Goal: Task Accomplishment & Management: Manage account settings

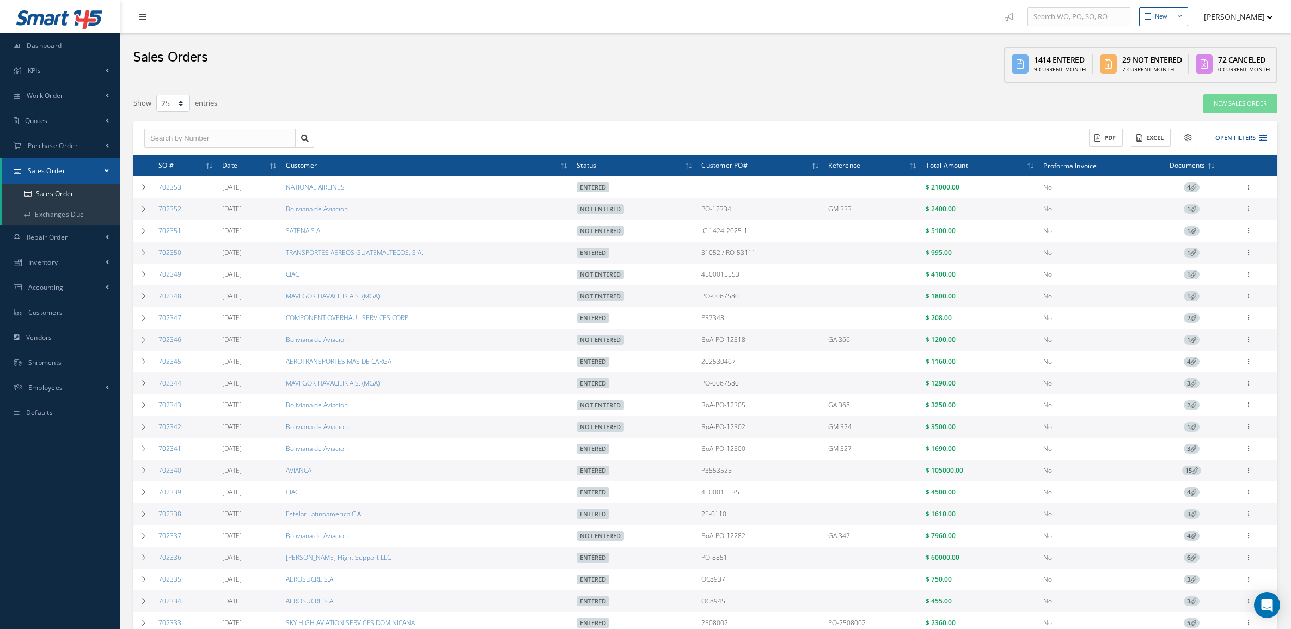
select select "25"
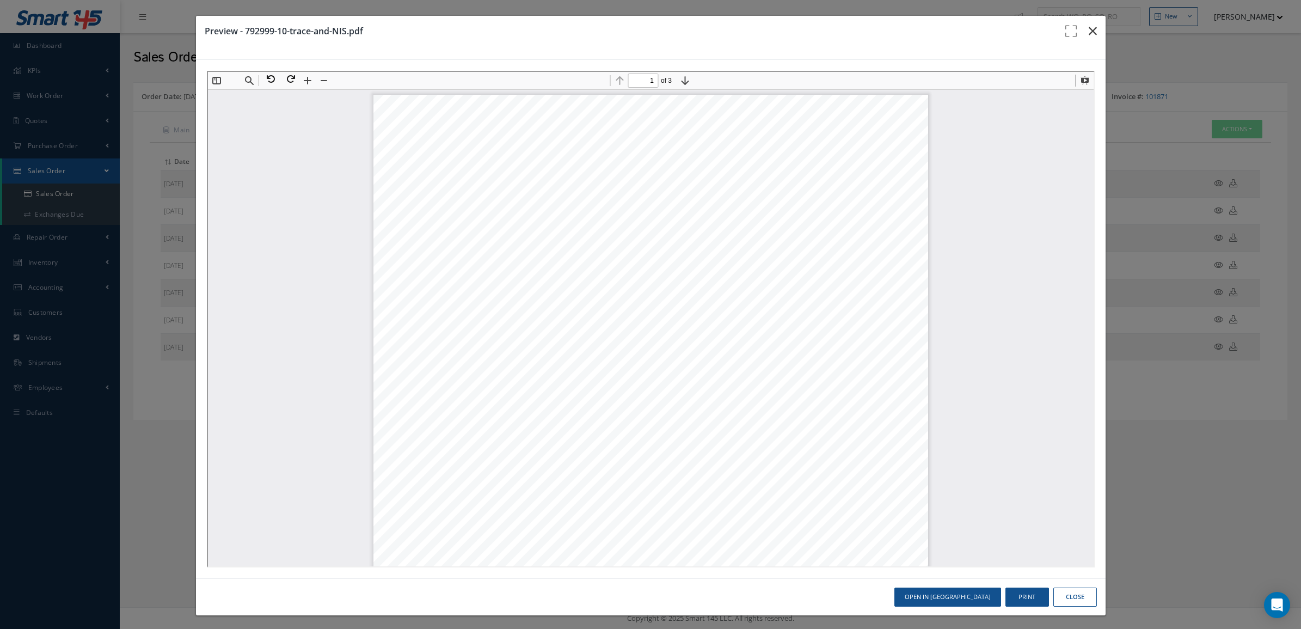
click at [1089, 34] on icon "button" at bounding box center [1093, 30] width 8 height 13
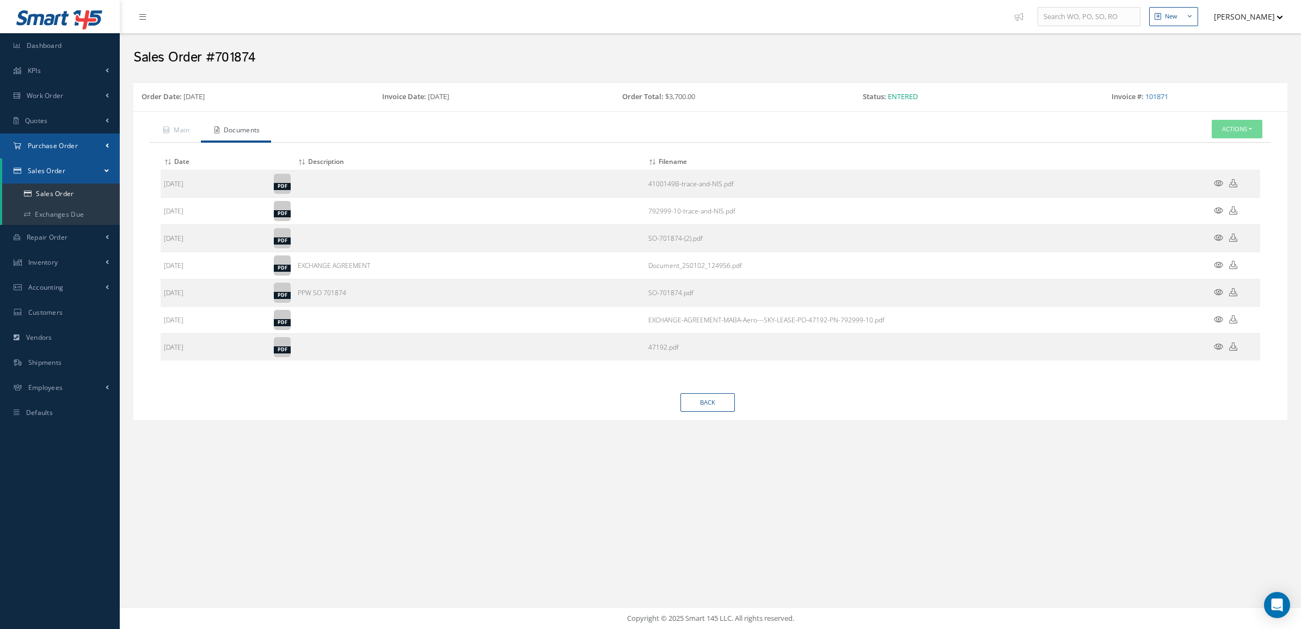
click at [91, 144] on link "Purchase Order" at bounding box center [60, 145] width 120 height 25
click at [83, 162] on a=1&status_id=2&status_id=3&status_id=5&collapsedFilters"] "Purchase Orders" at bounding box center [61, 168] width 118 height 21
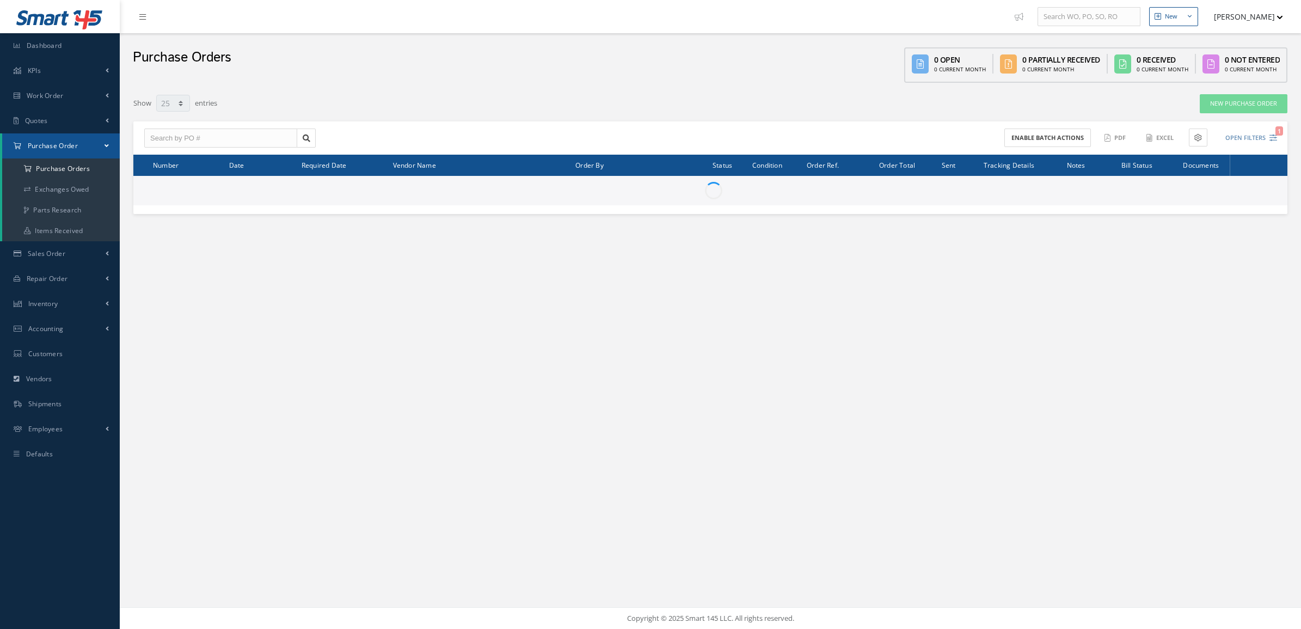
select select "25"
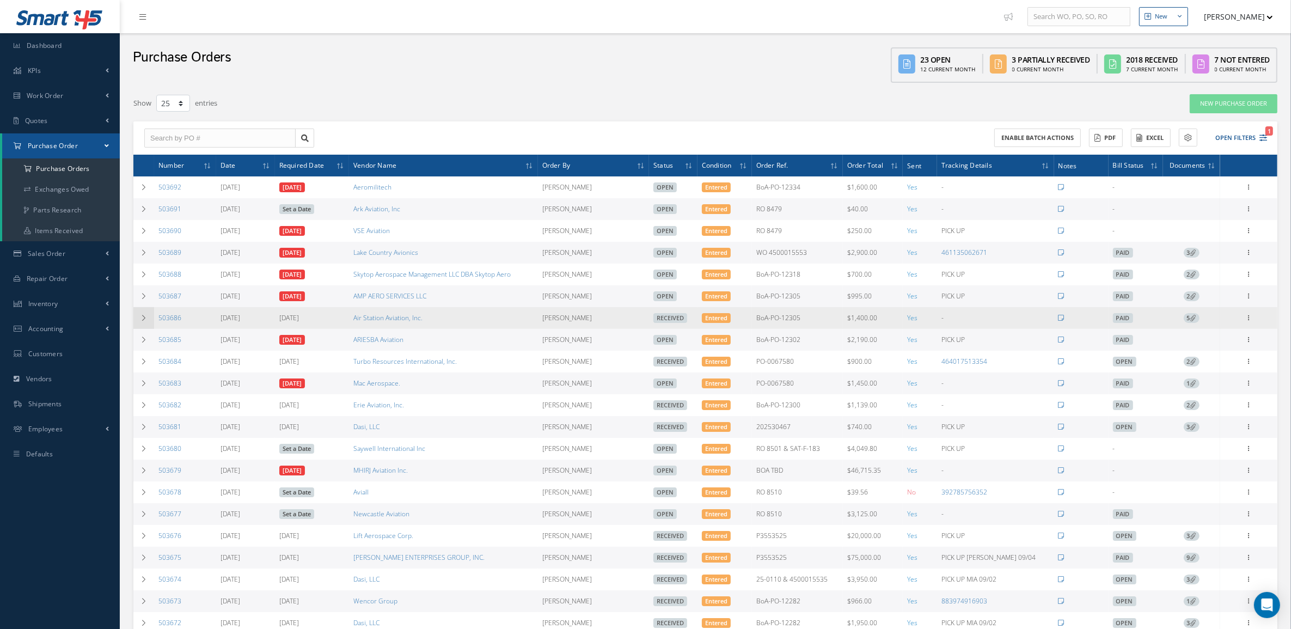
drag, startPoint x: 197, startPoint y: 323, endPoint x: 148, endPoint y: 325, distance: 48.5
click at [148, 325] on tr "503686 09/04/2025 09/04/2025 Air Station Aviation, Inc. Candy Augustyniak Recei…" at bounding box center [705, 318] width 1144 height 22
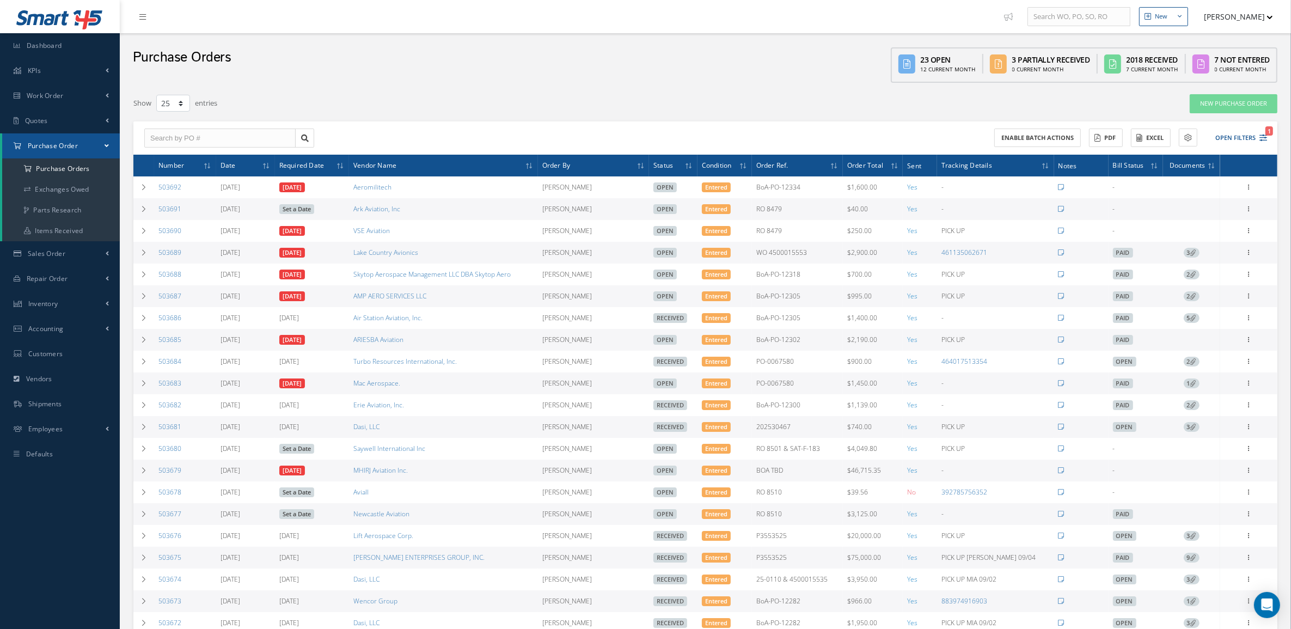
copy tr "503686"
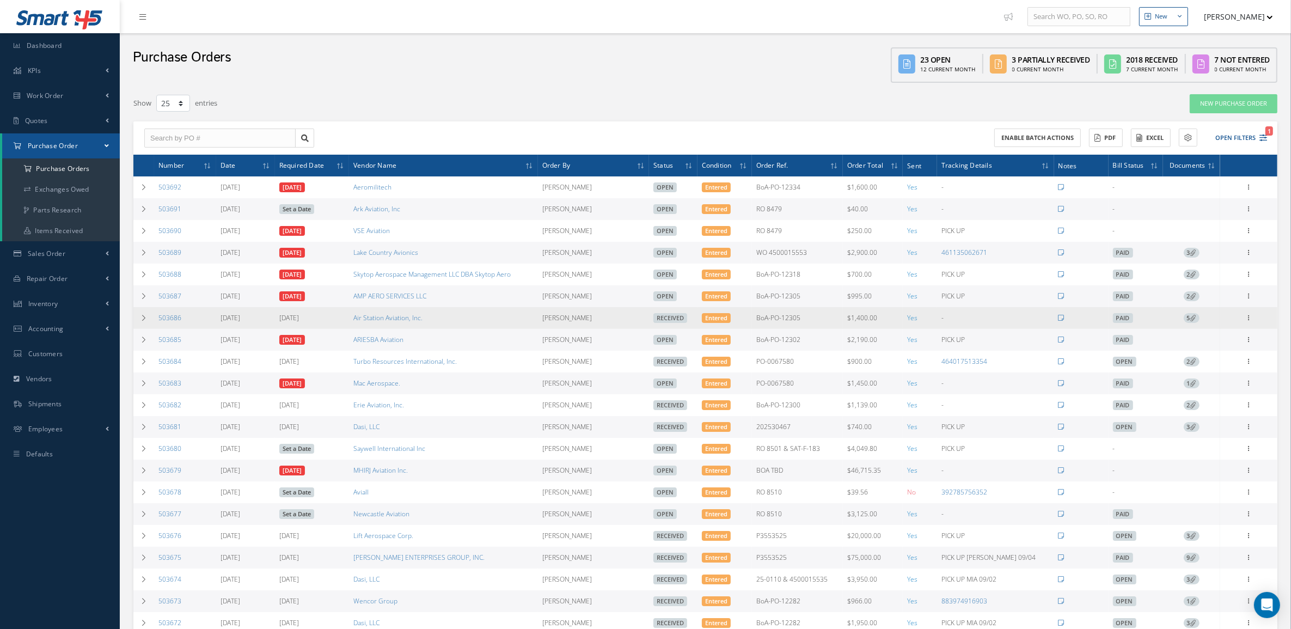
click at [1191, 317] on icon at bounding box center [1193, 318] width 6 height 6
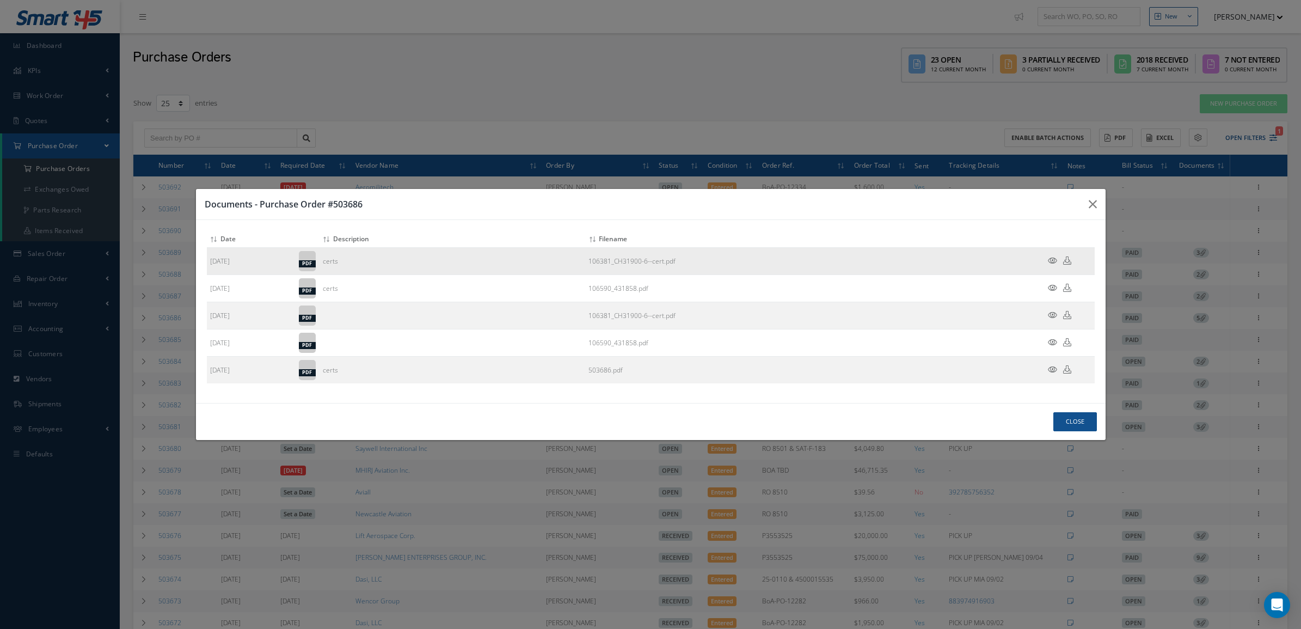
click at [1052, 260] on icon at bounding box center [1052, 260] width 9 height 8
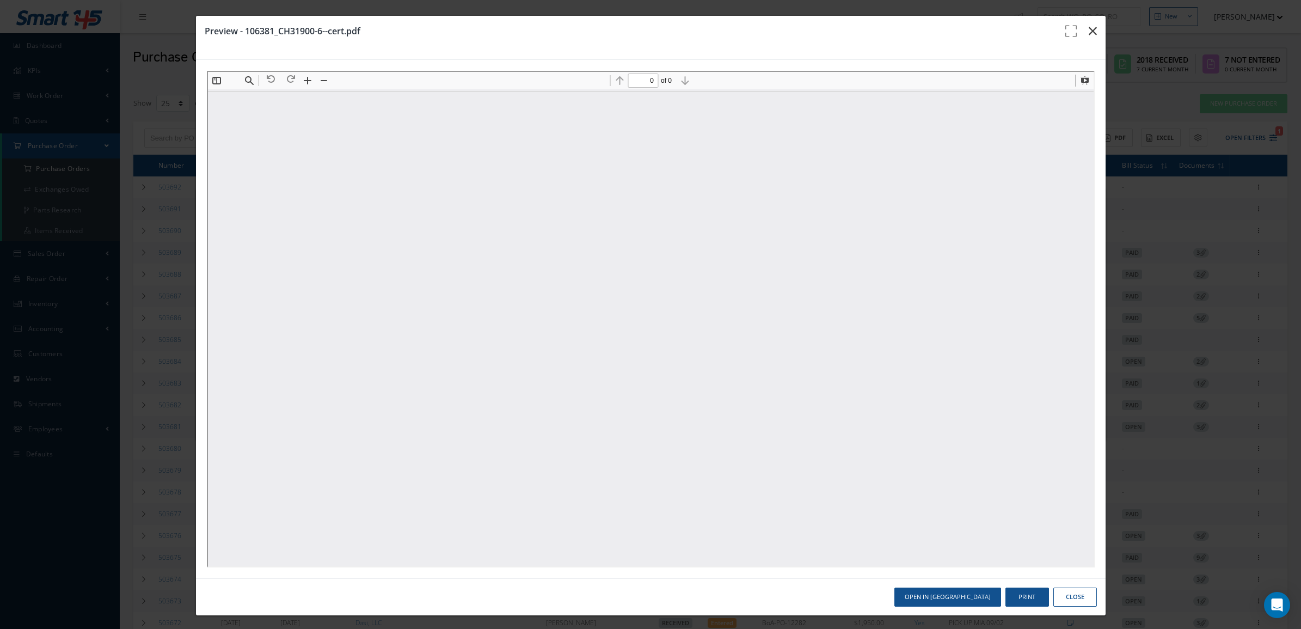
type input "1"
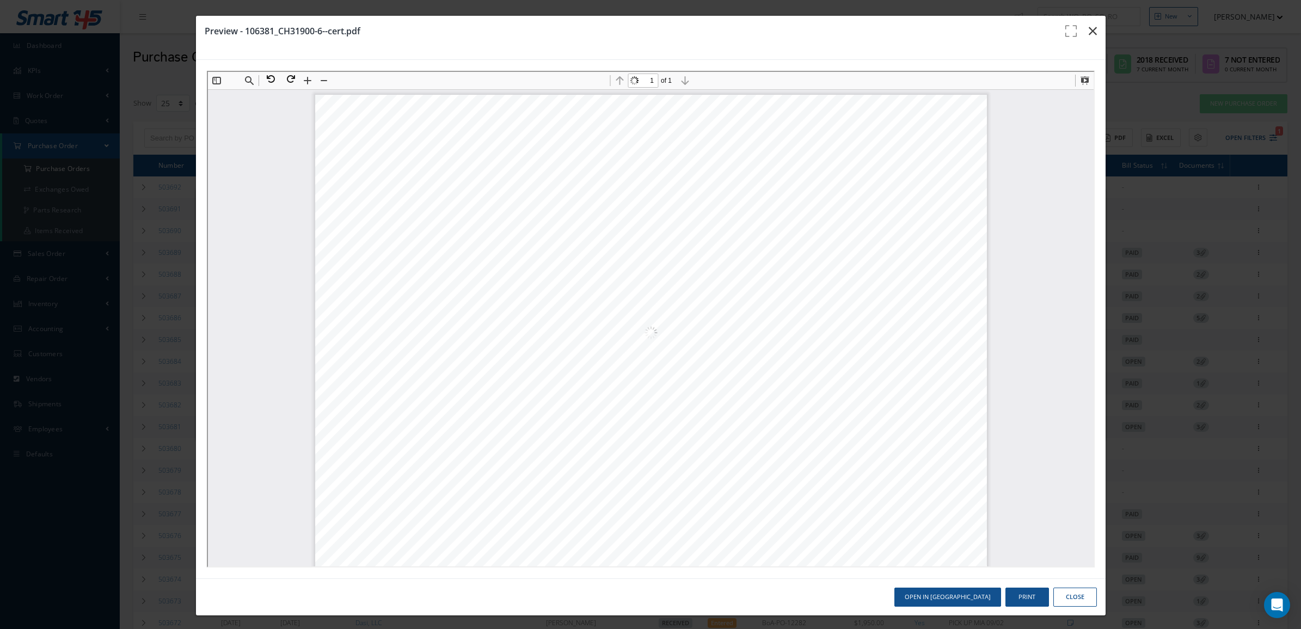
scroll to position [5, 0]
click at [1092, 29] on button "button" at bounding box center [1093, 31] width 26 height 30
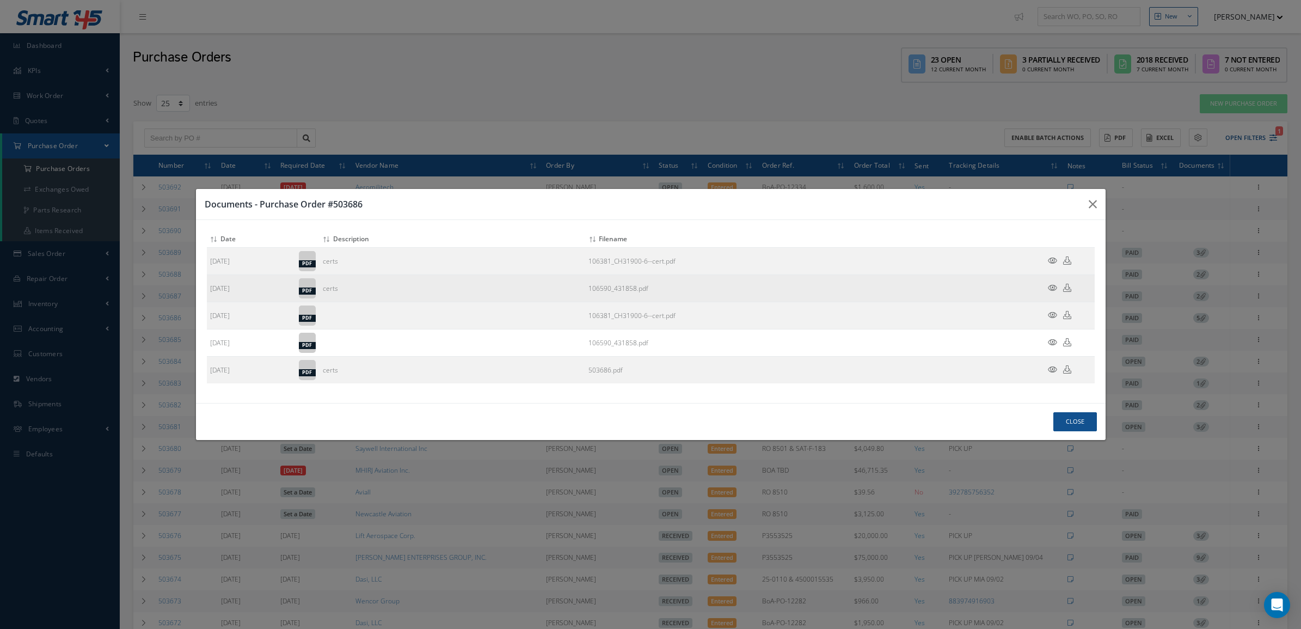
click at [1056, 287] on icon at bounding box center [1052, 288] width 9 height 8
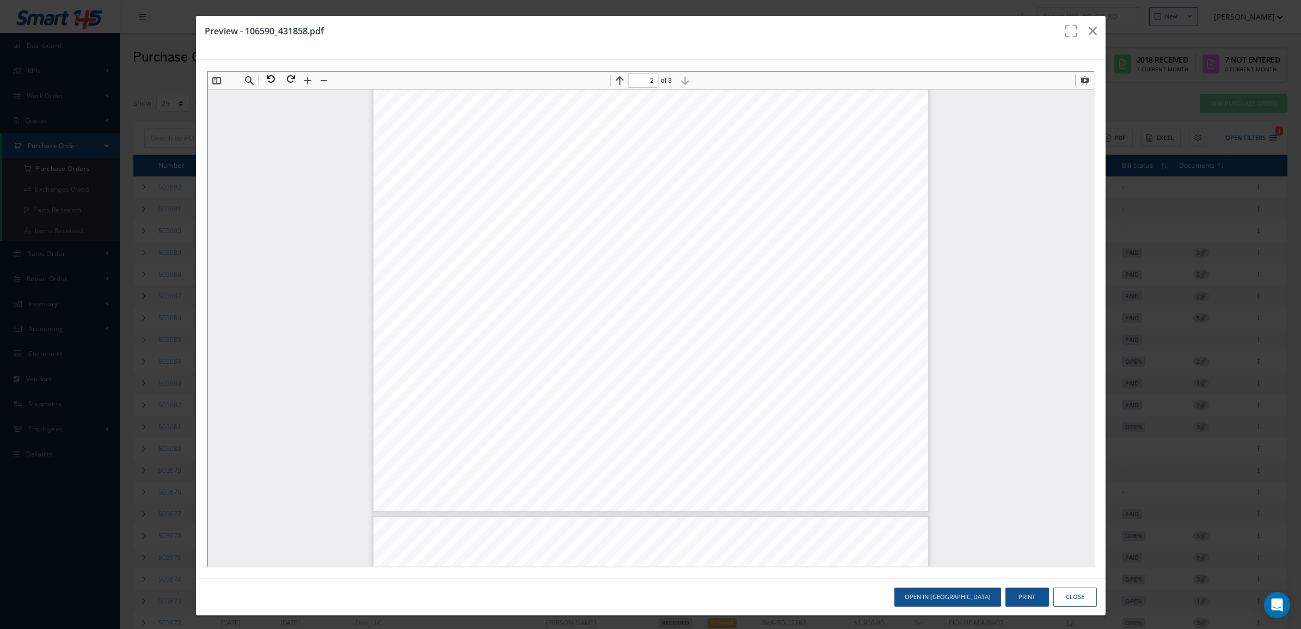
type input "3"
click at [1080, 40] on button "button" at bounding box center [1093, 31] width 26 height 30
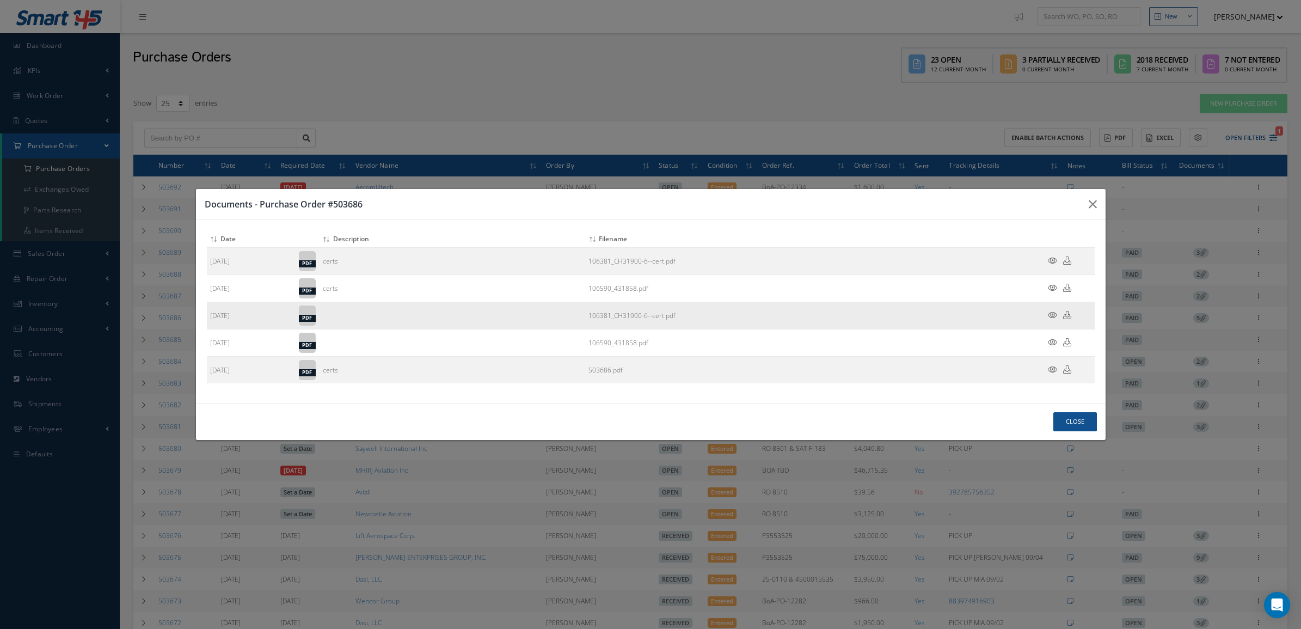
click at [1049, 315] on icon at bounding box center [1052, 315] width 9 height 8
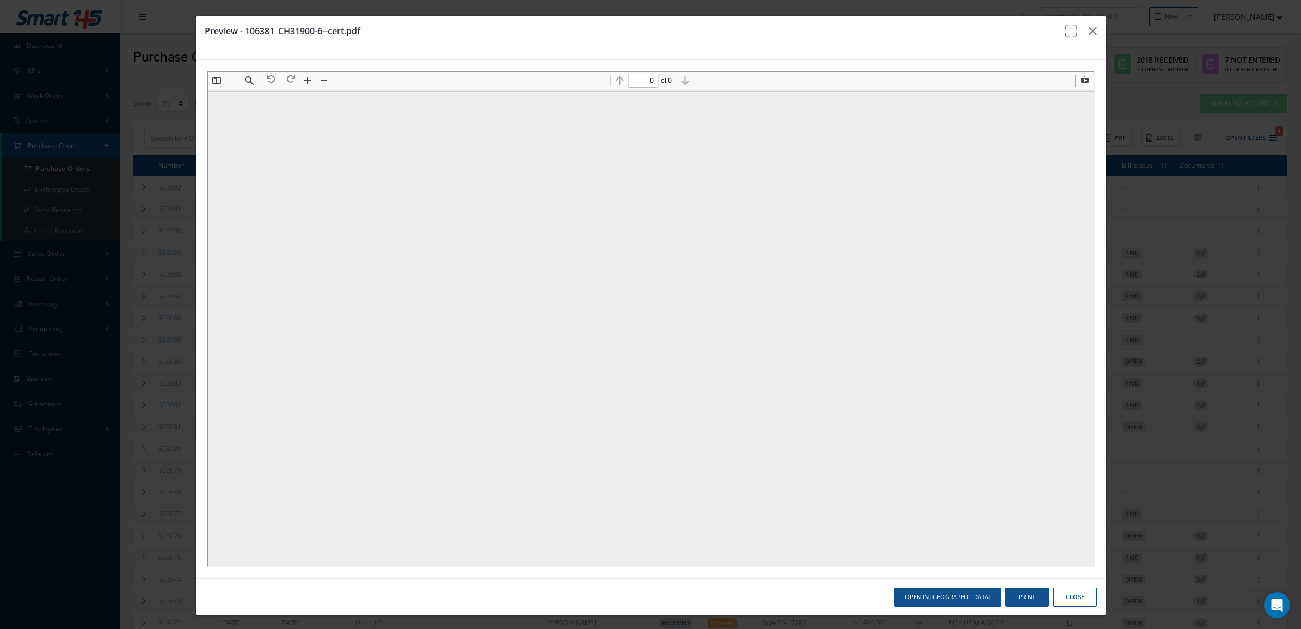
scroll to position [0, 0]
type input "1"
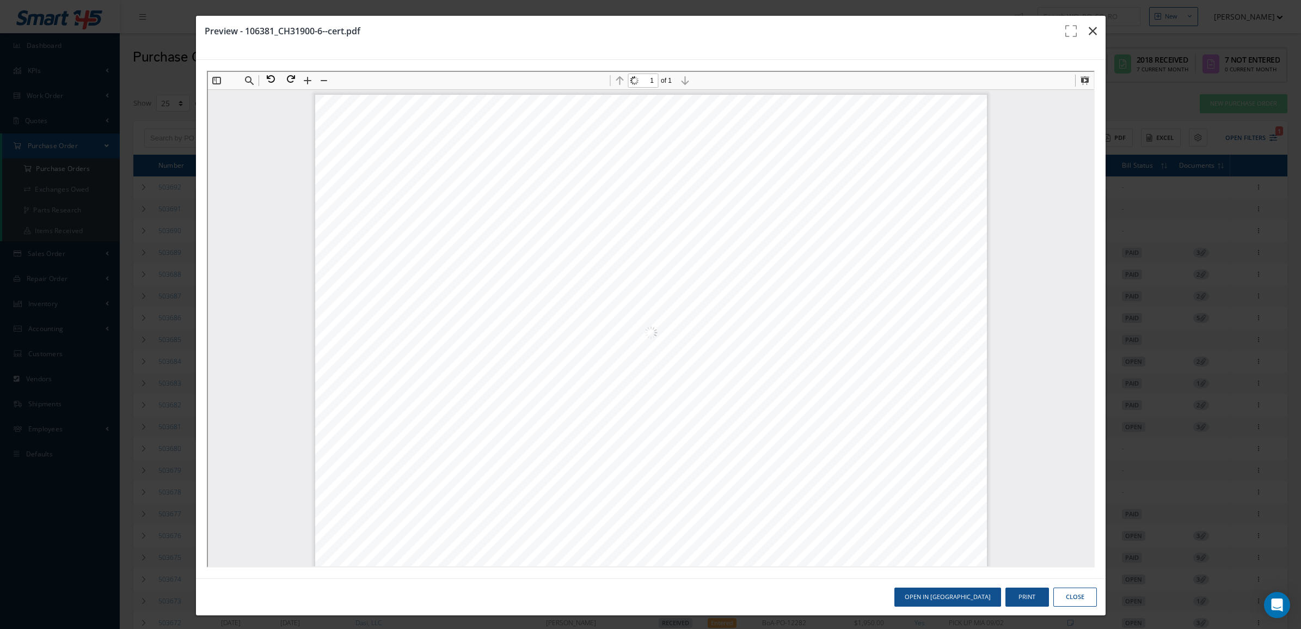
scroll to position [5, 0]
click at [1089, 28] on icon "button" at bounding box center [1093, 30] width 8 height 13
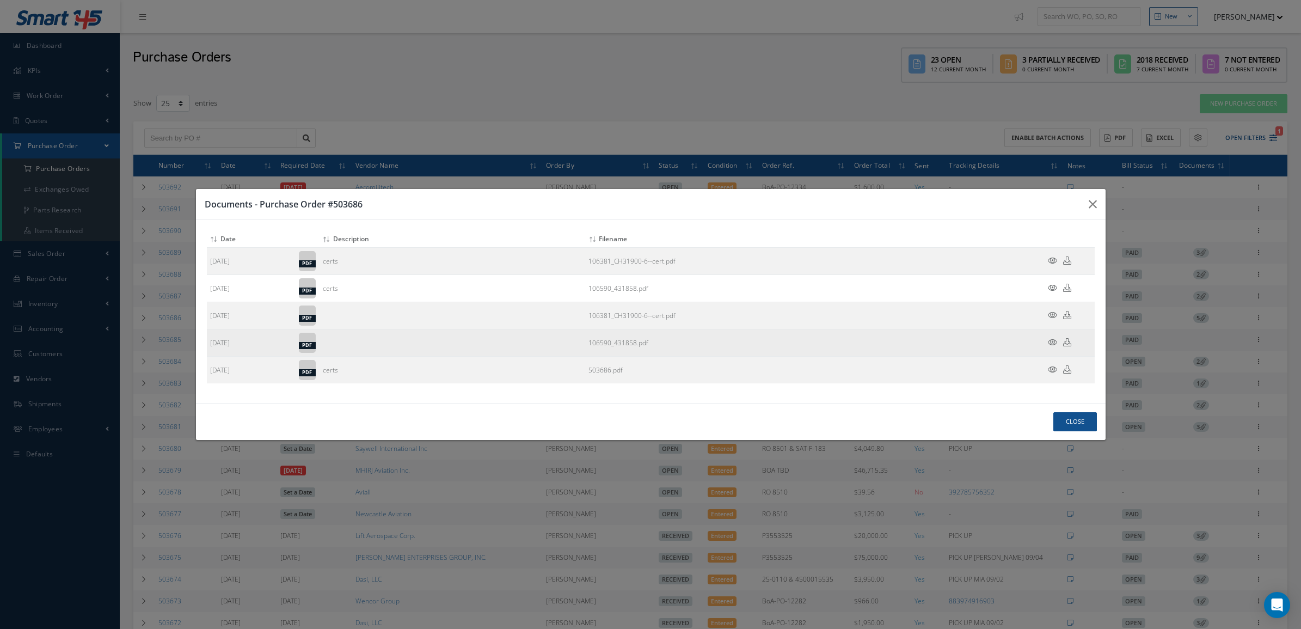
click at [1052, 345] on icon at bounding box center [1052, 342] width 9 height 8
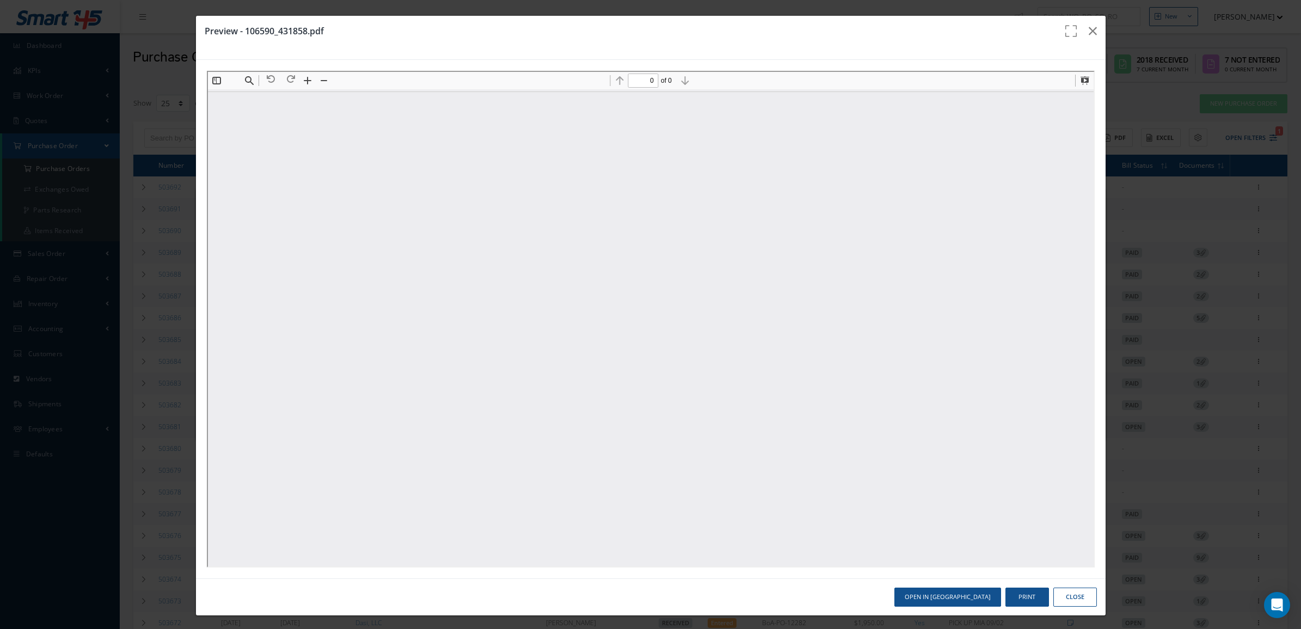
scroll to position [0, 0]
type input "3"
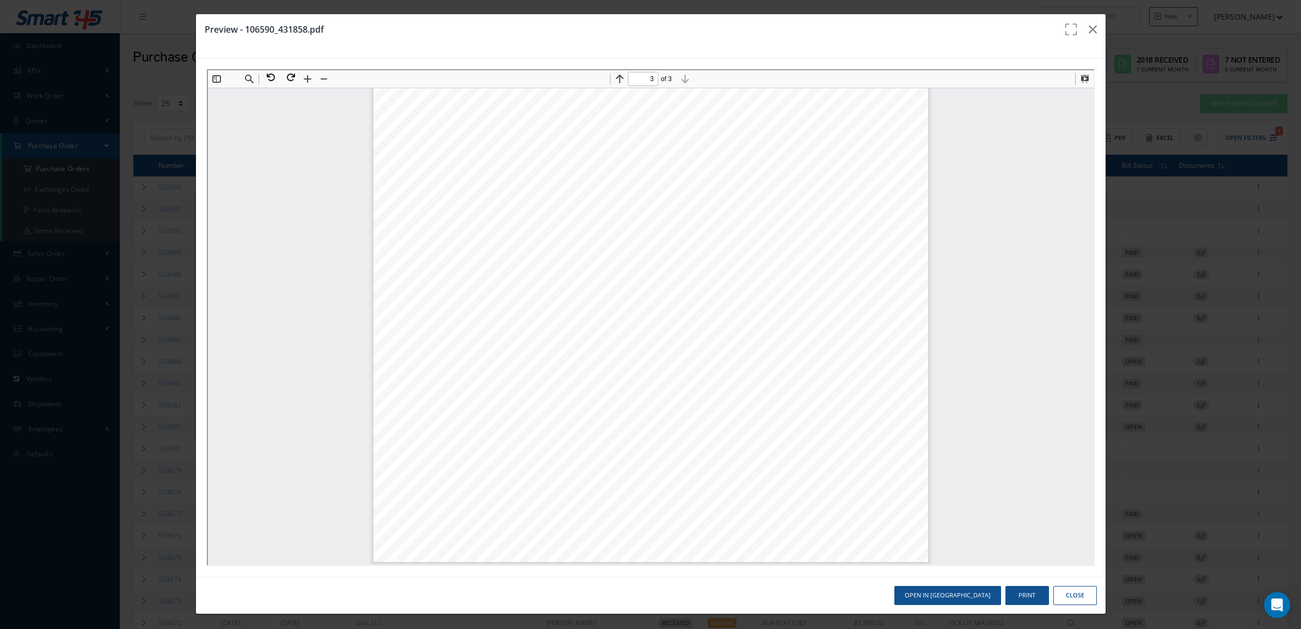
scroll to position [3, 0]
click at [1088, 30] on button "button" at bounding box center [1093, 29] width 26 height 30
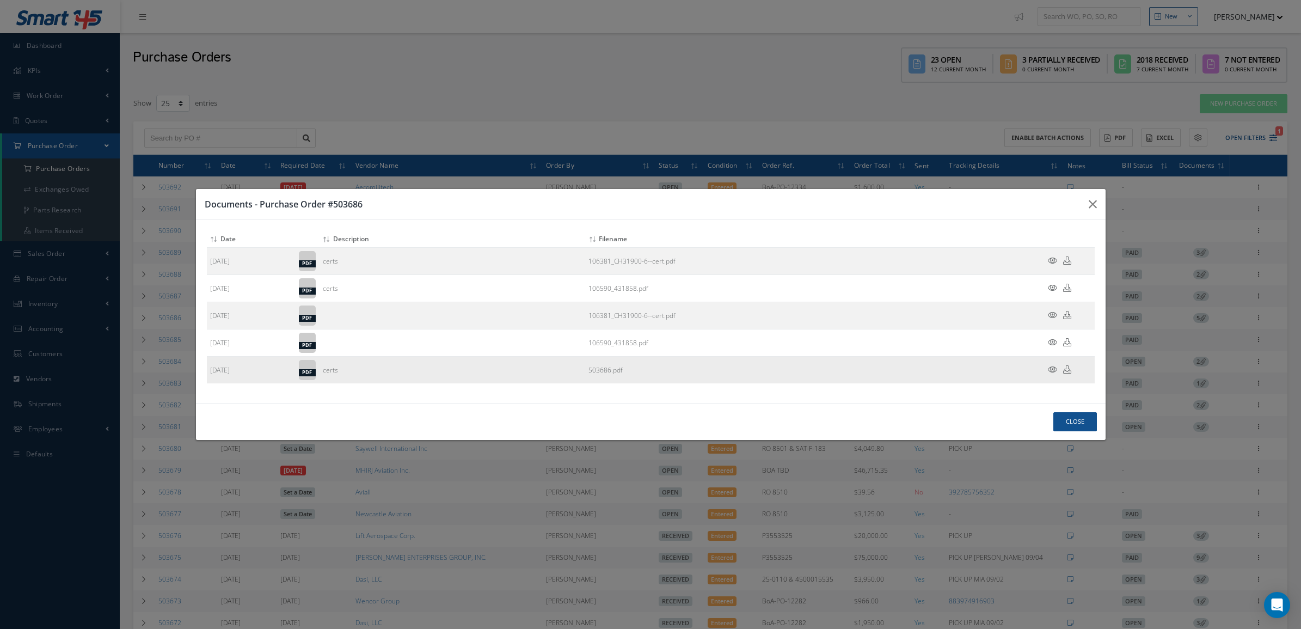
click at [1053, 370] on icon at bounding box center [1052, 369] width 9 height 8
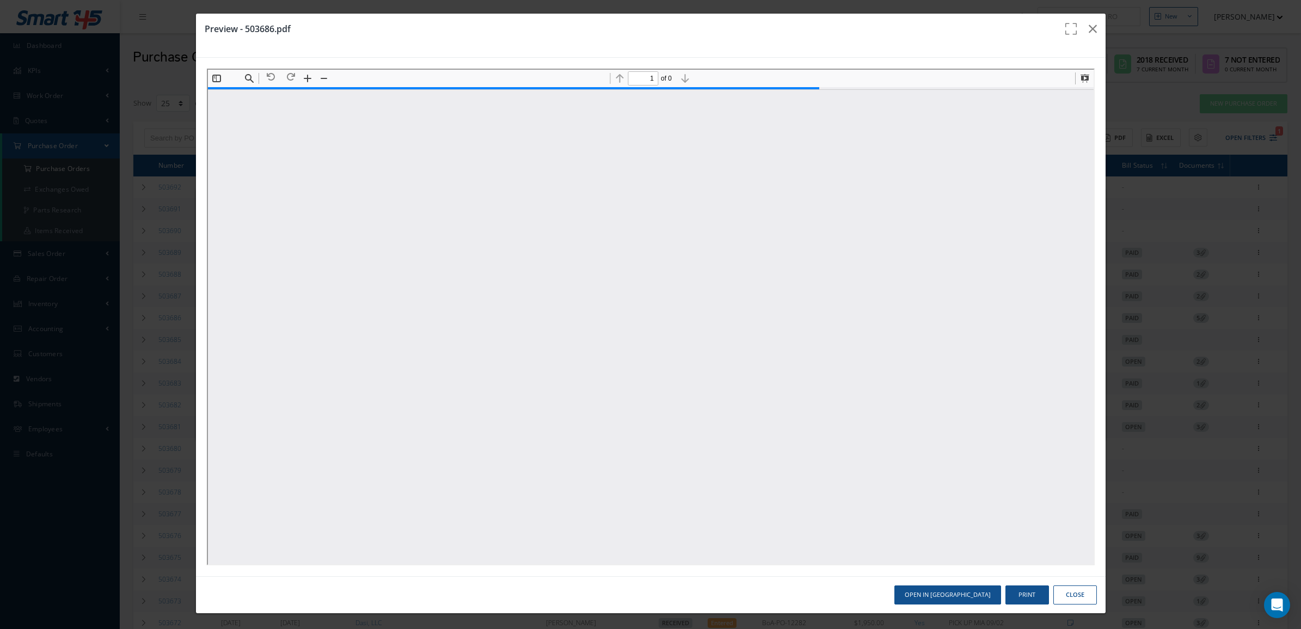
scroll to position [5, 0]
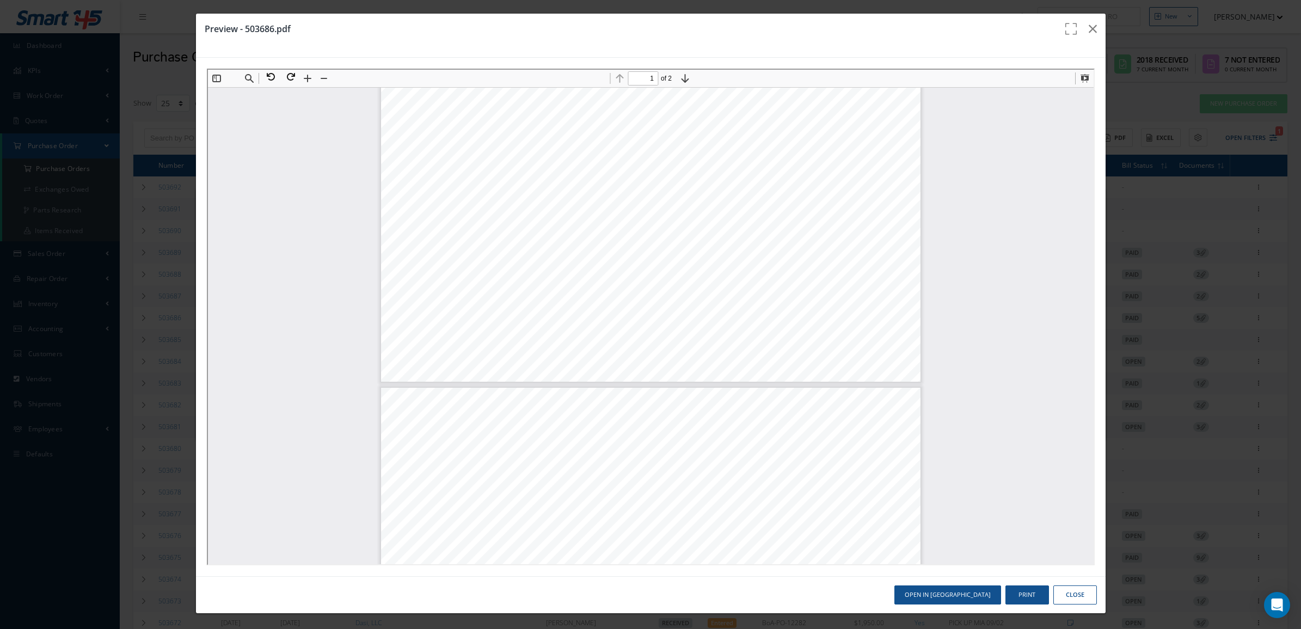
type input "2"
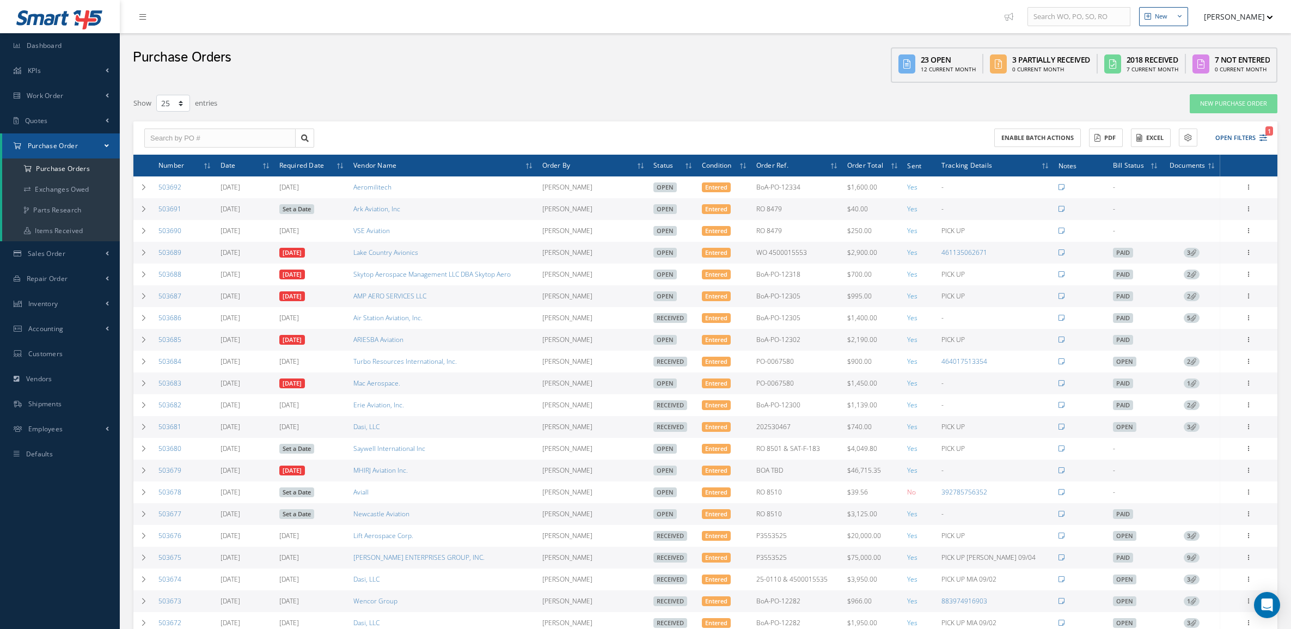
select select "25"
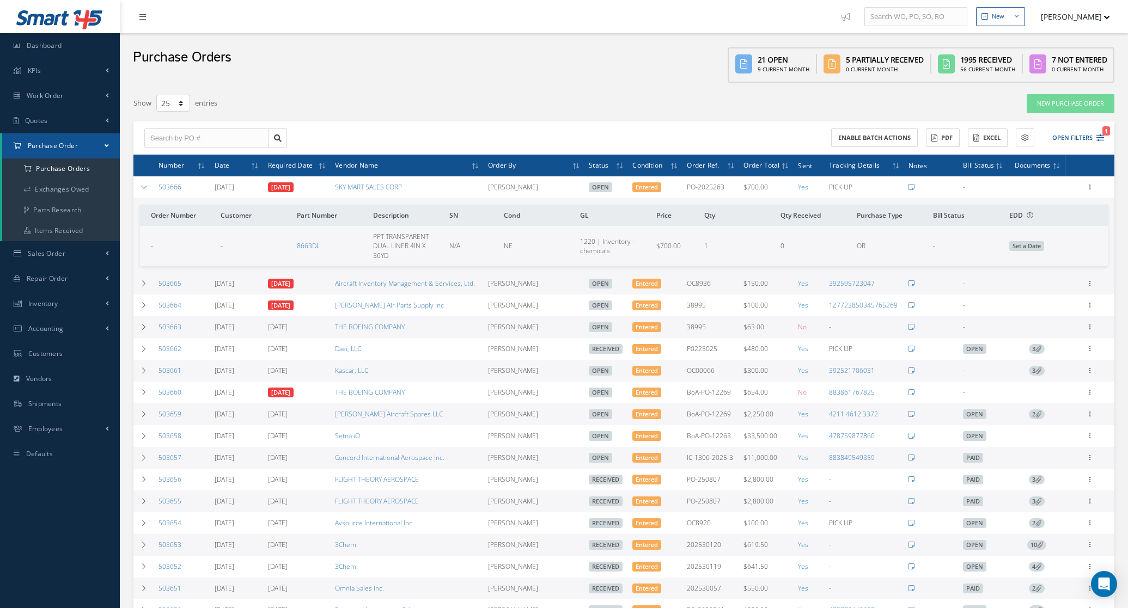
select select "25"
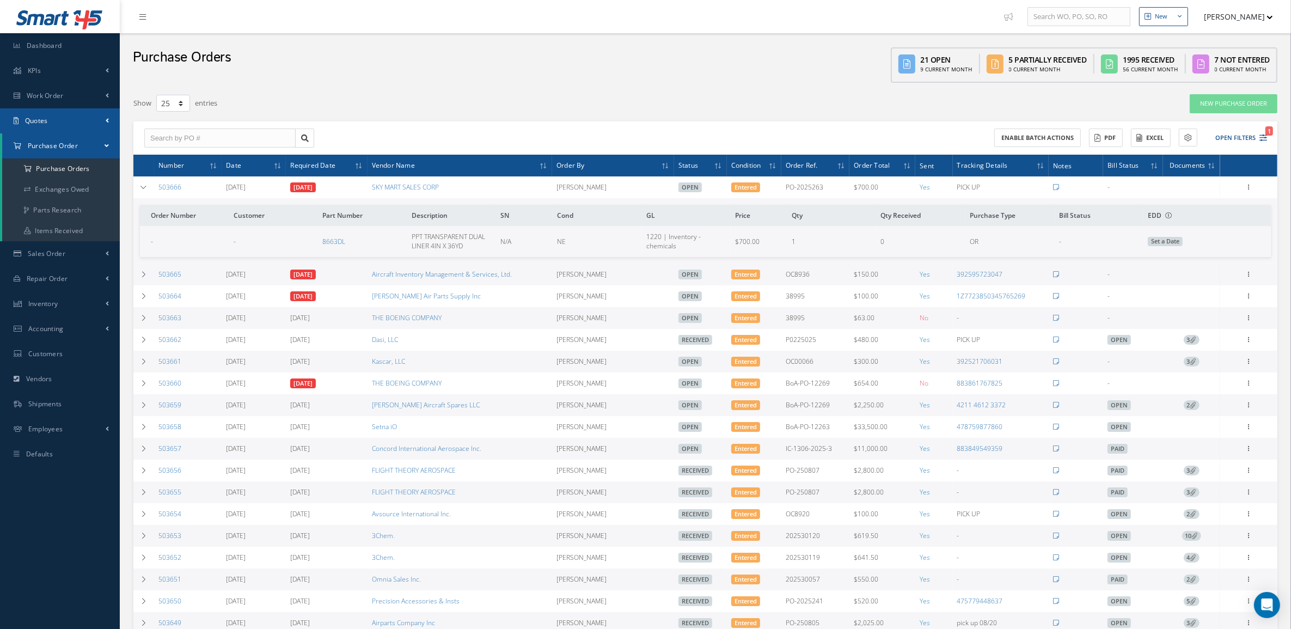
click at [36, 111] on link "Quotes" at bounding box center [60, 120] width 120 height 25
click at [50, 151] on link "Customers Quotes" at bounding box center [61, 143] width 118 height 21
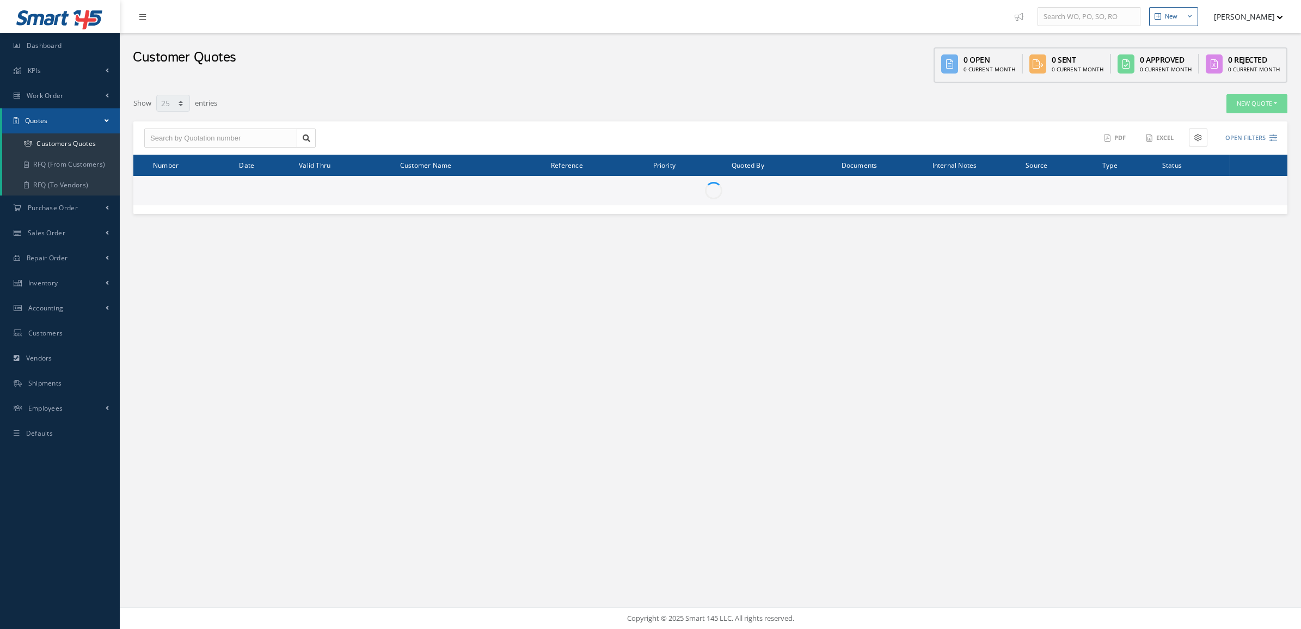
select select "25"
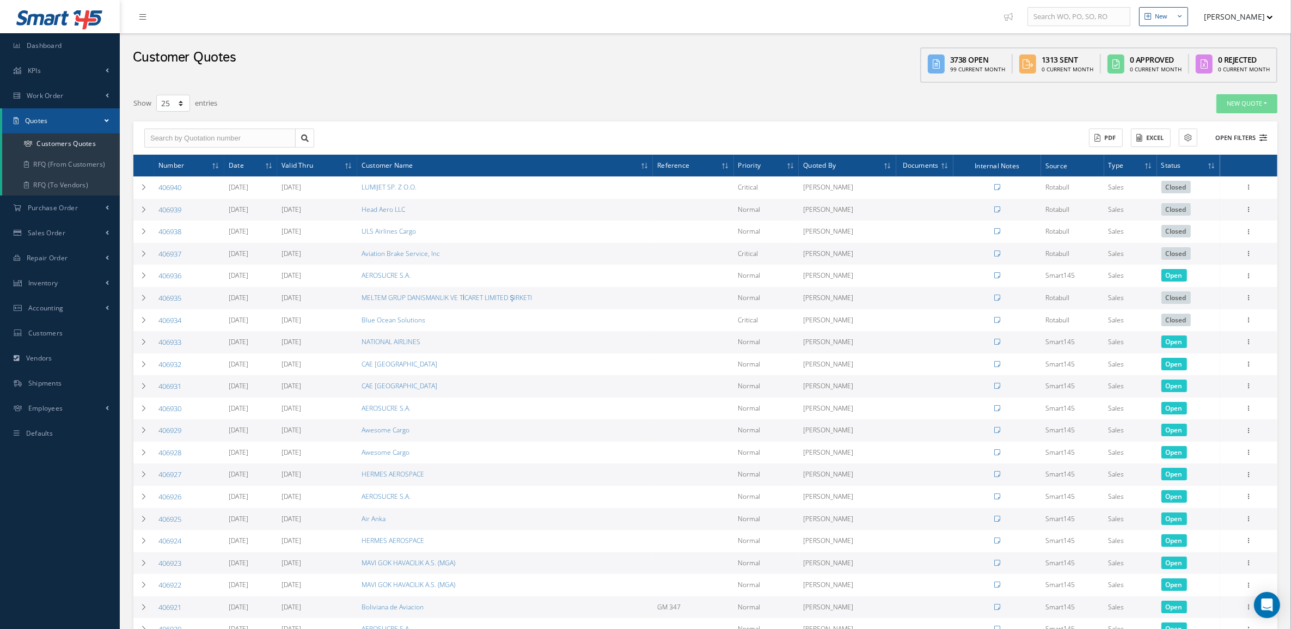
click at [1251, 131] on button "Open Filters" at bounding box center [1236, 138] width 62 height 18
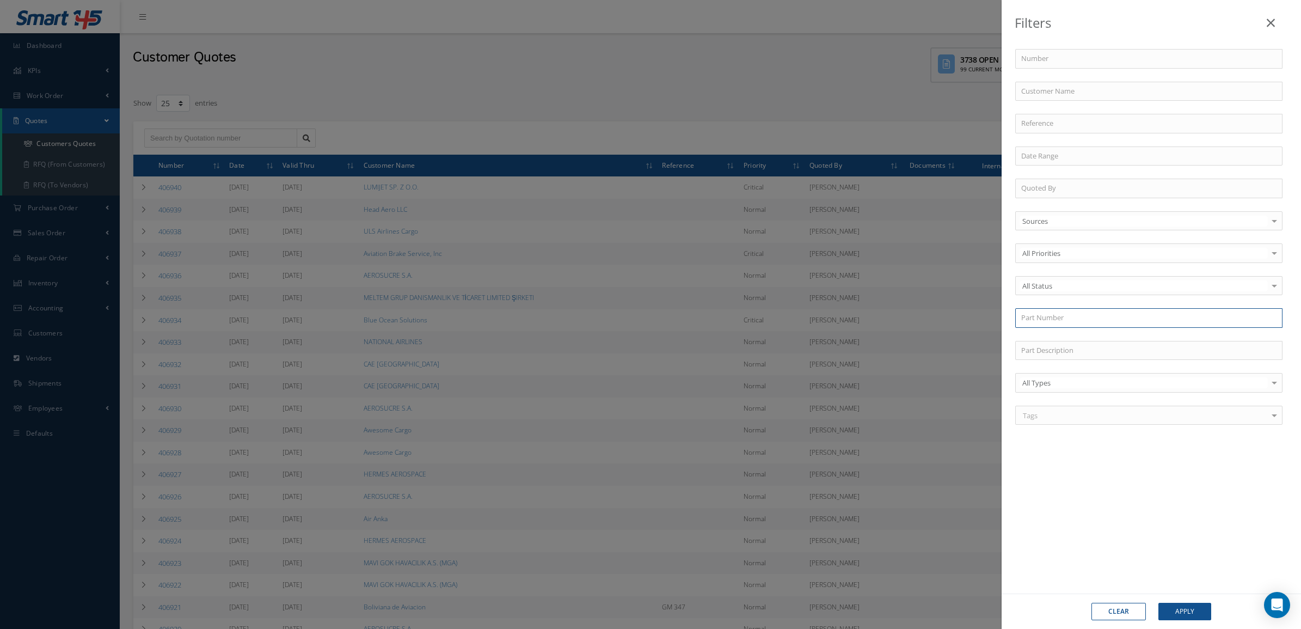
click at [1059, 311] on input "text" at bounding box center [1148, 318] width 267 height 20
paste input "1211175-010"
type input "1211175-010"
click at [1159, 603] on button "Apply" at bounding box center [1185, 611] width 53 height 17
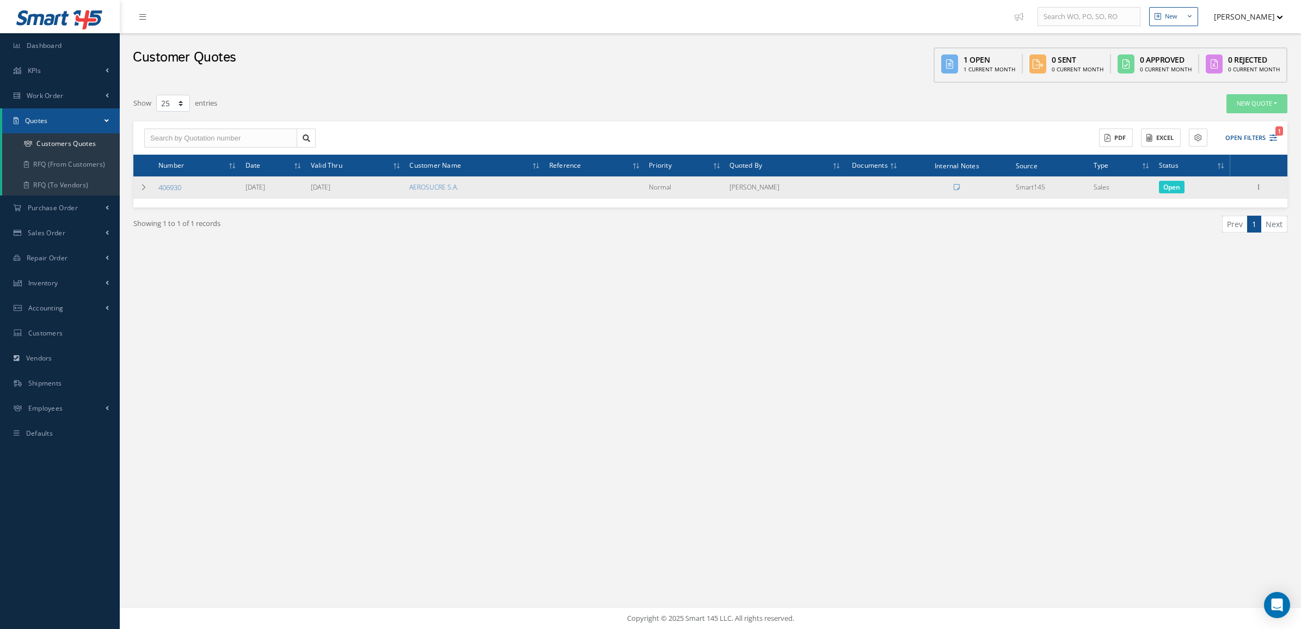
click at [1256, 192] on div "Edit Delete Send By Email Clone Convert to Sales Order Documents Close Print-Ou…" at bounding box center [1258, 187] width 13 height 13
click at [1259, 183] on icon at bounding box center [1258, 186] width 11 height 9
click at [1234, 251] on link "Convert to Sales Order" at bounding box center [1209, 254] width 86 height 22
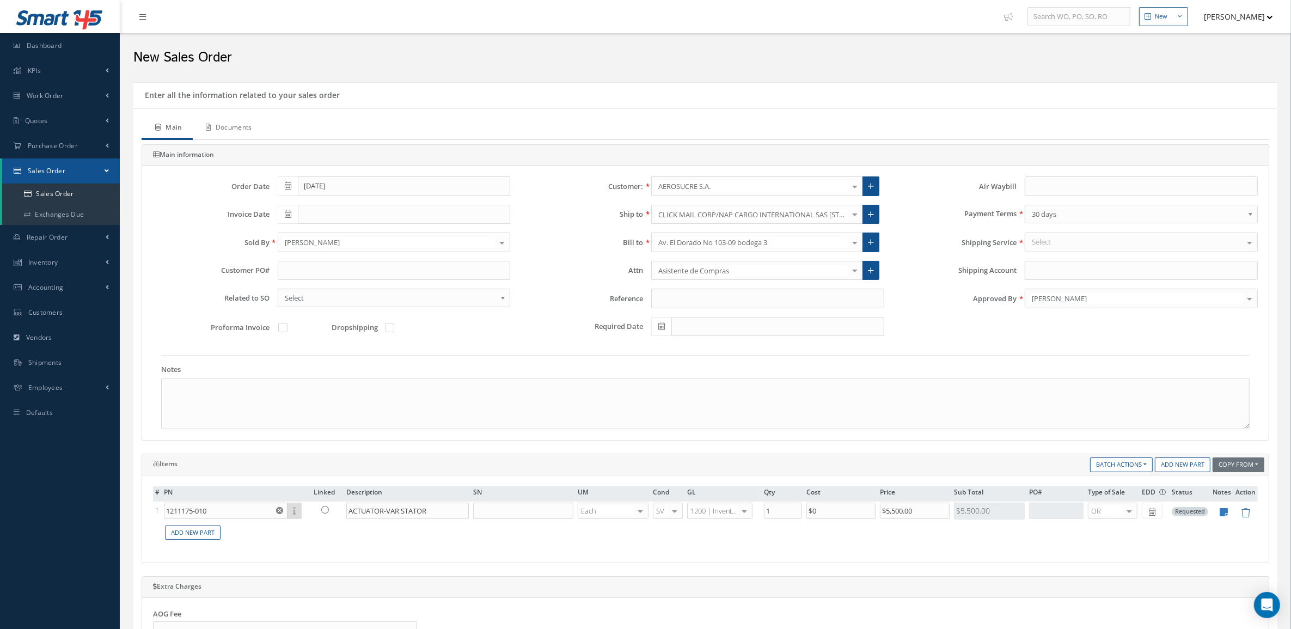
click at [251, 129] on link "Documents" at bounding box center [228, 128] width 70 height 23
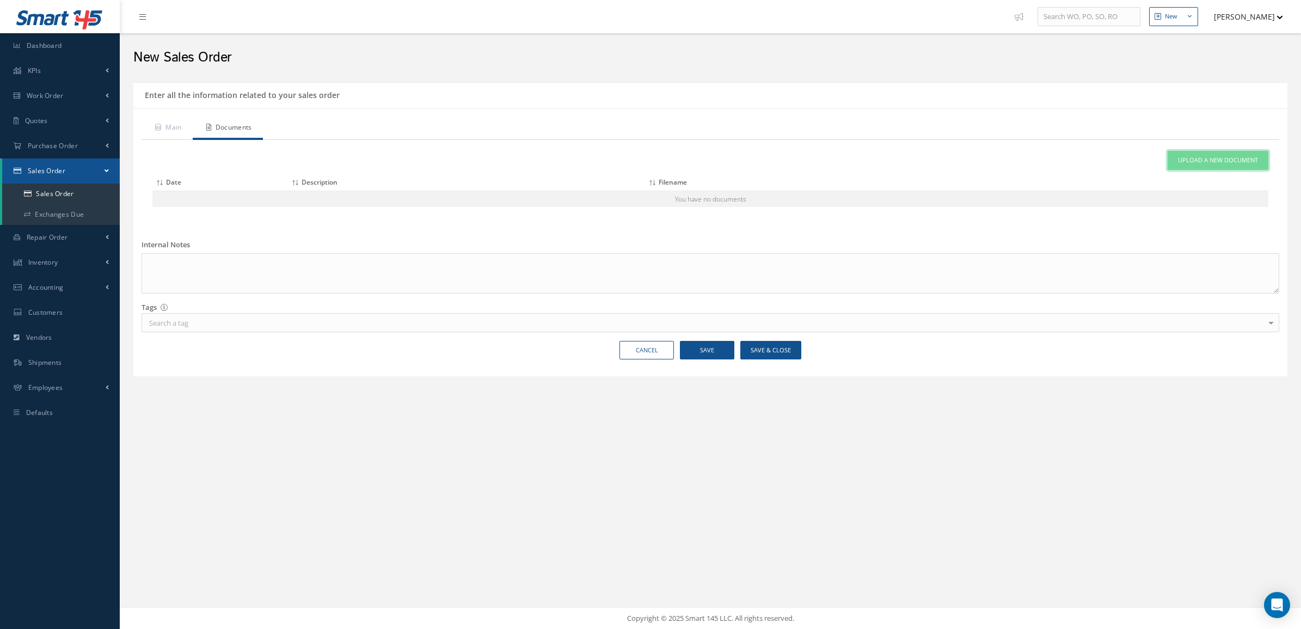
click at [1234, 162] on span "Upload a New Document" at bounding box center [1218, 160] width 80 height 9
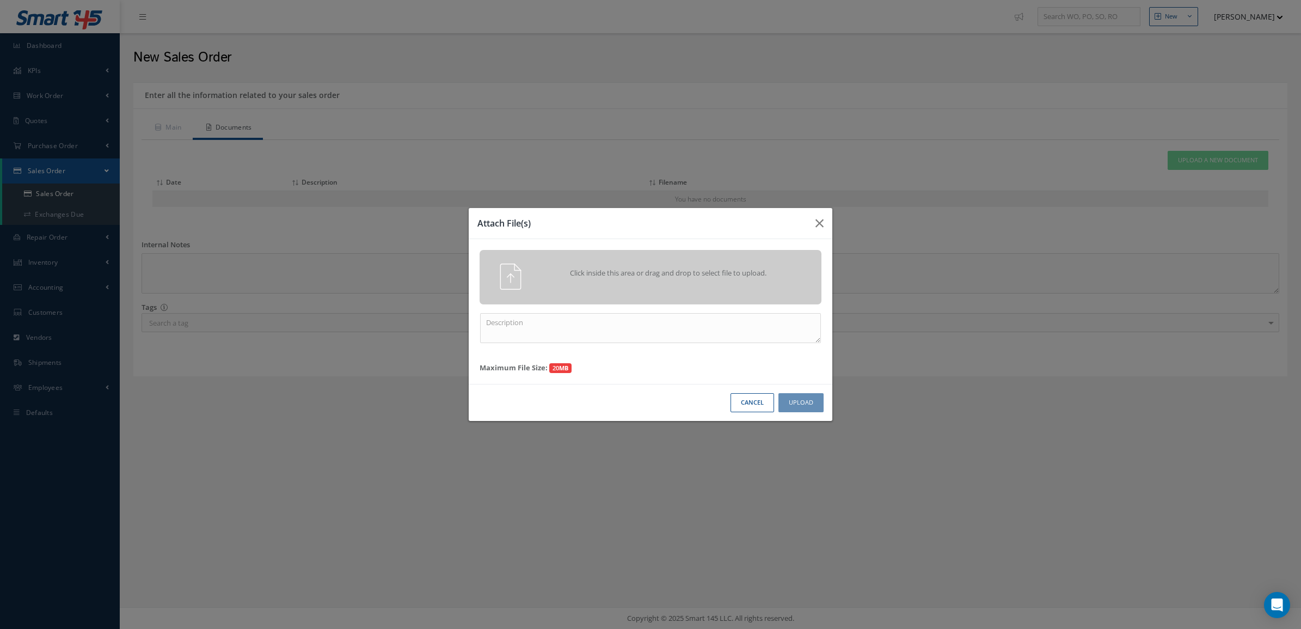
click at [678, 261] on div "Click inside this area or drag and drop to select file to upload." at bounding box center [651, 277] width 342 height 54
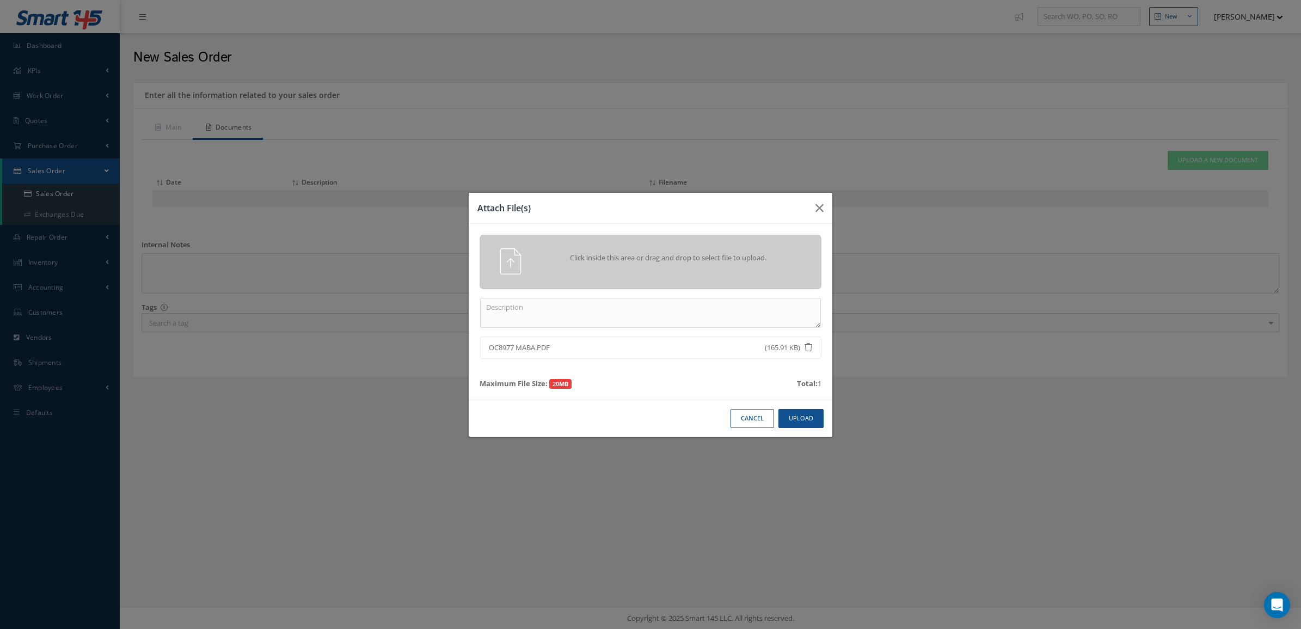
drag, startPoint x: 514, startPoint y: 347, endPoint x: 473, endPoint y: 342, distance: 42.3
click at [473, 342] on ul "OC8977 MABA.PDF (165.91 KB)" at bounding box center [650, 347] width 358 height 23
copy span "OC8977"
click at [517, 312] on textarea at bounding box center [650, 313] width 341 height 30
type textarea "po"
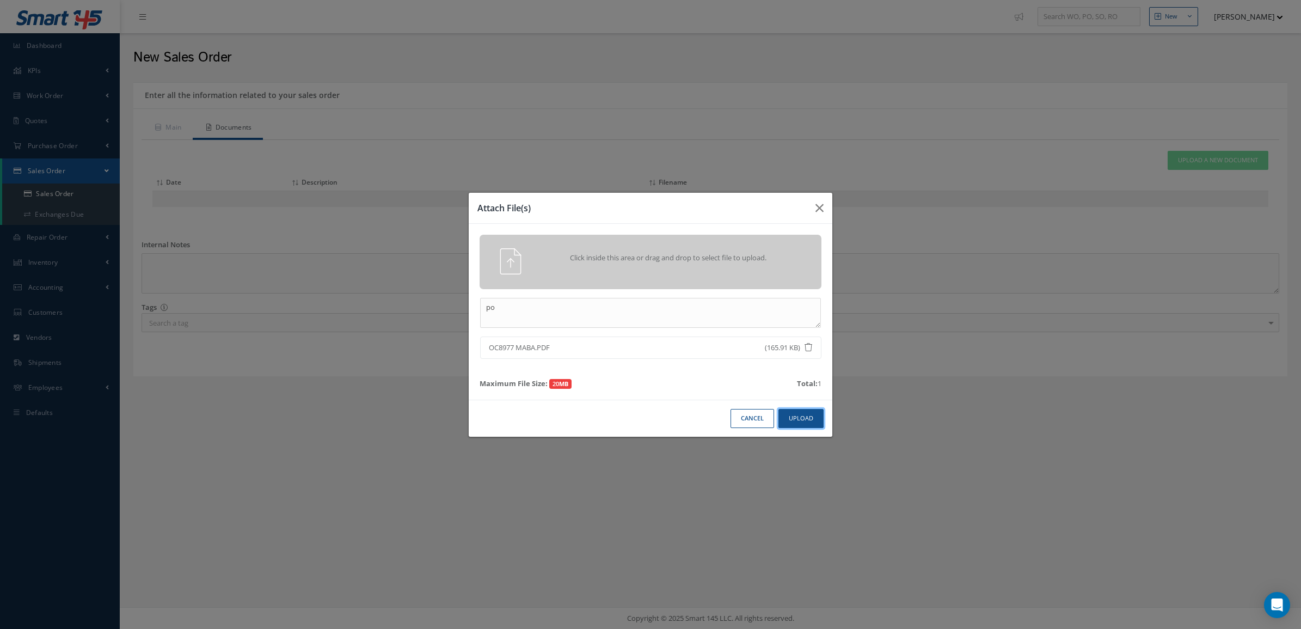
click at [791, 416] on button "Upload" at bounding box center [801, 418] width 45 height 19
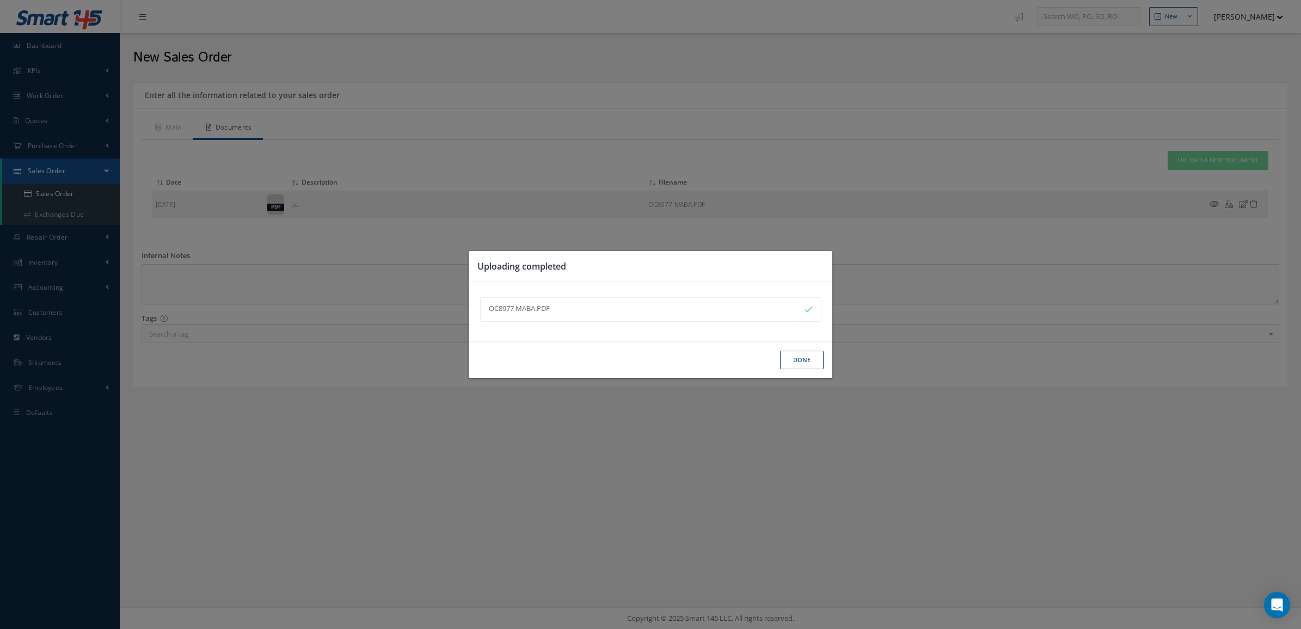
click at [814, 357] on button "Done" at bounding box center [802, 360] width 44 height 19
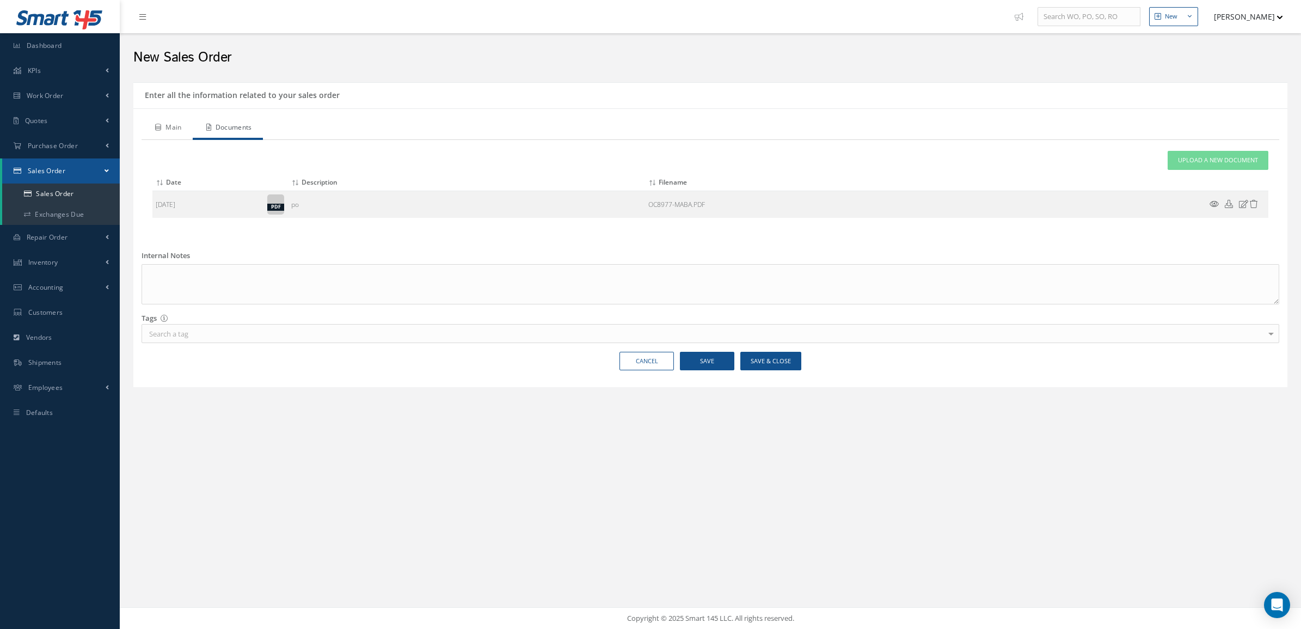
click at [167, 121] on link "Main" at bounding box center [167, 128] width 51 height 23
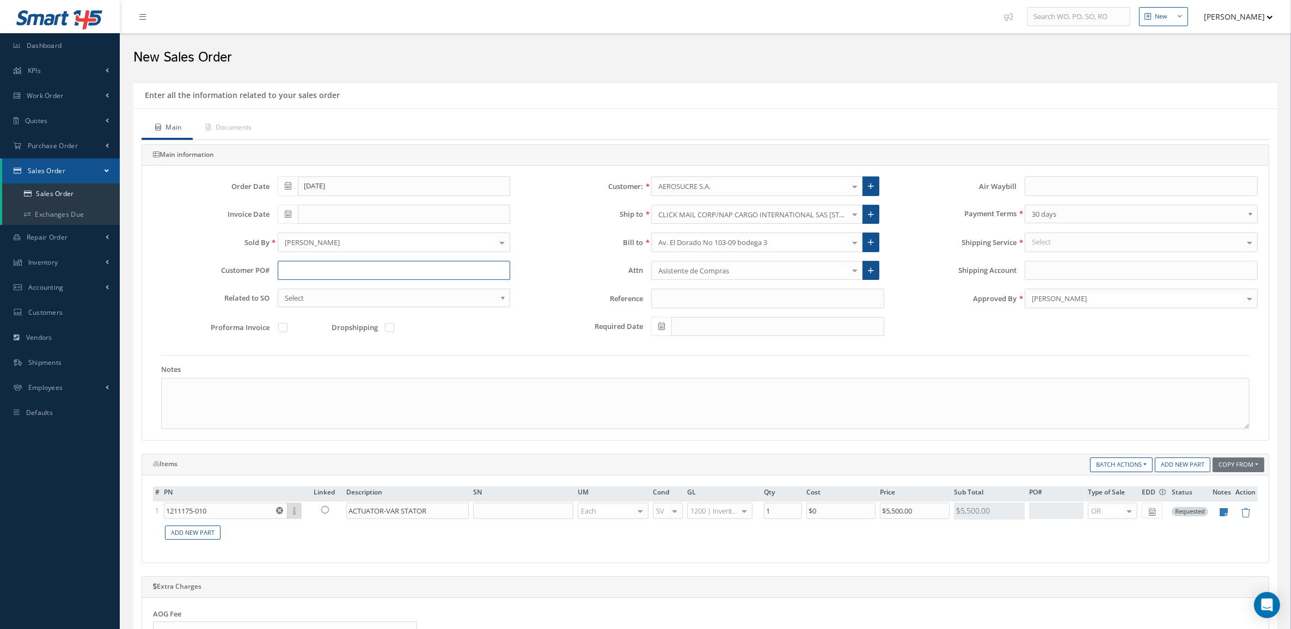
click at [307, 274] on input "text" at bounding box center [394, 271] width 233 height 20
paste input "OC8977"
type input "OC8977"
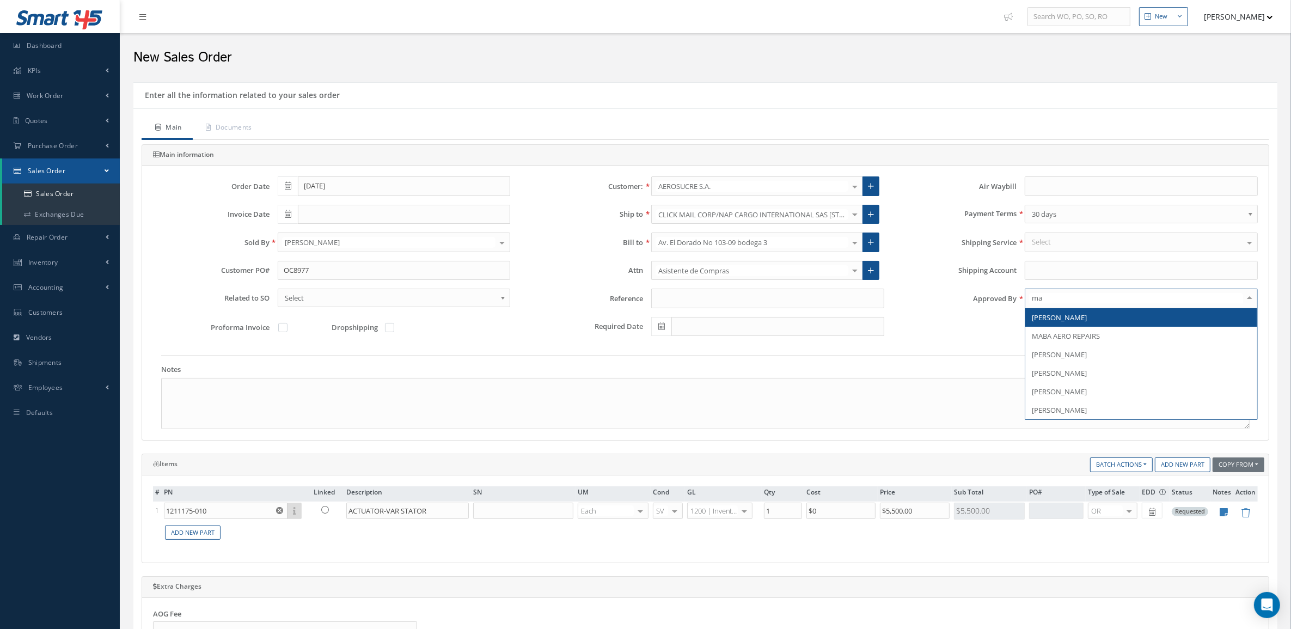
type input "mar"
click at [1093, 316] on span "[PERSON_NAME]" at bounding box center [1141, 317] width 232 height 19
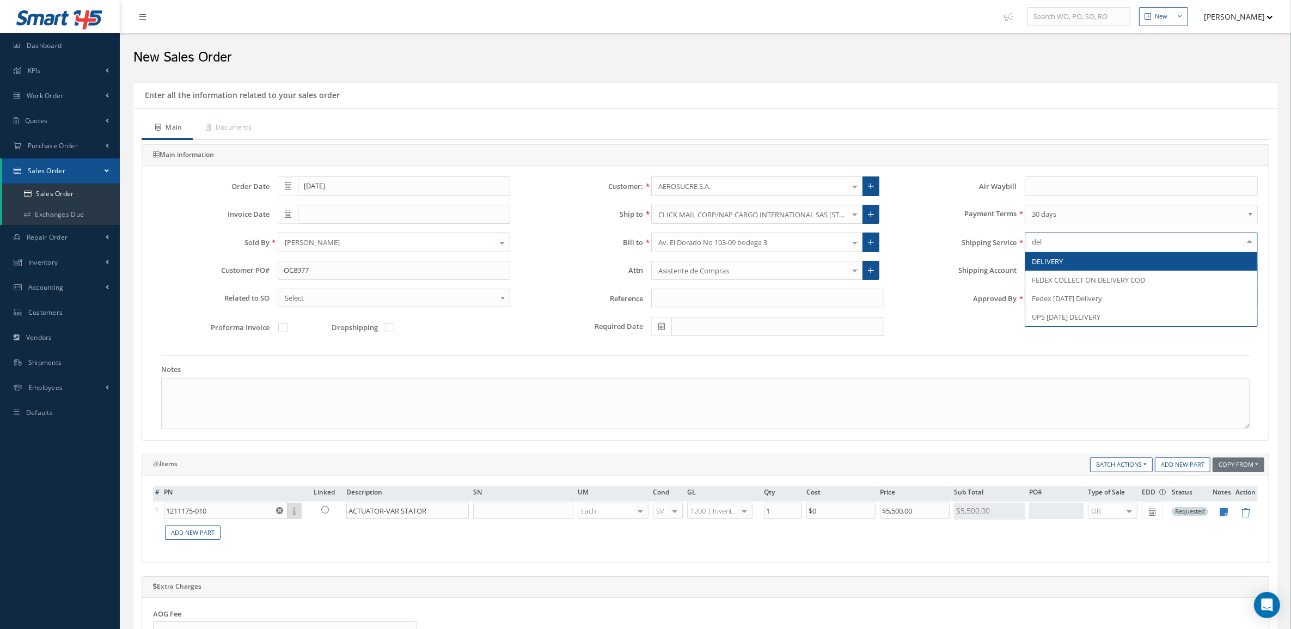
type input "deli"
click at [1052, 265] on span "DELIVERY" at bounding box center [1047, 261] width 31 height 10
click at [1163, 140] on ul "Main Documents" at bounding box center [706, 128] width 1128 height 23
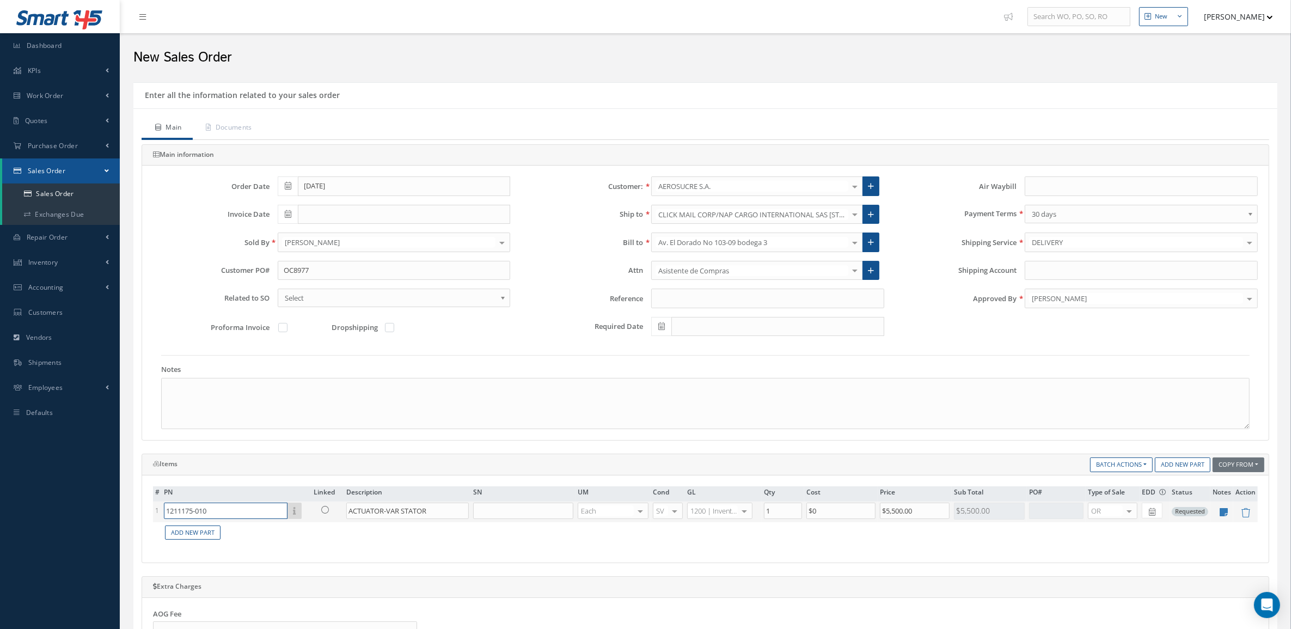
click at [262, 514] on input "1211175-010" at bounding box center [226, 511] width 124 height 16
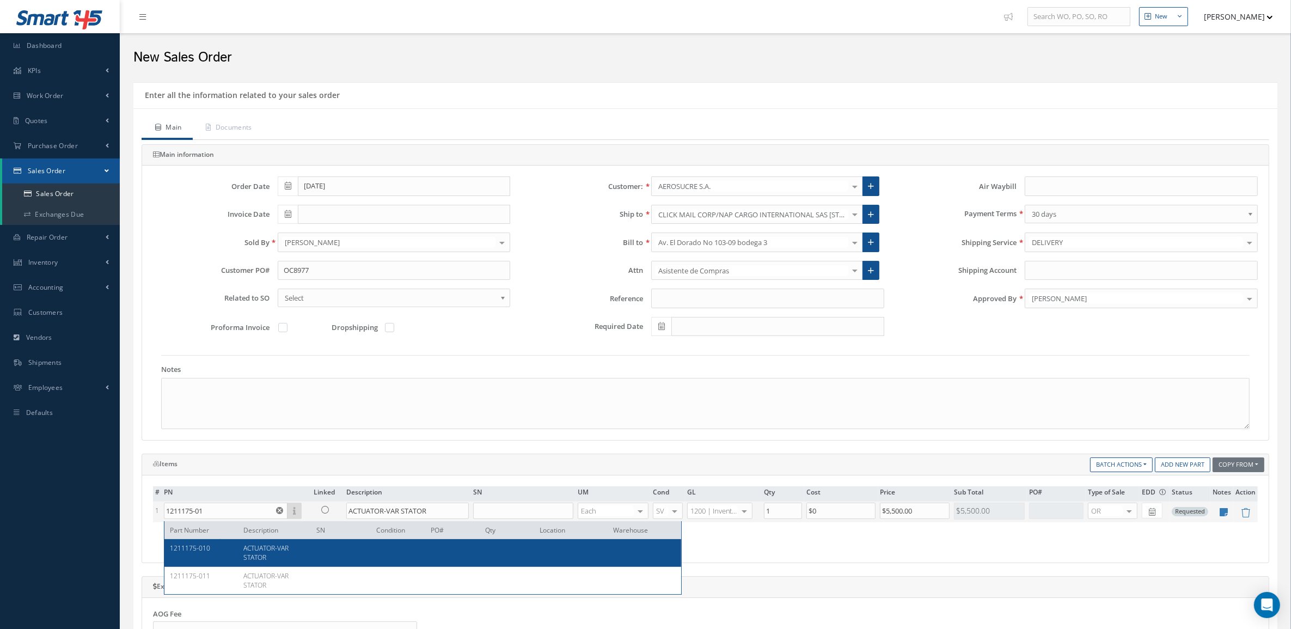
click at [273, 543] on span "ACTUATOR-VAR STATOR" at bounding box center [265, 552] width 45 height 19
type input "1211175-010"
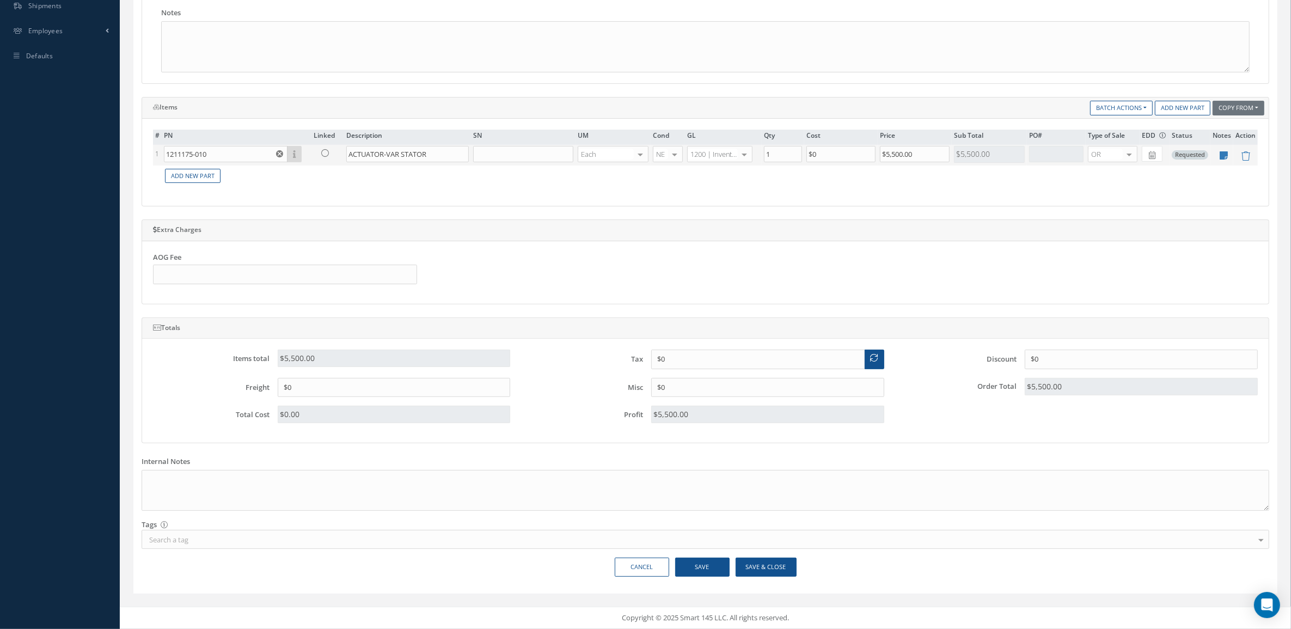
scroll to position [361, 0]
click at [785, 566] on button "Save & Close" at bounding box center [766, 567] width 61 height 19
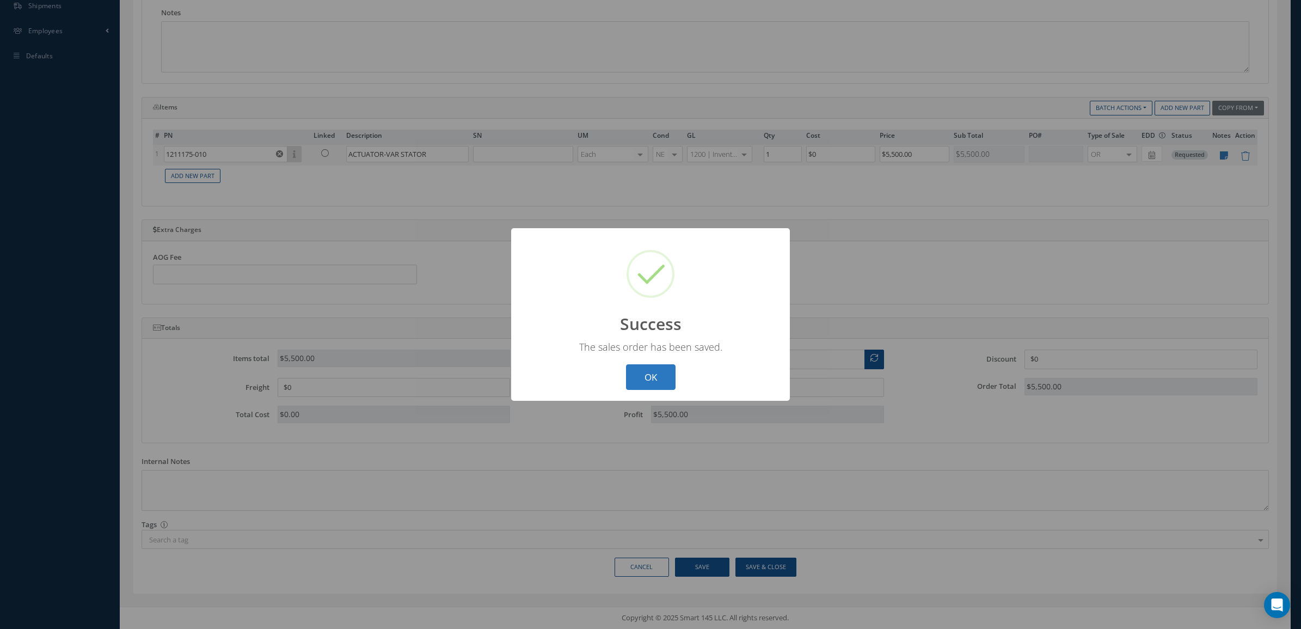
click at [655, 378] on button "OK" at bounding box center [651, 377] width 50 height 26
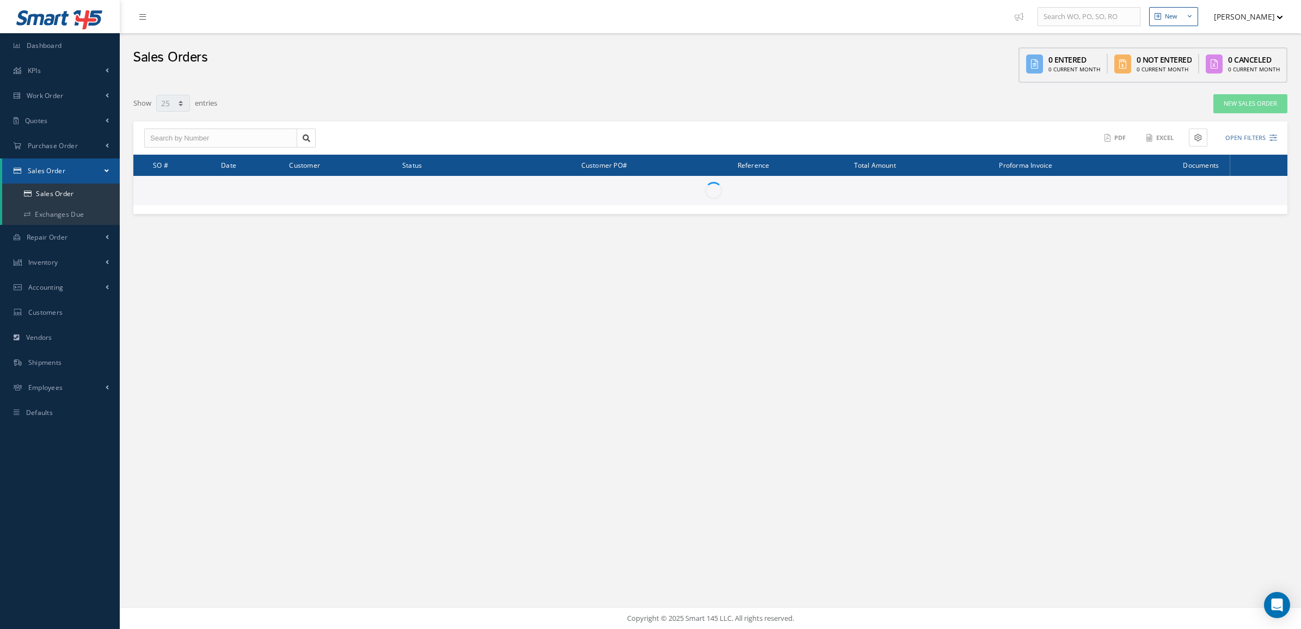
select select "25"
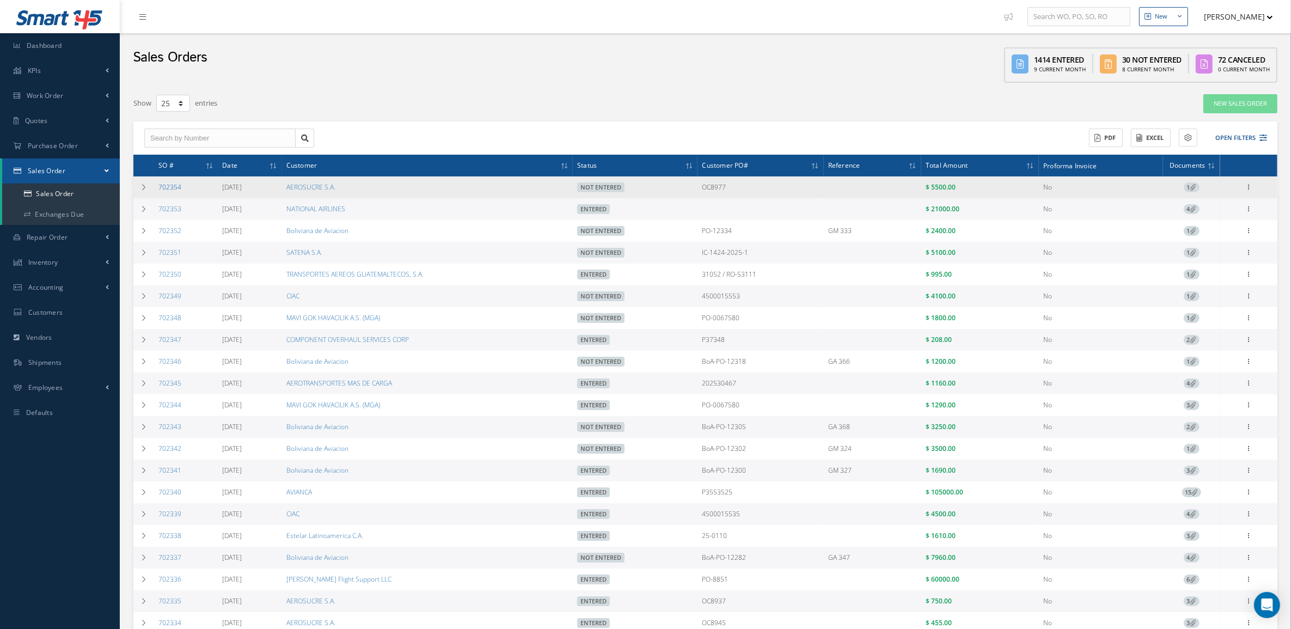
drag, startPoint x: 194, startPoint y: 184, endPoint x: 158, endPoint y: 183, distance: 35.9
click at [158, 183] on td "702354" at bounding box center [186, 187] width 64 height 22
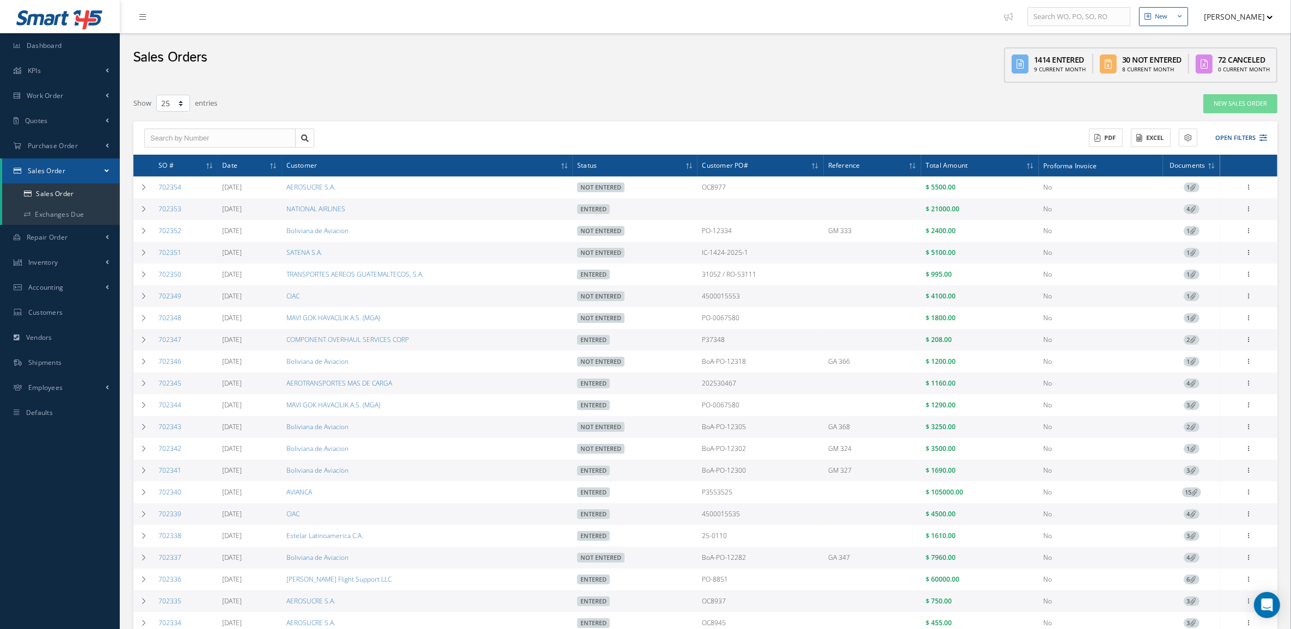
copy link "702354"
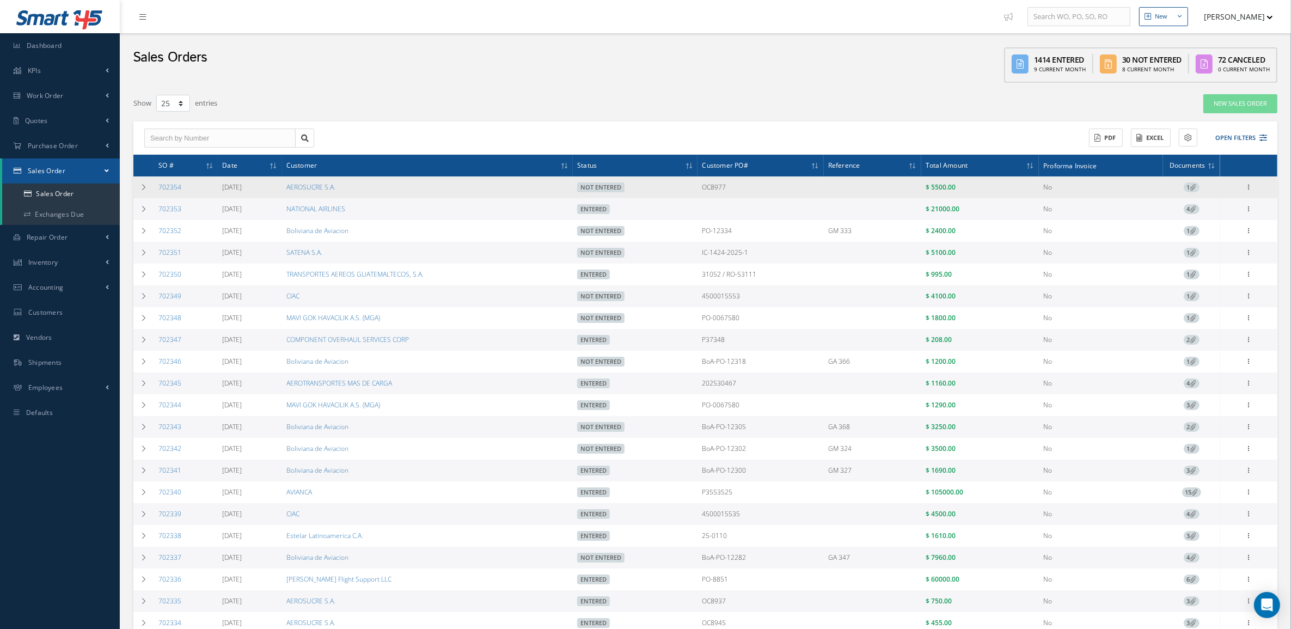
drag, startPoint x: 791, startPoint y: 186, endPoint x: 682, endPoint y: 186, distance: 108.9
click at [682, 186] on tr "702354 09/09/2025 AEROSUCRE S.A. Not Entered OC8977 $ 5500.00 No 1 Enter/Update…" at bounding box center [705, 187] width 1144 height 22
copy tr "OC8977"
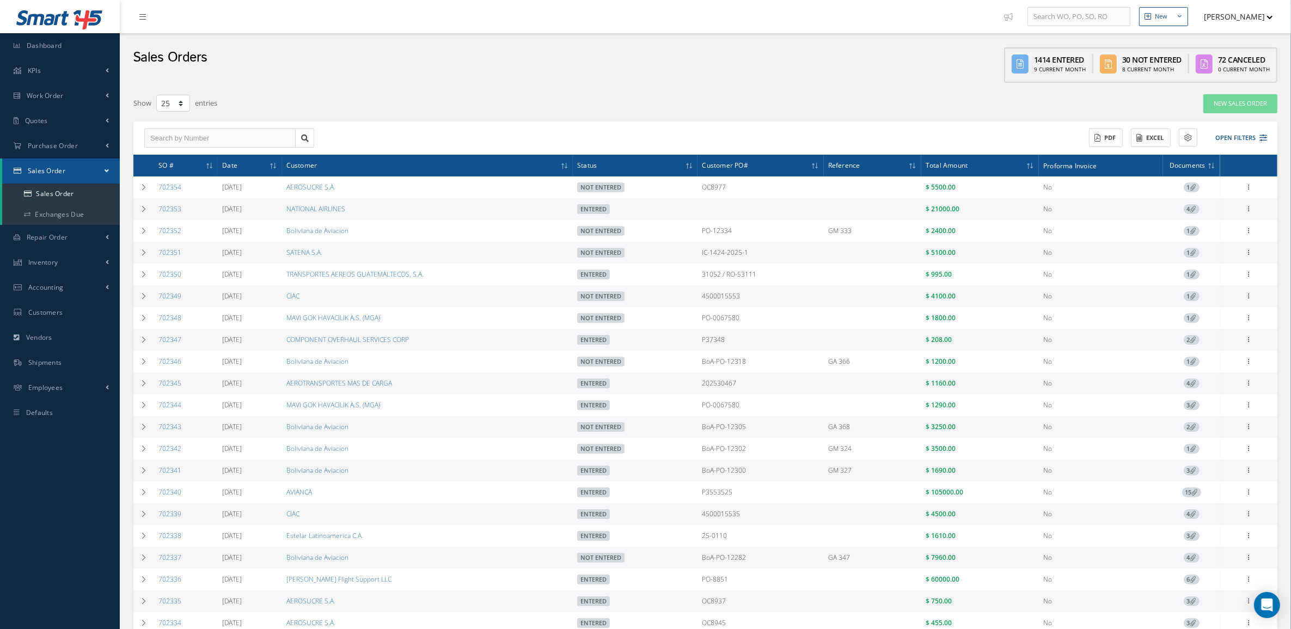
click at [1184, 210] on span "4" at bounding box center [1192, 209] width 16 height 10
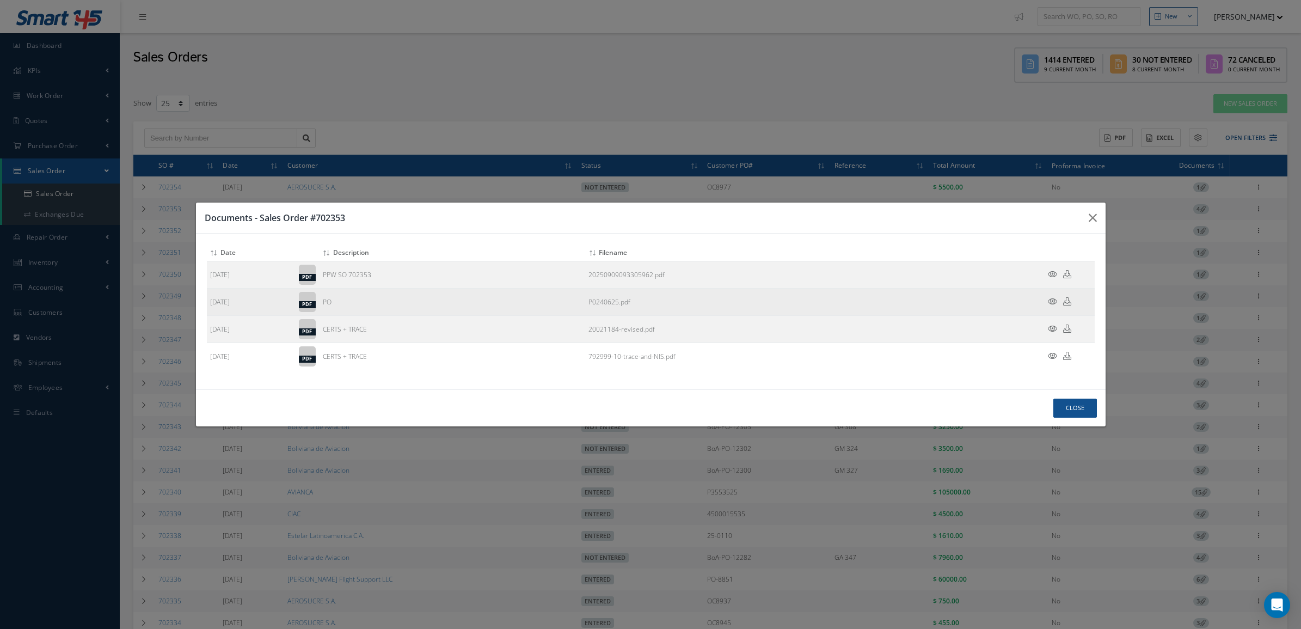
drag, startPoint x: 581, startPoint y: 305, endPoint x: 618, endPoint y: 304, distance: 37.0
click at [618, 304] on tr "09/09/2025 pdf PO P0240625.pdf" at bounding box center [651, 302] width 888 height 27
copy tr "P0240625"
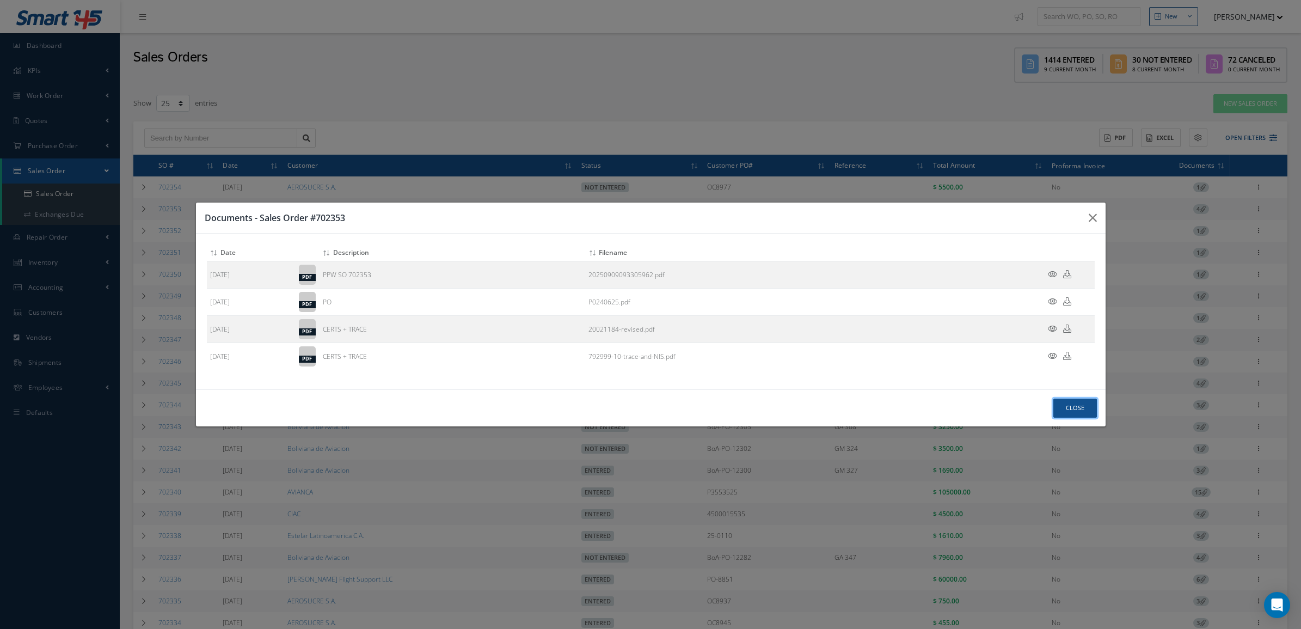
click at [1085, 404] on button "Close" at bounding box center [1075, 408] width 44 height 19
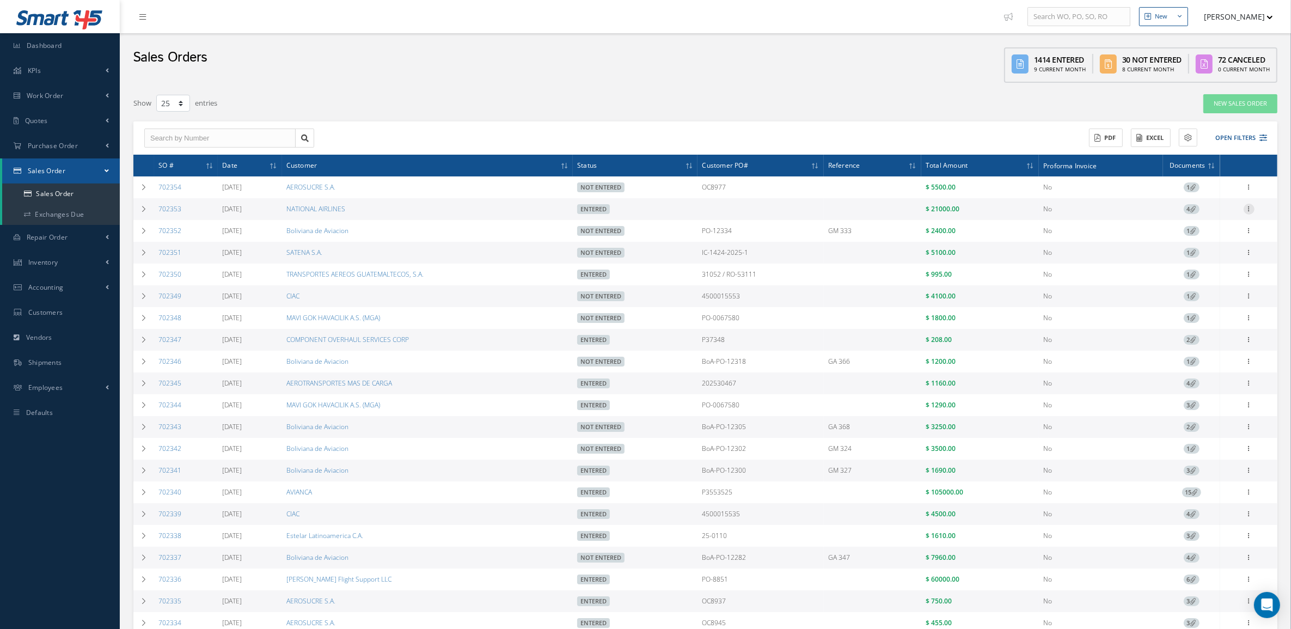
click at [1250, 206] on icon at bounding box center [1248, 208] width 11 height 9
click at [1202, 238] on link "Edit" at bounding box center [1199, 239] width 86 height 14
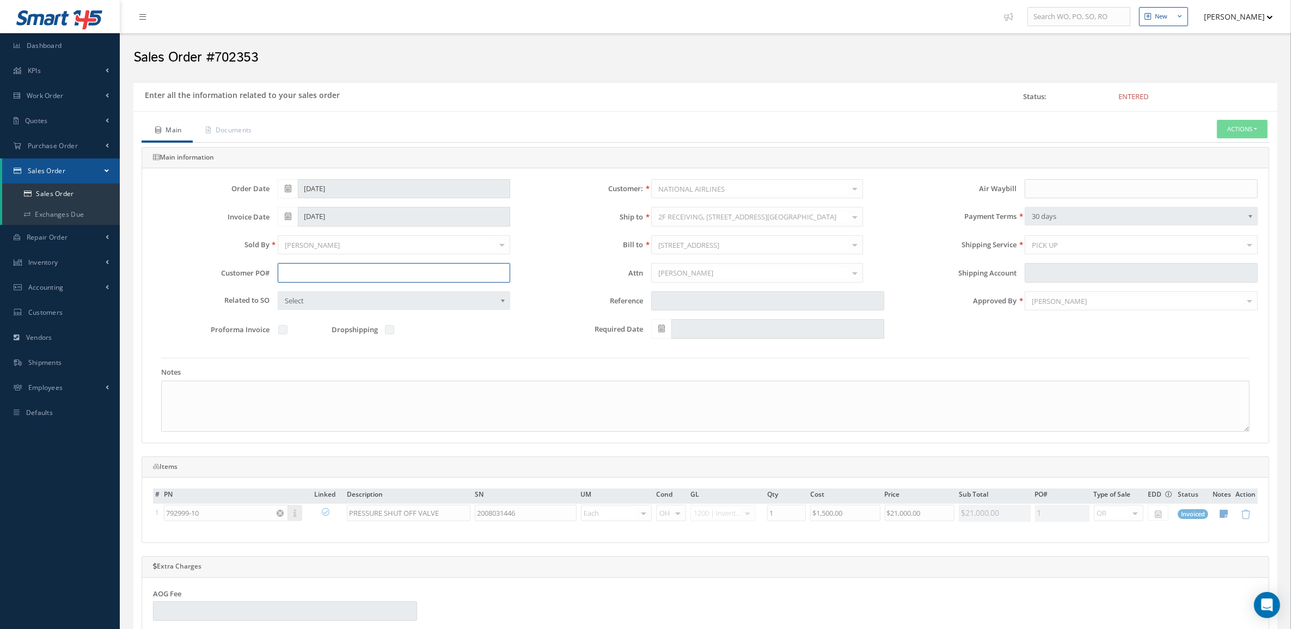
click at [322, 281] on input "text" at bounding box center [394, 273] width 233 height 20
paste input "P0240625"
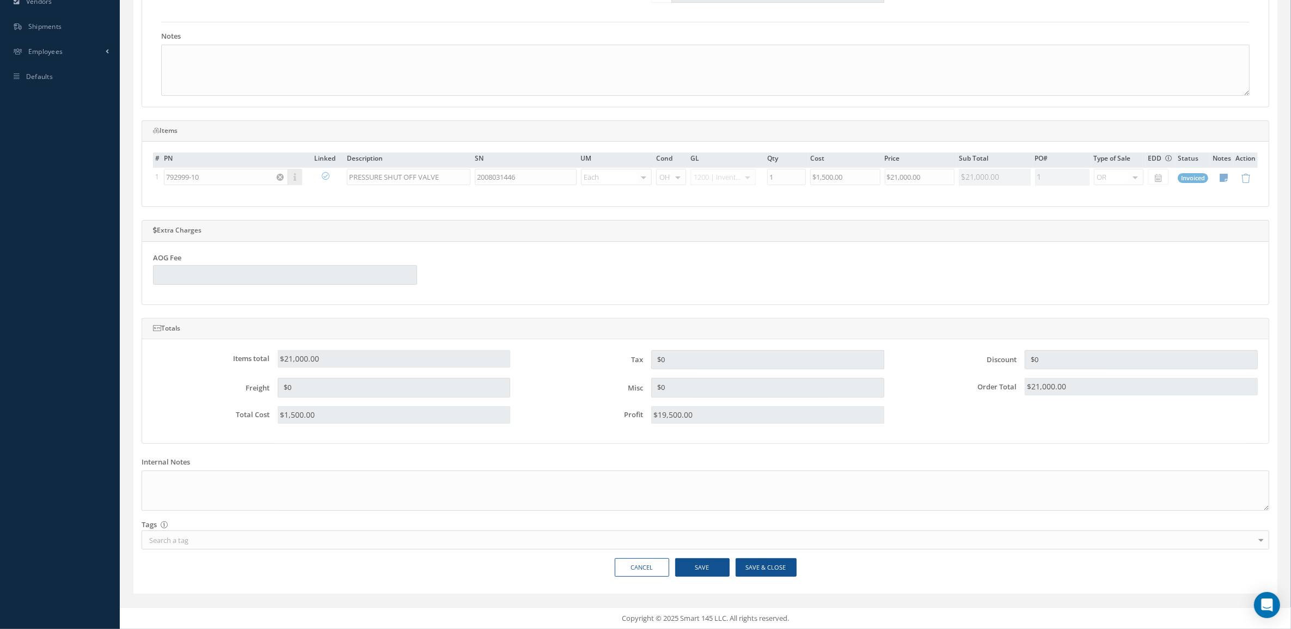
scroll to position [341, 0]
type input "P0240625"
click at [776, 569] on button "Save & Close" at bounding box center [766, 567] width 61 height 19
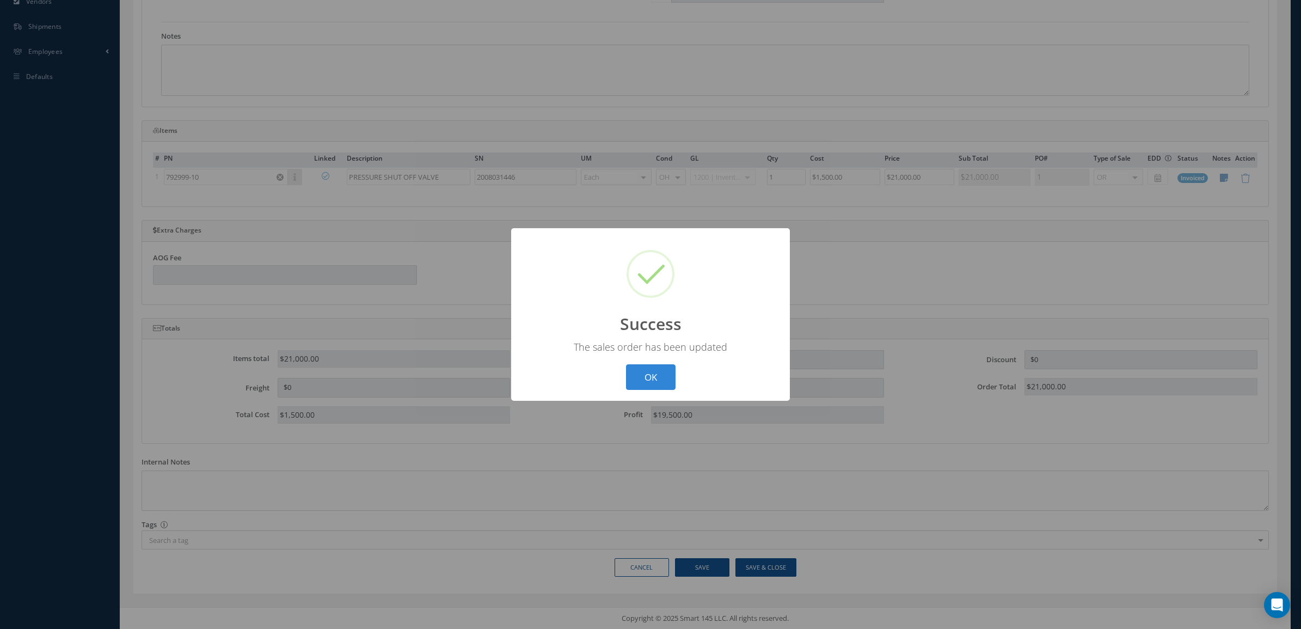
click at [651, 361] on div "? ! i Success × The sales order has been updated OK Cancel" at bounding box center [650, 314] width 279 height 173
click at [652, 374] on button "OK" at bounding box center [651, 377] width 50 height 26
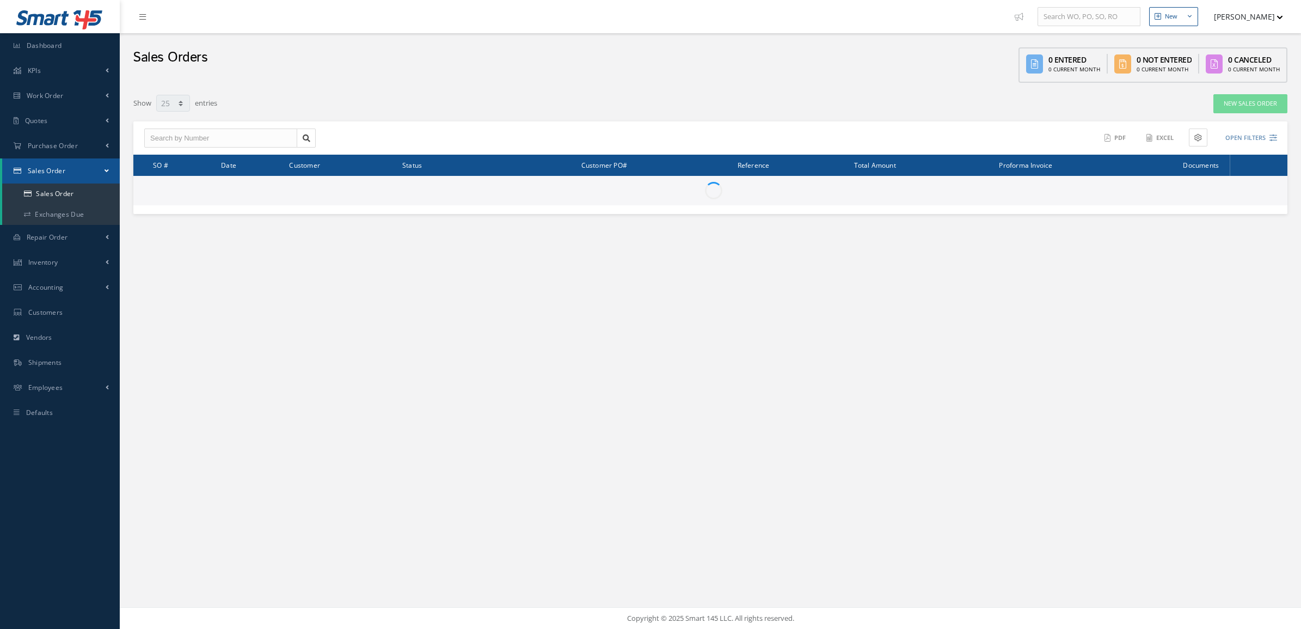
select select "25"
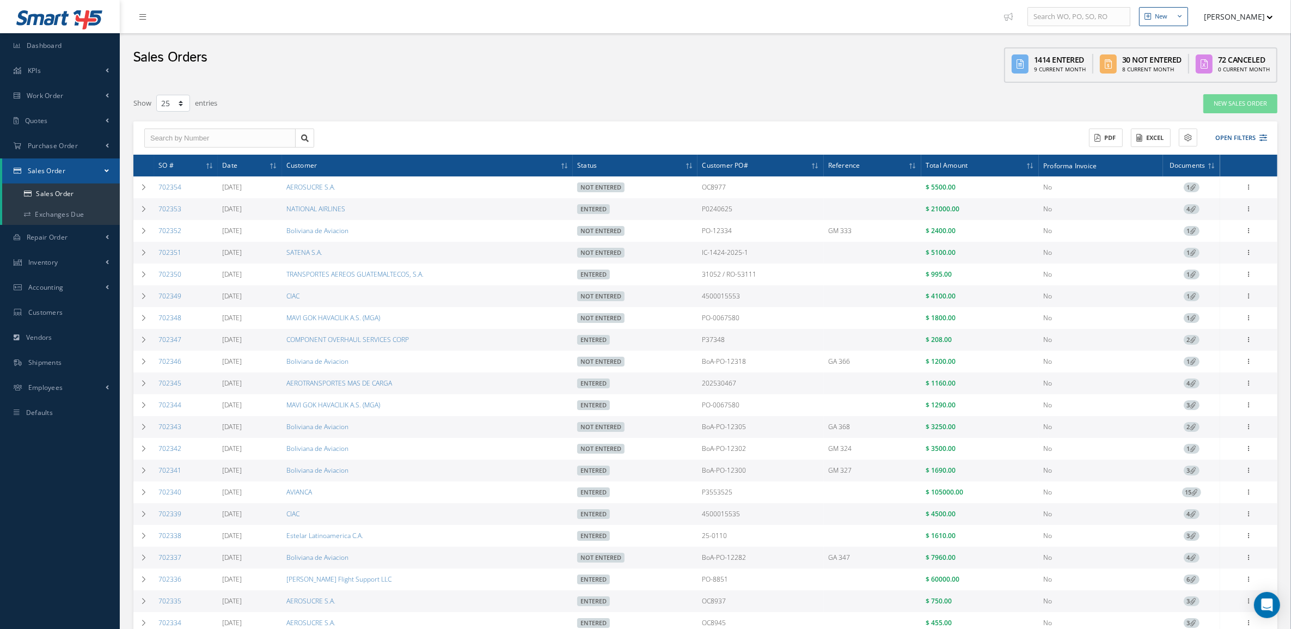
drag, startPoint x: 192, startPoint y: 212, endPoint x: 156, endPoint y: 210, distance: 36.0
click at [156, 210] on td "702353" at bounding box center [186, 209] width 64 height 22
copy link "702353"
click at [1190, 205] on span "4" at bounding box center [1192, 209] width 16 height 10
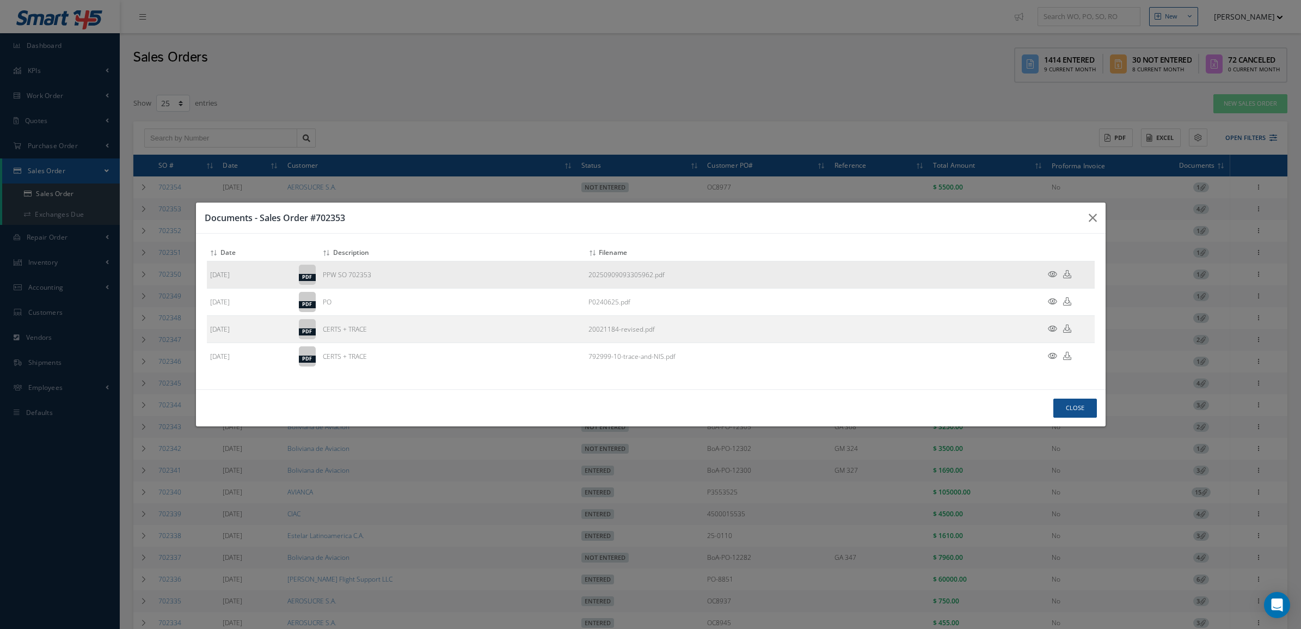
click at [1053, 271] on icon at bounding box center [1052, 274] width 9 height 8
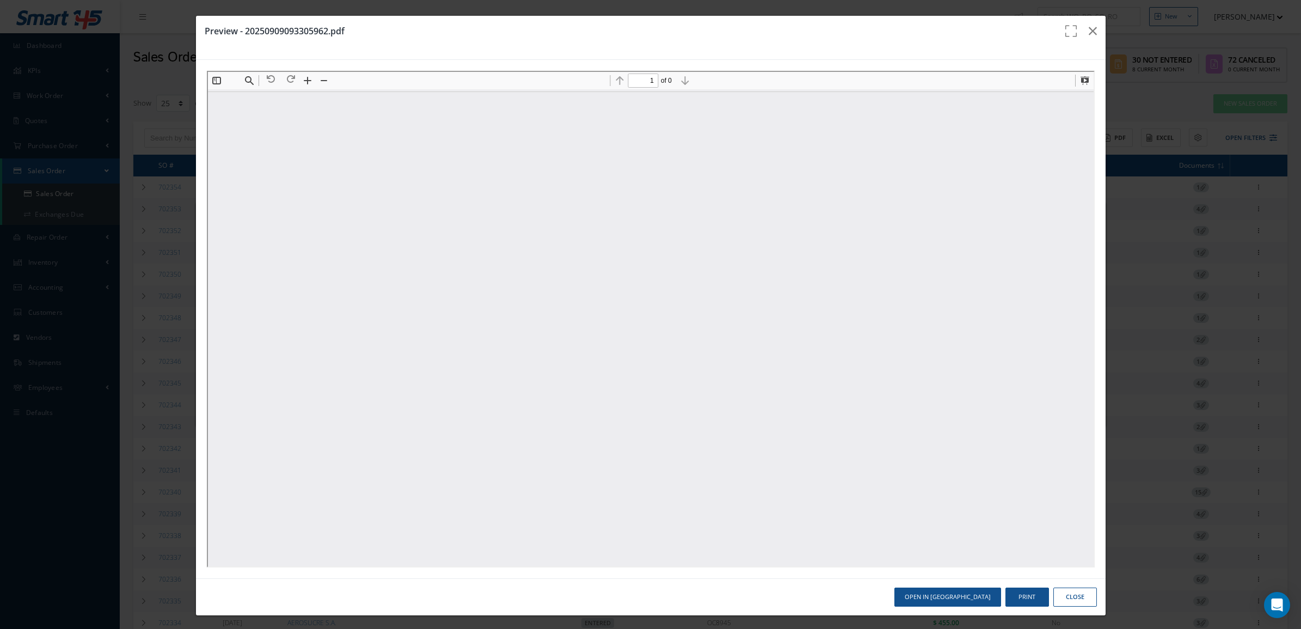
scroll to position [5, 0]
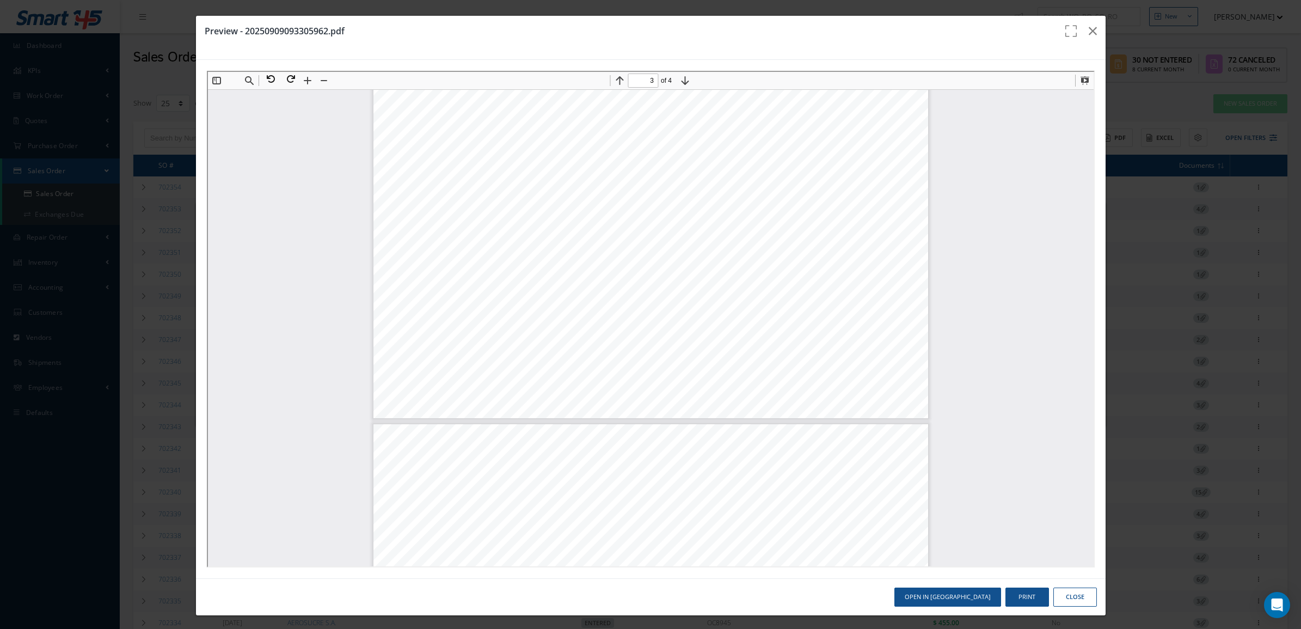
type input "4"
click at [1089, 34] on icon "button" at bounding box center [1093, 30] width 8 height 13
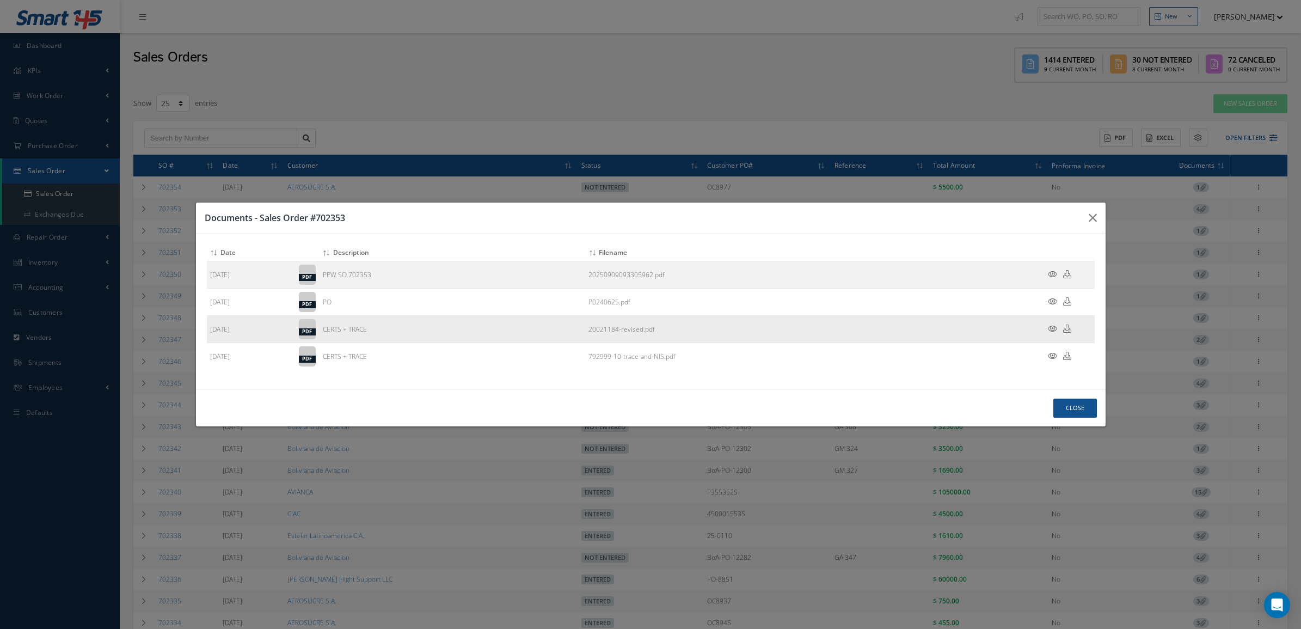
click at [1053, 328] on icon at bounding box center [1052, 328] width 9 height 8
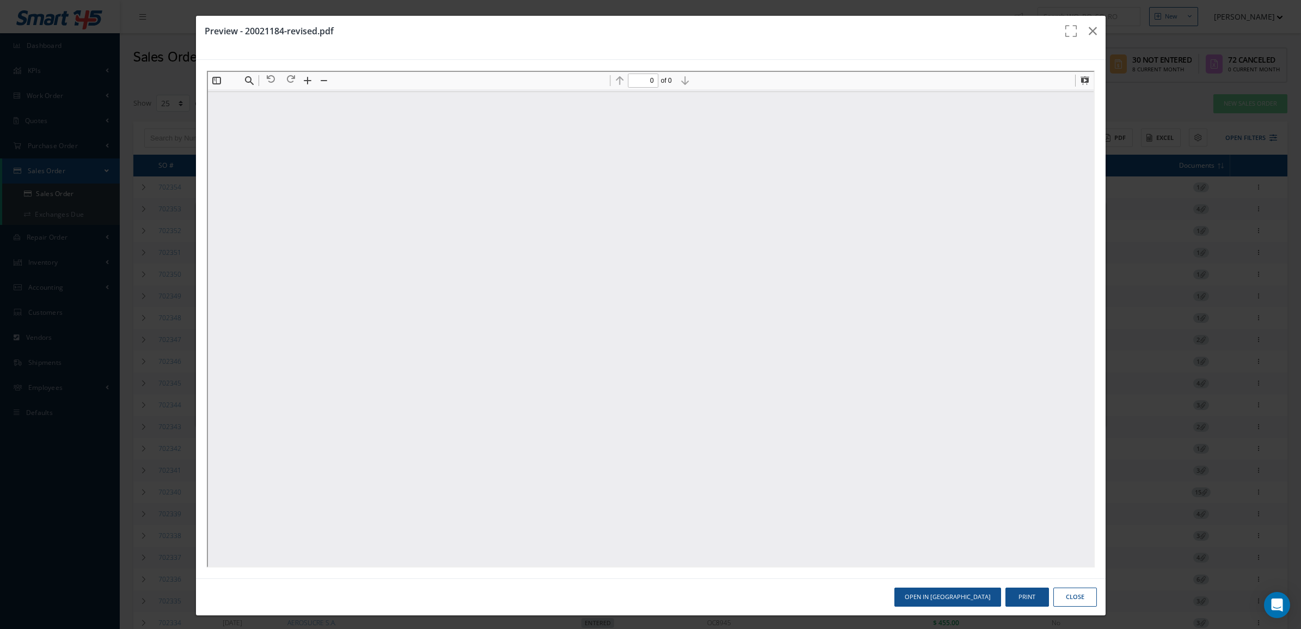
scroll to position [0, 0]
type input "3"
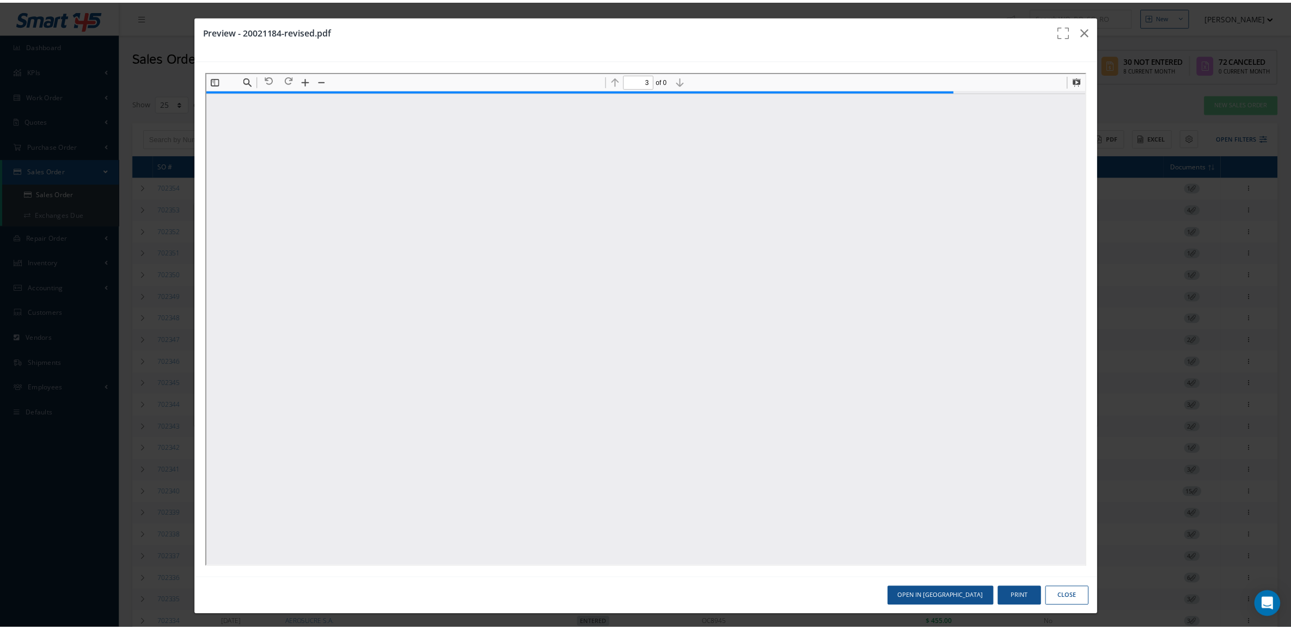
scroll to position [1299, 0]
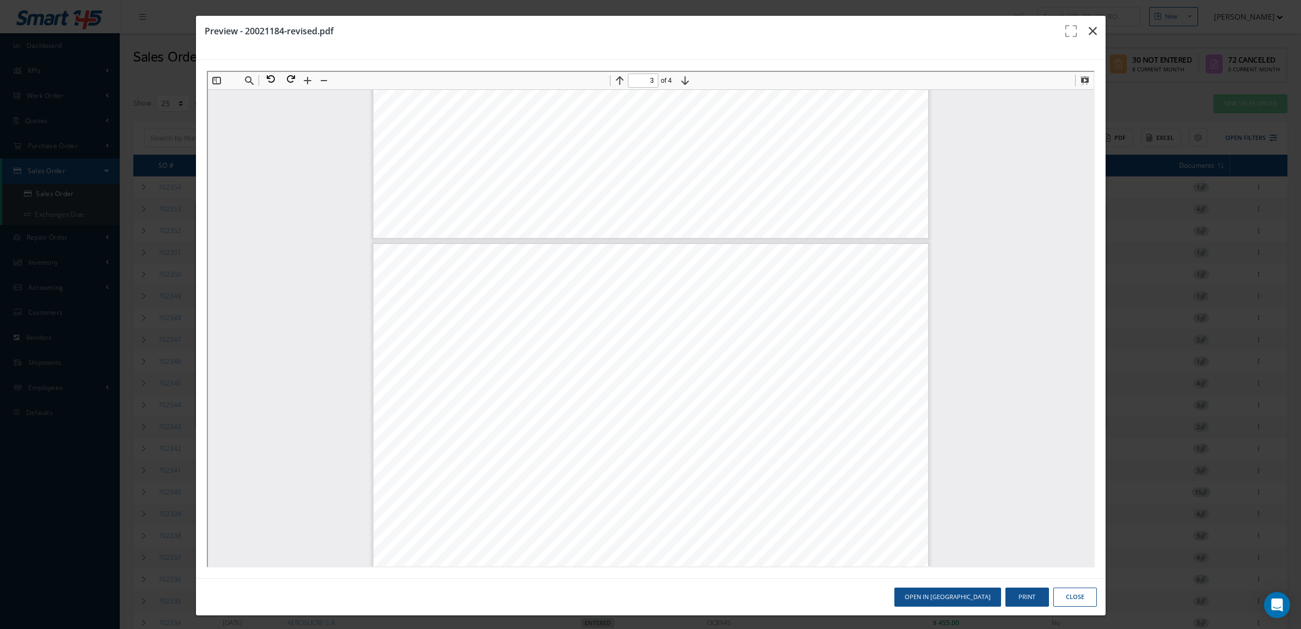
click at [1080, 36] on button "button" at bounding box center [1093, 31] width 26 height 30
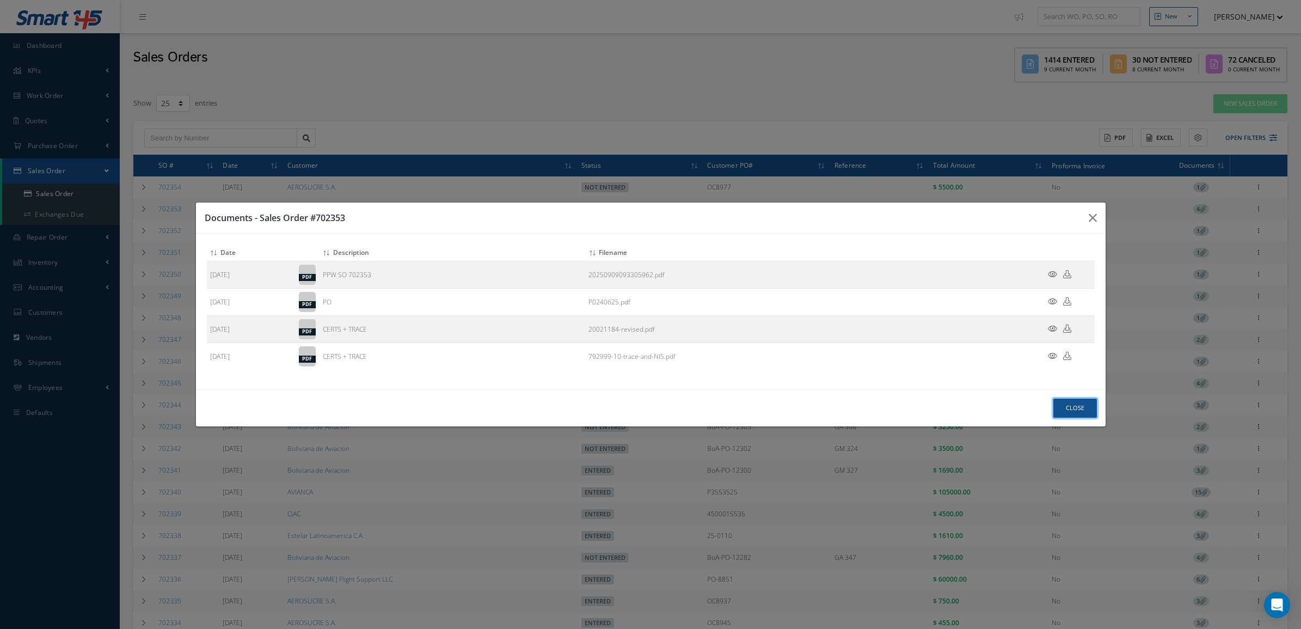
click at [1070, 409] on button "Close" at bounding box center [1075, 408] width 44 height 19
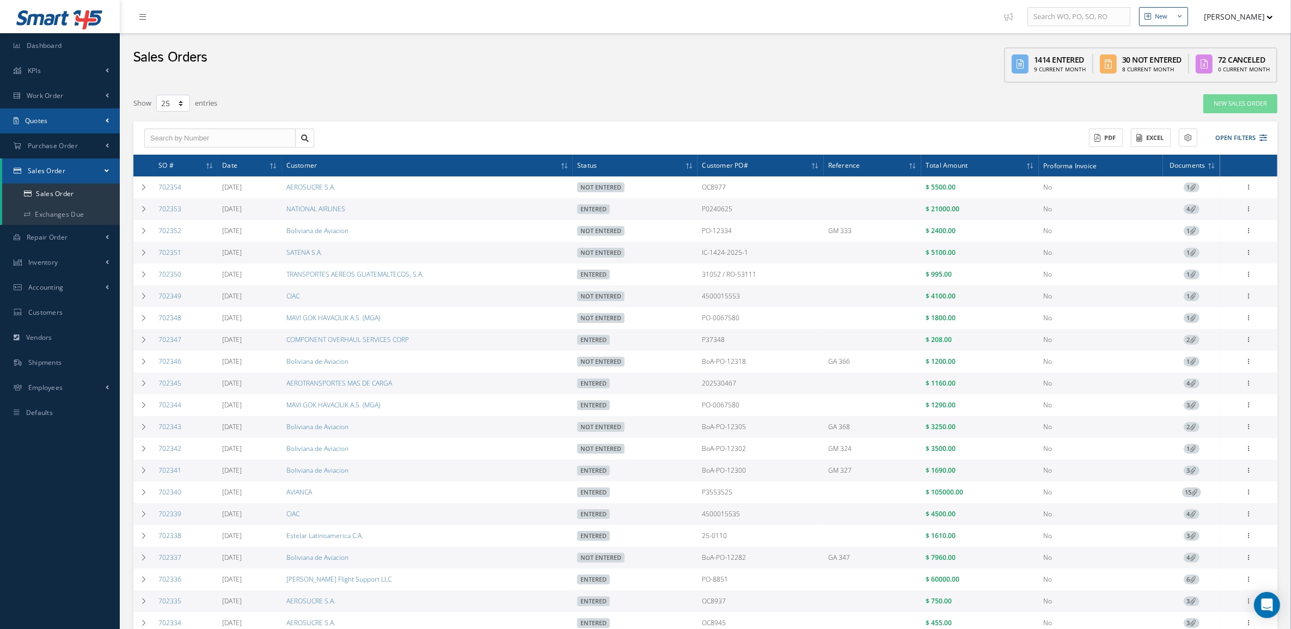
click at [39, 125] on link "Quotes" at bounding box center [60, 120] width 120 height 25
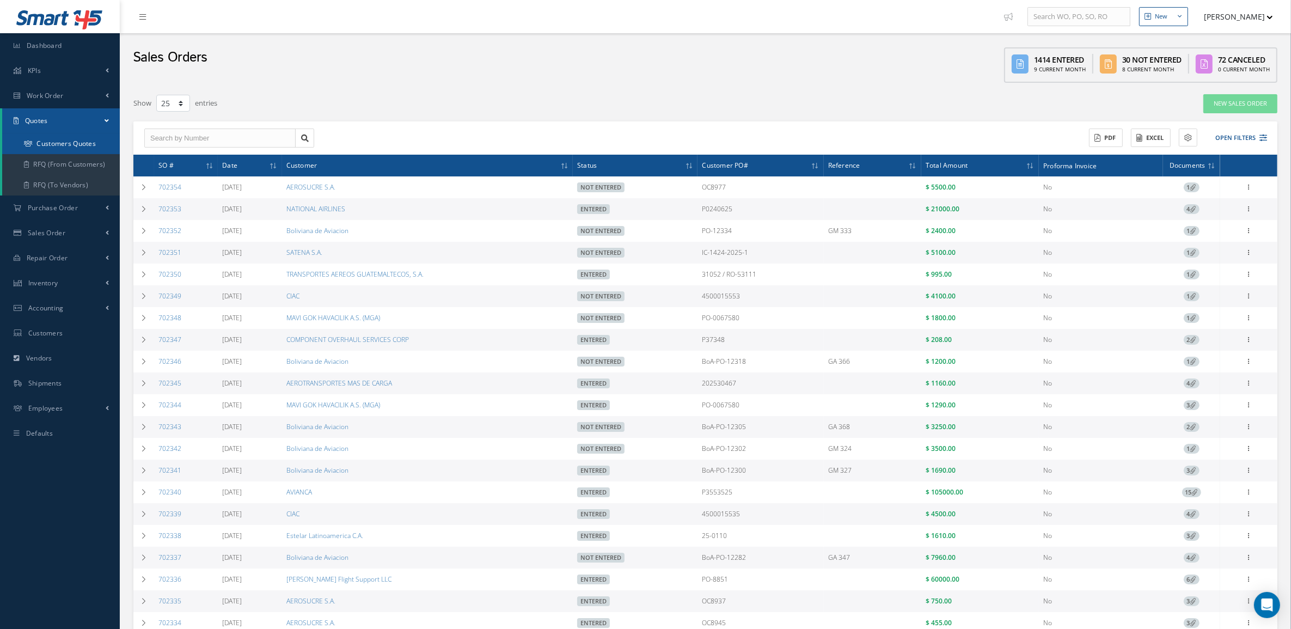
click at [49, 143] on link "Customers Quotes" at bounding box center [61, 143] width 118 height 21
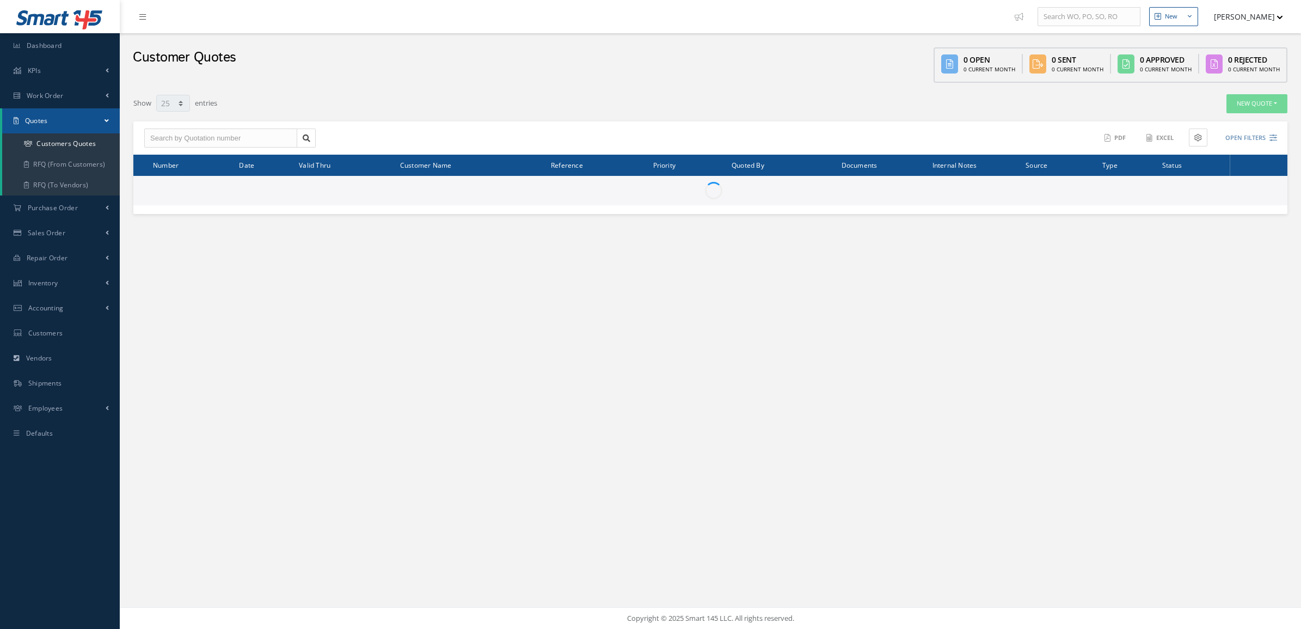
select select "25"
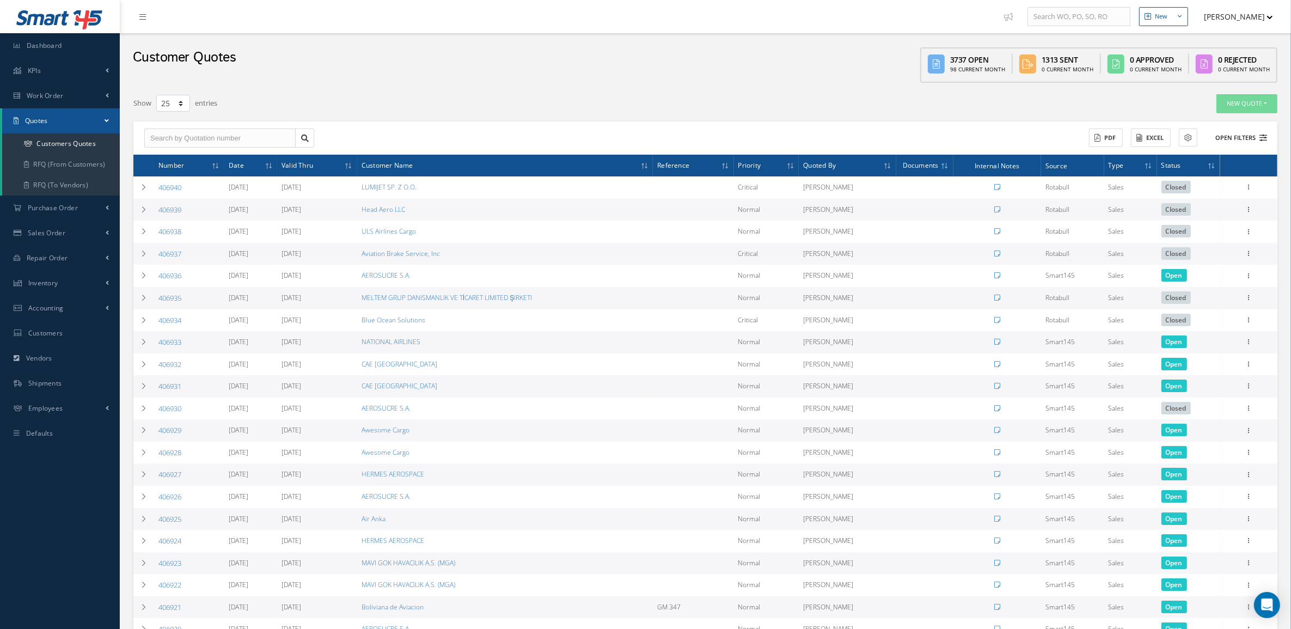
click at [1248, 135] on button "Open Filters" at bounding box center [1236, 138] width 62 height 18
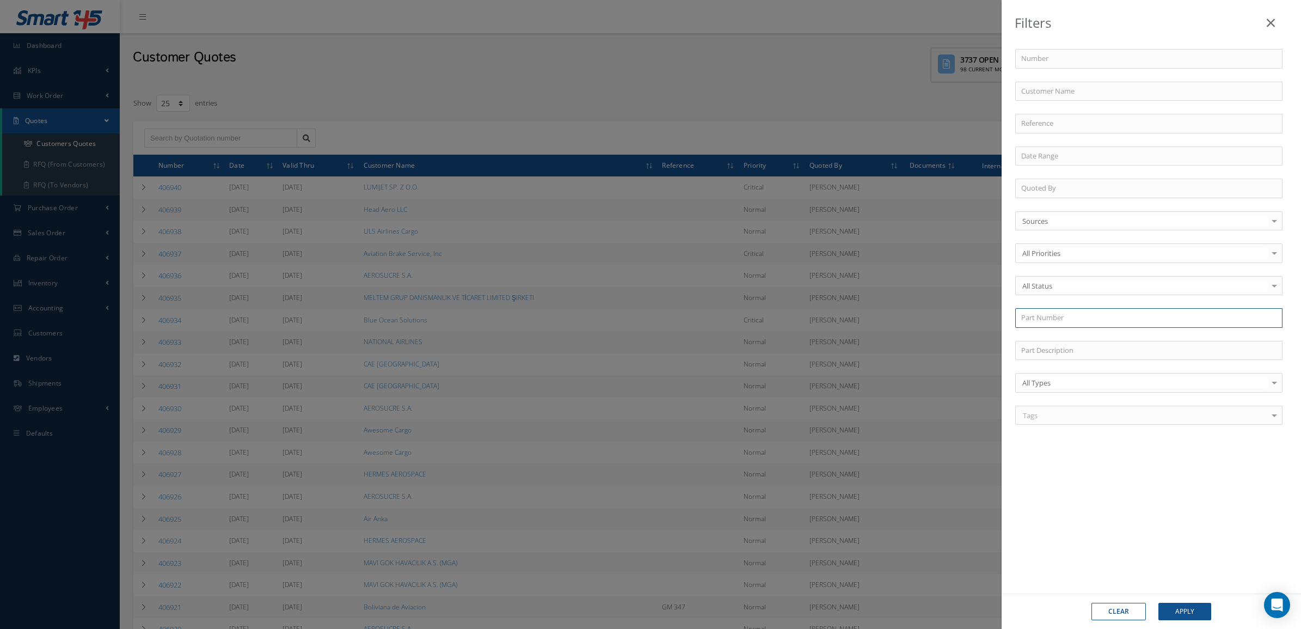
click at [1041, 320] on input "text" at bounding box center [1148, 318] width 267 height 20
paste input "28EB12E120"
type input "28EB12E120"
click at [820, 94] on div "Filters Number Customer Name Reference Quoted By Sources Sources Smart145 Rotab…" at bounding box center [650, 314] width 1301 height 629
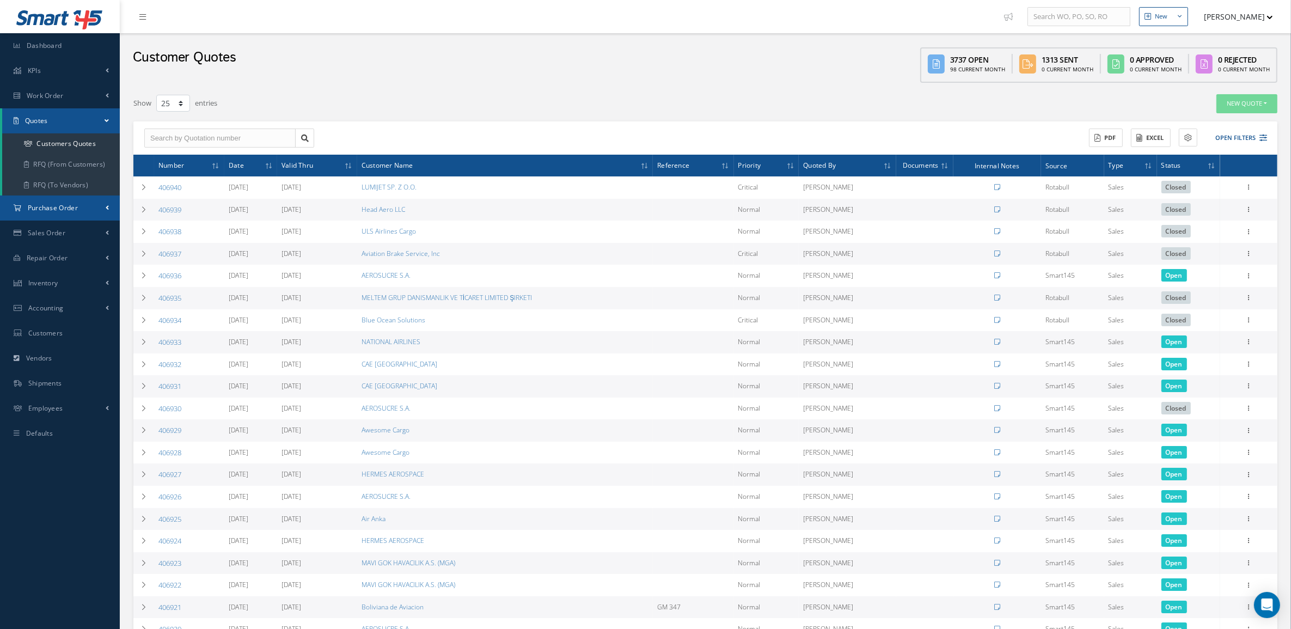
click at [53, 214] on link "Purchase Order" at bounding box center [60, 207] width 120 height 25
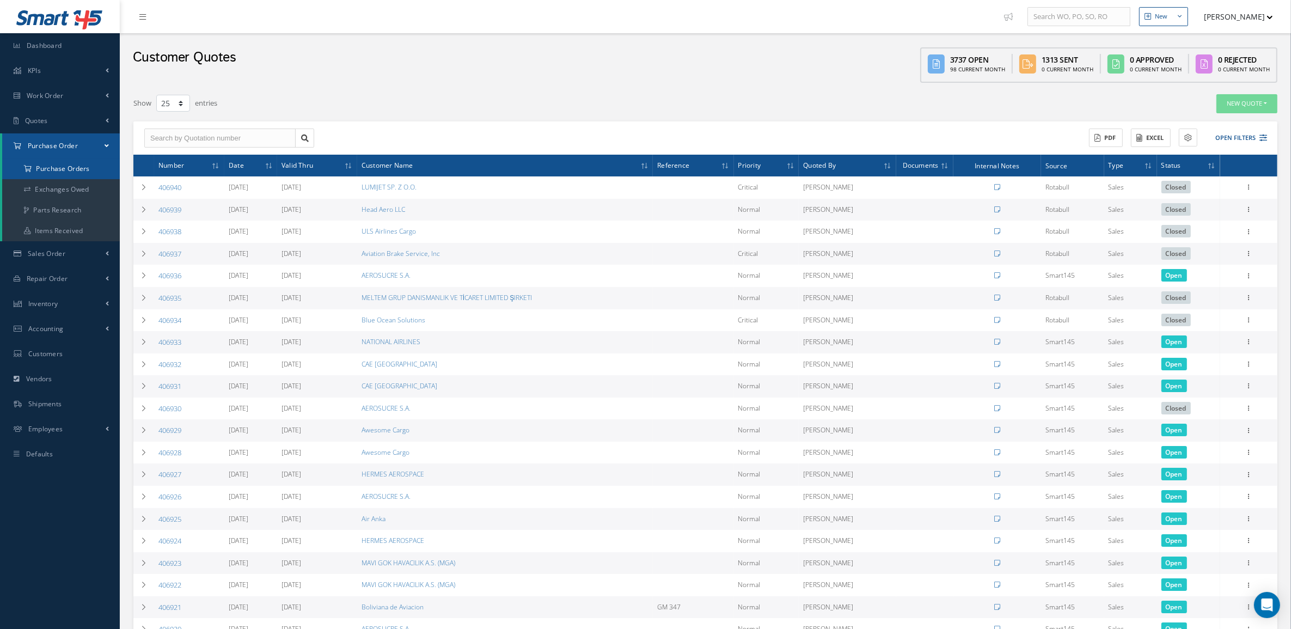
click at [47, 167] on a=1&status_id=2&status_id=3&status_id=5&collapsedFilters"] "Purchase Orders" at bounding box center [61, 168] width 118 height 21
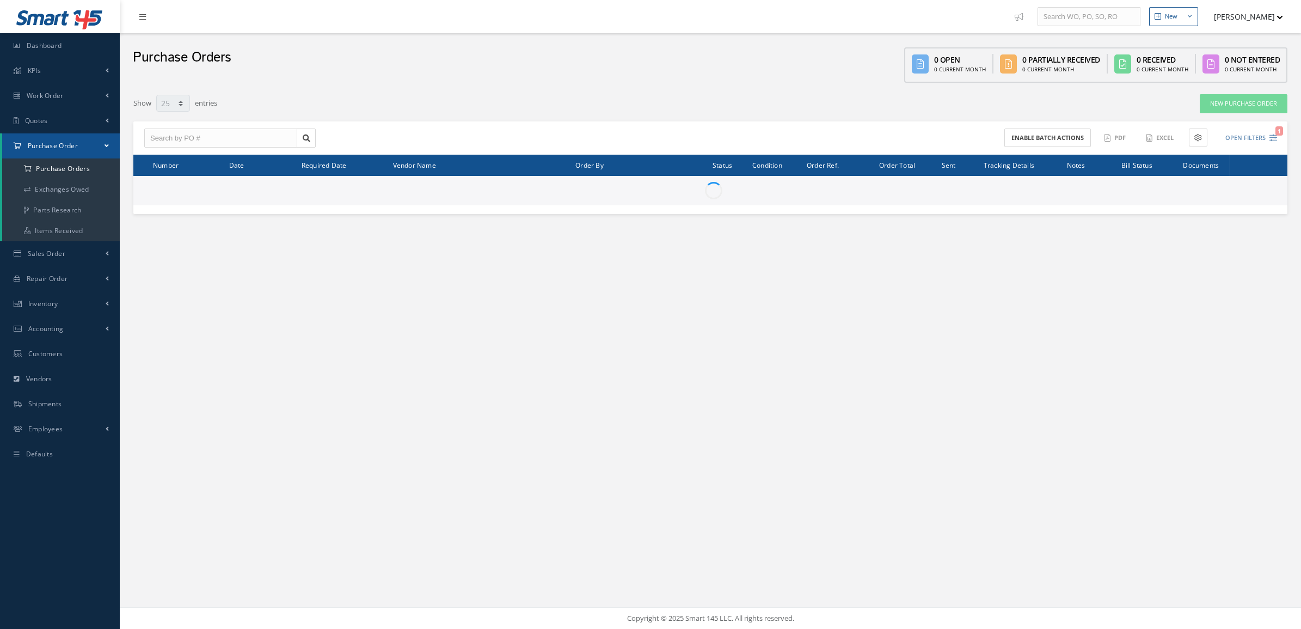
select select "25"
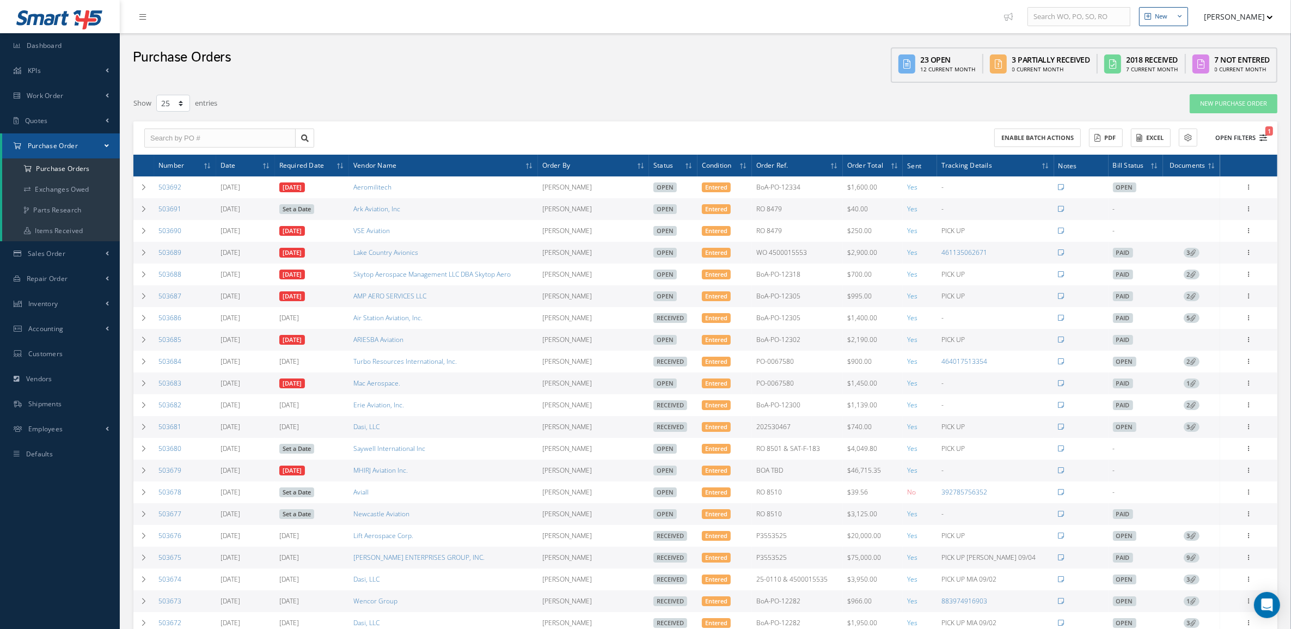
click at [1239, 137] on button "Open Filters 1" at bounding box center [1236, 138] width 62 height 18
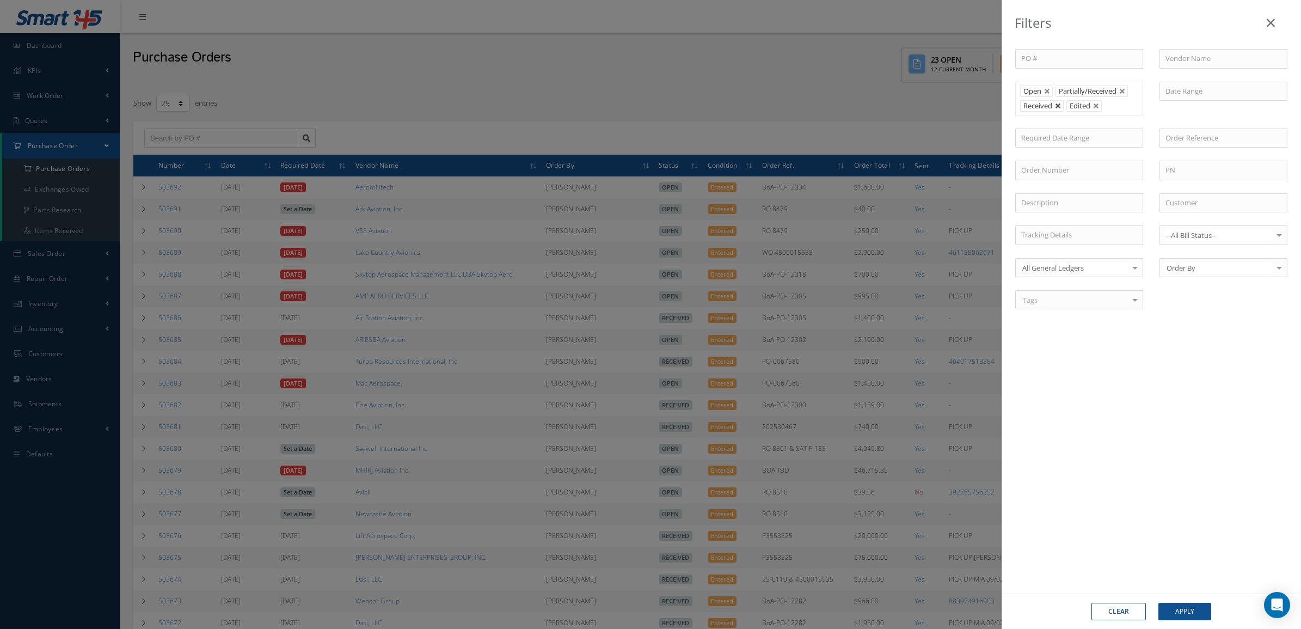
click at [1059, 109] on link at bounding box center [1058, 106] width 7 height 7
click at [1192, 611] on button "Apply" at bounding box center [1185, 611] width 53 height 17
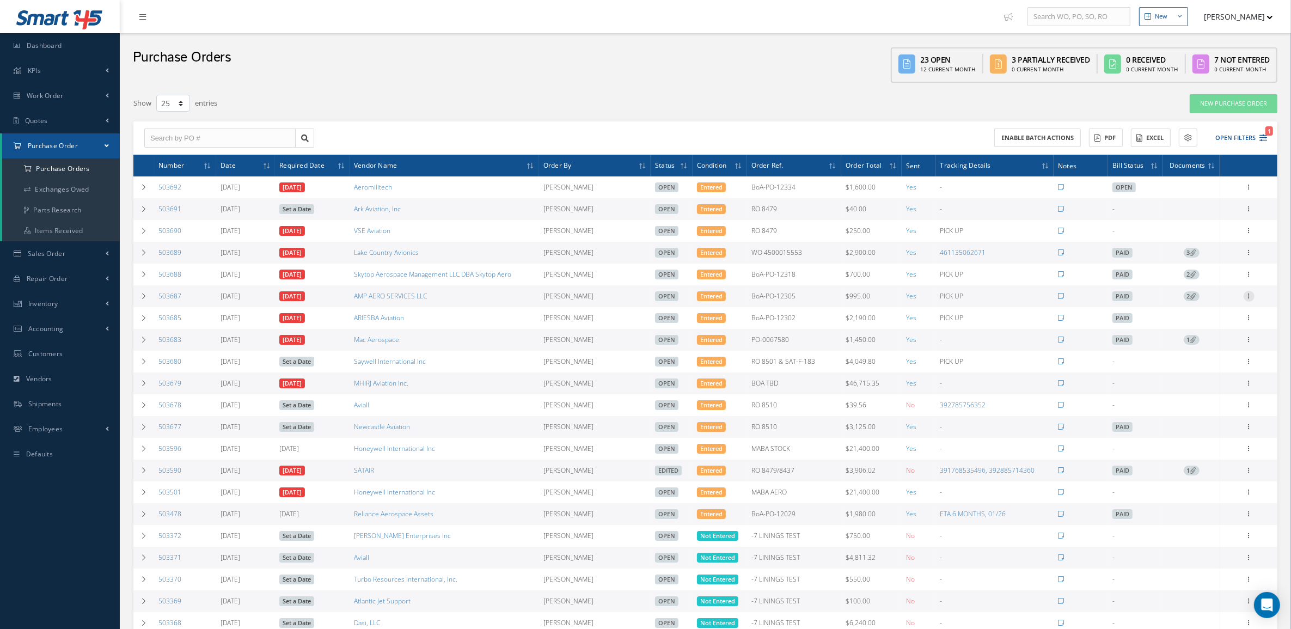
click at [1245, 298] on icon at bounding box center [1248, 295] width 11 height 9
click at [1213, 298] on link "Receive" at bounding box center [1199, 303] width 86 height 14
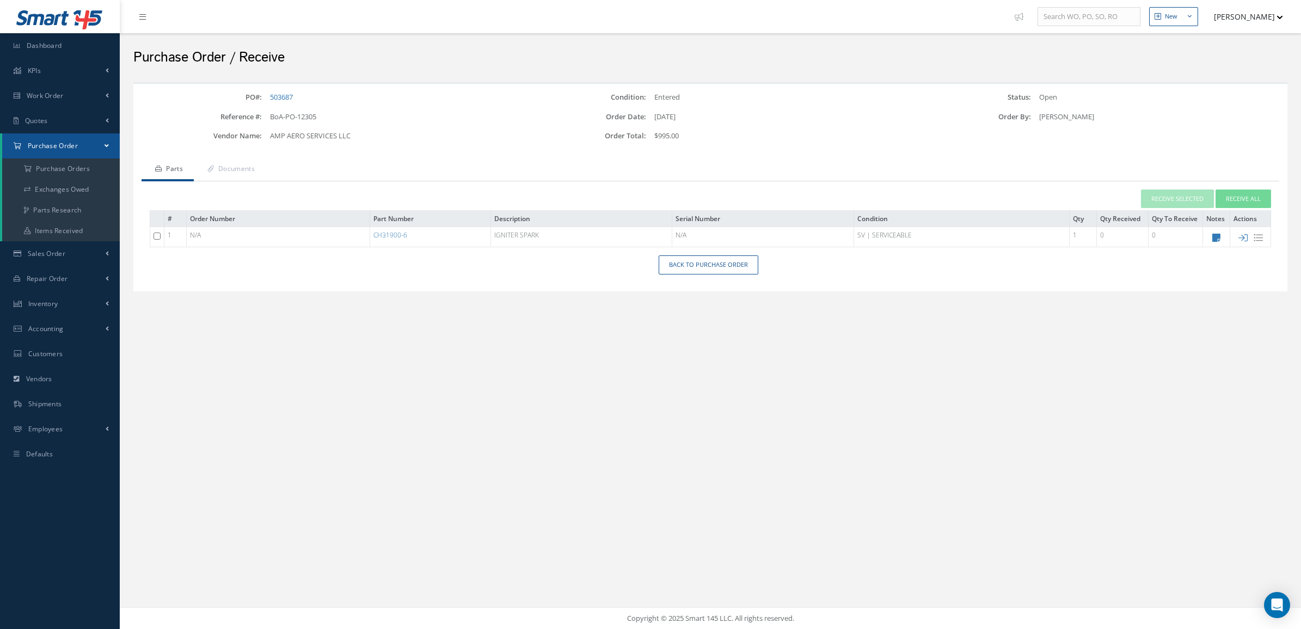
click at [1244, 232] on td at bounding box center [1250, 237] width 41 height 20
click at [1240, 238] on icon at bounding box center [1243, 237] width 9 height 9
type input "[DATE]"
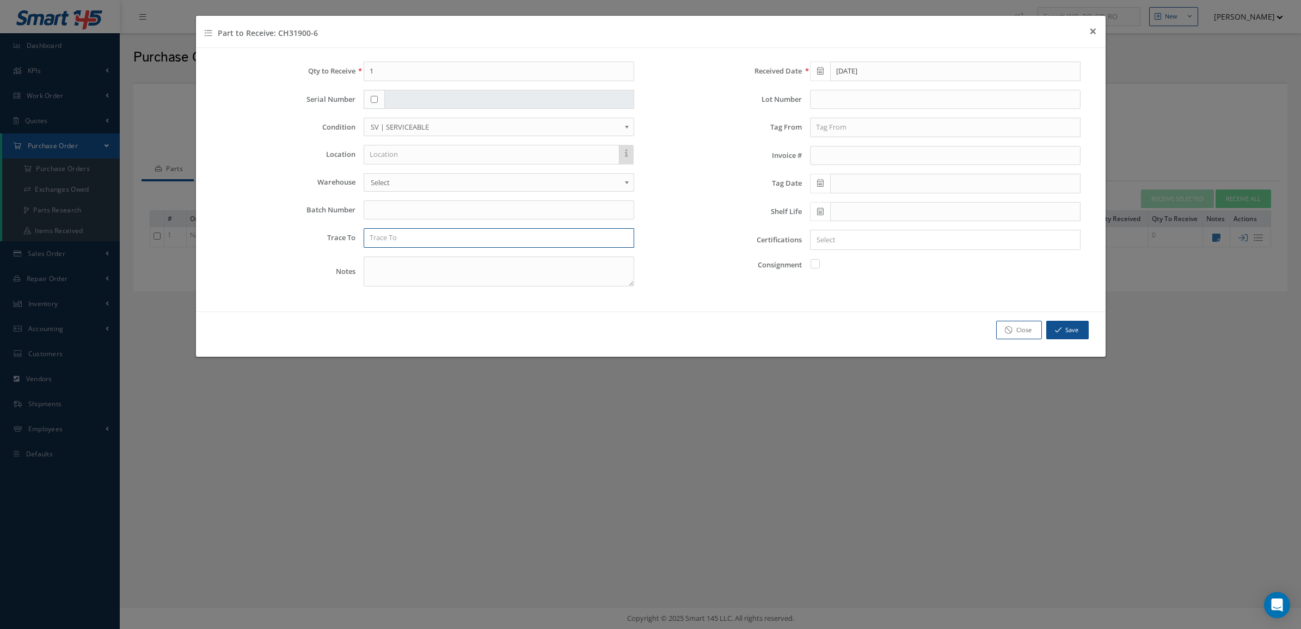
click at [391, 238] on input "text" at bounding box center [499, 238] width 271 height 20
click at [426, 262] on div "SWISS AIR" at bounding box center [499, 257] width 259 height 11
click at [392, 240] on input "SWISS AIR" at bounding box center [499, 238] width 271 height 20
type input "SWISS INTL AIRLINES"
click at [831, 126] on input "text" at bounding box center [945, 128] width 271 height 20
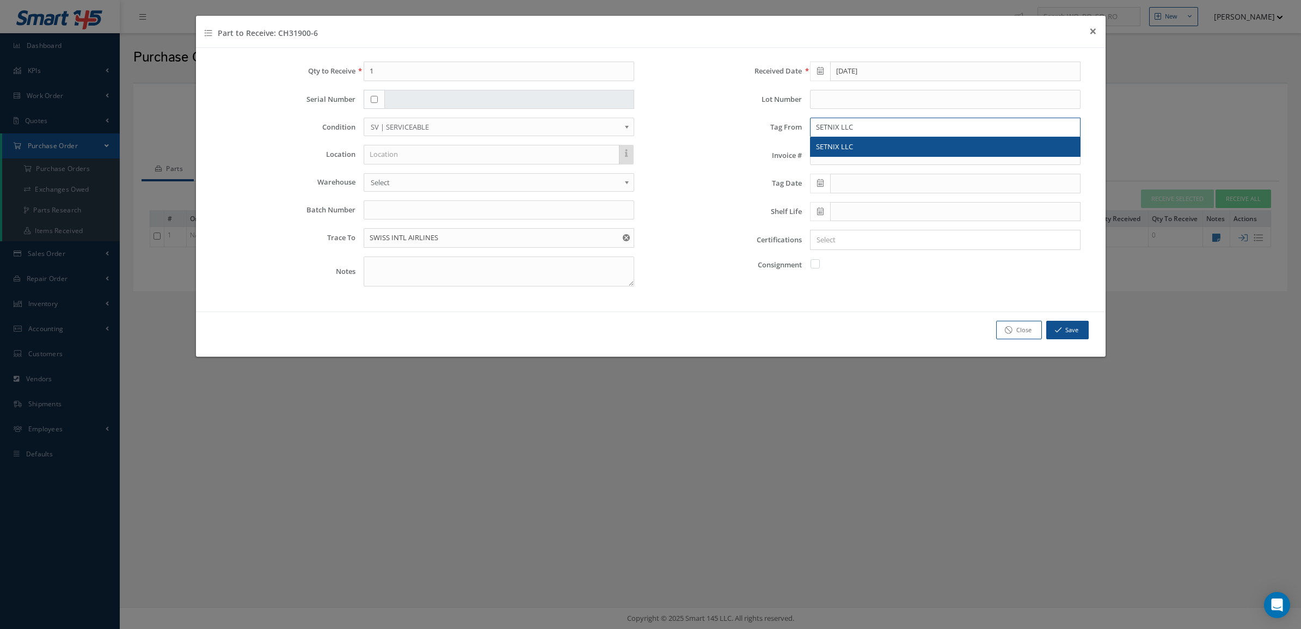
type input "SETNIX LLC"
click at [847, 148] on span "SETNIX LLC" at bounding box center [834, 147] width 37 height 10
click at [824, 180] on span at bounding box center [820, 184] width 20 height 20
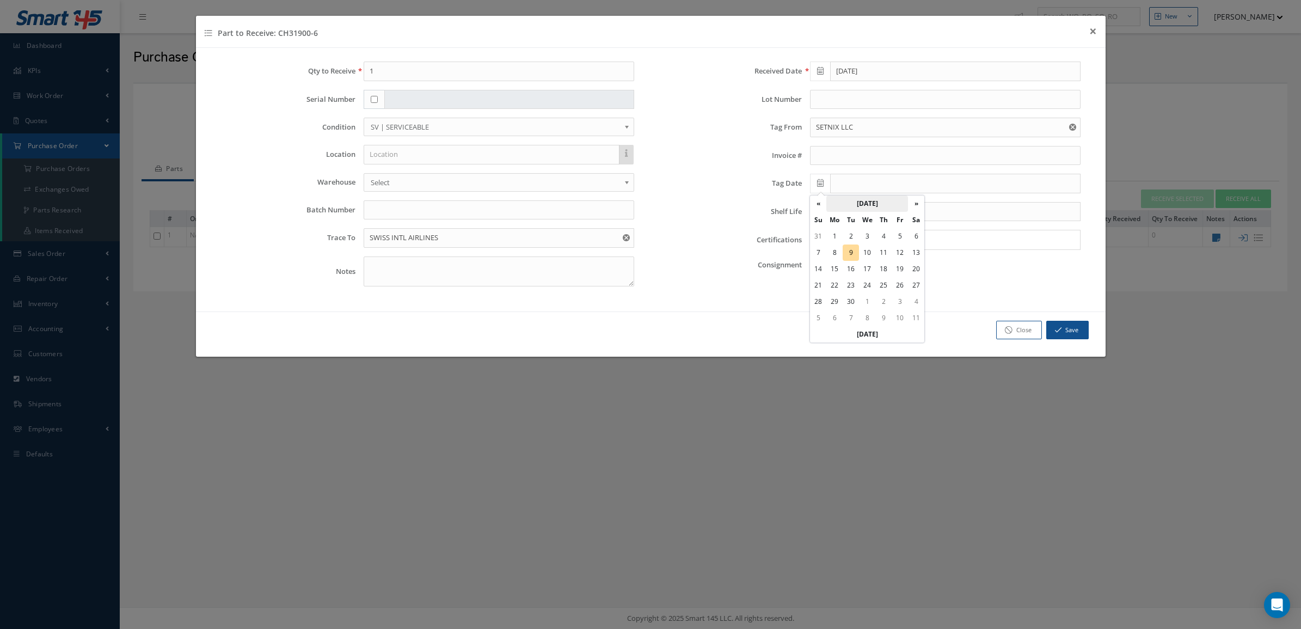
click at [849, 203] on th "[DATE]" at bounding box center [867, 203] width 82 height 16
click at [854, 262] on span "Jun" at bounding box center [852, 260] width 25 height 29
click at [855, 270] on td "10" at bounding box center [851, 269] width 16 height 16
type input "[DATE]"
click at [857, 241] on input "Search for option" at bounding box center [943, 239] width 262 height 11
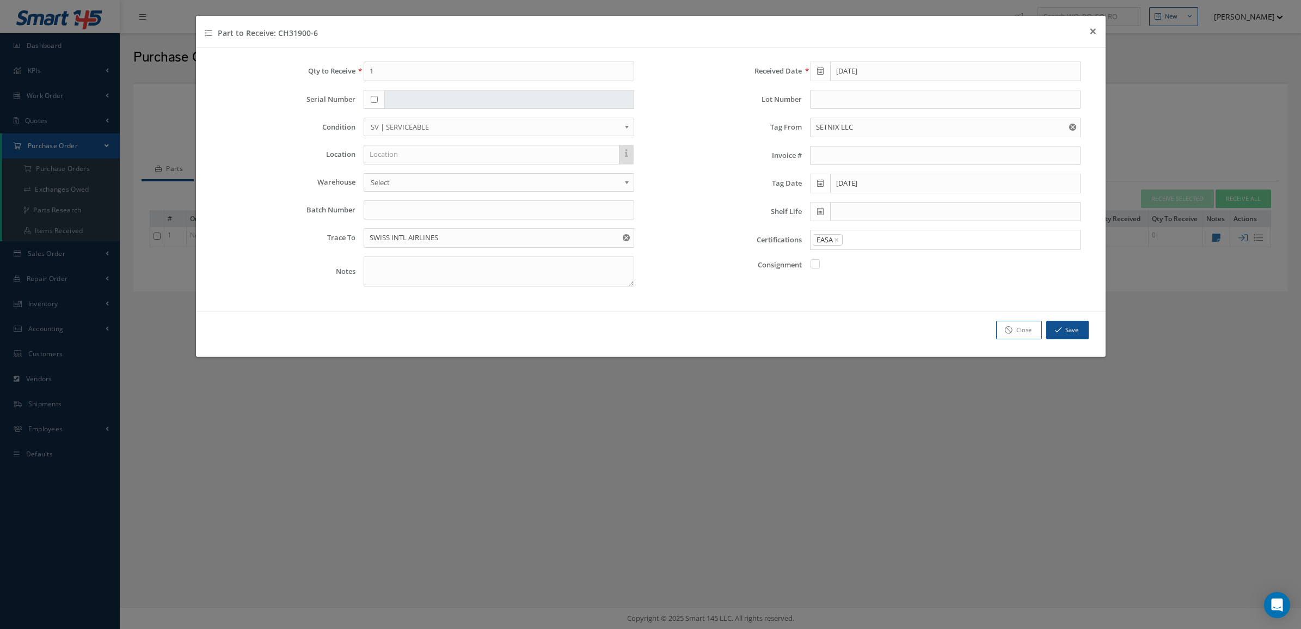
drag, startPoint x: 857, startPoint y: 271, endPoint x: 855, endPoint y: 251, distance: 19.7
click at [839, 241] on span "×" at bounding box center [836, 240] width 5 height 12
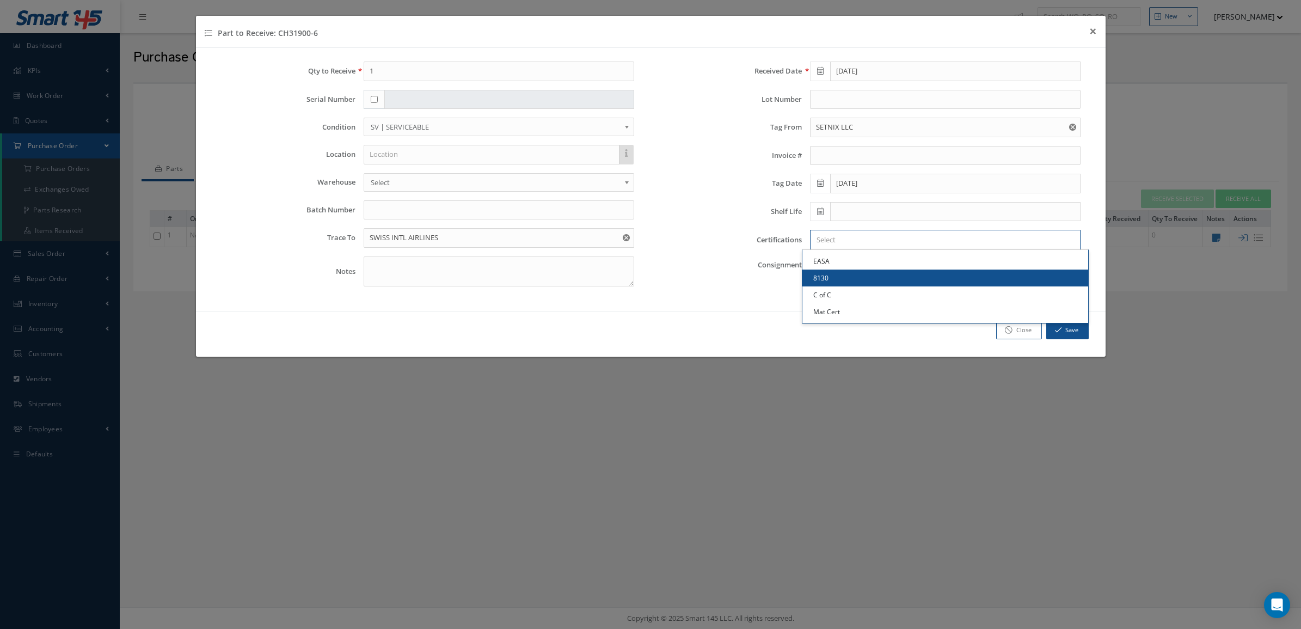
click at [839, 241] on input "Search for option" at bounding box center [943, 239] width 262 height 11
click at [838, 285] on link "8130" at bounding box center [946, 277] width 286 height 17
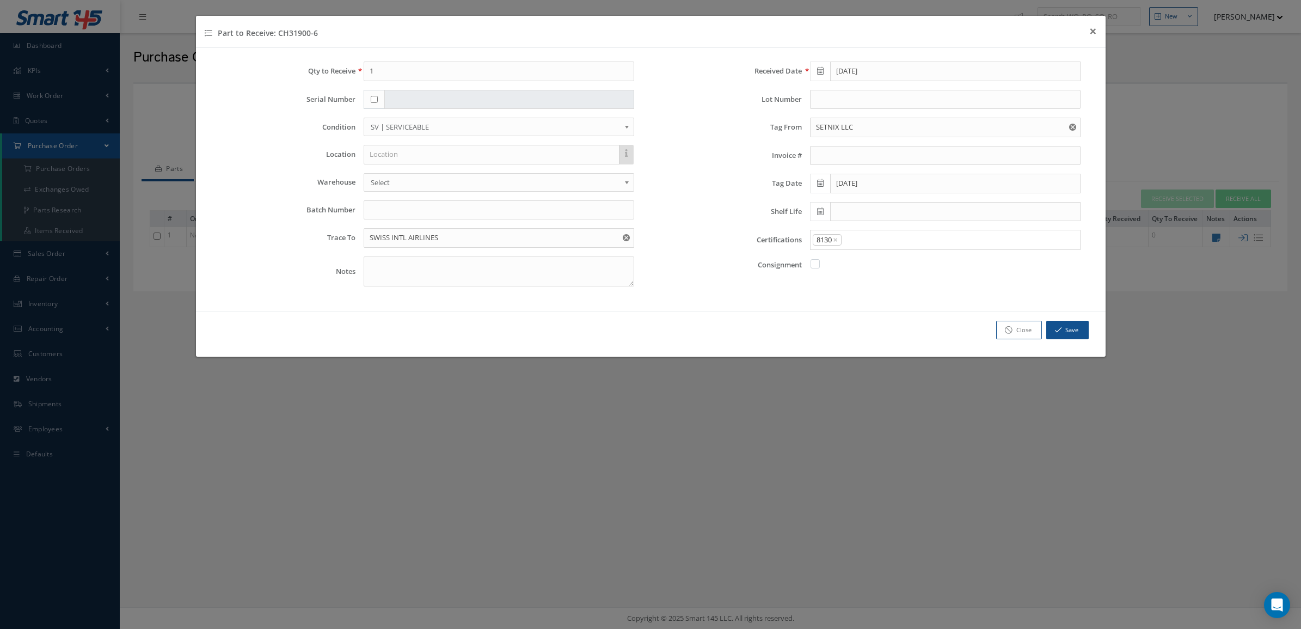
click at [874, 243] on input "Search for option" at bounding box center [958, 239] width 231 height 11
click at [859, 241] on input "Search for option" at bounding box center [958, 239] width 231 height 11
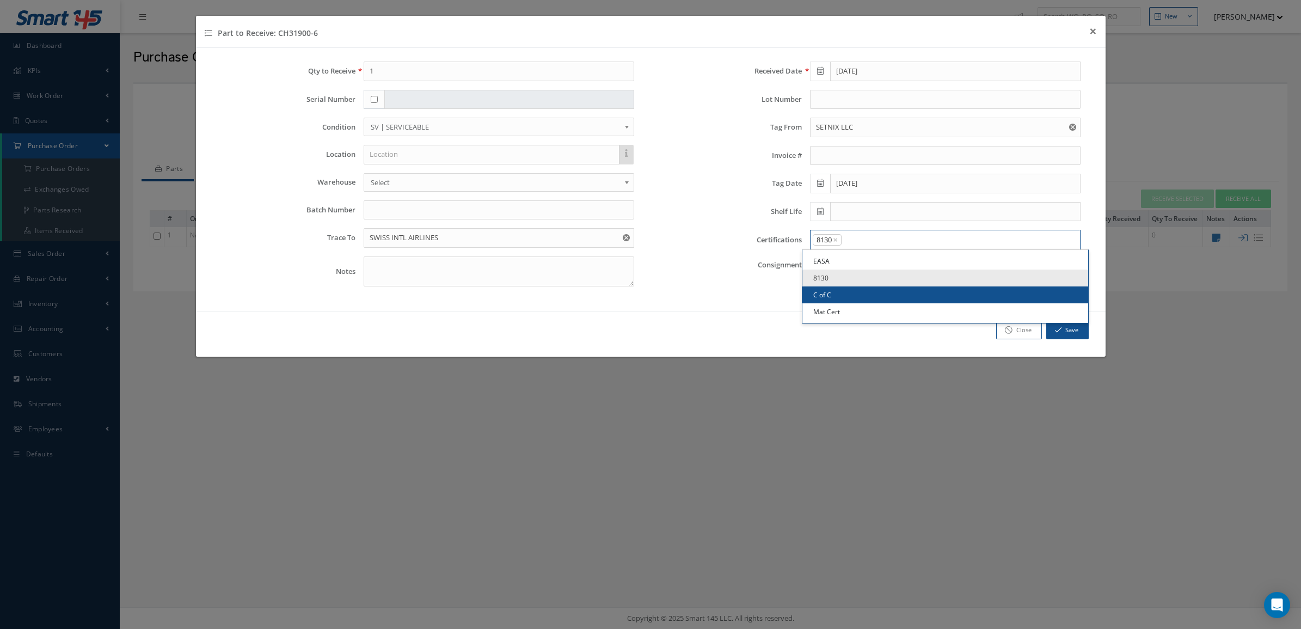
click at [859, 297] on link "C of C" at bounding box center [946, 294] width 286 height 17
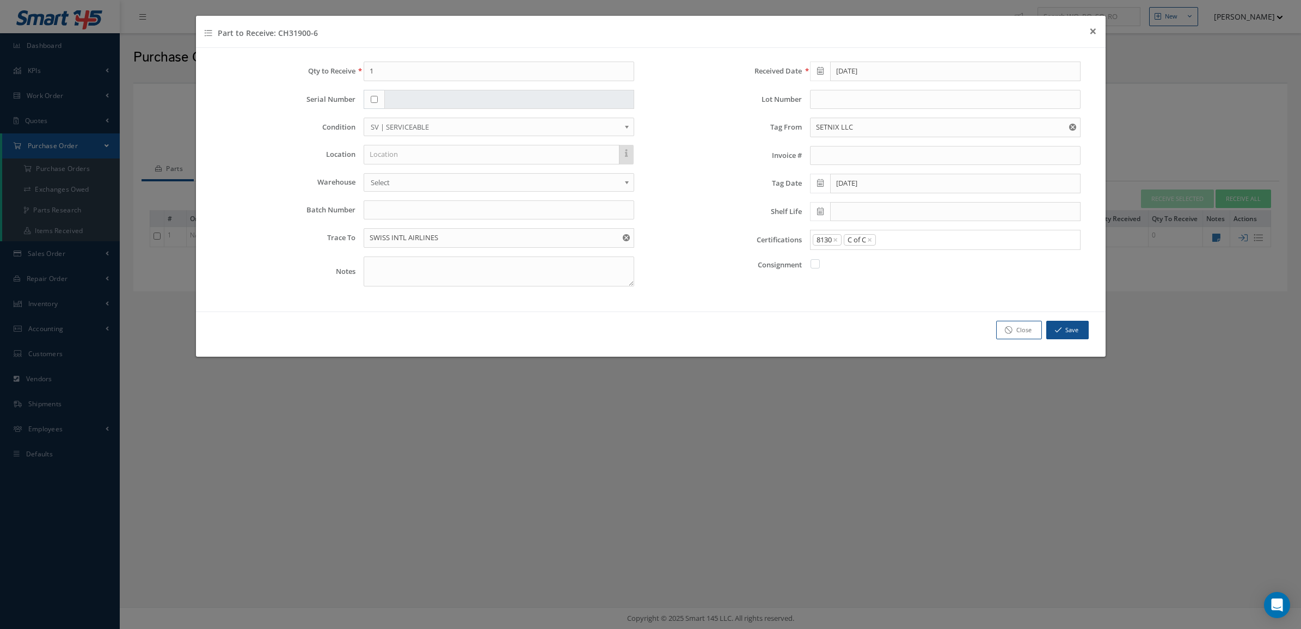
click at [896, 243] on input "Search for option" at bounding box center [976, 239] width 198 height 11
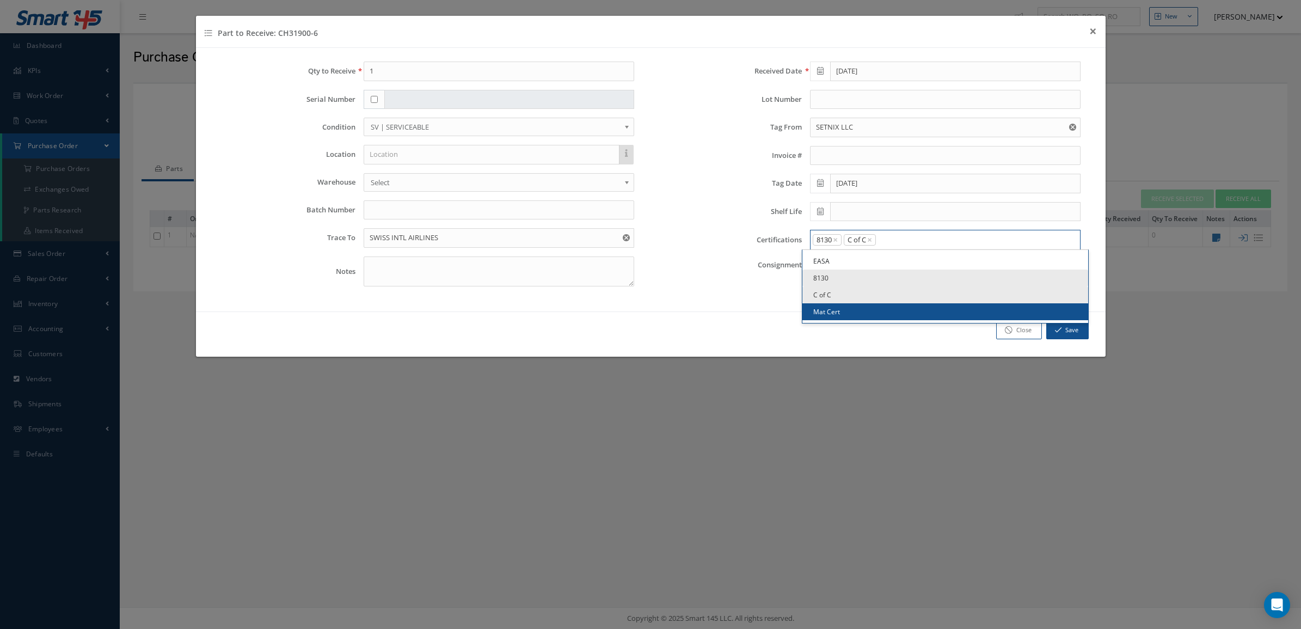
click at [874, 309] on link "Mat Cert" at bounding box center [946, 311] width 286 height 17
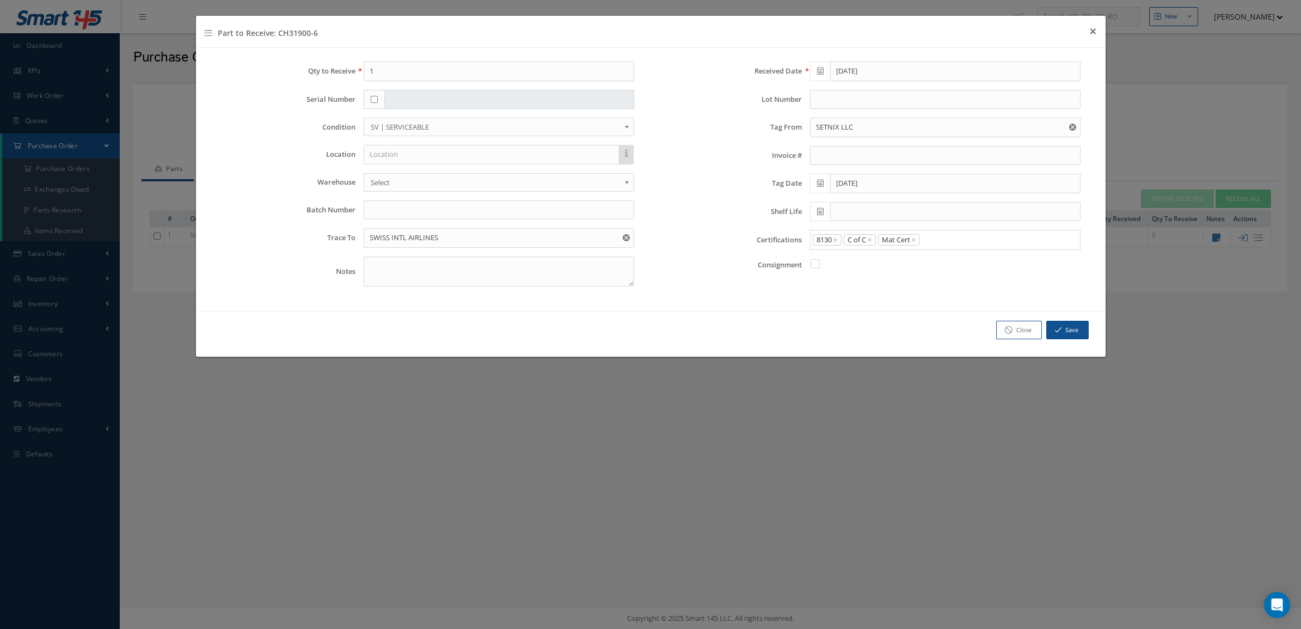
click at [373, 101] on input "checkbox" at bounding box center [374, 99] width 7 height 7
checkbox input "true"
type input "16009164"
click at [1057, 333] on icon "button" at bounding box center [1058, 330] width 7 height 8
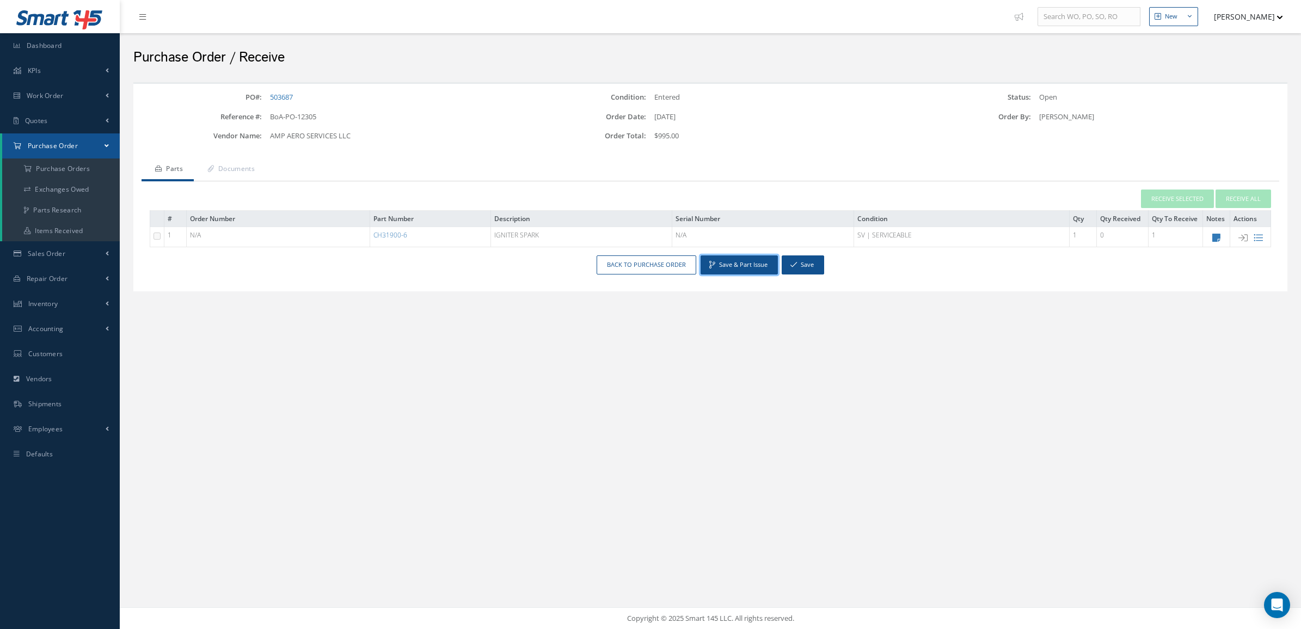
click at [742, 266] on button "Save & Part Issue" at bounding box center [739, 264] width 77 height 19
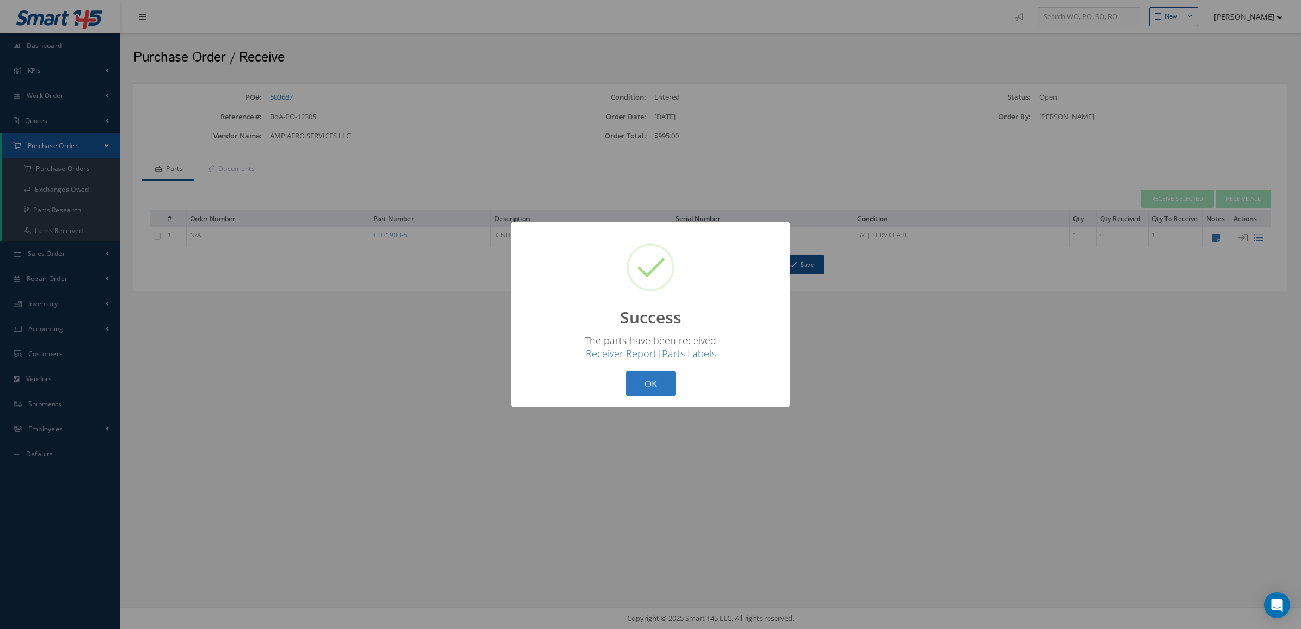
click at [662, 377] on button "OK" at bounding box center [651, 384] width 50 height 26
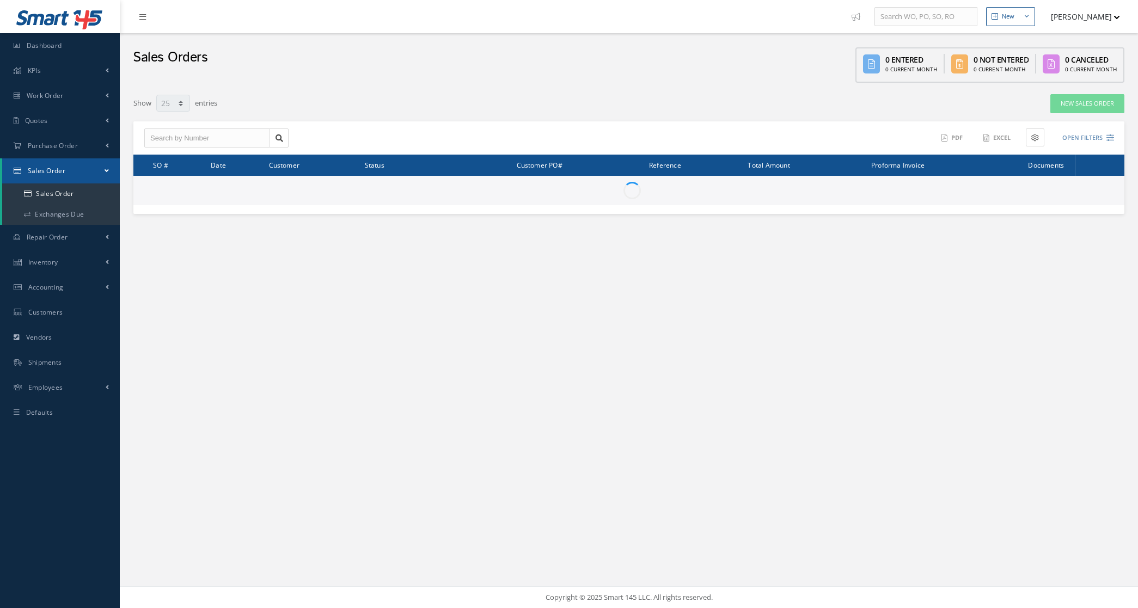
select select "25"
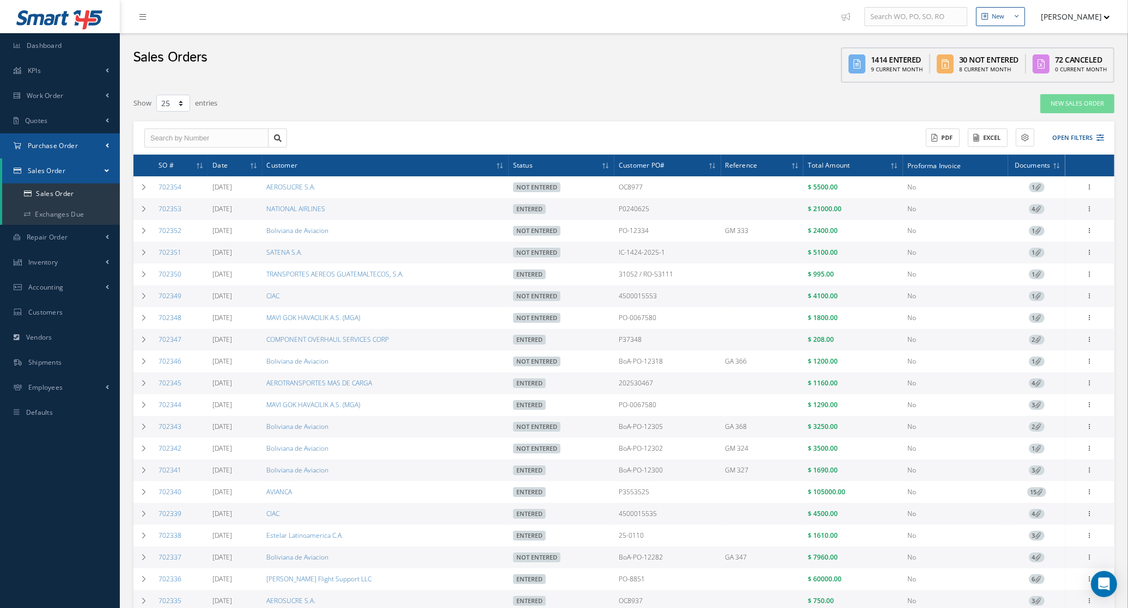
click at [57, 134] on link "Purchase Order" at bounding box center [60, 145] width 120 height 25
click at [66, 168] on a=1&status_id=2&status_id=3&status_id=5&collapsedFilters"] "Purchase Orders" at bounding box center [61, 168] width 118 height 21
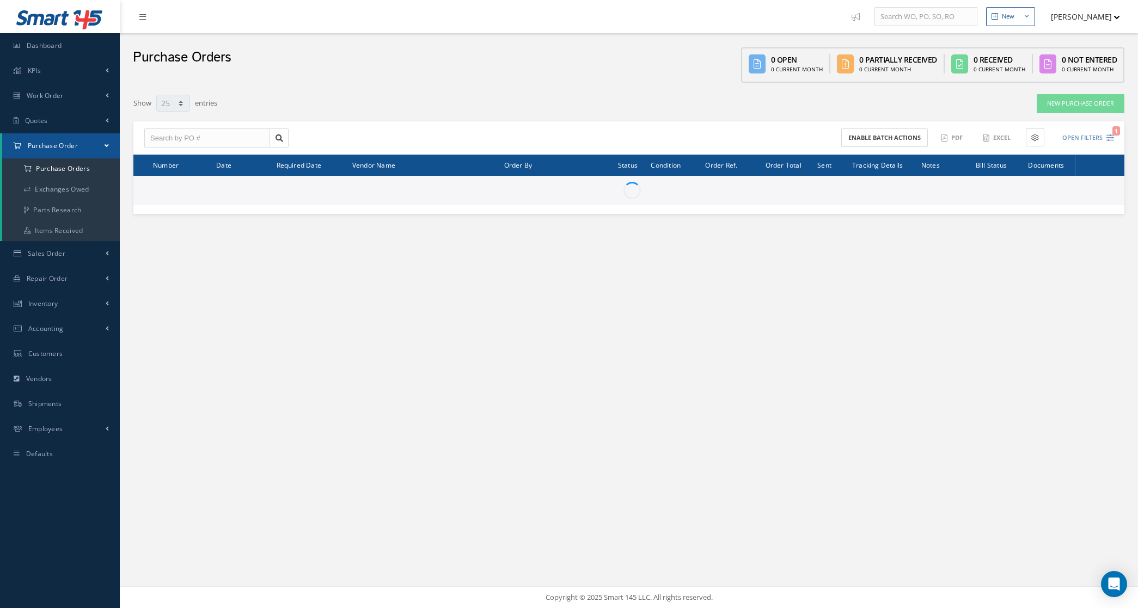
select select "25"
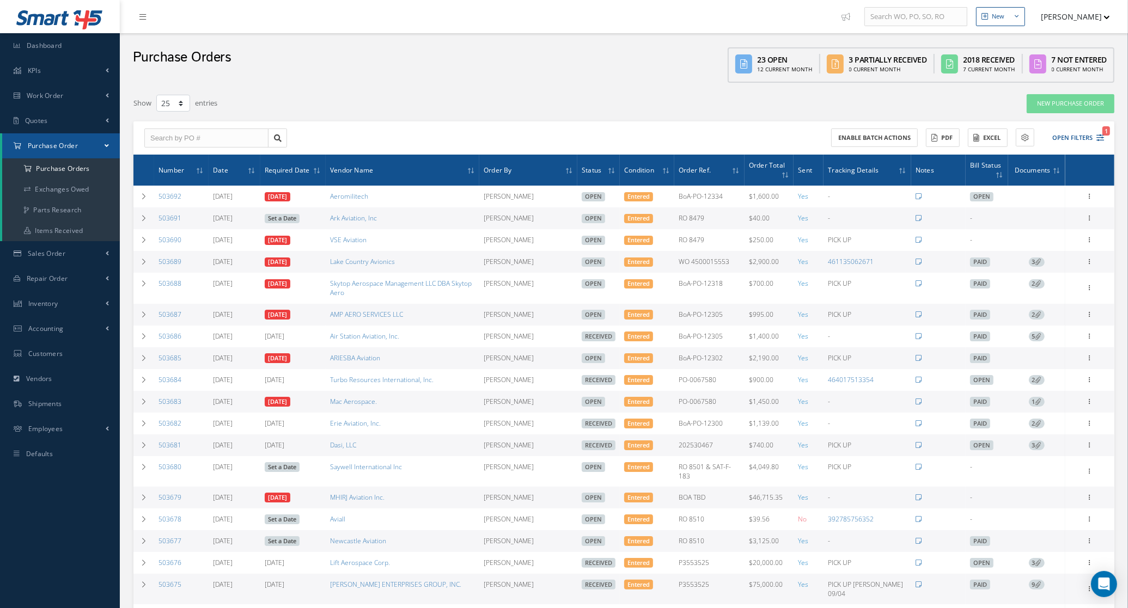
click at [1032, 313] on span "2" at bounding box center [1036, 315] width 16 height 10
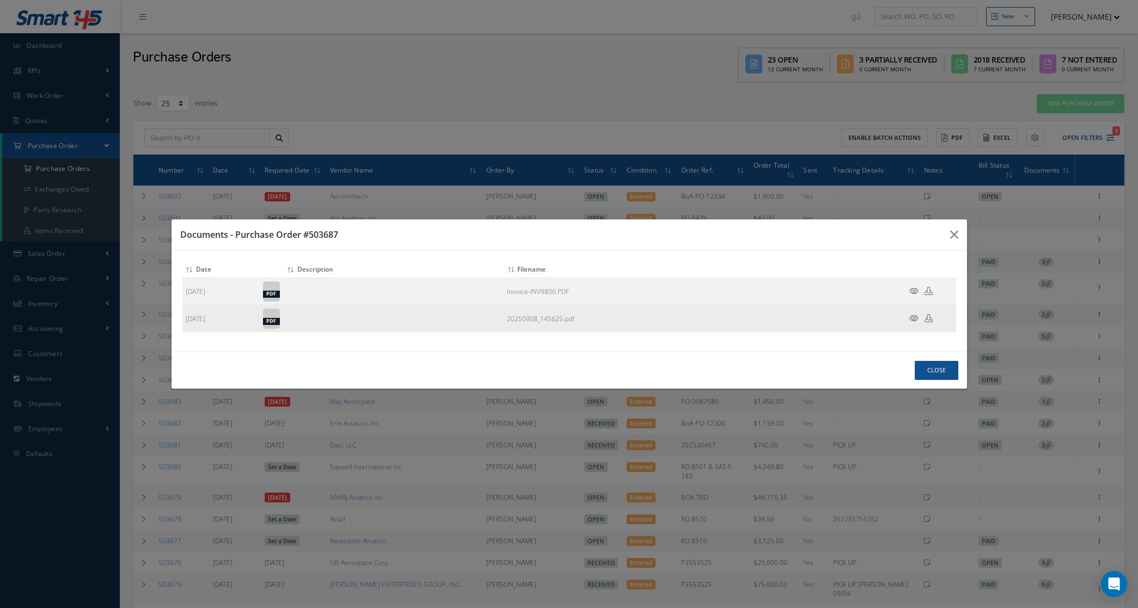
click at [915, 320] on icon at bounding box center [913, 318] width 9 height 8
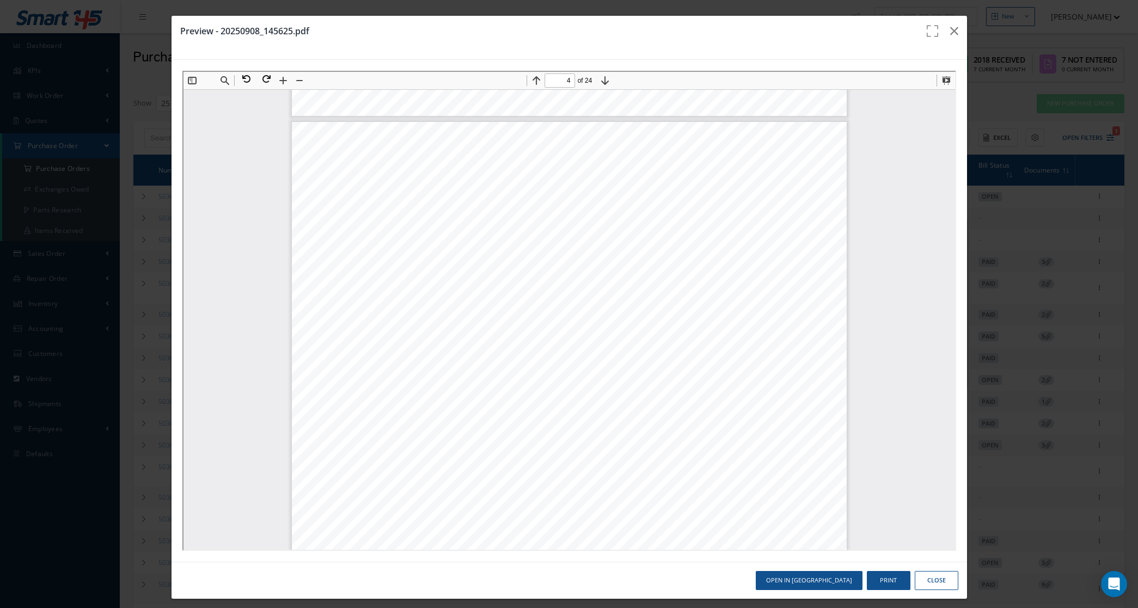
scroll to position [2282, 0]
drag, startPoint x: 944, startPoint y: 107, endPoint x: 1130, endPoint y: 236, distance: 226.2
click at [245, 73] on button at bounding box center [244, 78] width 20 height 14
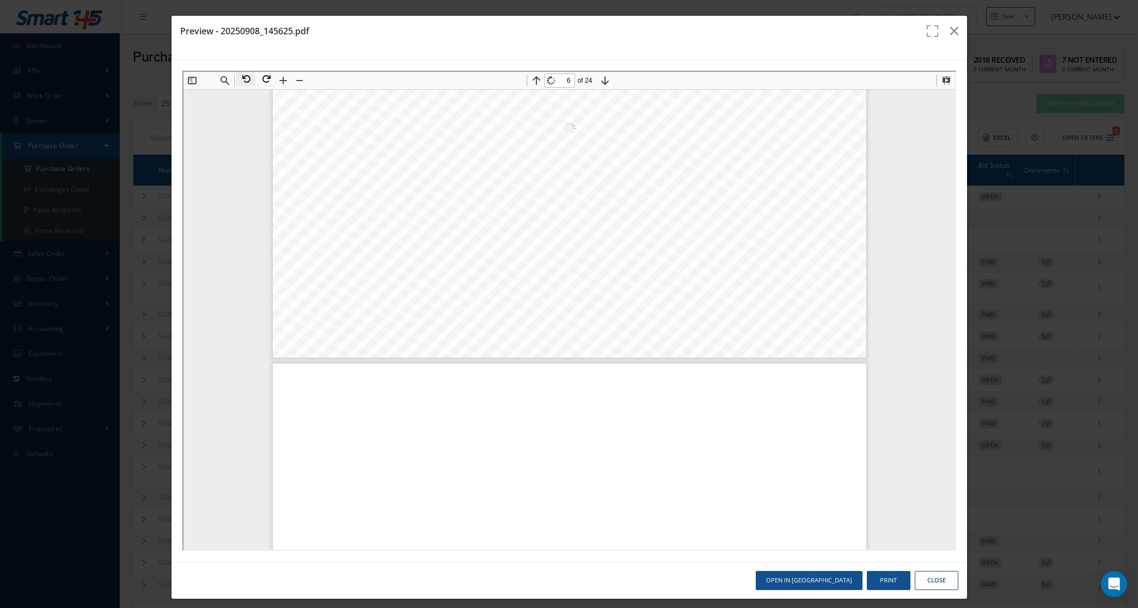
scroll to position [2329, 0]
click at [274, 78] on button at bounding box center [281, 79] width 15 height 15
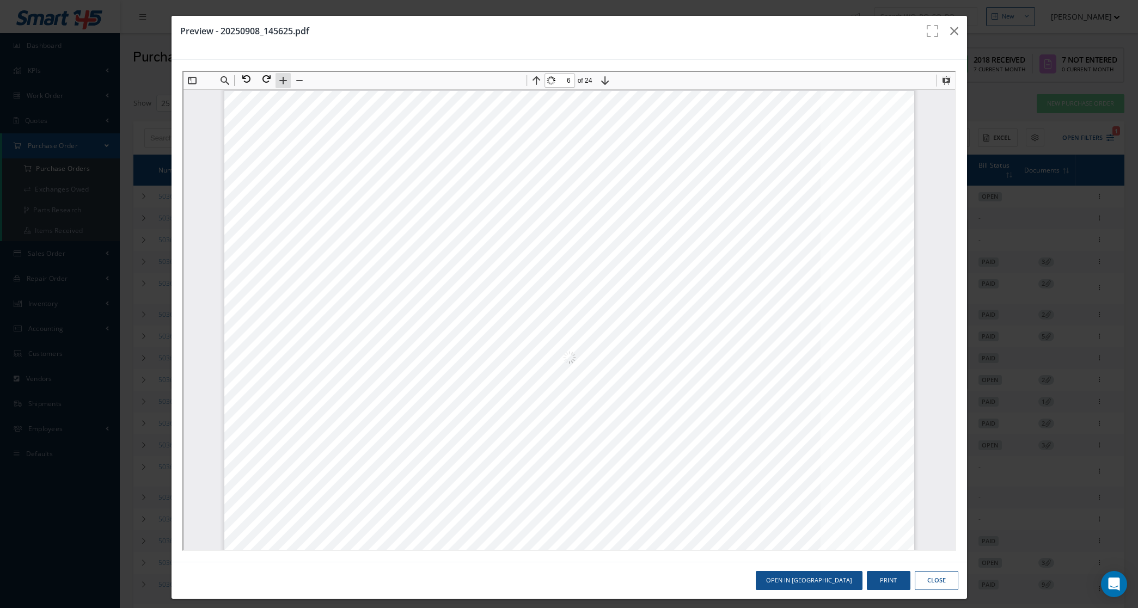
click at [274, 78] on button at bounding box center [281, 79] width 15 height 15
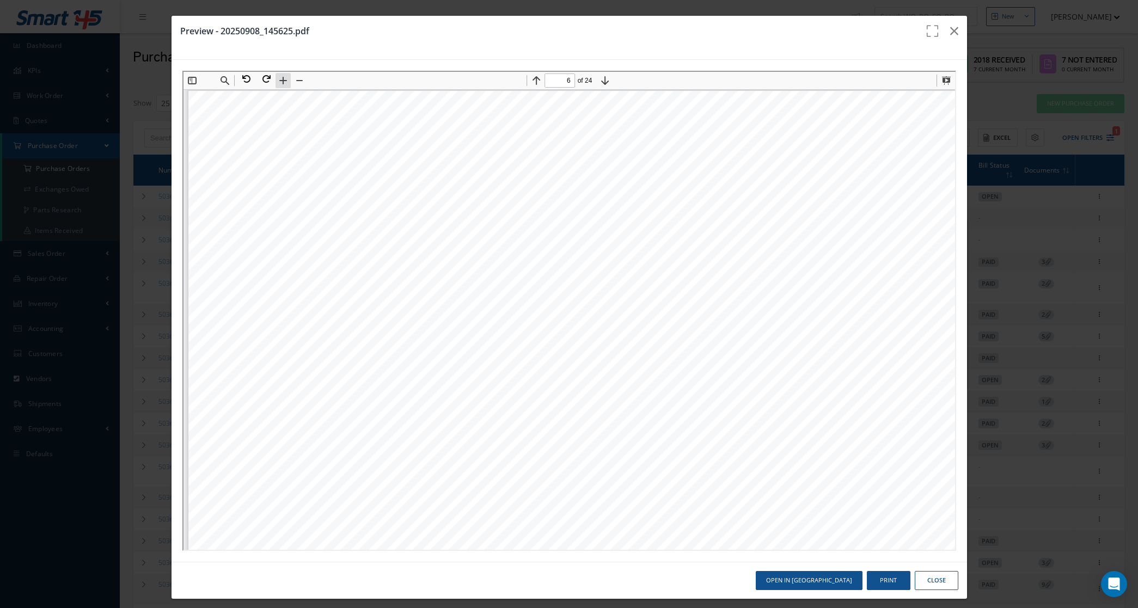
click at [274, 78] on button at bounding box center [281, 79] width 15 height 15
drag, startPoint x: 650, startPoint y: 326, endPoint x: 554, endPoint y: 261, distance: 115.4
click at [554, 261] on div "Page 6" at bounding box center [647, 445] width 920 height 710
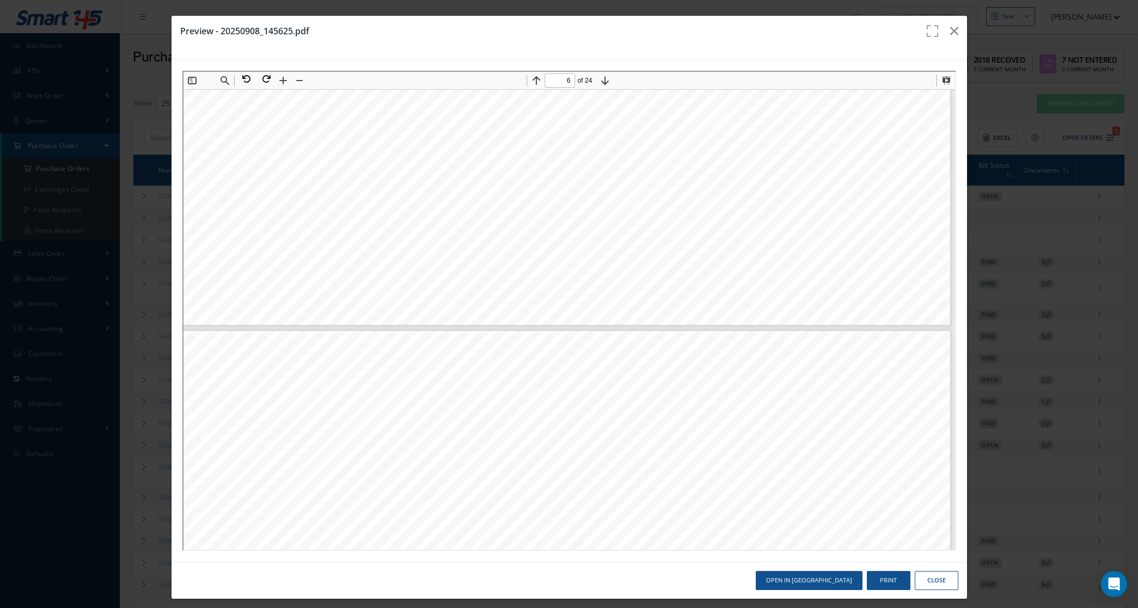
type input "7"
click at [265, 76] on button at bounding box center [264, 78] width 20 height 14
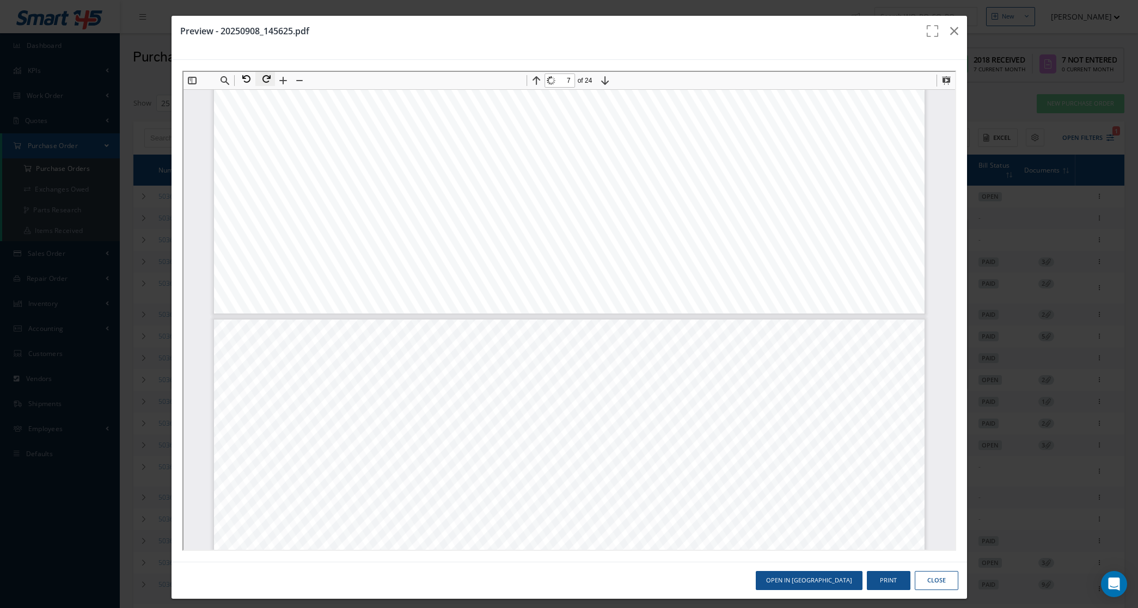
scroll to position [5557, 0]
click at [950, 30] on icon "button" at bounding box center [954, 30] width 8 height 13
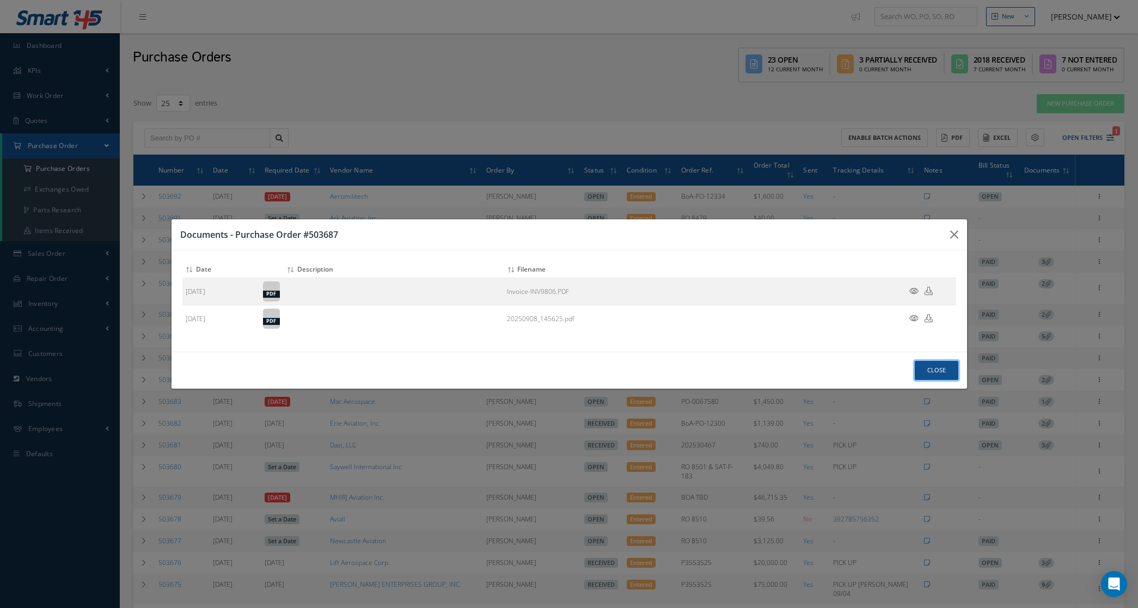
click at [938, 368] on button "Close" at bounding box center [937, 370] width 44 height 19
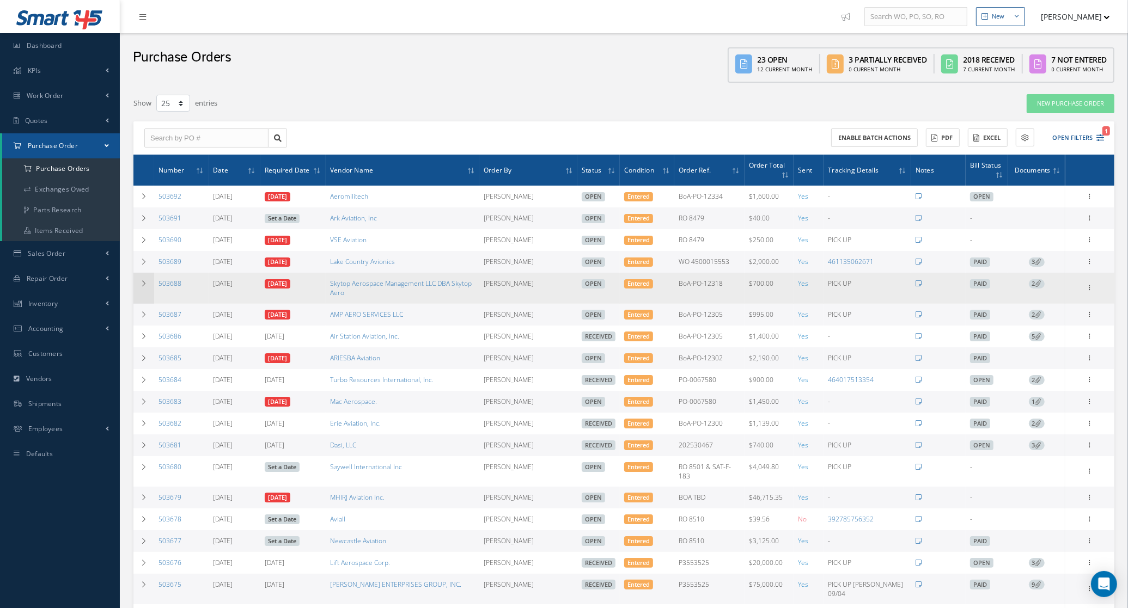
drag, startPoint x: 200, startPoint y: 292, endPoint x: 148, endPoint y: 290, distance: 52.3
click at [148, 290] on tr "503688 09/04/2025 09/04/2025 Skytop Aerospace Management LLC DBA Skytop Aero Ca…" at bounding box center [623, 288] width 981 height 30
copy tr "503688"
click at [1088, 291] on icon at bounding box center [1089, 287] width 11 height 9
click at [1044, 377] on link "Documents" at bounding box center [1039, 379] width 86 height 14
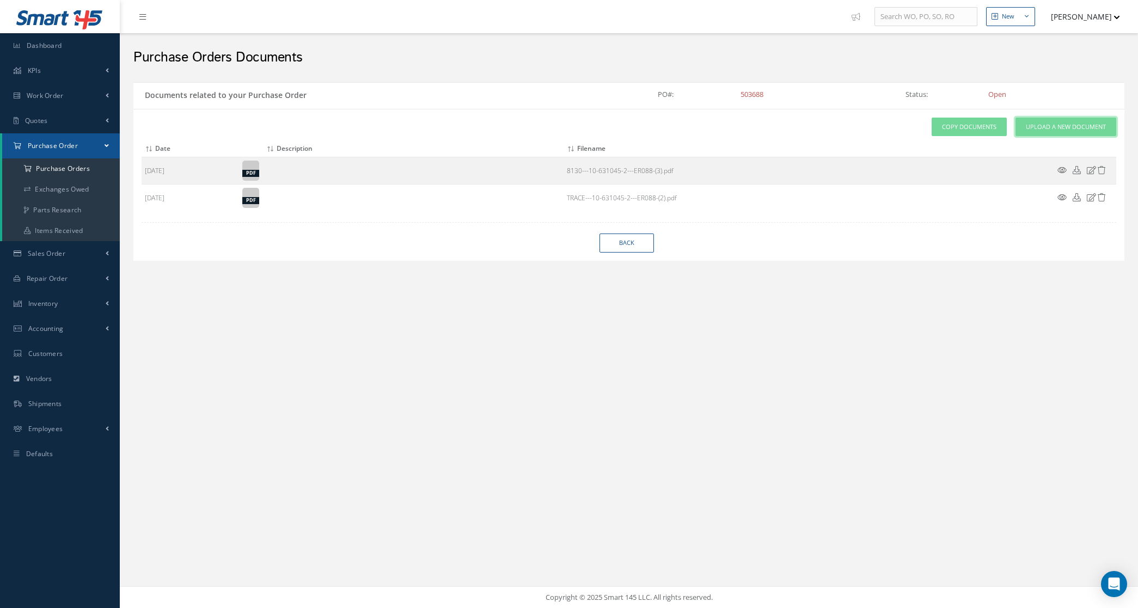
click at [1043, 121] on link "Upload a New Document" at bounding box center [1065, 127] width 101 height 19
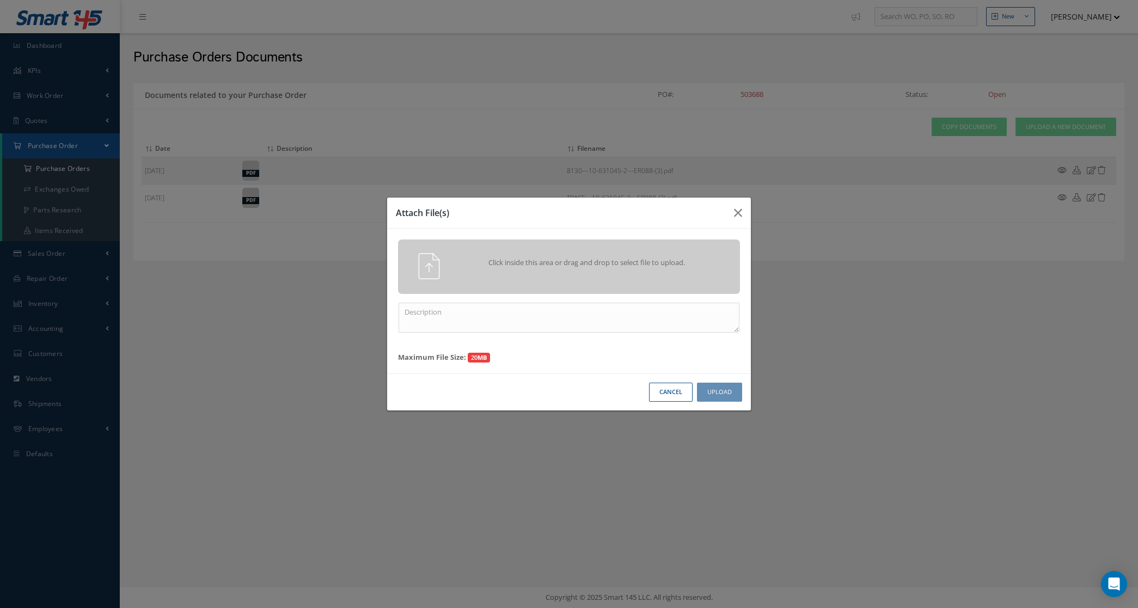
click at [604, 256] on div "Click inside this area or drag and drop to select file to upload." at bounding box center [584, 264] width 269 height 22
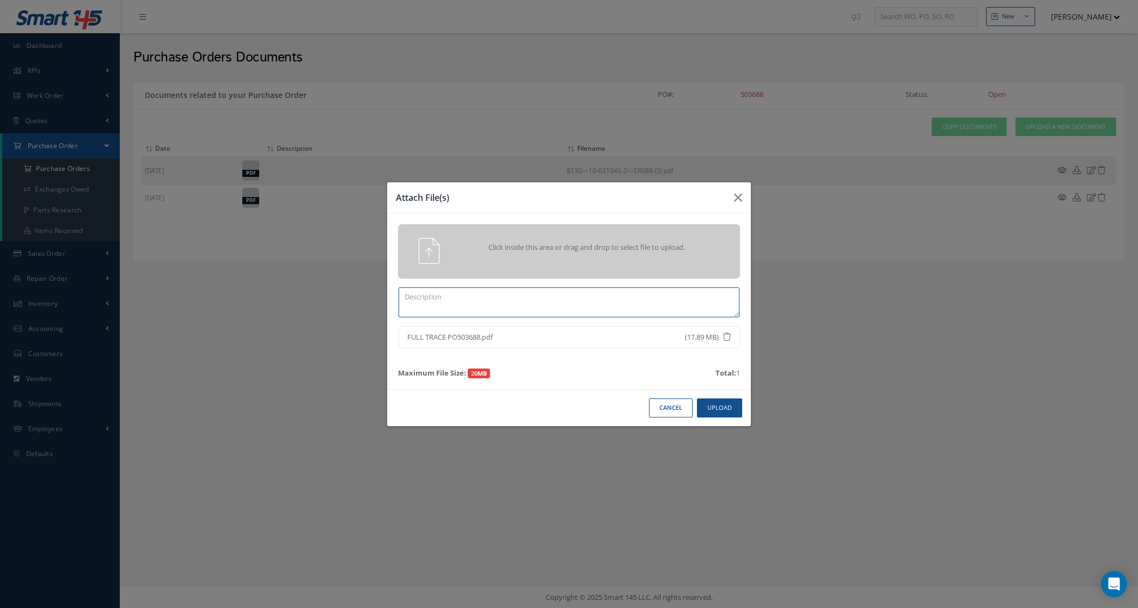
click at [638, 309] on textarea at bounding box center [569, 302] width 341 height 30
type textarea "TRACE"
click at [725, 407] on button "Upload" at bounding box center [719, 408] width 45 height 19
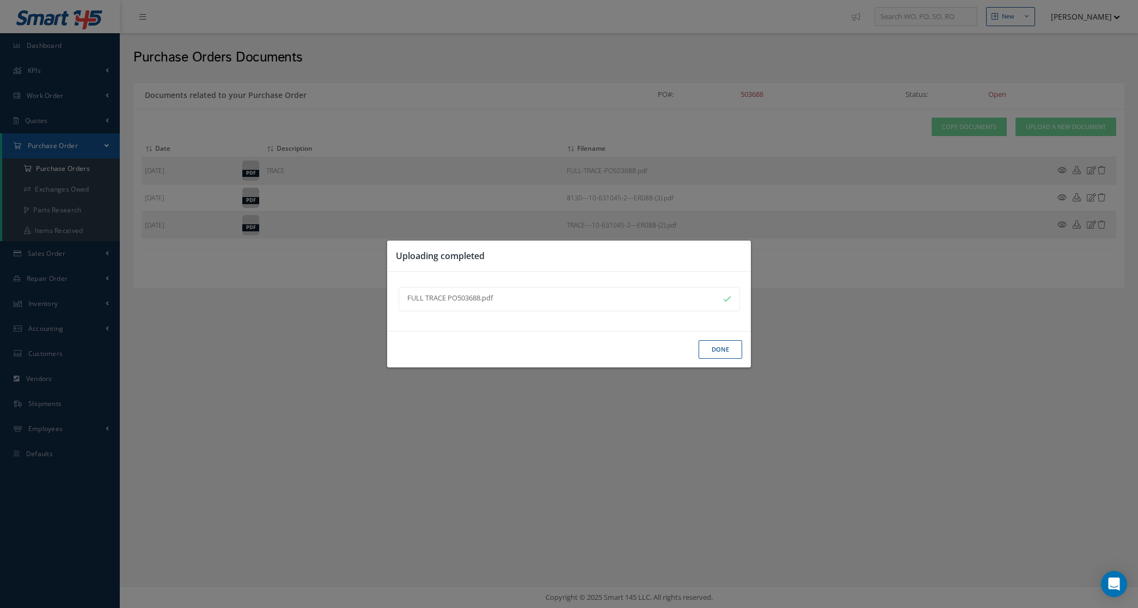
click at [730, 357] on button "Done" at bounding box center [721, 349] width 44 height 19
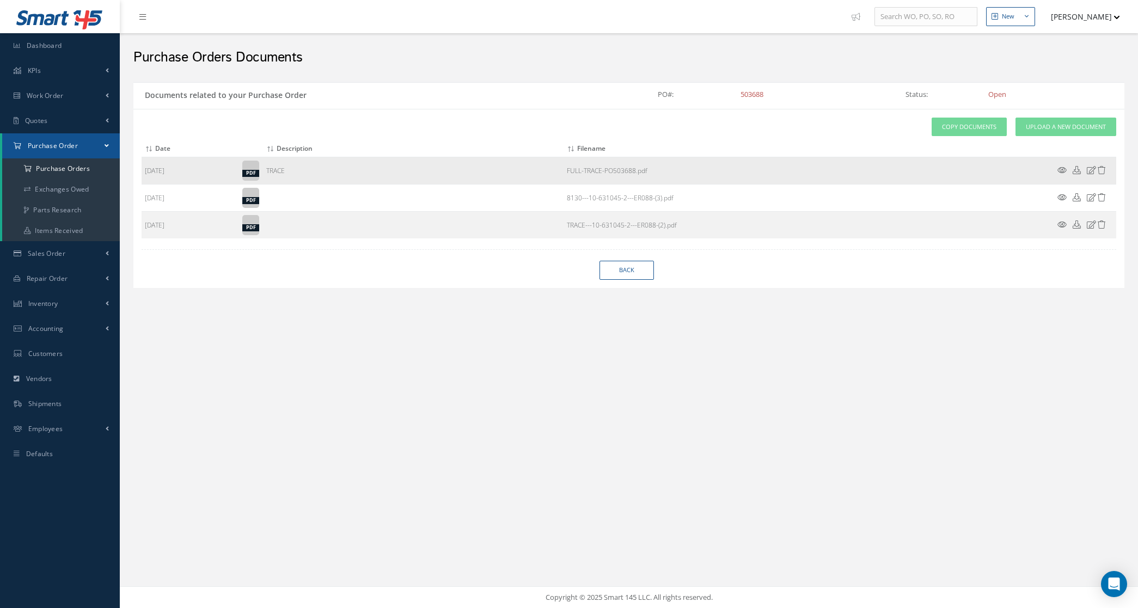
click at [1063, 173] on icon at bounding box center [1061, 170] width 9 height 8
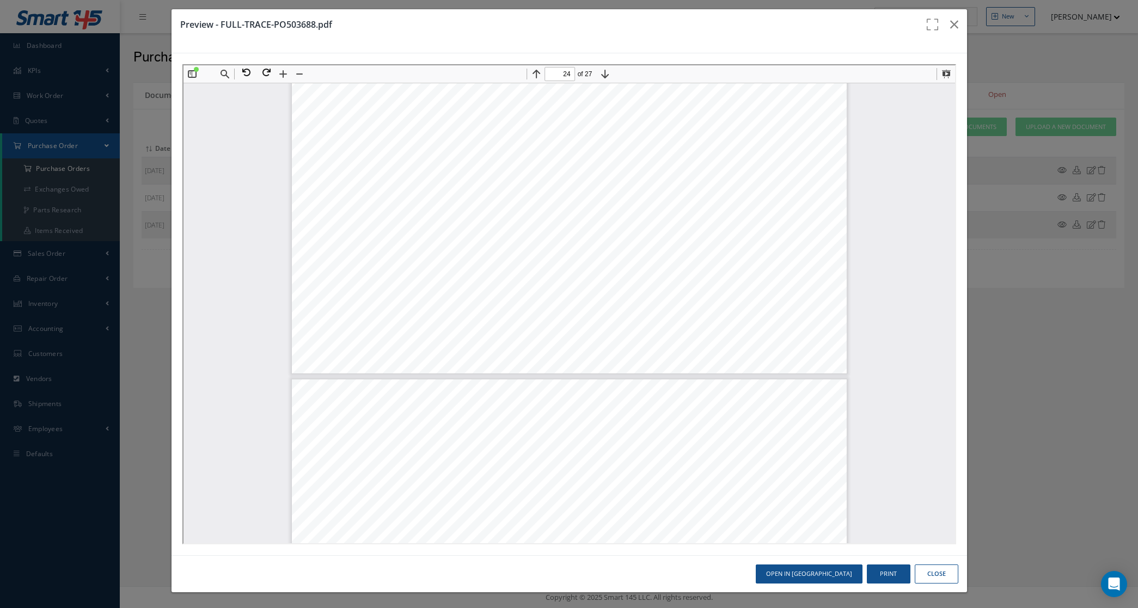
scroll to position [17427, 0]
click at [244, 71] on button at bounding box center [244, 71] width 20 height 14
type input "25"
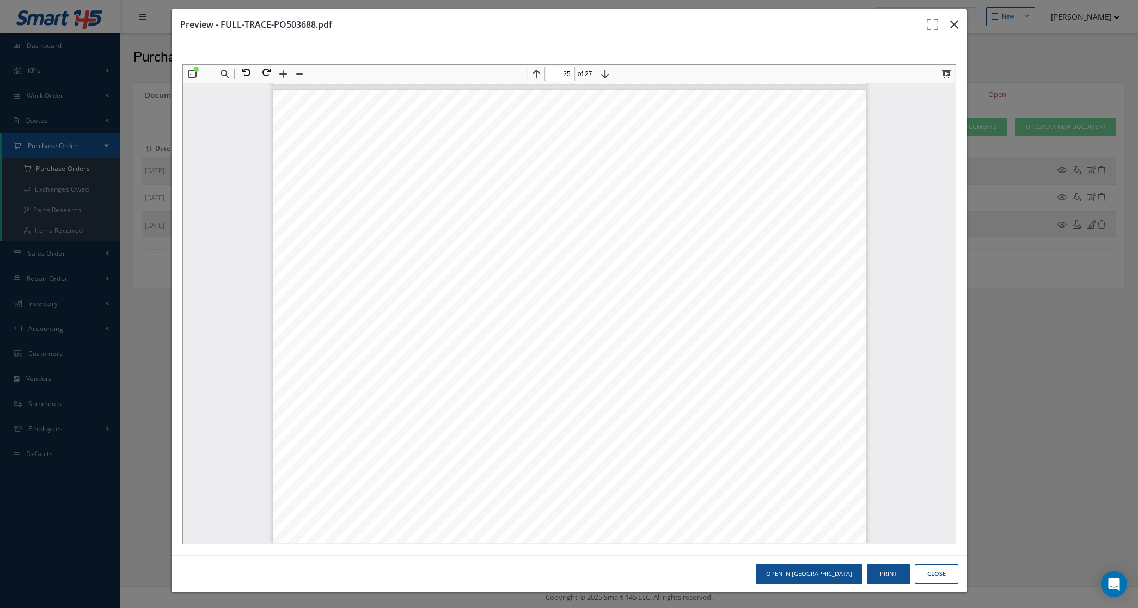
click at [950, 27] on icon "button" at bounding box center [954, 24] width 8 height 13
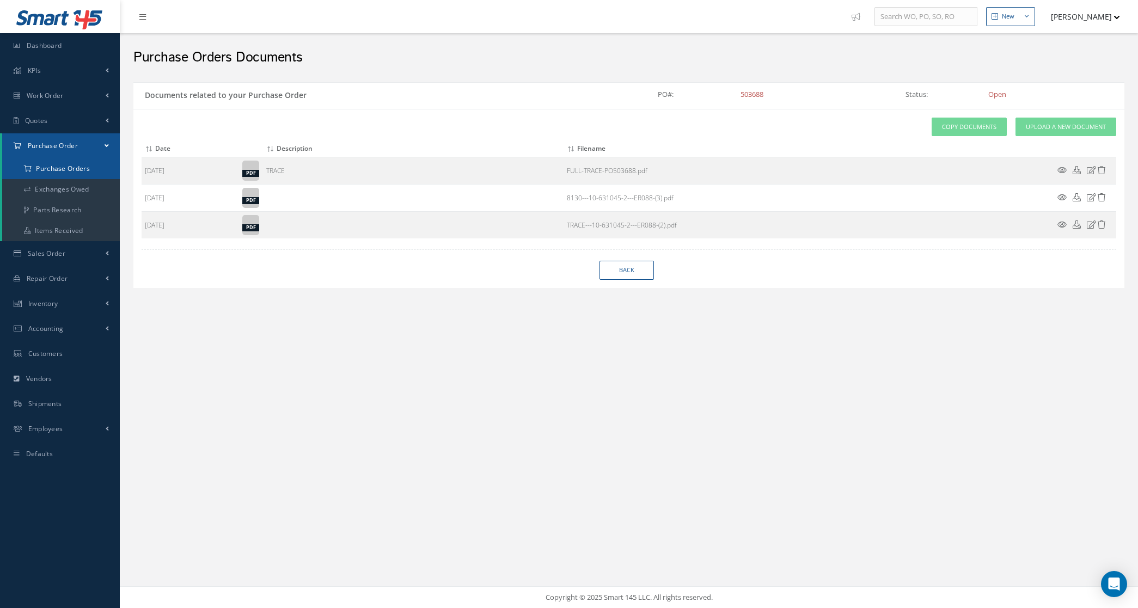
click at [36, 168] on a=1&status_id=2&status_id=3&status_id=5&collapsedFilters"] "Purchase Orders" at bounding box center [61, 168] width 118 height 21
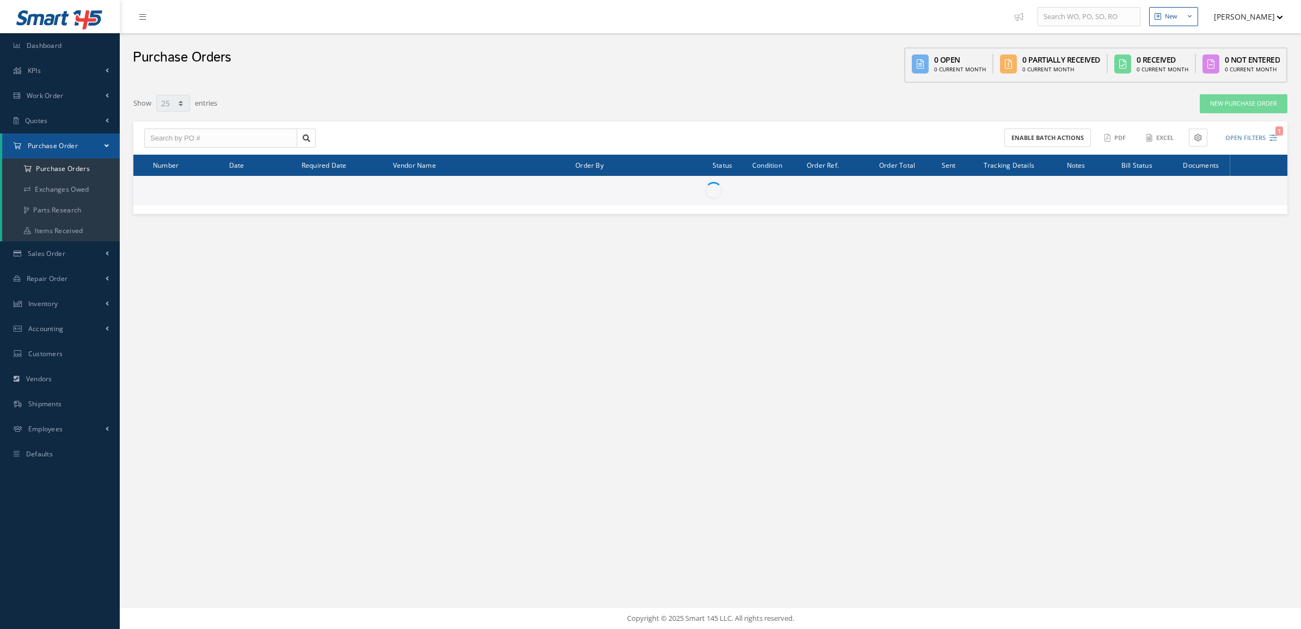
select select "25"
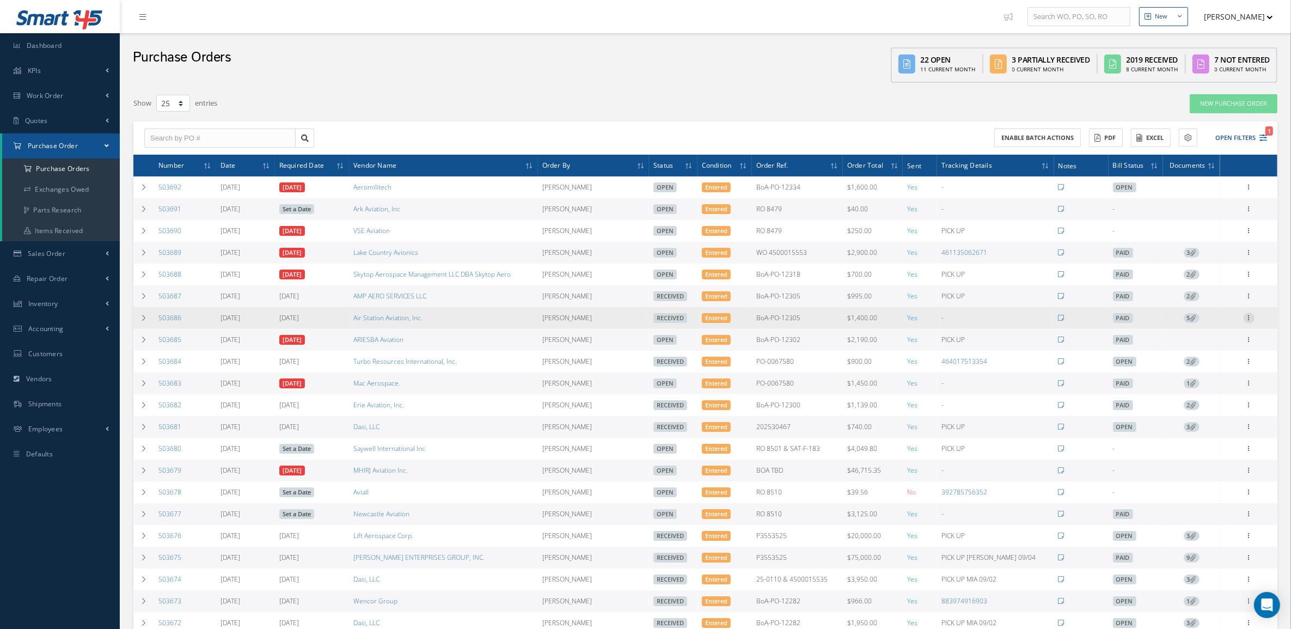
click at [1248, 320] on icon at bounding box center [1248, 317] width 11 height 9
click at [1218, 332] on link "Receiving Details" at bounding box center [1199, 325] width 86 height 14
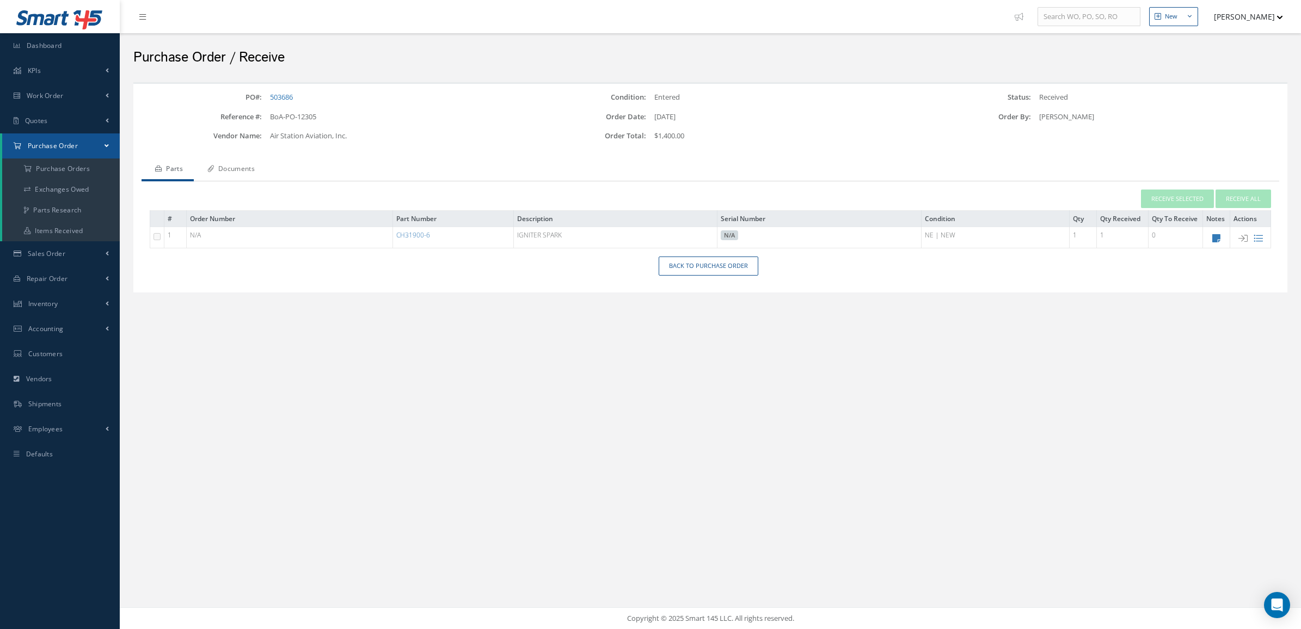
click at [212, 170] on icon at bounding box center [210, 169] width 7 height 7
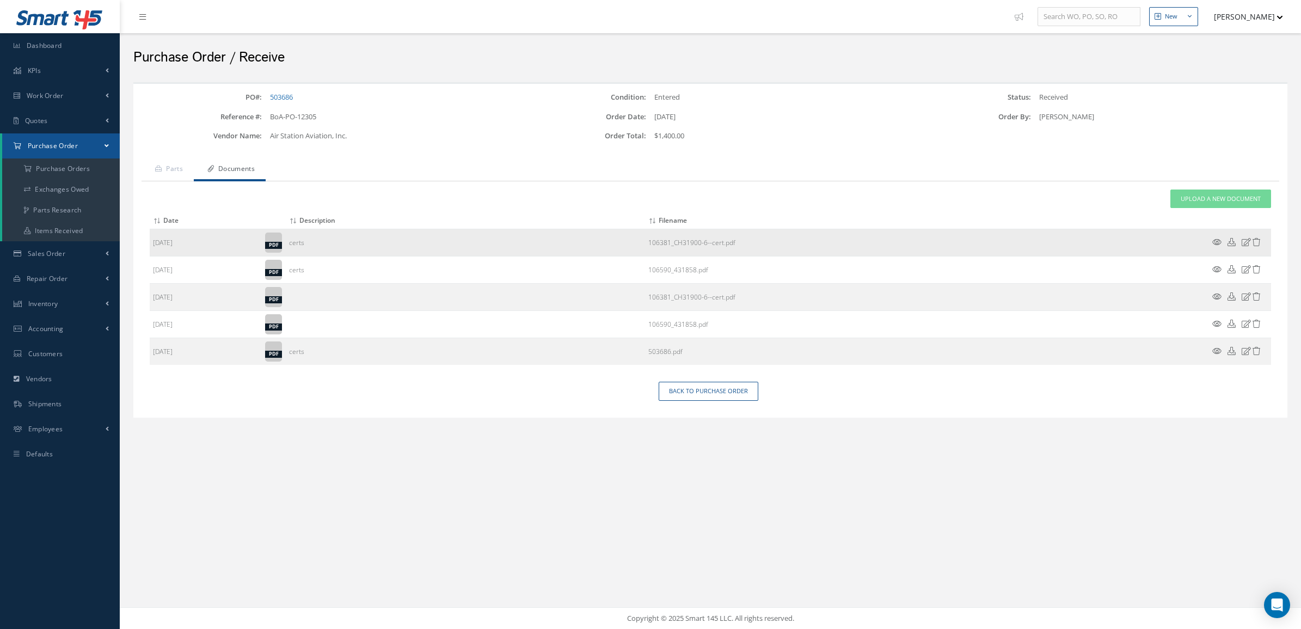
click at [1218, 240] on icon at bounding box center [1216, 242] width 9 height 8
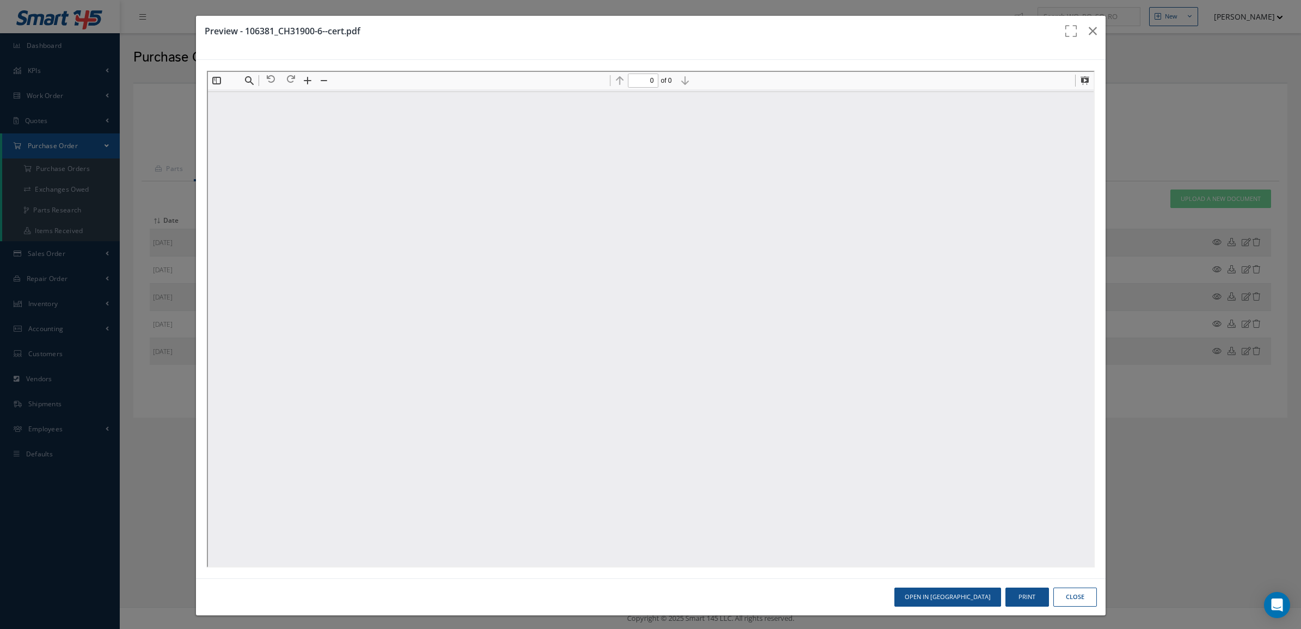
type input "1"
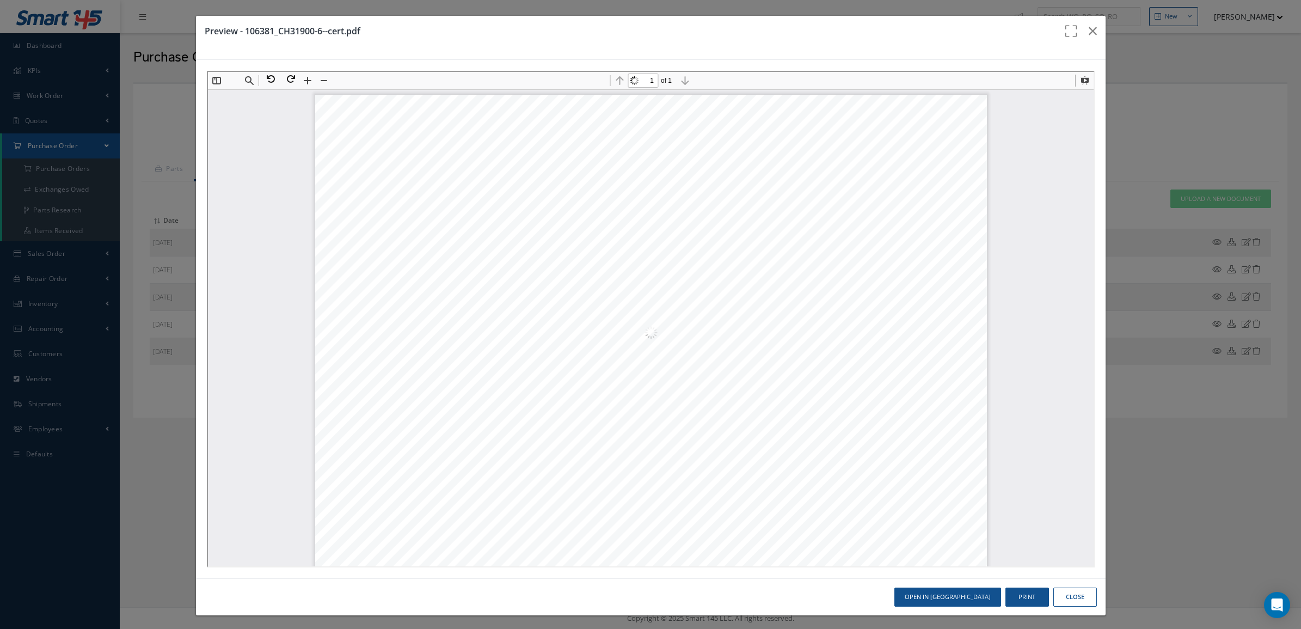
scroll to position [5, 0]
click at [1088, 30] on button "button" at bounding box center [1093, 31] width 26 height 30
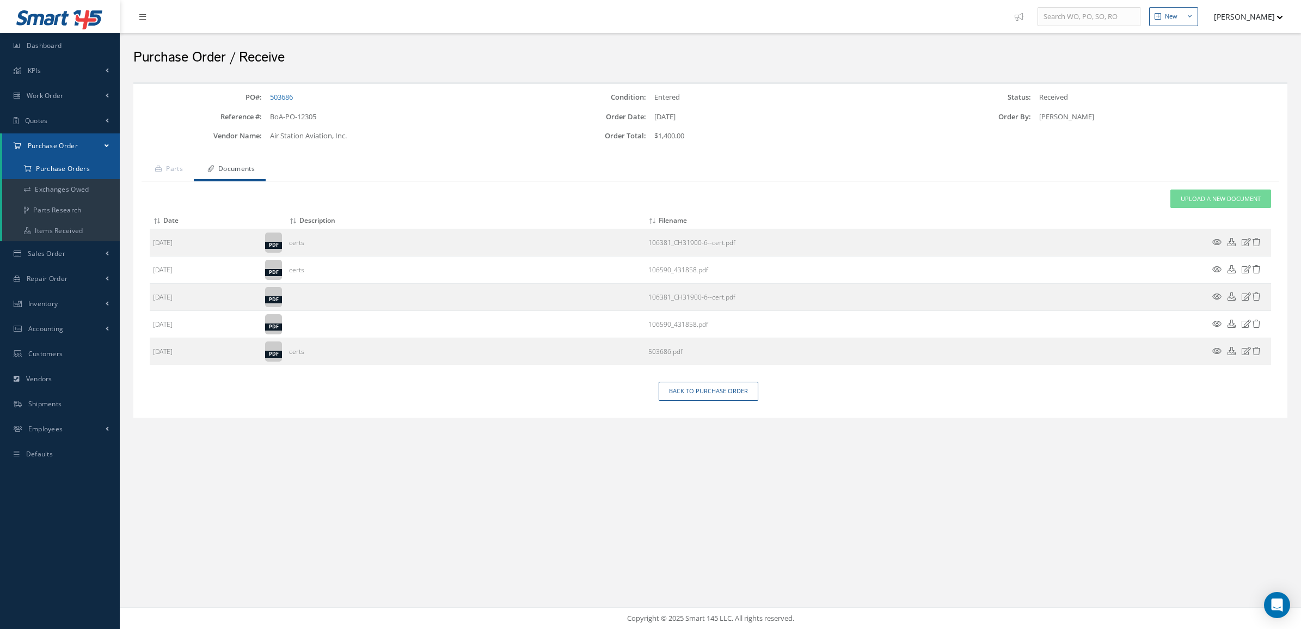
click at [77, 173] on a=1&status_id=2&status_id=3&status_id=5&collapsedFilters"] "Purchase Orders" at bounding box center [61, 168] width 118 height 21
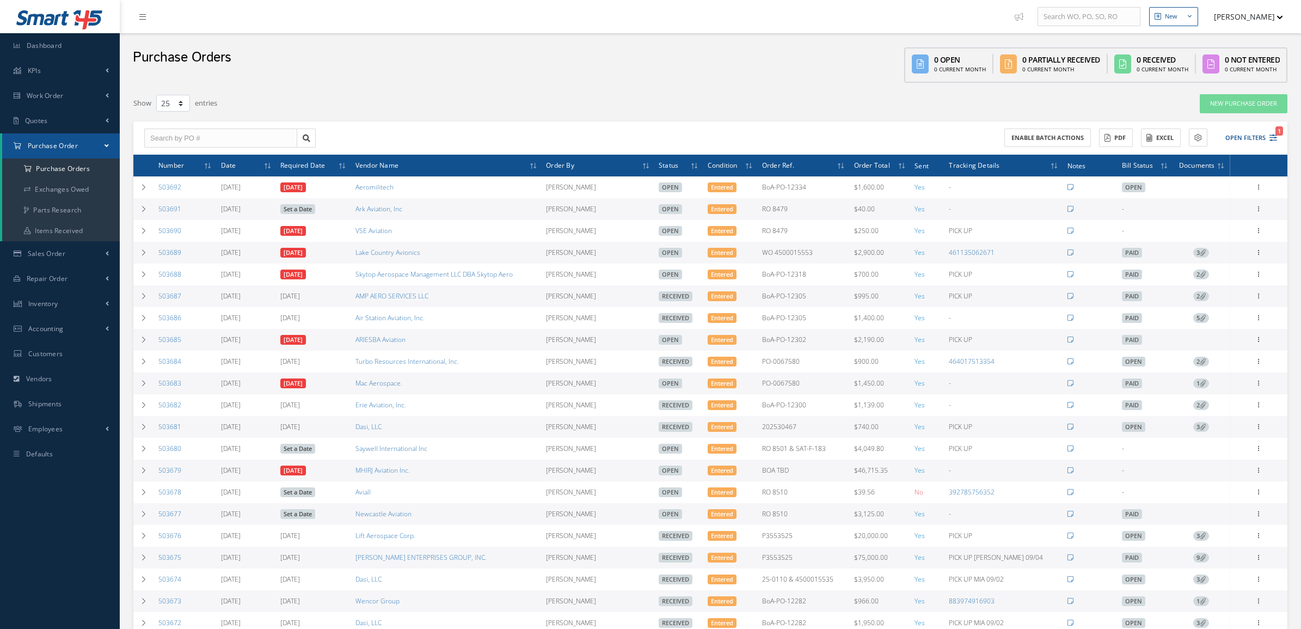
select select "25"
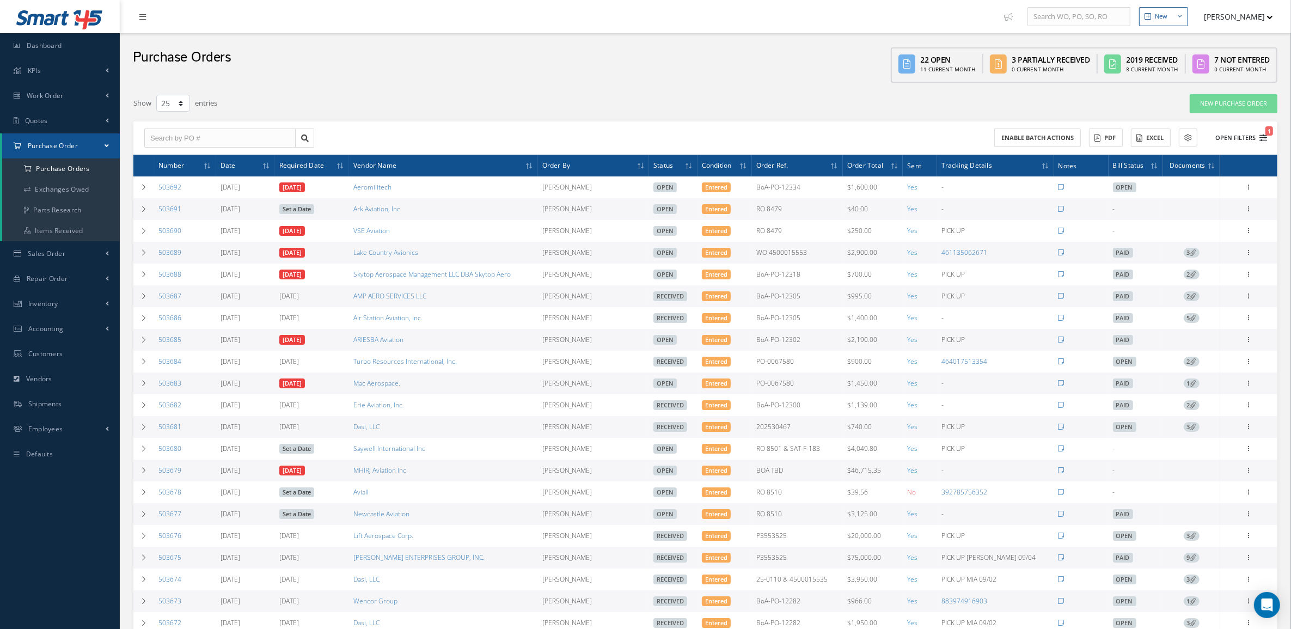
click at [1255, 140] on button "Open Filters 1" at bounding box center [1236, 138] width 62 height 18
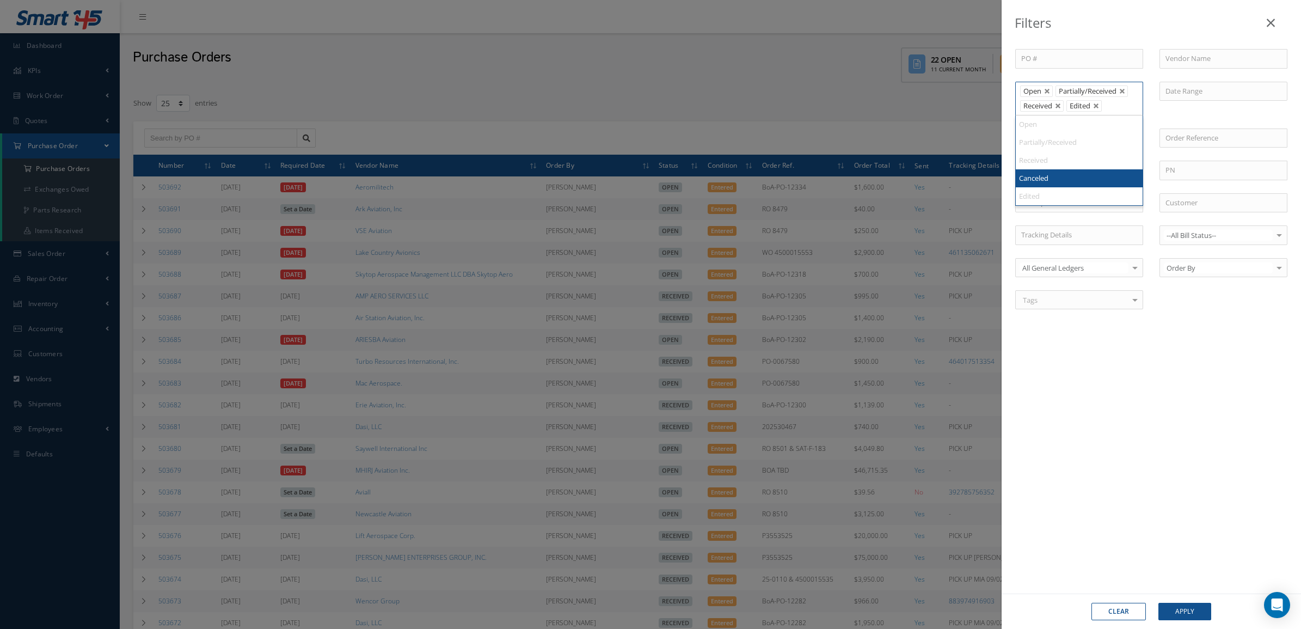
click at [1055, 102] on li "Received" at bounding box center [1042, 105] width 44 height 11
click at [1056, 104] on link at bounding box center [1058, 106] width 7 height 7
click at [1188, 595] on div "Clear Apply" at bounding box center [1151, 610] width 299 height 35
click at [1186, 615] on button "Apply" at bounding box center [1185, 611] width 53 height 17
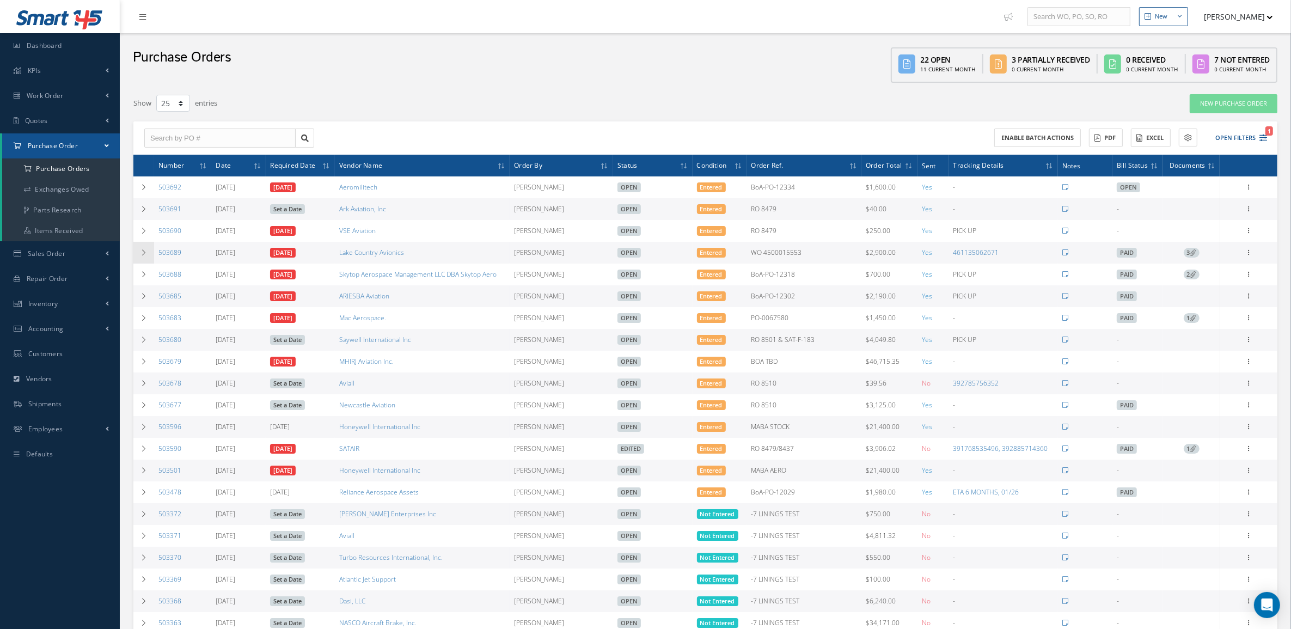
click at [140, 250] on icon at bounding box center [144, 252] width 8 height 7
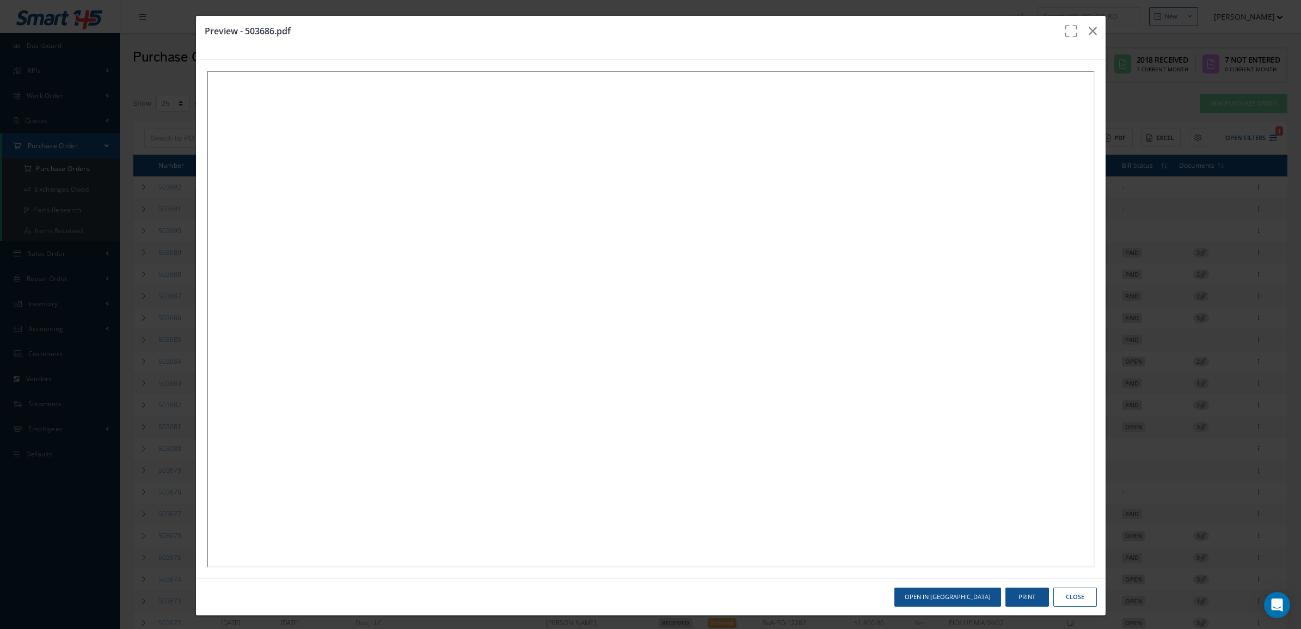
select select "25"
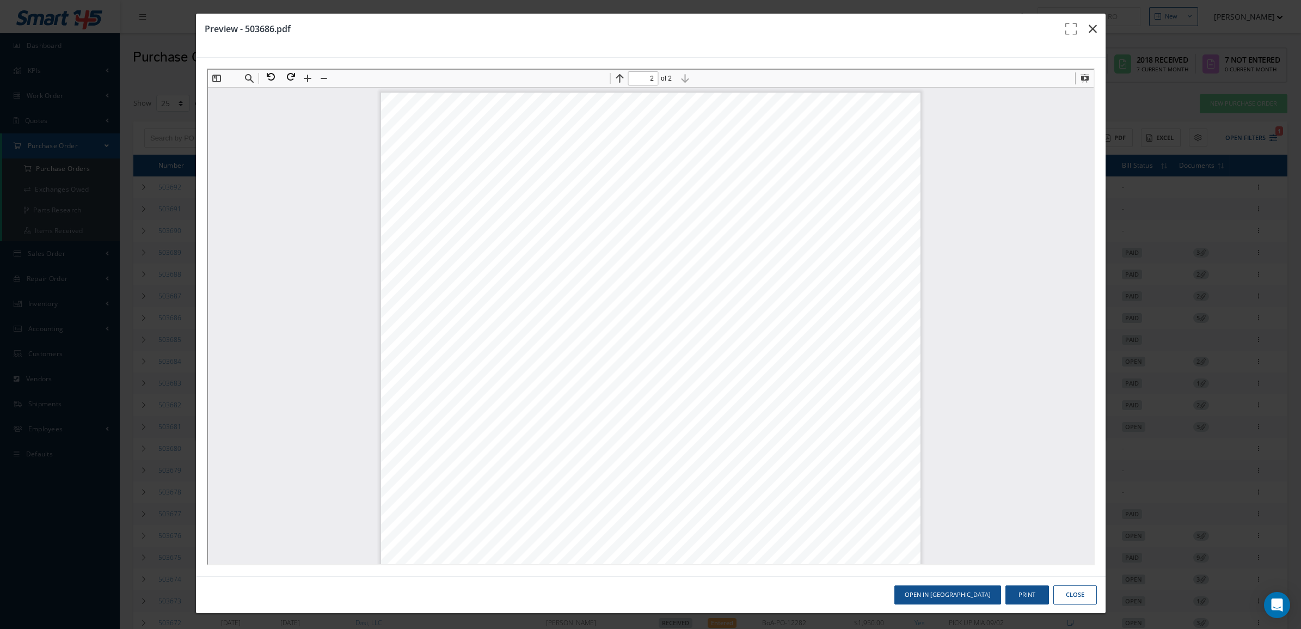
scroll to position [890, 0]
click at [1089, 30] on icon "button" at bounding box center [1093, 28] width 8 height 13
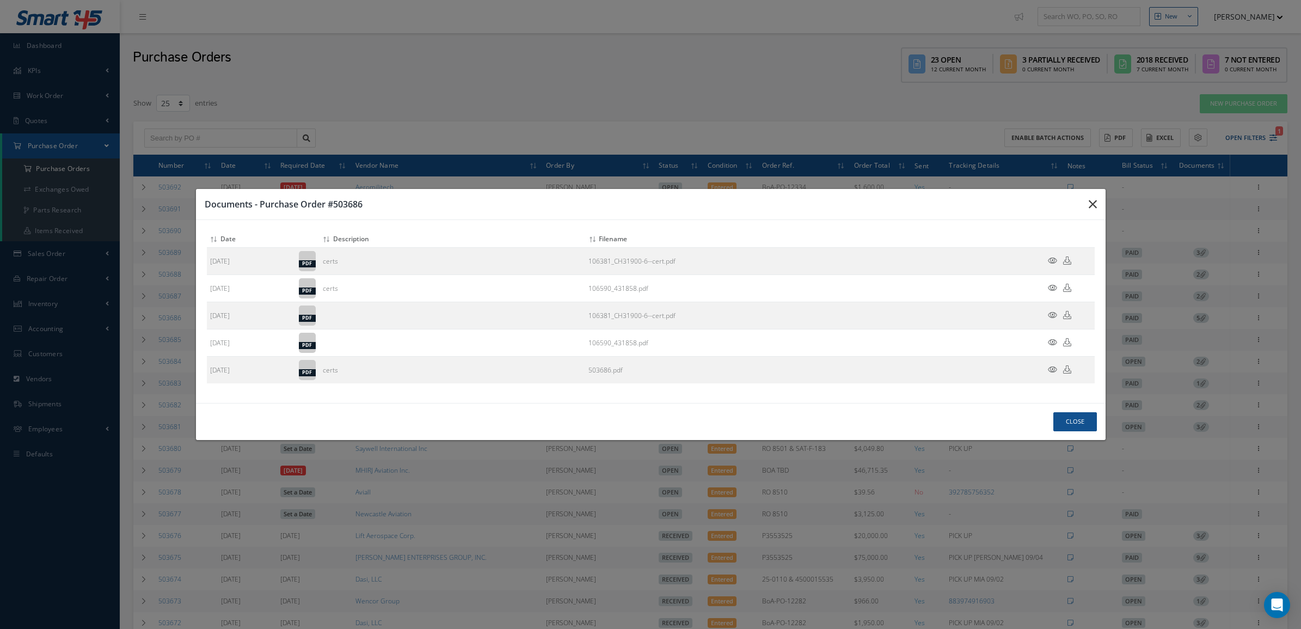
click at [1088, 194] on button "button" at bounding box center [1093, 204] width 26 height 30
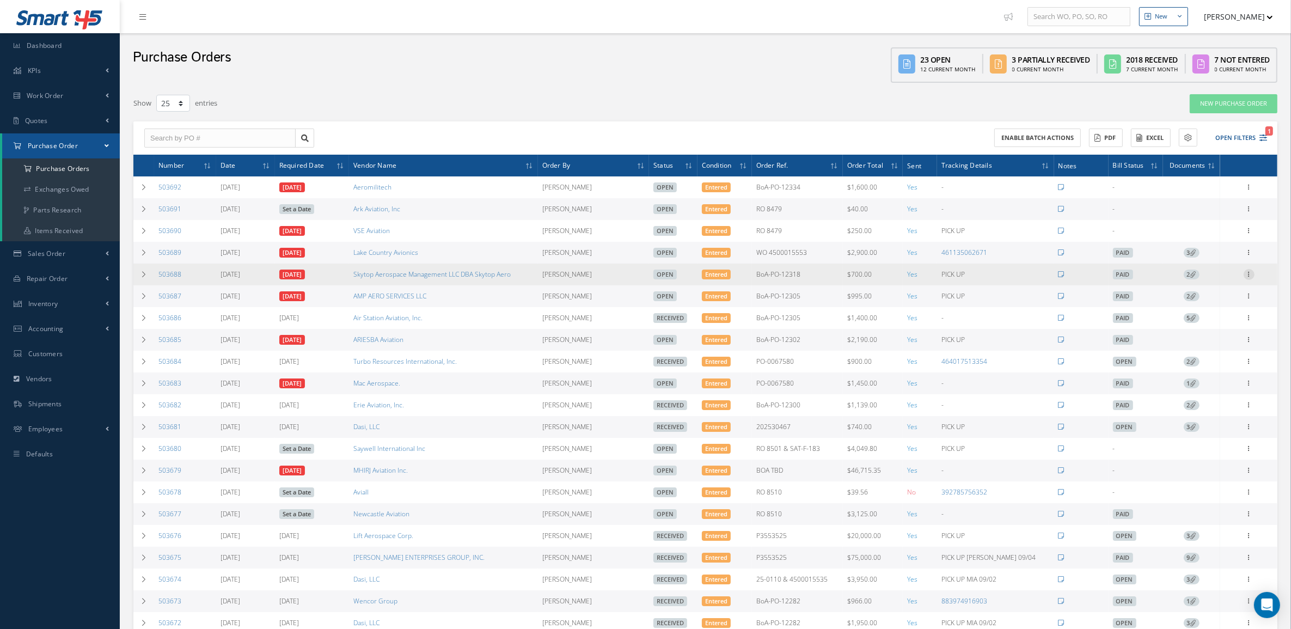
click at [1247, 278] on icon at bounding box center [1248, 273] width 11 height 9
click at [1179, 282] on link "Receive" at bounding box center [1199, 281] width 86 height 14
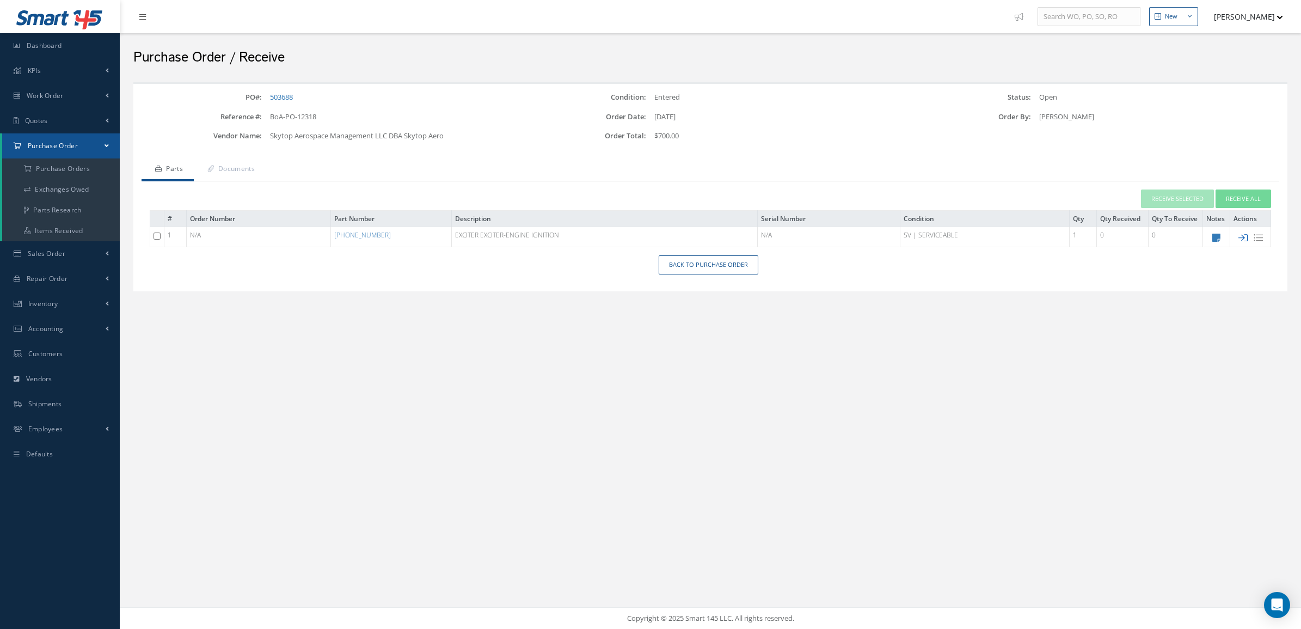
click at [1241, 235] on icon at bounding box center [1243, 237] width 9 height 9
type input "[DATE]"
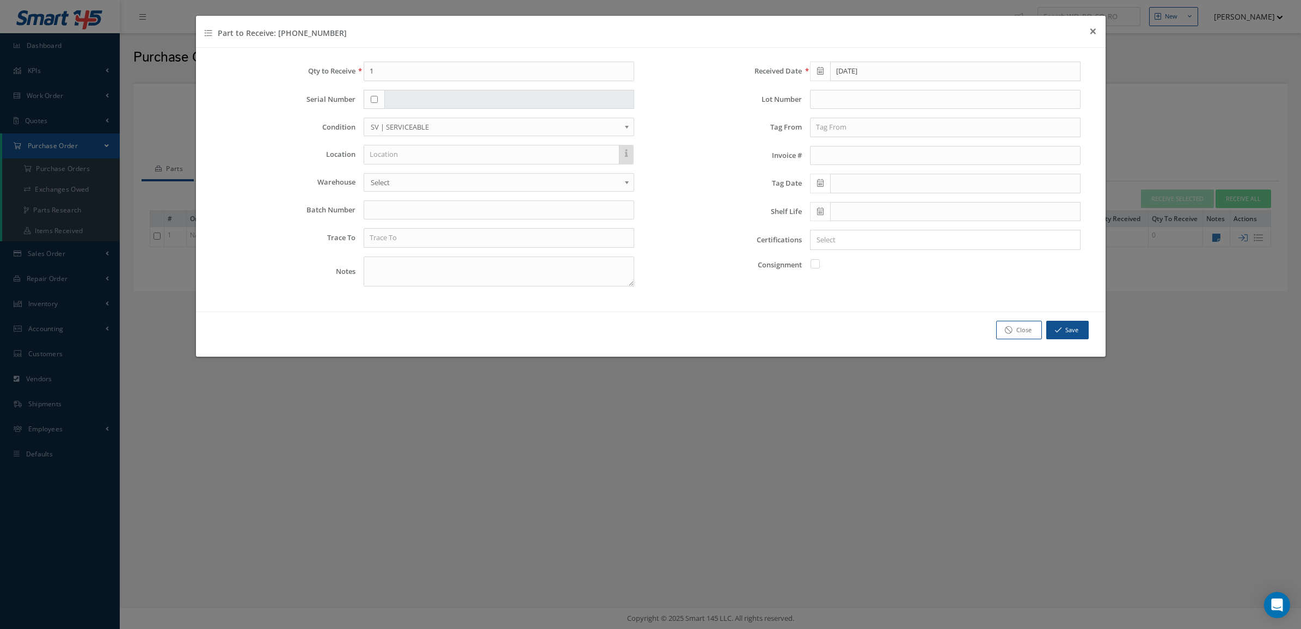
click at [370, 99] on div at bounding box center [374, 100] width 21 height 20
click at [372, 100] on input "checkbox" at bounding box center [374, 99] width 7 height 7
checkbox input "true"
type input "ER088"
click at [445, 246] on input "text" at bounding box center [499, 238] width 271 height 20
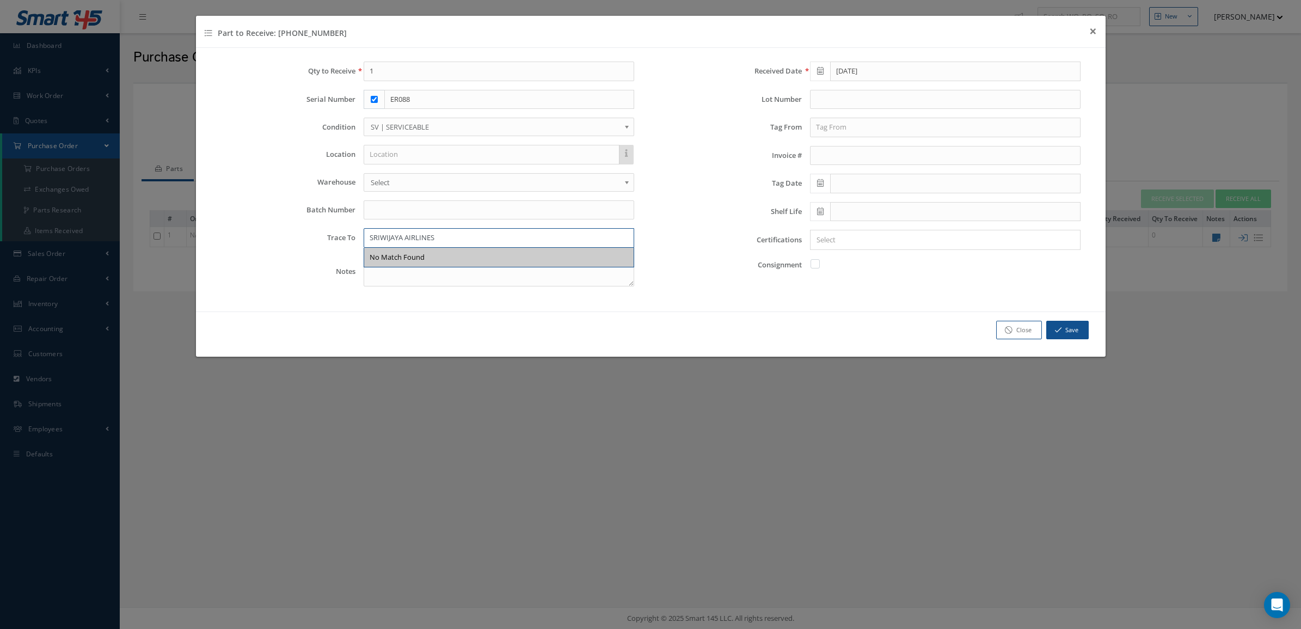
type input "SRIWIJAYA AIRLINES"
click at [844, 122] on input "text" at bounding box center [945, 128] width 271 height 20
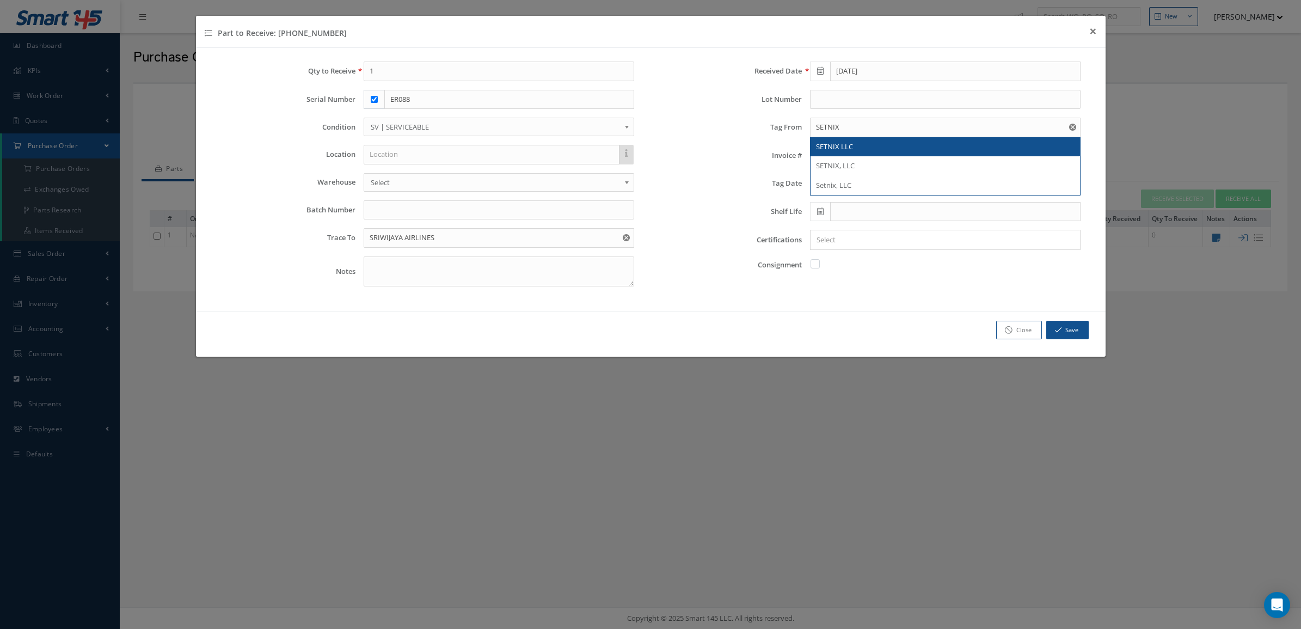
click at [843, 150] on span "SETNIX LLC" at bounding box center [834, 147] width 37 height 10
type input "SETNIX LLC"
click at [824, 187] on icon at bounding box center [820, 183] width 7 height 8
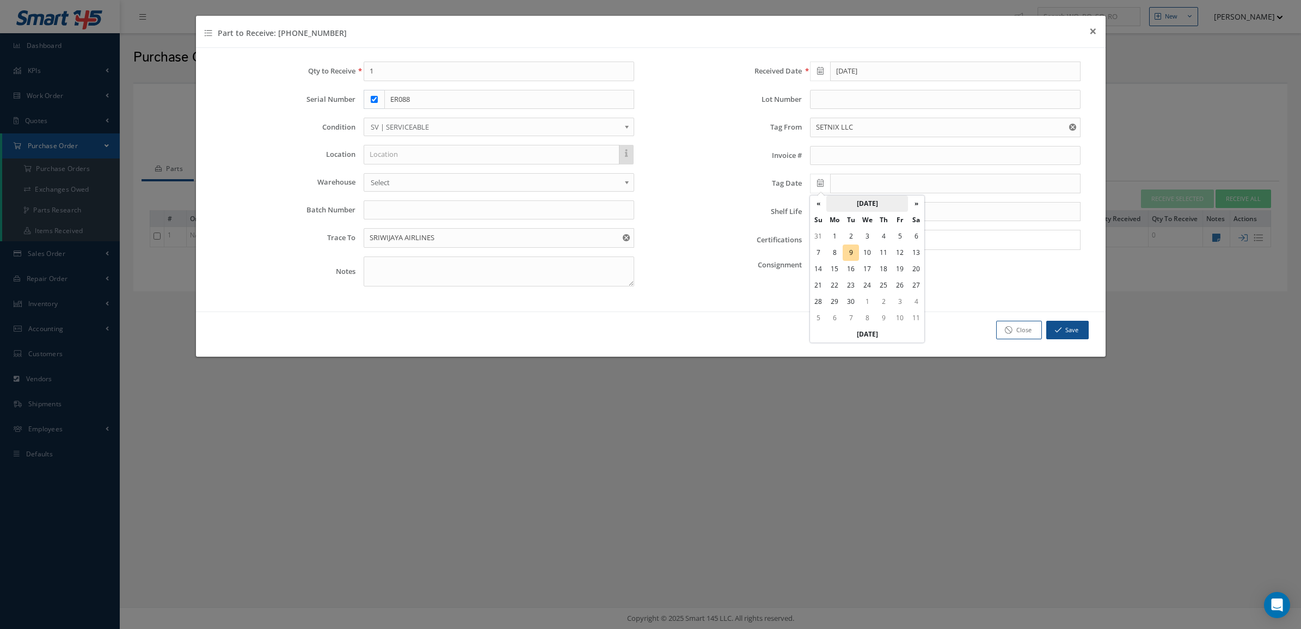
click at [842, 201] on th "September 2025" at bounding box center [867, 203] width 82 height 16
click at [823, 208] on th "«" at bounding box center [818, 203] width 16 height 16
click at [851, 240] on span "Feb" at bounding box center [852, 229] width 25 height 29
click at [896, 256] on td "9" at bounding box center [900, 252] width 16 height 16
type input "02/09/2024"
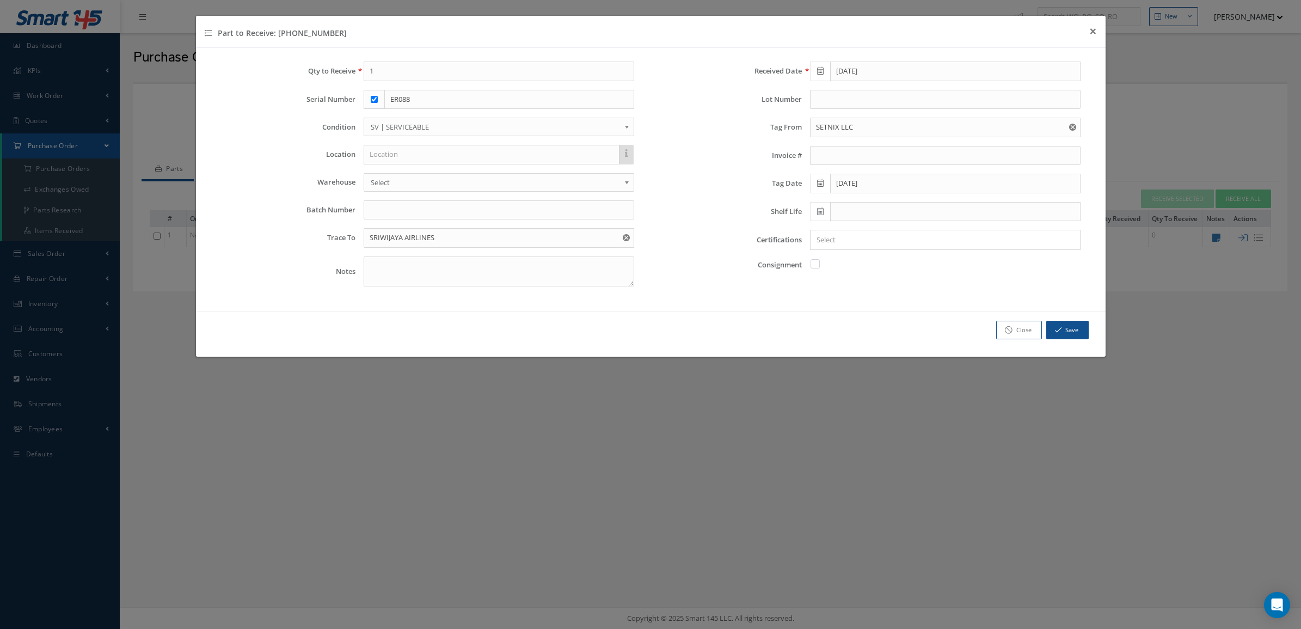
click at [823, 243] on input "Search for option" at bounding box center [943, 239] width 262 height 11
click at [842, 281] on link "8130" at bounding box center [946, 277] width 286 height 17
click at [868, 241] on input "Search for option" at bounding box center [958, 239] width 231 height 11
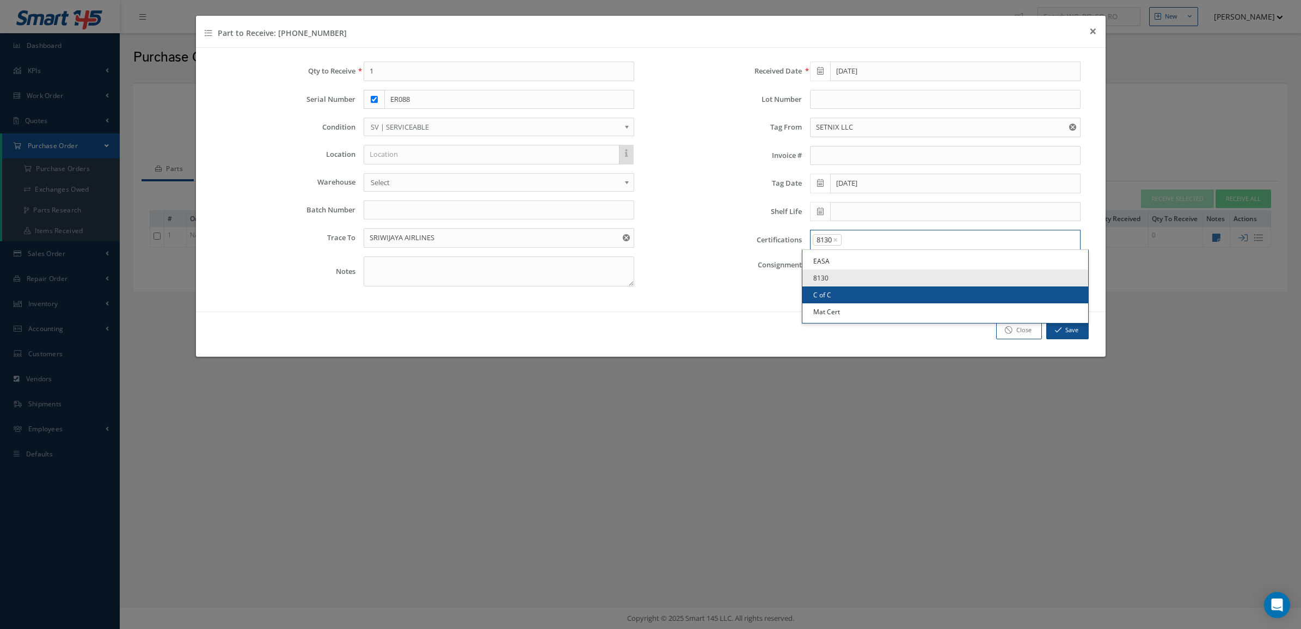
click at [866, 292] on link "C of C" at bounding box center [946, 294] width 286 height 17
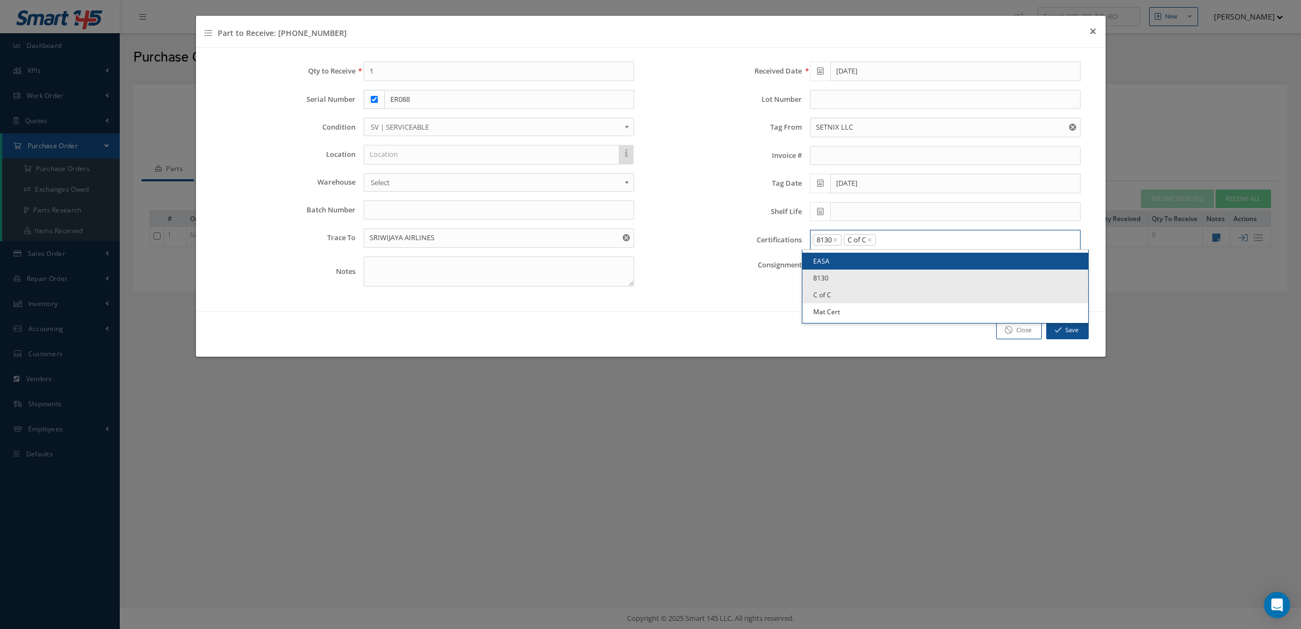
click at [912, 246] on input "Search for option" at bounding box center [976, 239] width 198 height 11
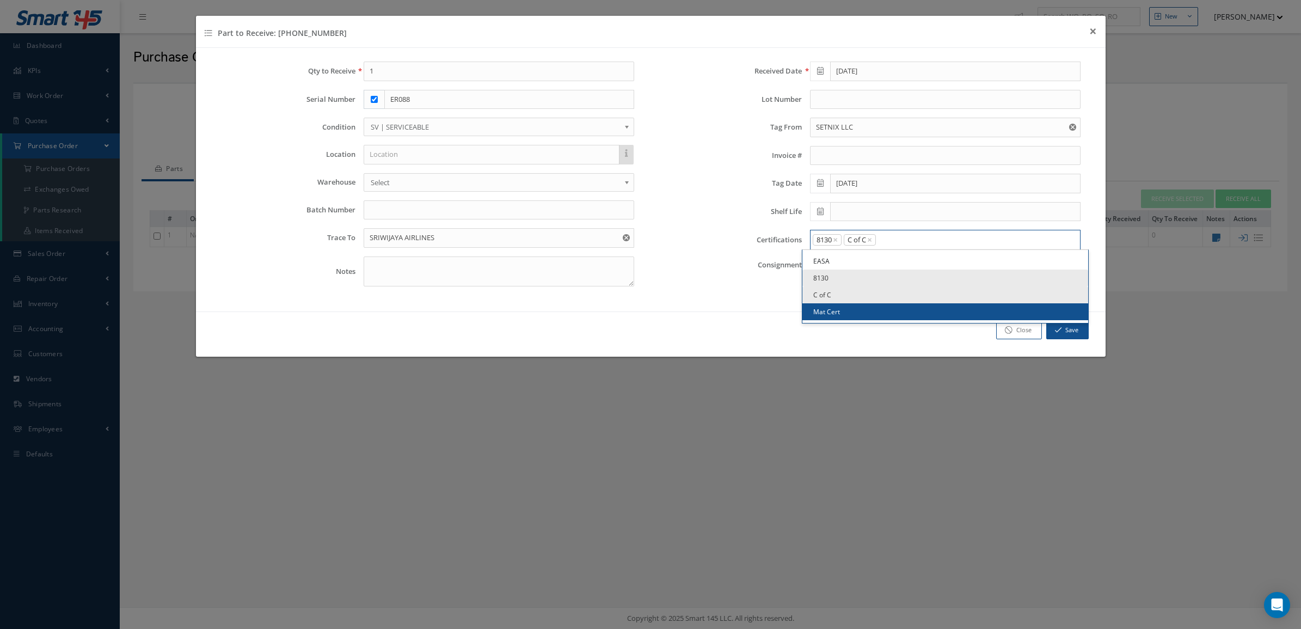
click at [896, 305] on link "Mat Cert" at bounding box center [946, 311] width 286 height 17
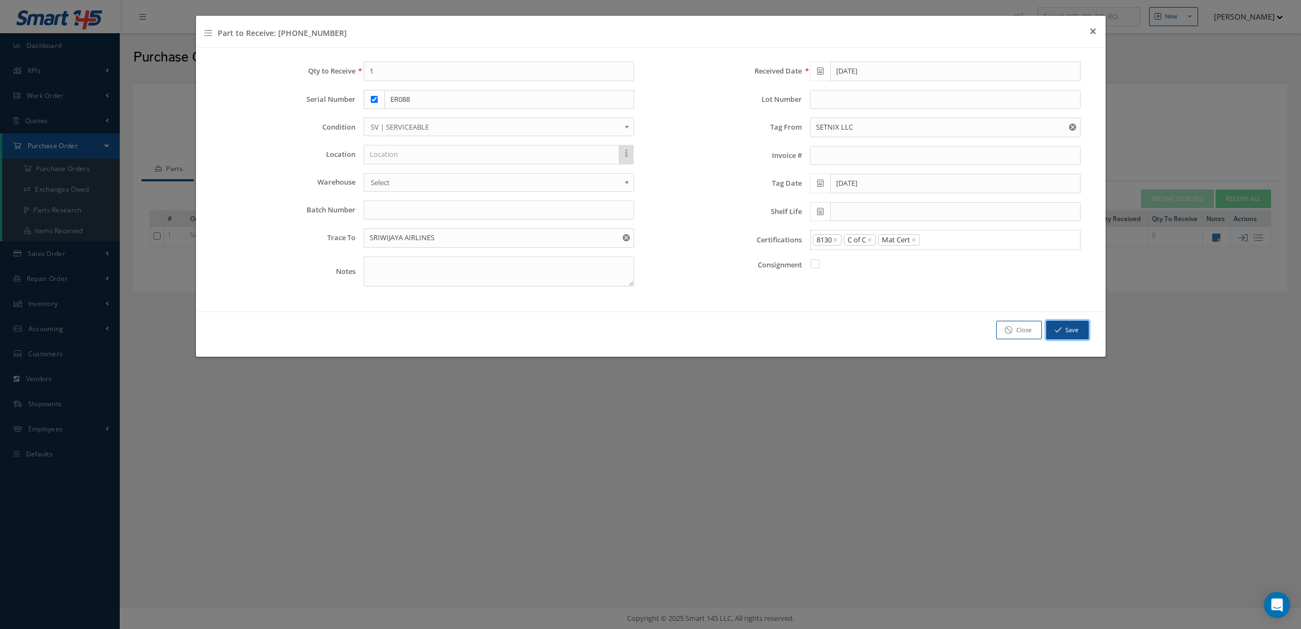
click at [1052, 333] on button "Save" at bounding box center [1067, 330] width 42 height 19
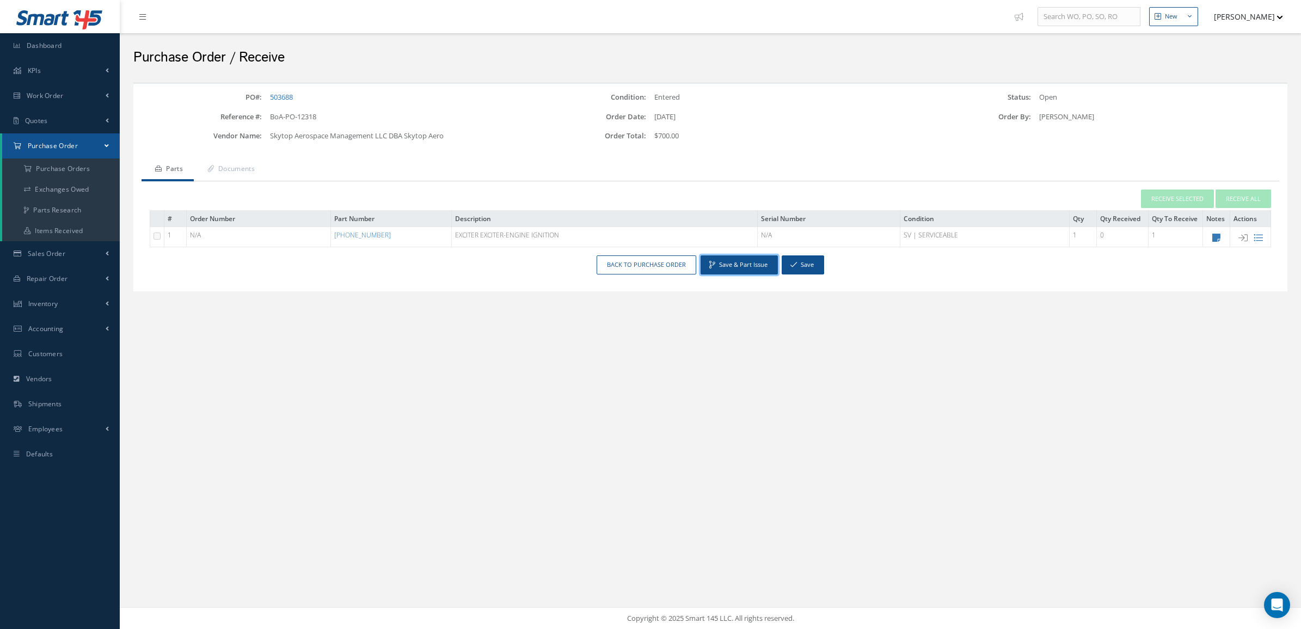
click at [742, 267] on button "Save & Part Issue" at bounding box center [739, 264] width 77 height 19
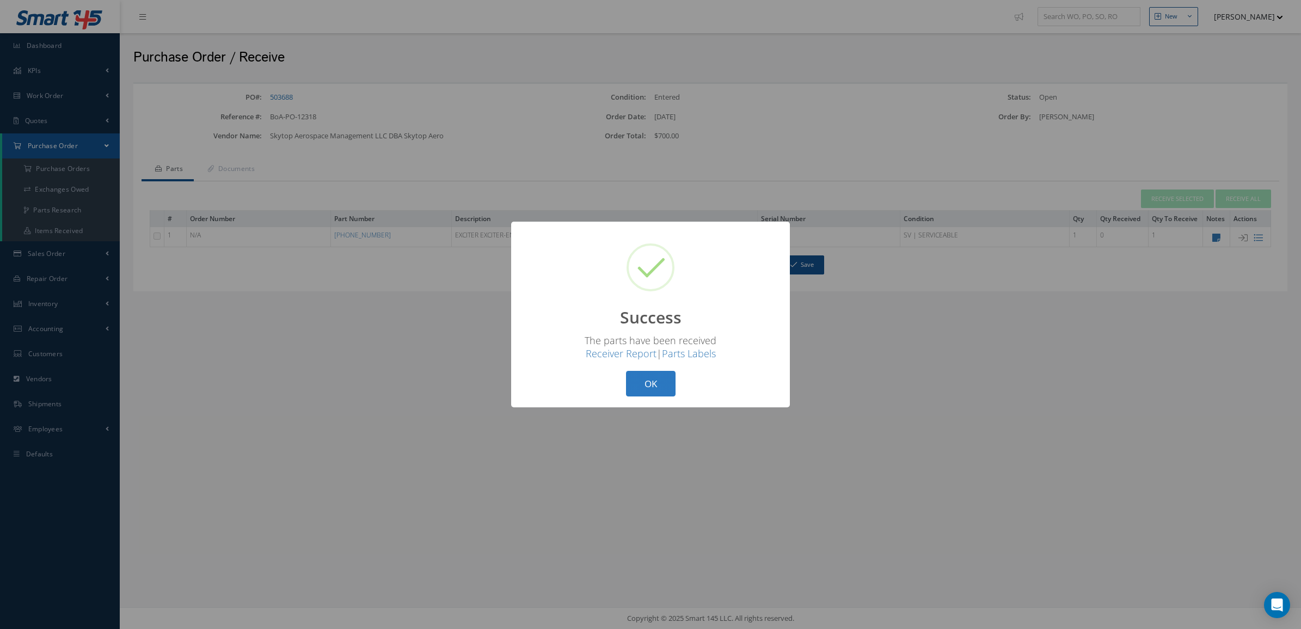
click at [654, 387] on button "OK" at bounding box center [651, 384] width 50 height 26
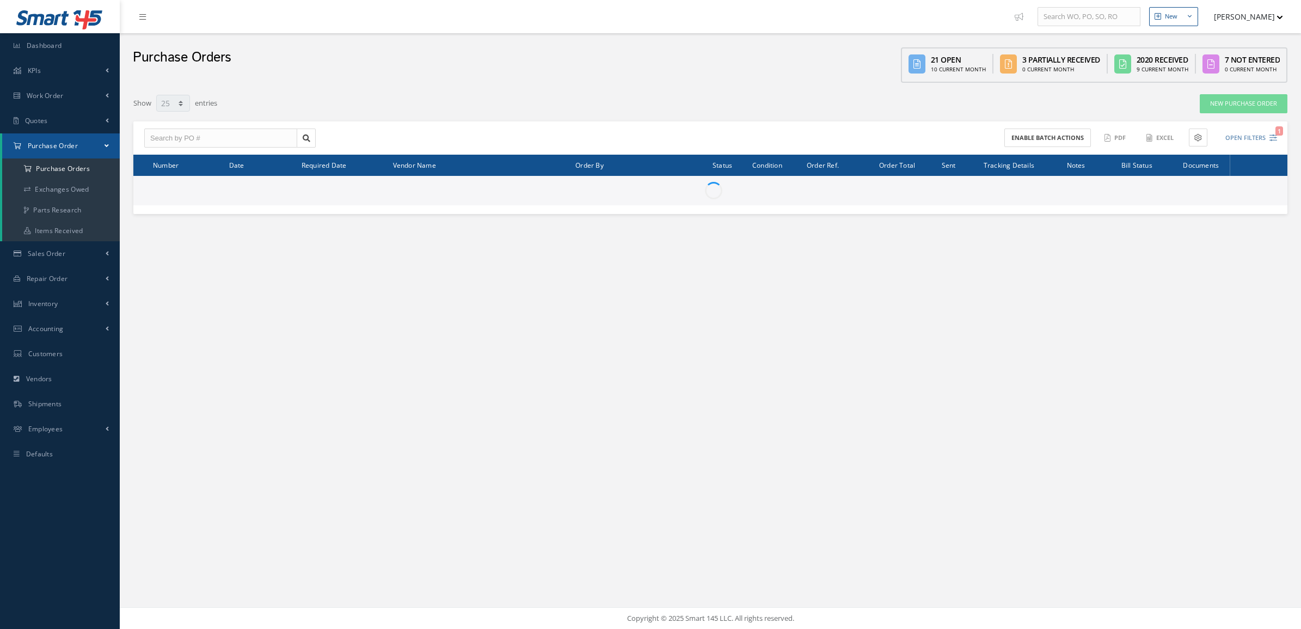
select select "25"
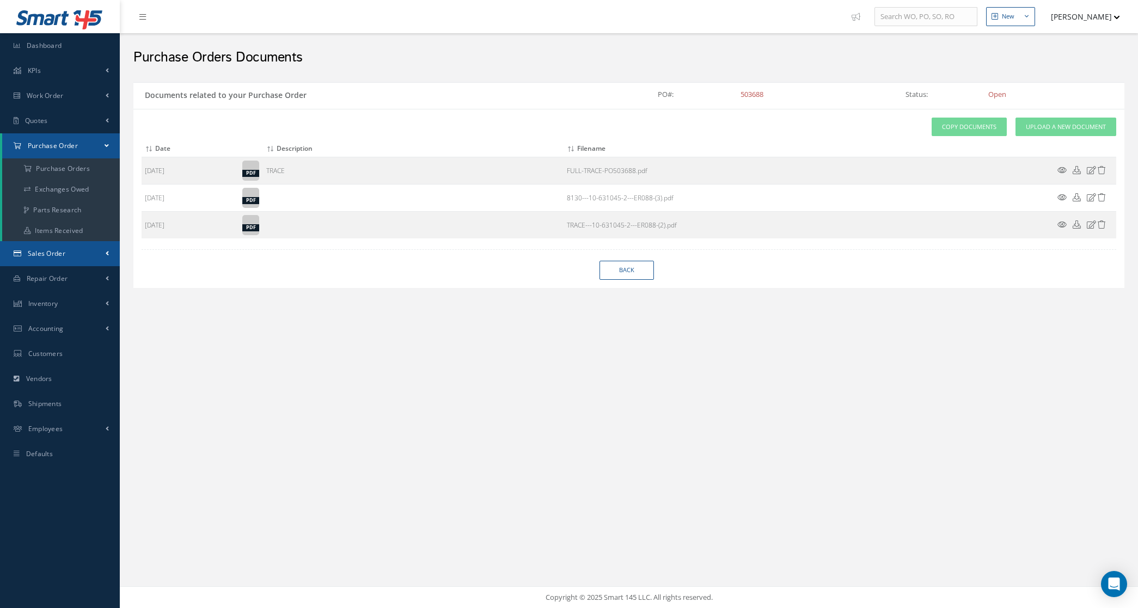
click at [55, 244] on link "Sales Order" at bounding box center [60, 253] width 120 height 25
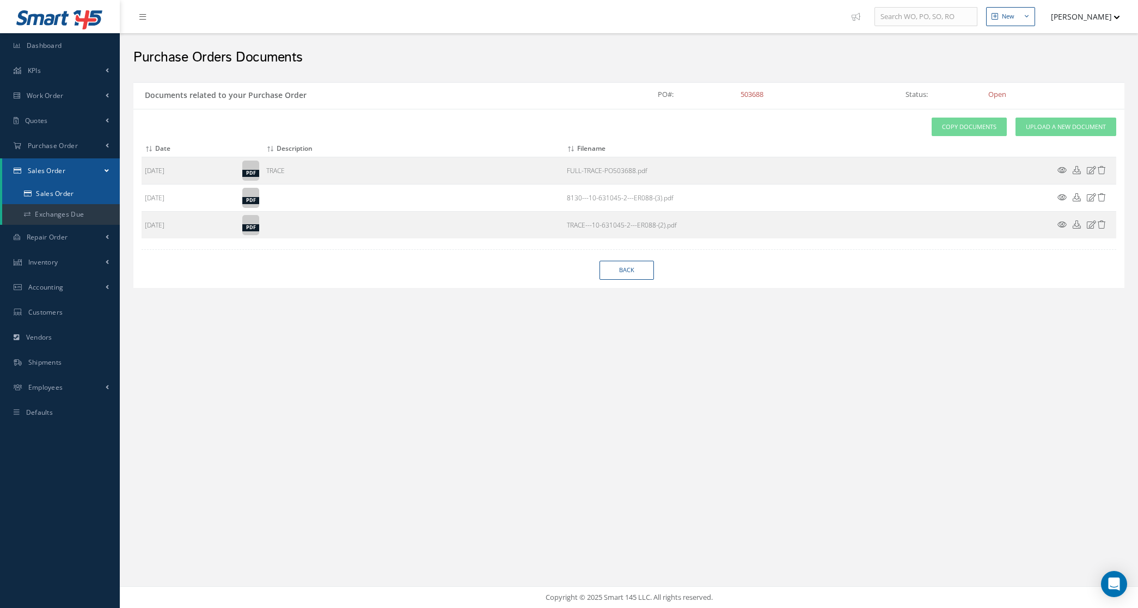
click at [53, 194] on link "Sales Order" at bounding box center [61, 193] width 118 height 21
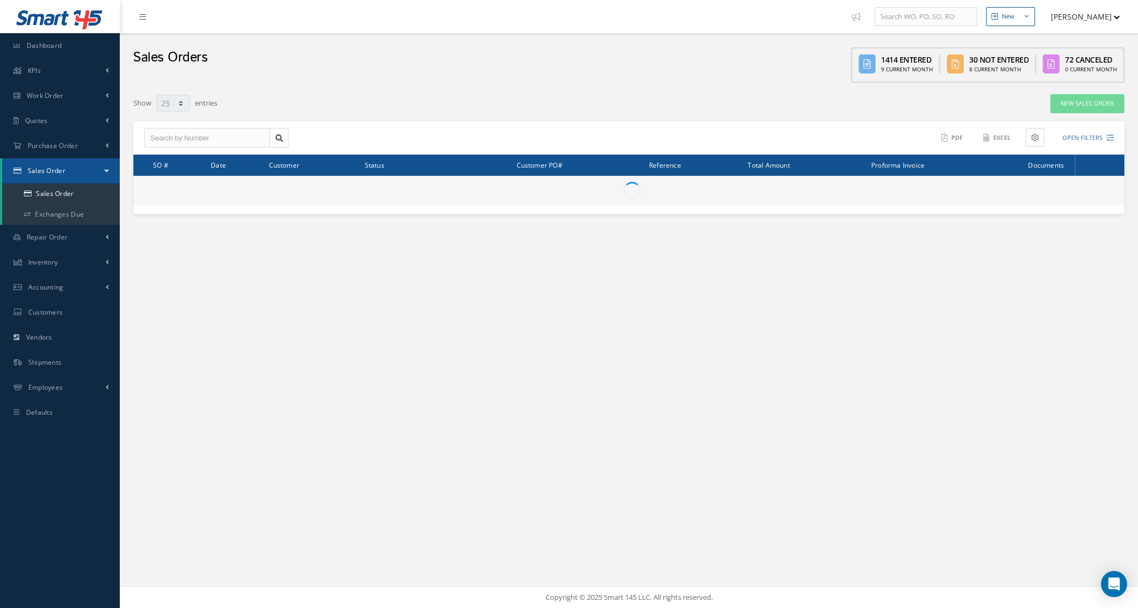
select select "25"
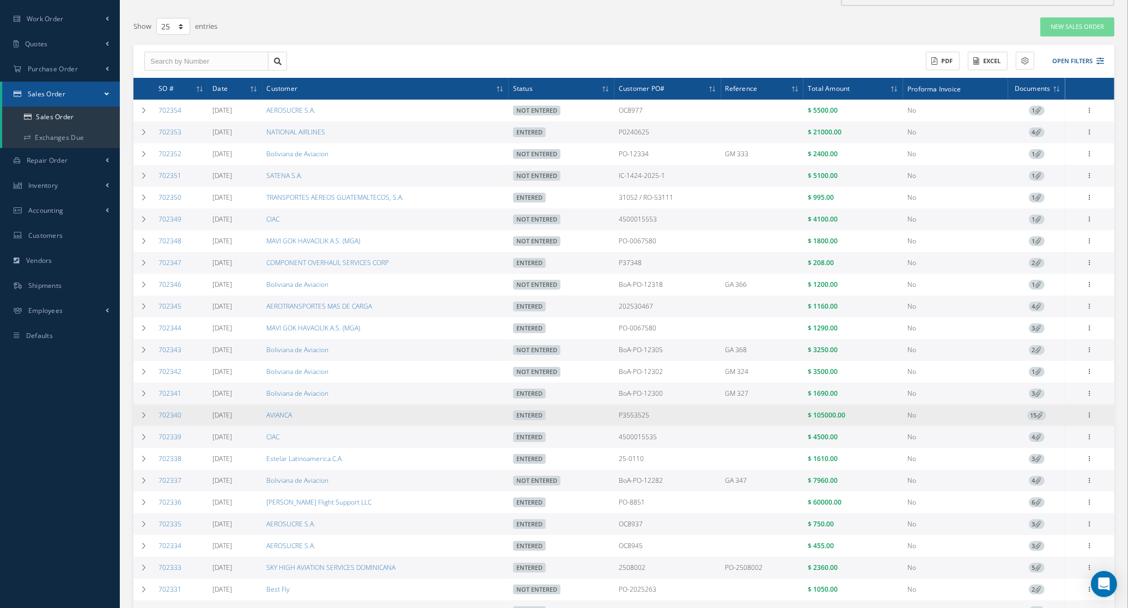
scroll to position [204, 0]
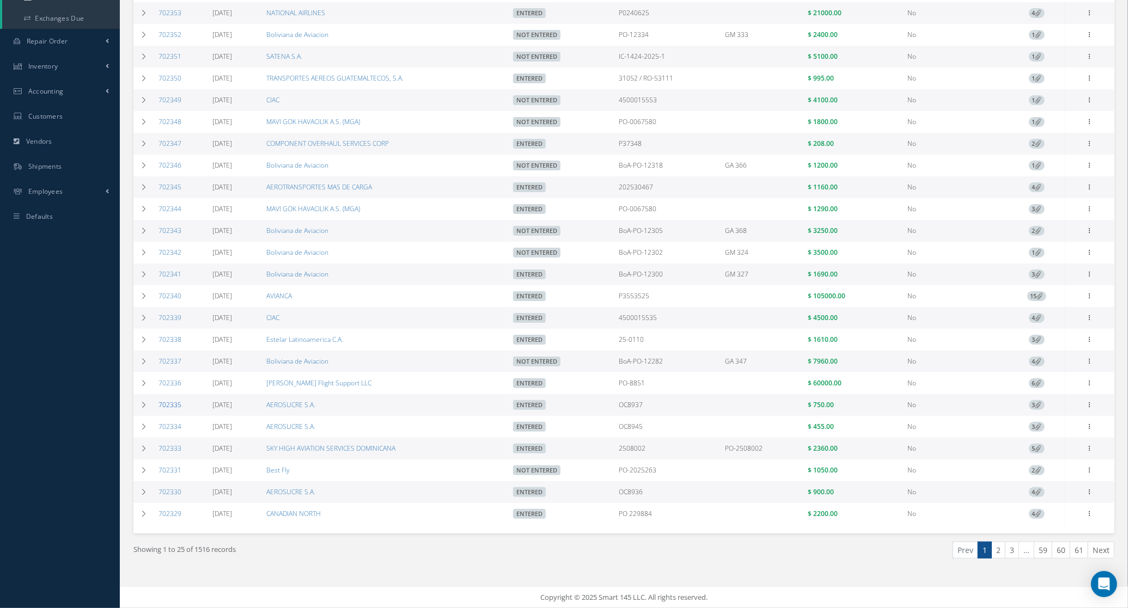
click at [173, 402] on link "702335" at bounding box center [169, 404] width 23 height 9
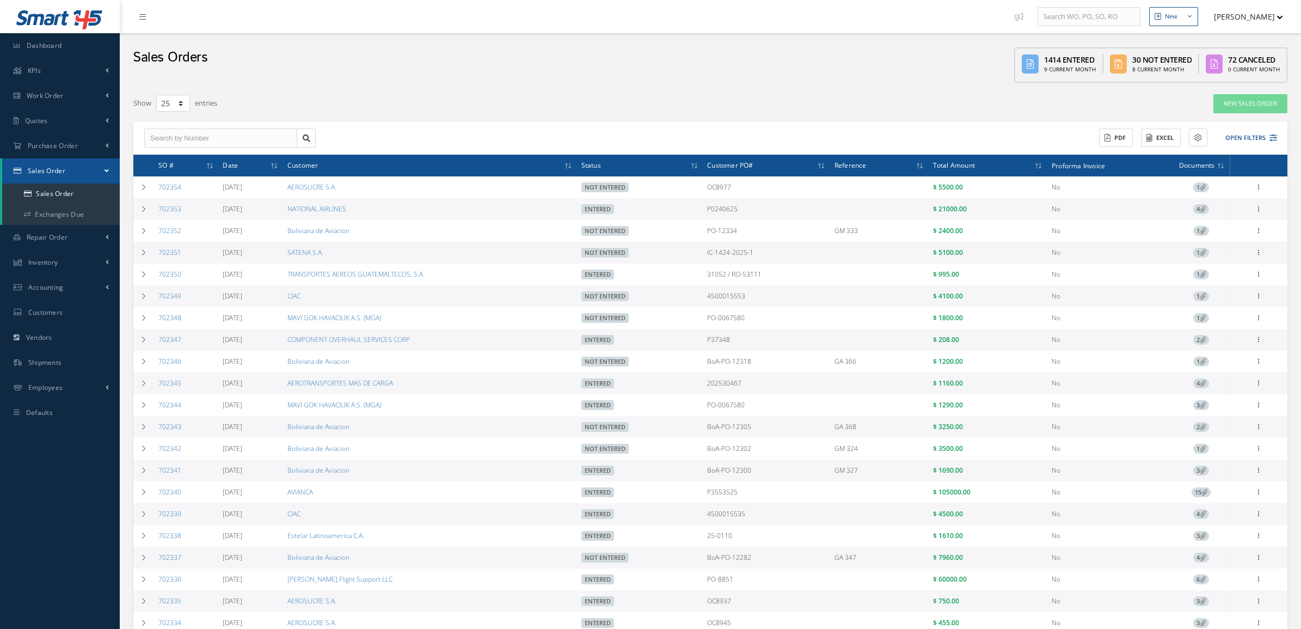
select select "25"
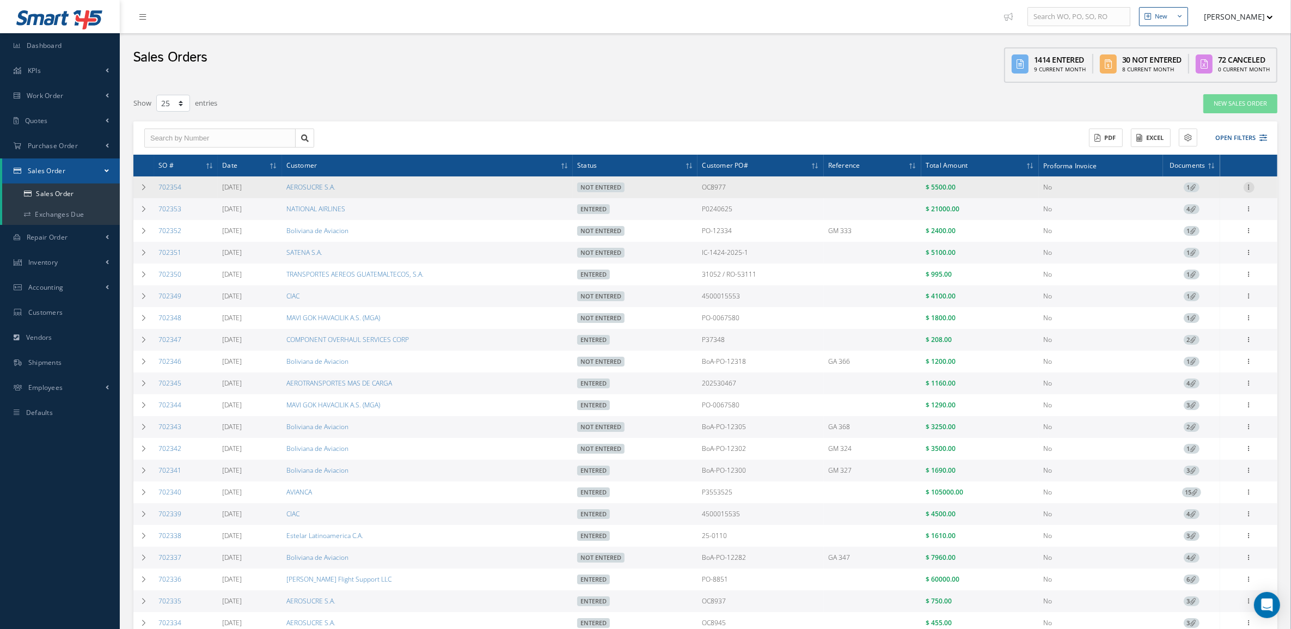
click at [1246, 185] on icon at bounding box center [1248, 186] width 11 height 9
click at [1221, 204] on link "Edit" at bounding box center [1199, 208] width 86 height 14
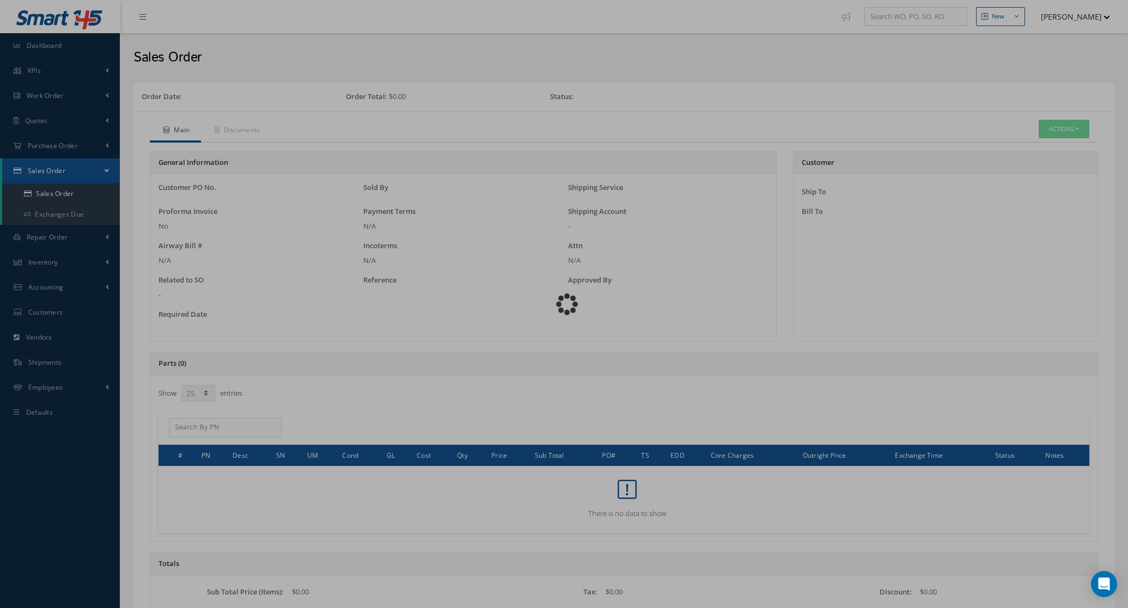
select select "25"
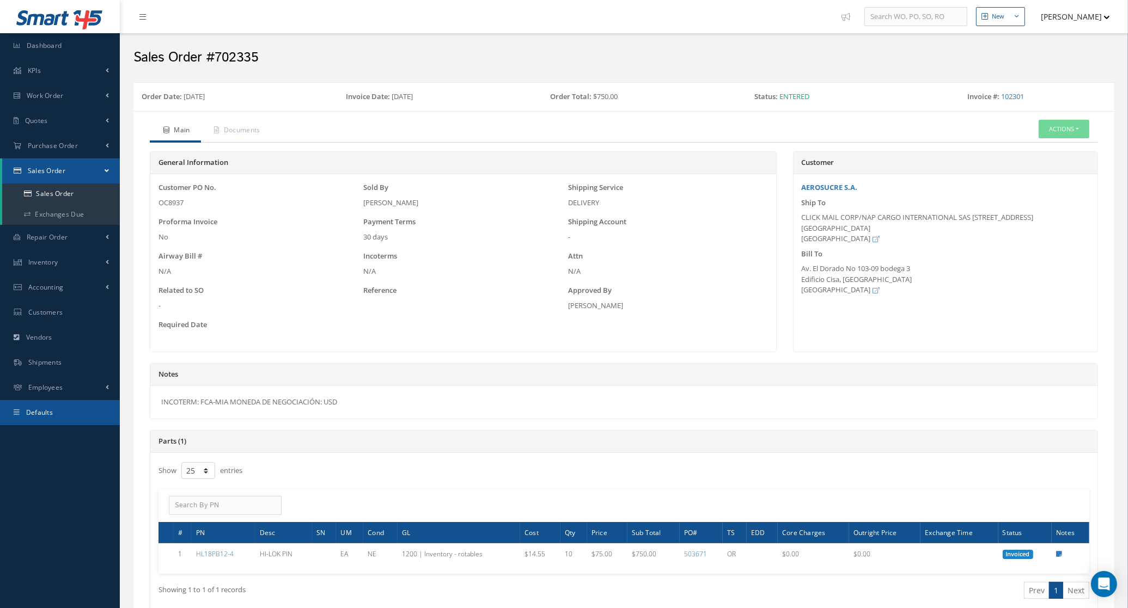
drag, startPoint x: 356, startPoint y: 406, endPoint x: 110, endPoint y: 406, distance: 245.5
click at [110, 406] on div "Smart 145 Dashboard KPIs Accounting Work Order Work Order Preview Work Order Wo…" at bounding box center [564, 463] width 1128 height 927
drag, startPoint x: 110, startPoint y: 406, endPoint x: 327, endPoint y: 398, distance: 216.8
click at [320, 401] on div "INCOTERM: FCA-MIA MONEDA DE NEGOCIACIÓN: USD" at bounding box center [623, 402] width 947 height 33
click at [352, 403] on div "INCOTERM: FCA-MIA MONEDA DE NEGOCIACIÓN: USD" at bounding box center [623, 402] width 947 height 33
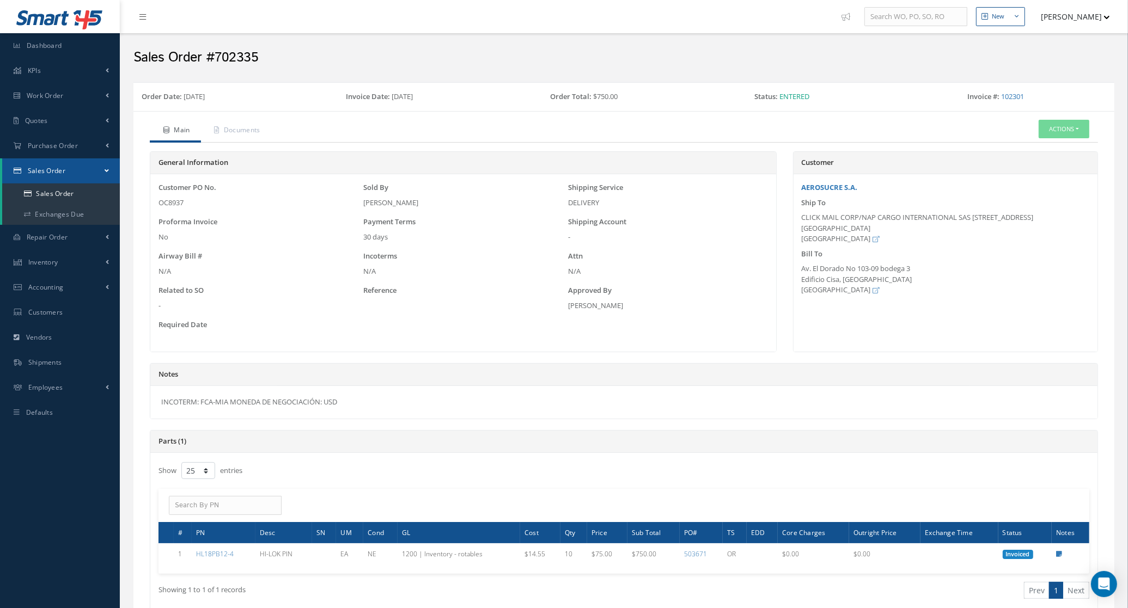
click at [352, 404] on div "INCOTERM: FCA-MIA MONEDA DE NEGOCIACIÓN: USD" at bounding box center [623, 402] width 947 height 33
drag, startPoint x: 356, startPoint y: 407, endPoint x: 156, endPoint y: 408, distance: 199.8
click at [156, 408] on div "INCOTERM: FCA-MIA MONEDA DE NEGOCIACIÓN: USD" at bounding box center [623, 402] width 947 height 33
copy div "INCOTERM: FCA-MIA MONEDA DE NEGOCIACIÓN: USD"
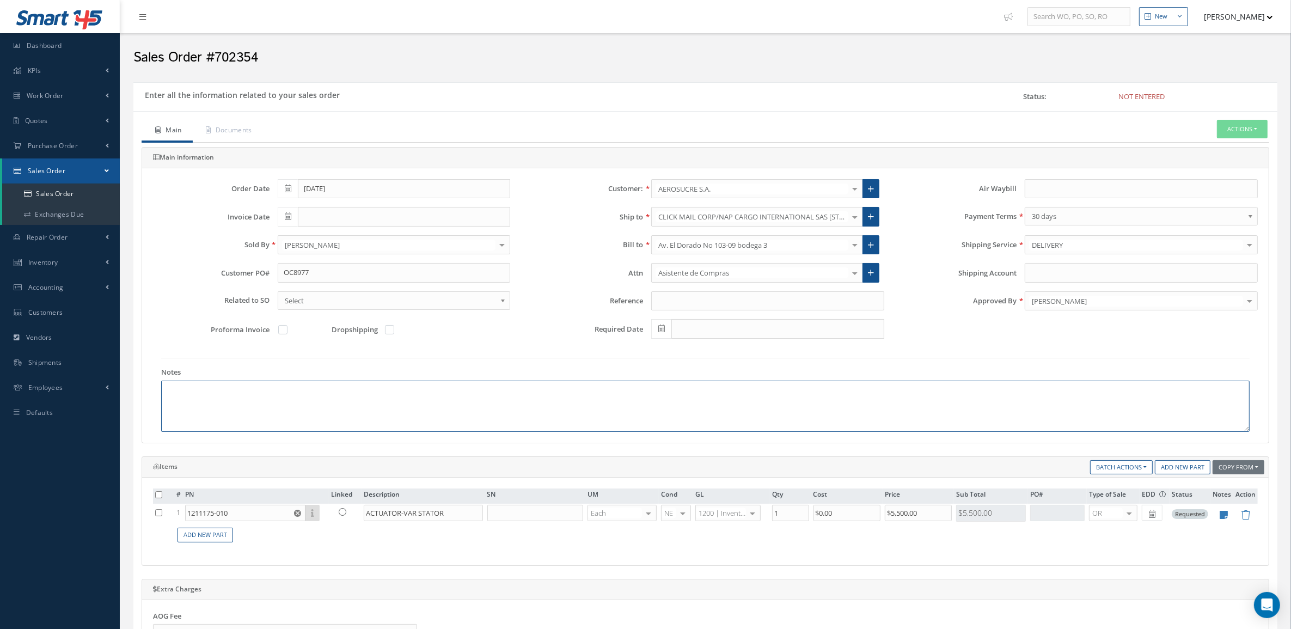
click at [439, 409] on textarea at bounding box center [705, 406] width 1088 height 51
paste textarea "INCOTERM: FCA-MIA MONEDA DE NEGOCIACIÓN: USD"
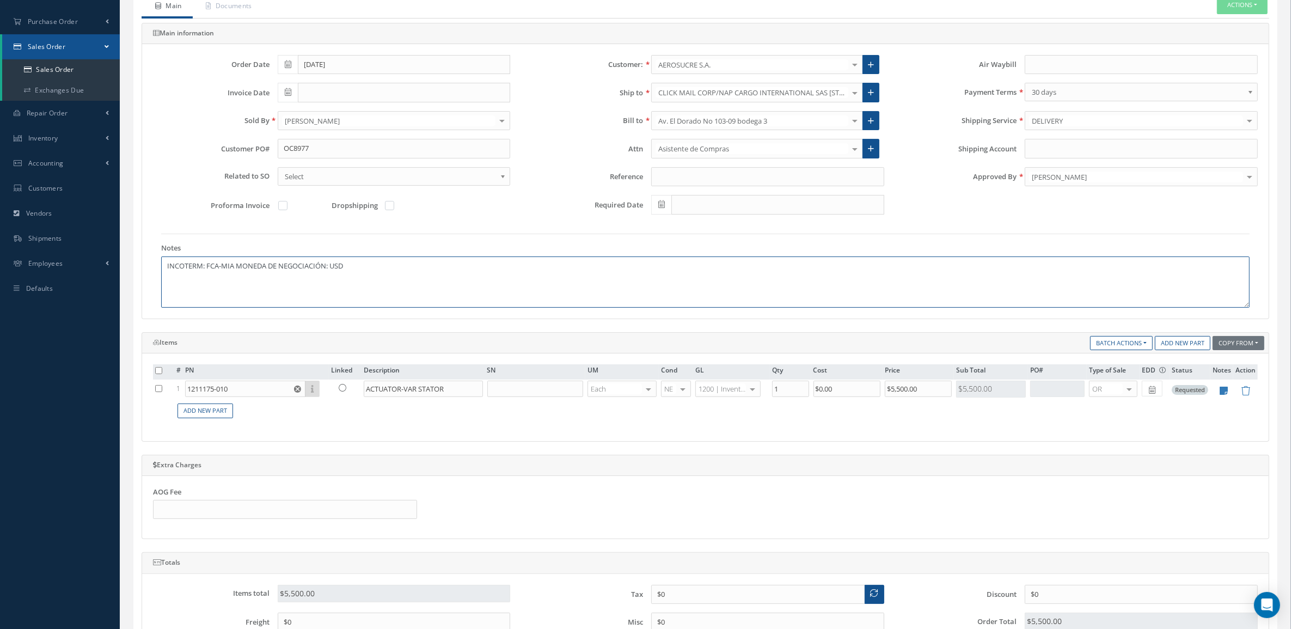
scroll to position [364, 0]
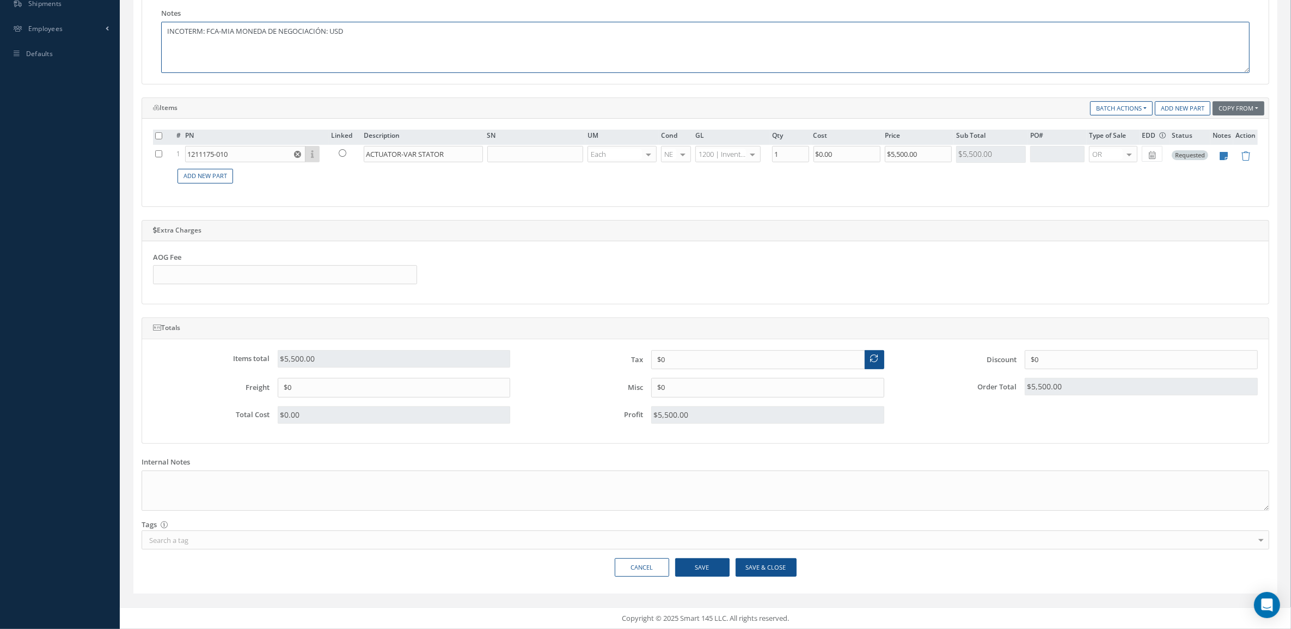
type textarea "INCOTERM: FCA-MIA MONEDA DE NEGOCIACIÓN: USD"
click at [761, 565] on button "Save & Close" at bounding box center [766, 567] width 61 height 19
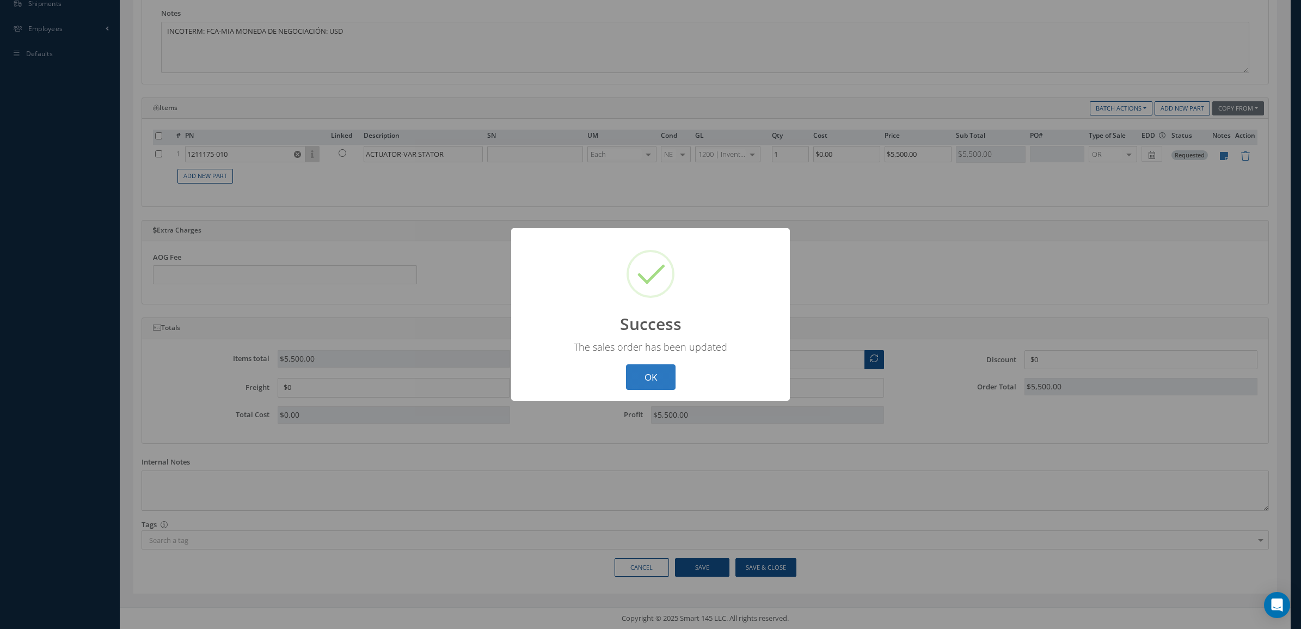
click at [660, 365] on button "OK" at bounding box center [651, 377] width 50 height 26
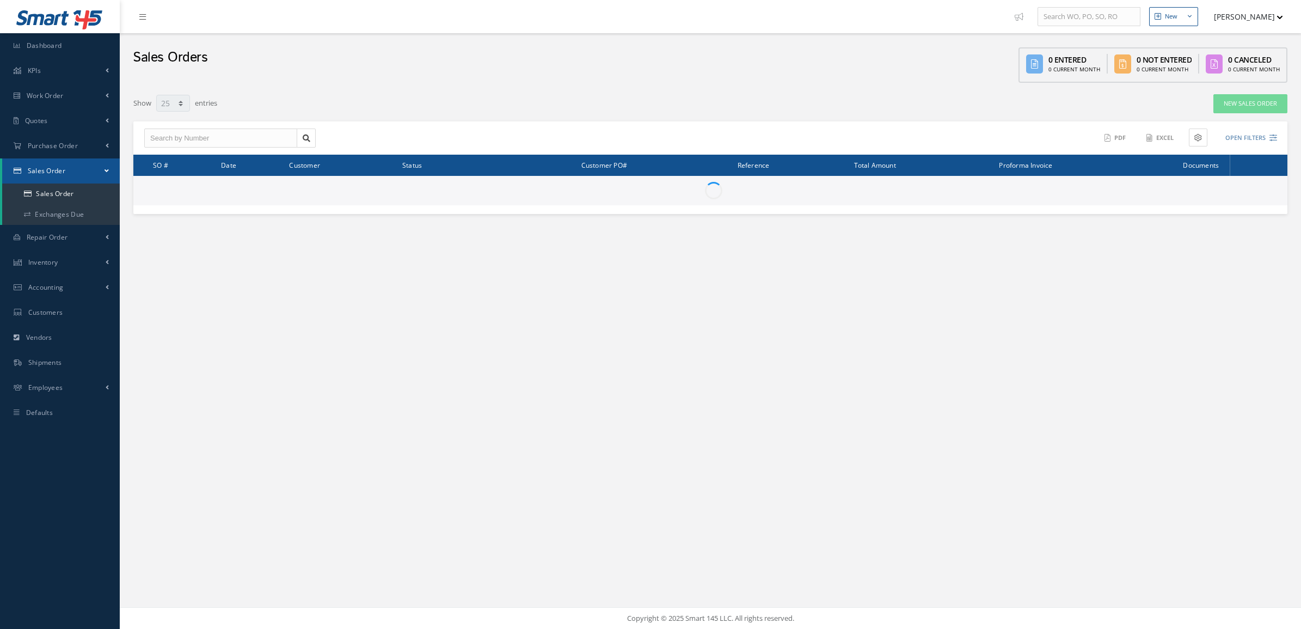
select select "25"
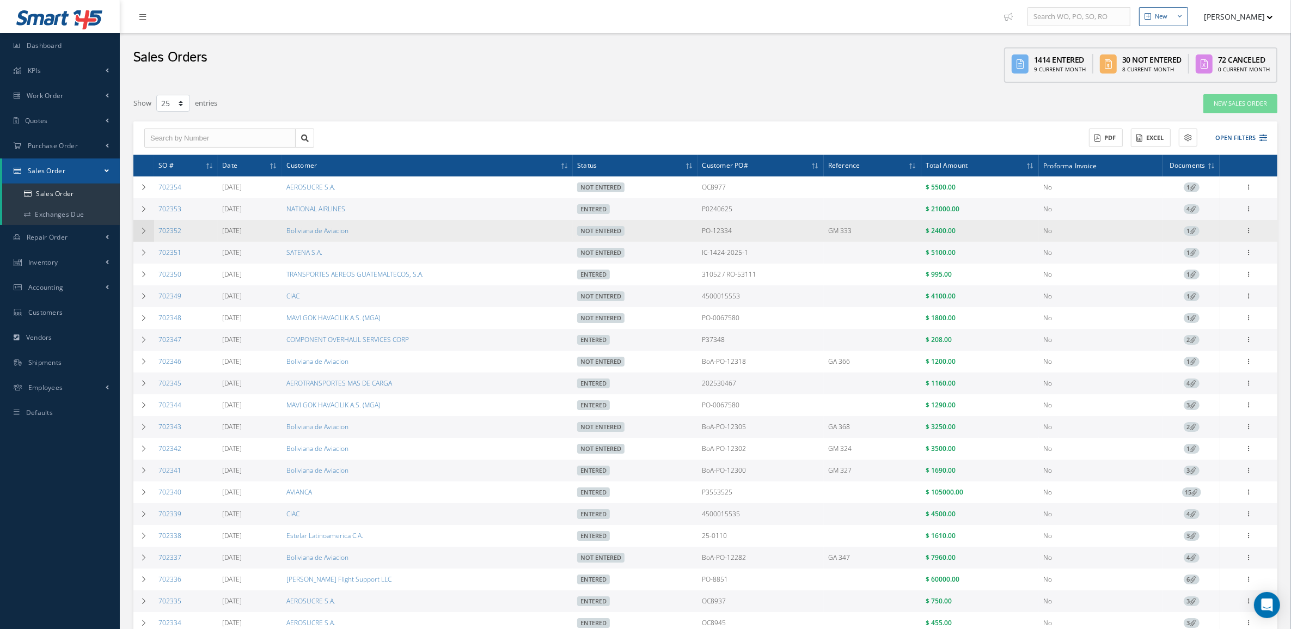
click at [150, 229] on td at bounding box center [143, 231] width 21 height 22
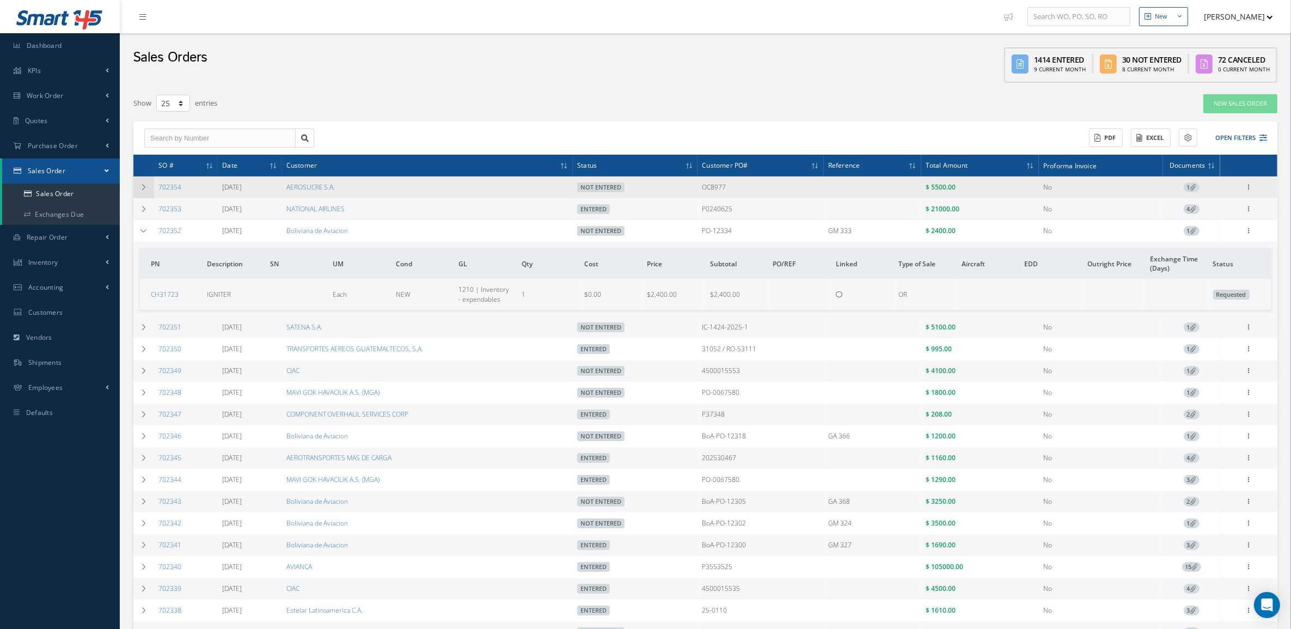
click at [148, 182] on td at bounding box center [143, 187] width 21 height 22
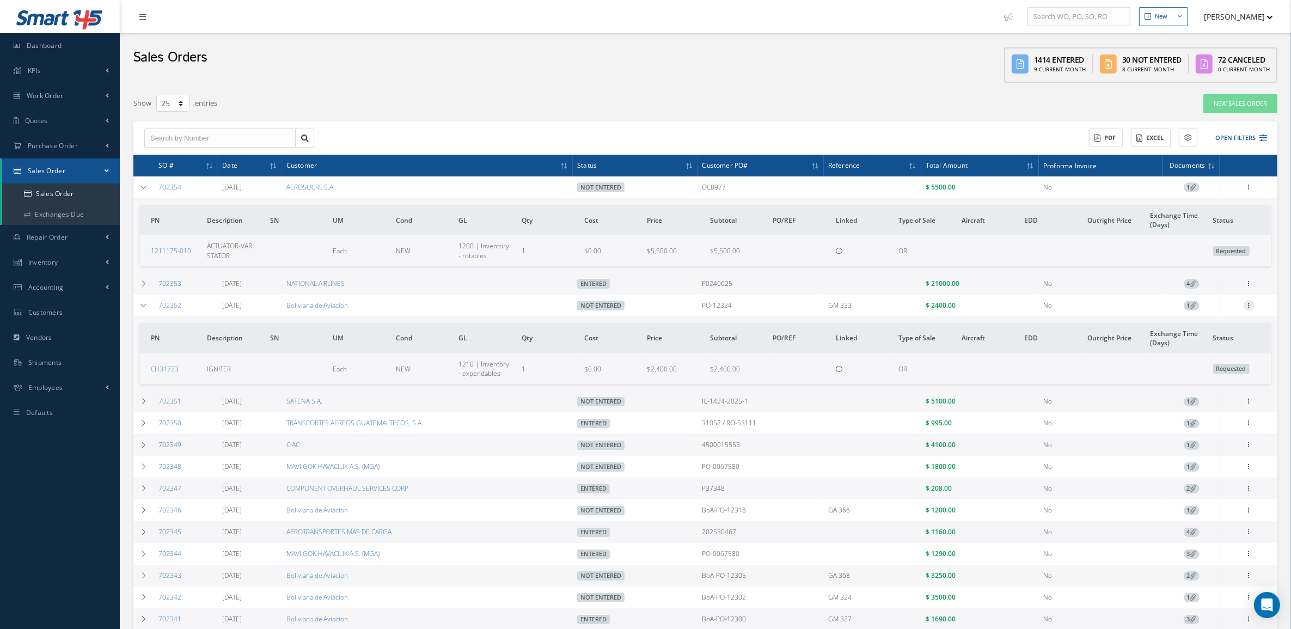
click at [1249, 307] on icon at bounding box center [1248, 304] width 11 height 9
click at [1192, 328] on link "Edit" at bounding box center [1199, 326] width 86 height 14
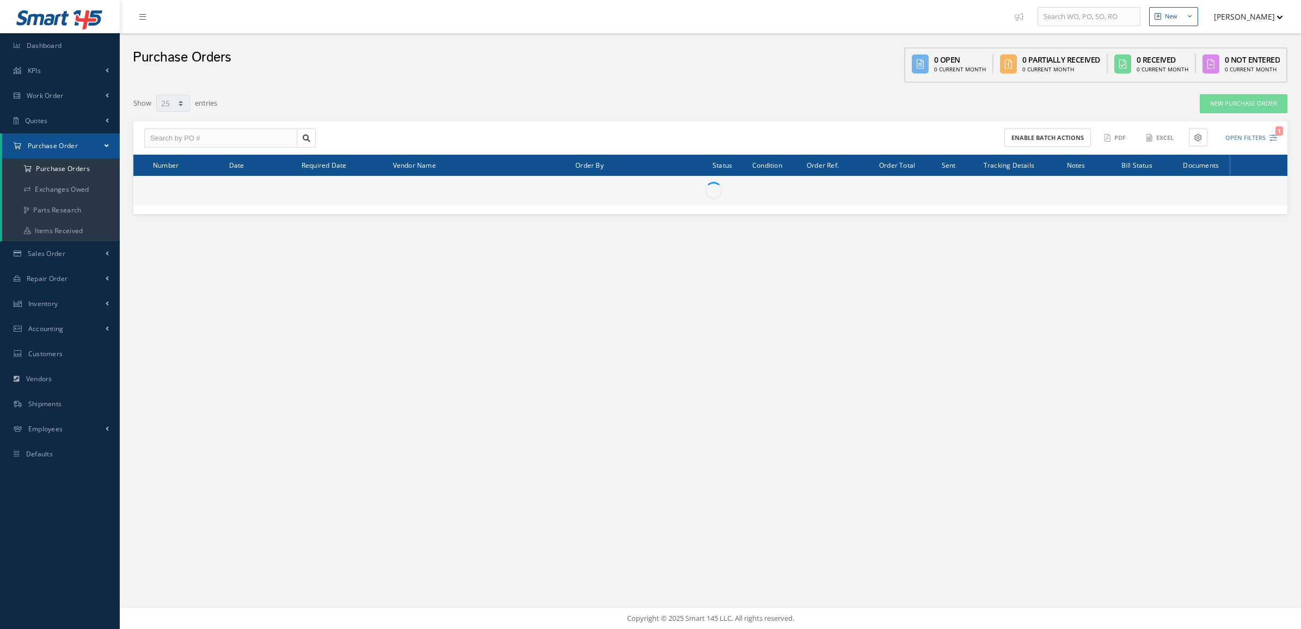
select select "25"
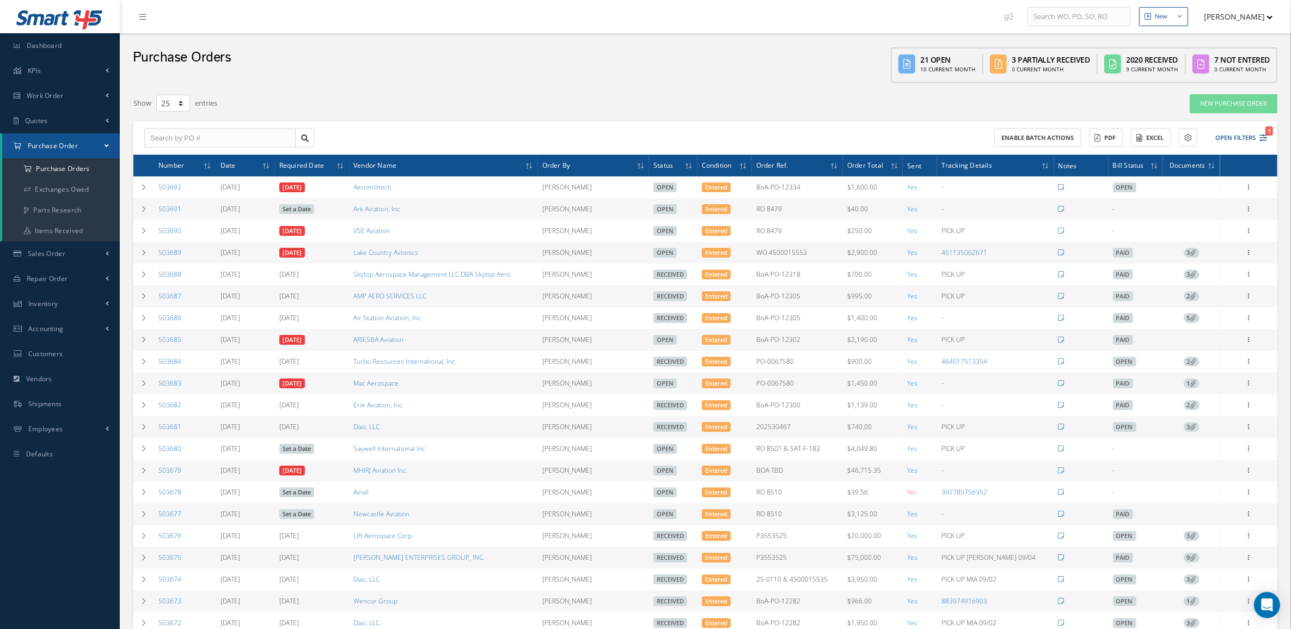
click at [1184, 252] on span "3" at bounding box center [1192, 253] width 16 height 10
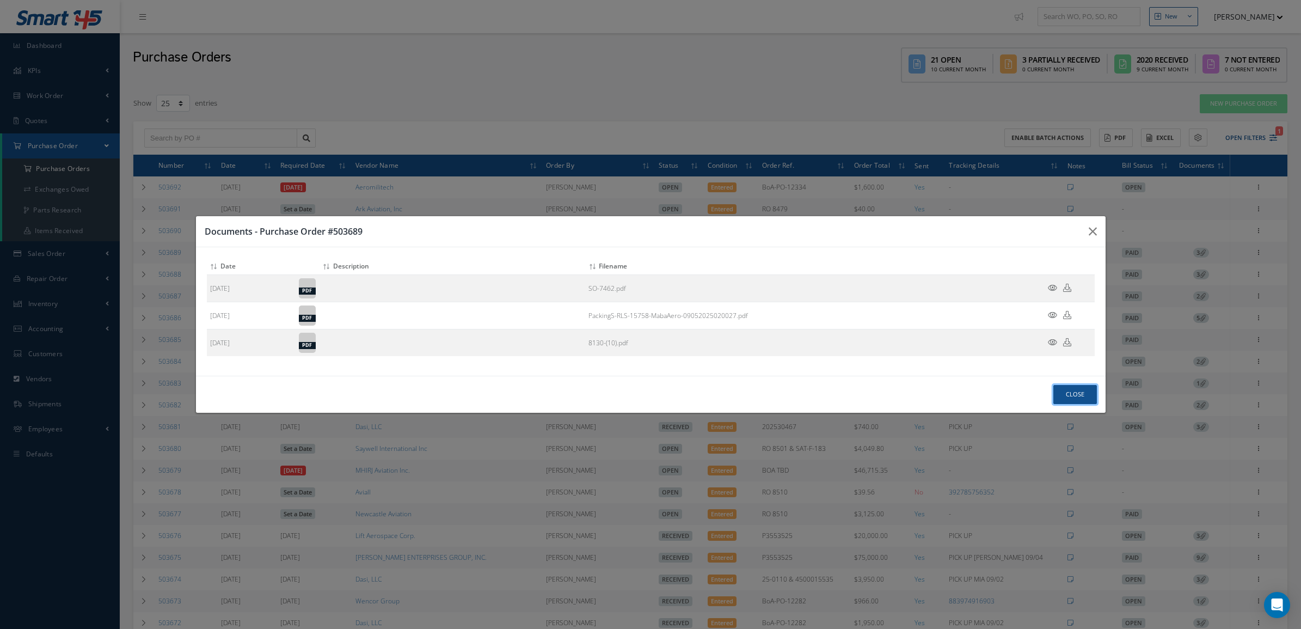
click at [1082, 393] on button "Close" at bounding box center [1075, 394] width 44 height 19
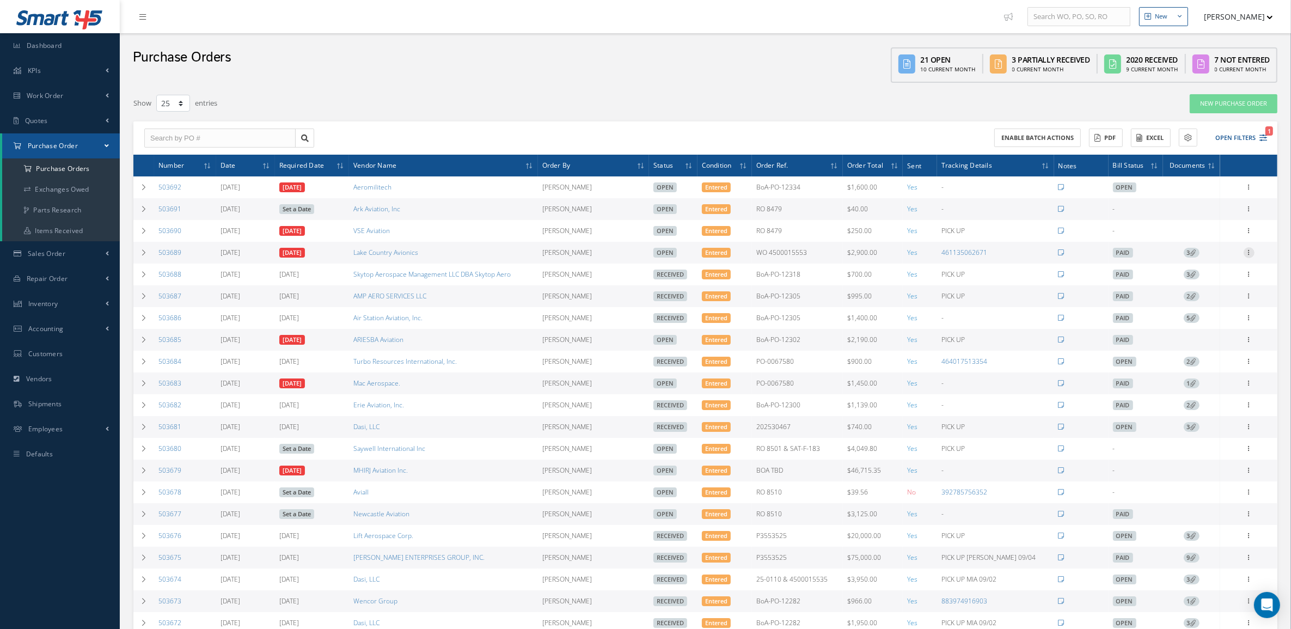
click at [1248, 248] on icon at bounding box center [1248, 251] width 11 height 9
click at [1215, 262] on link "Receive" at bounding box center [1199, 260] width 86 height 14
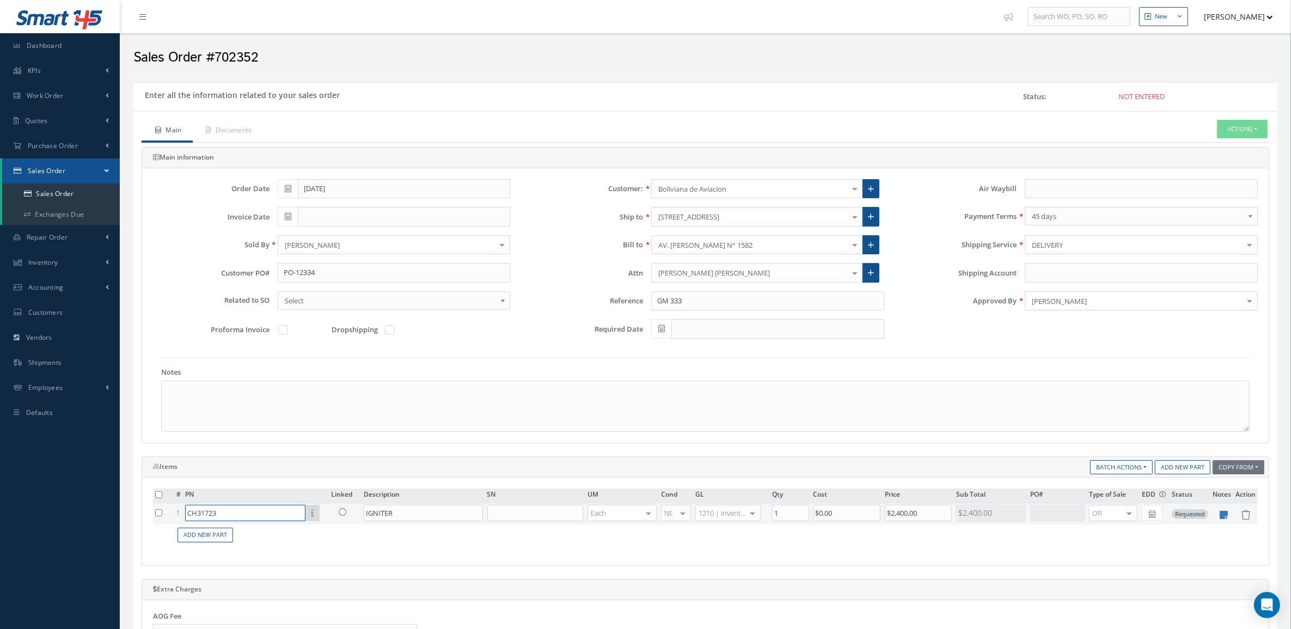
click at [270, 516] on input "CH31723" at bounding box center [245, 513] width 120 height 16
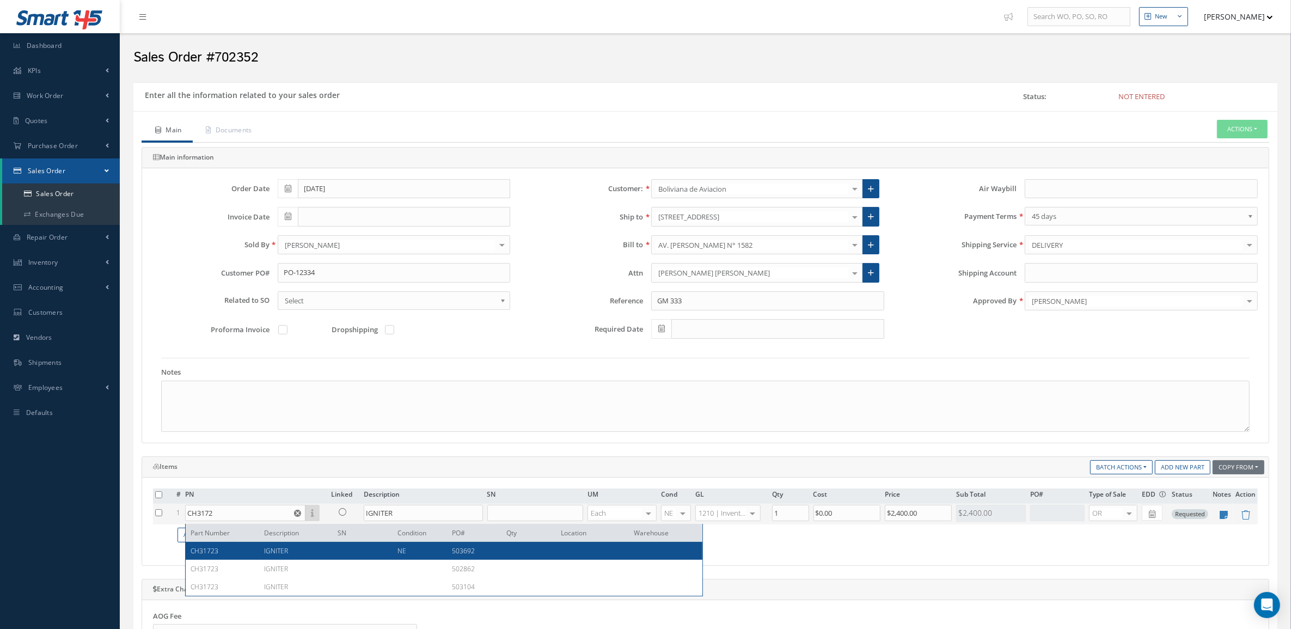
click at [269, 546] on span "IGNITER" at bounding box center [276, 550] width 24 height 9
type input "CH31723"
type input "$1,600"
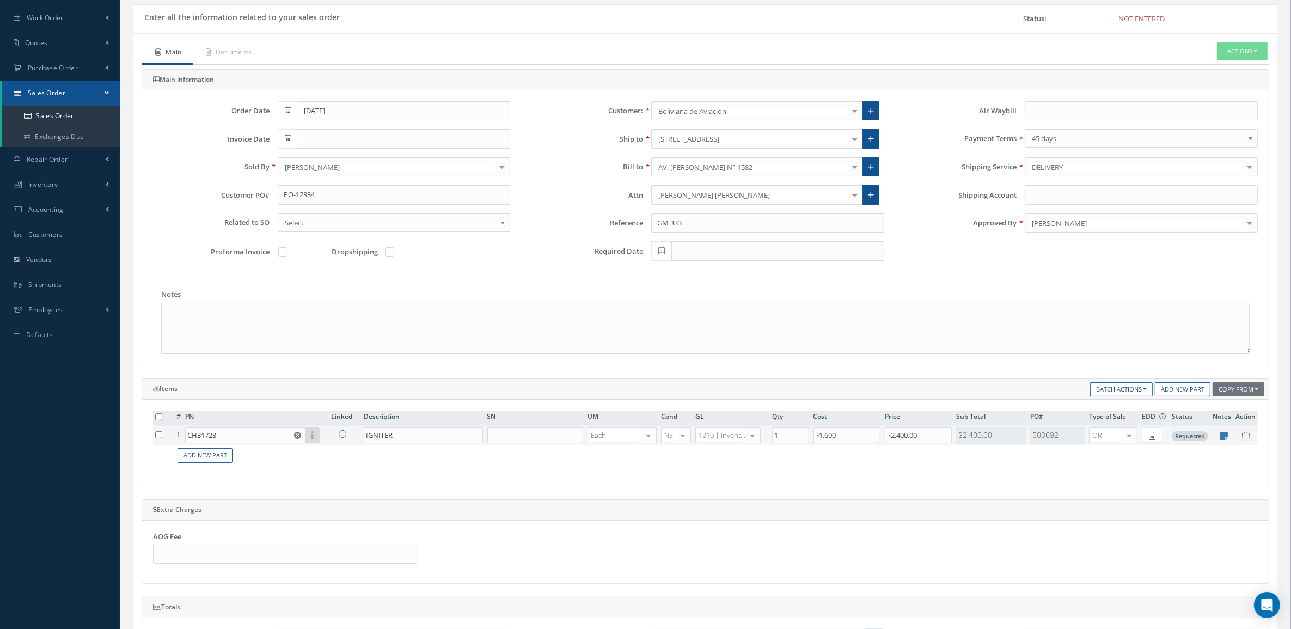
scroll to position [362, 0]
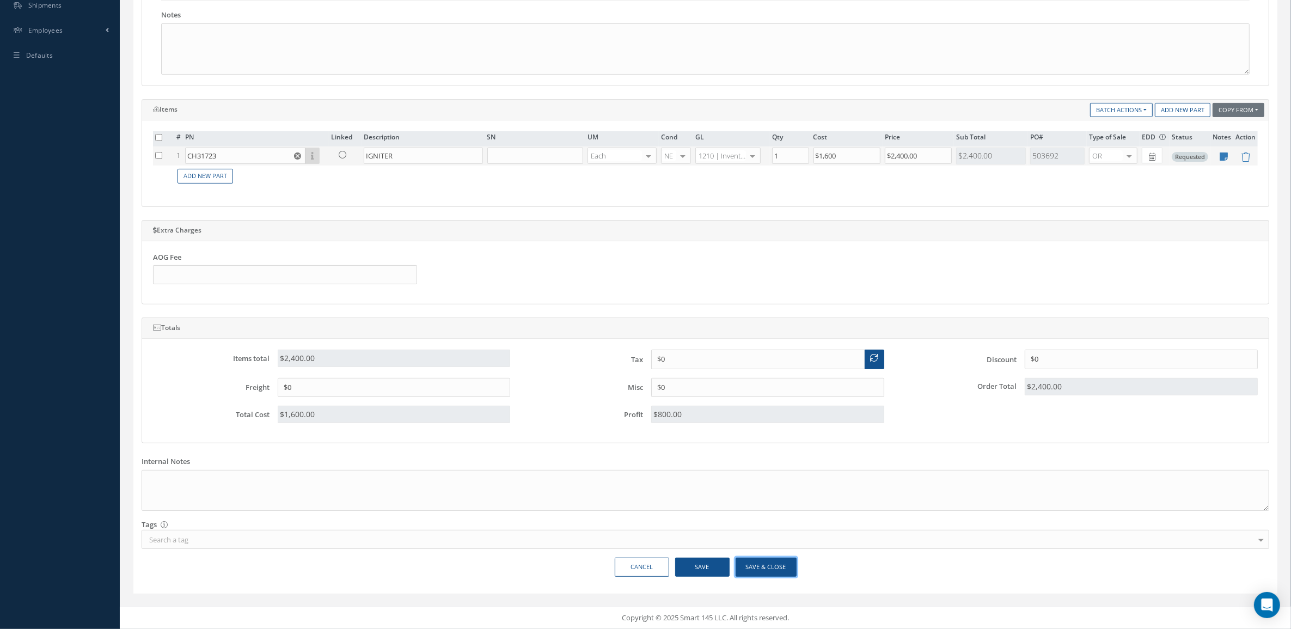
click at [749, 559] on button "Save & Close" at bounding box center [766, 567] width 61 height 19
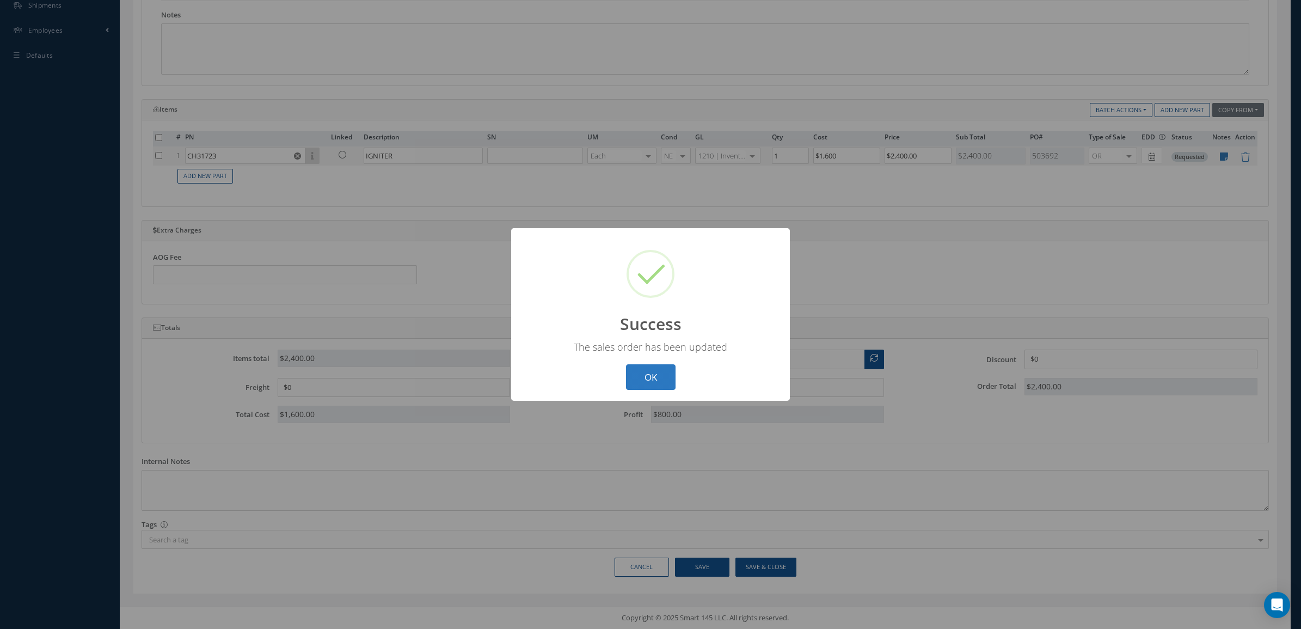
click at [644, 379] on button "OK" at bounding box center [651, 377] width 50 height 26
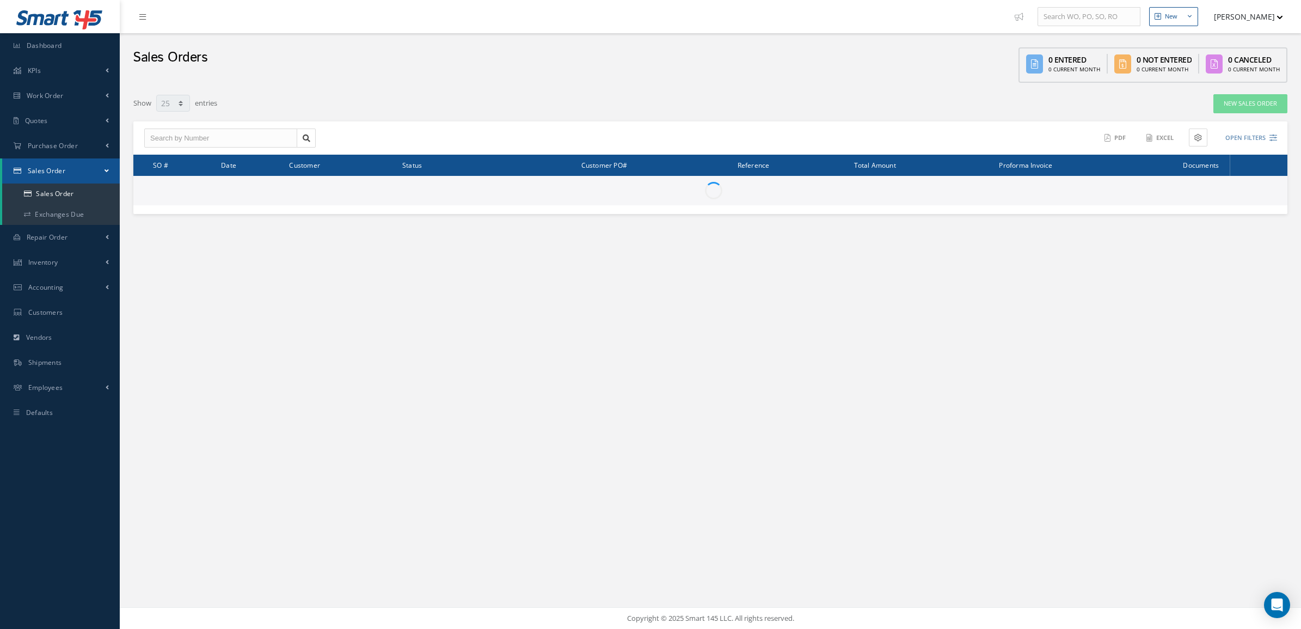
select select "25"
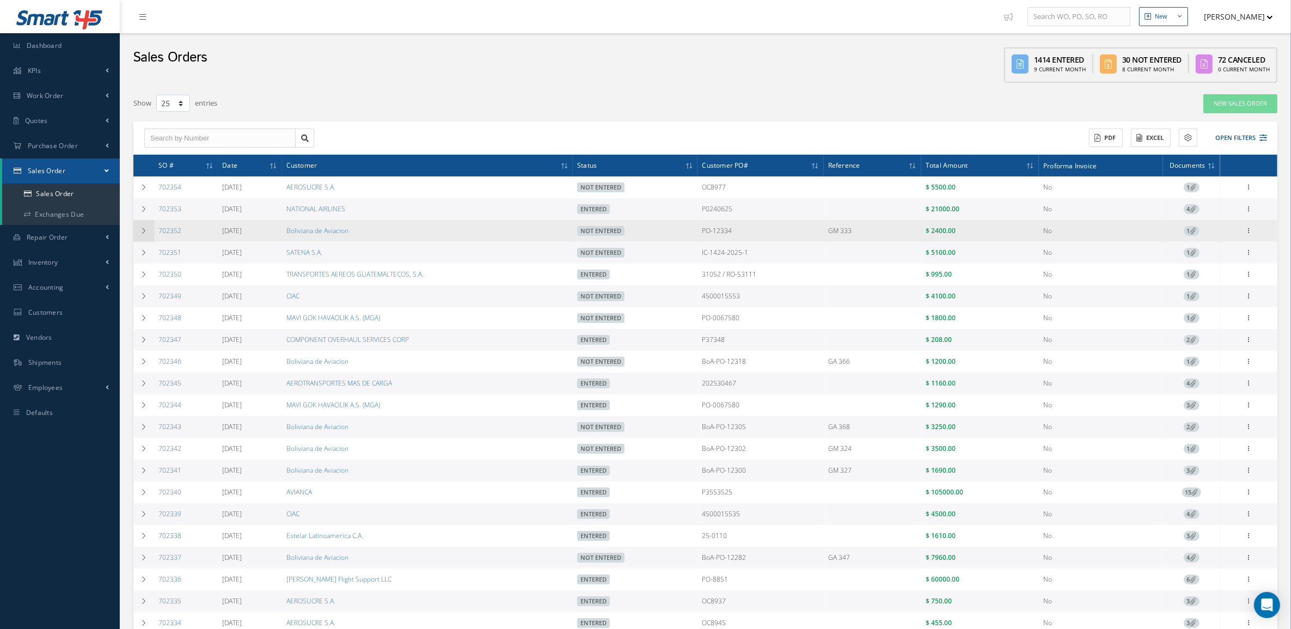
click at [143, 236] on td at bounding box center [143, 231] width 21 height 22
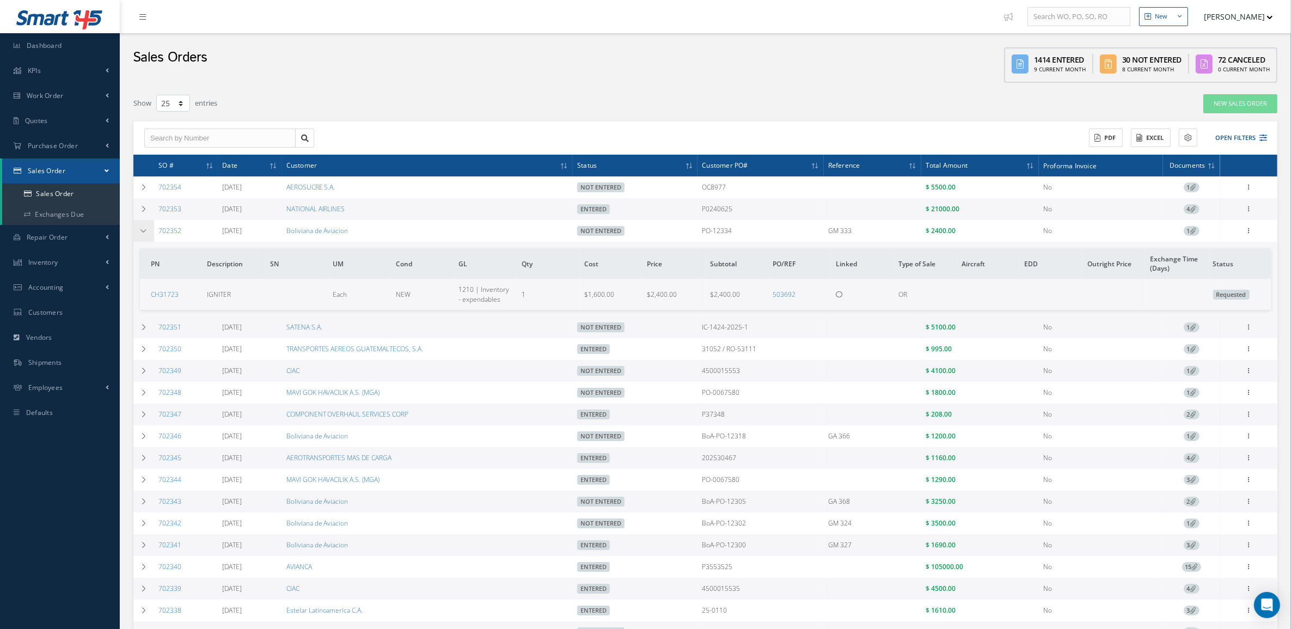
click at [143, 236] on td at bounding box center [143, 231] width 21 height 22
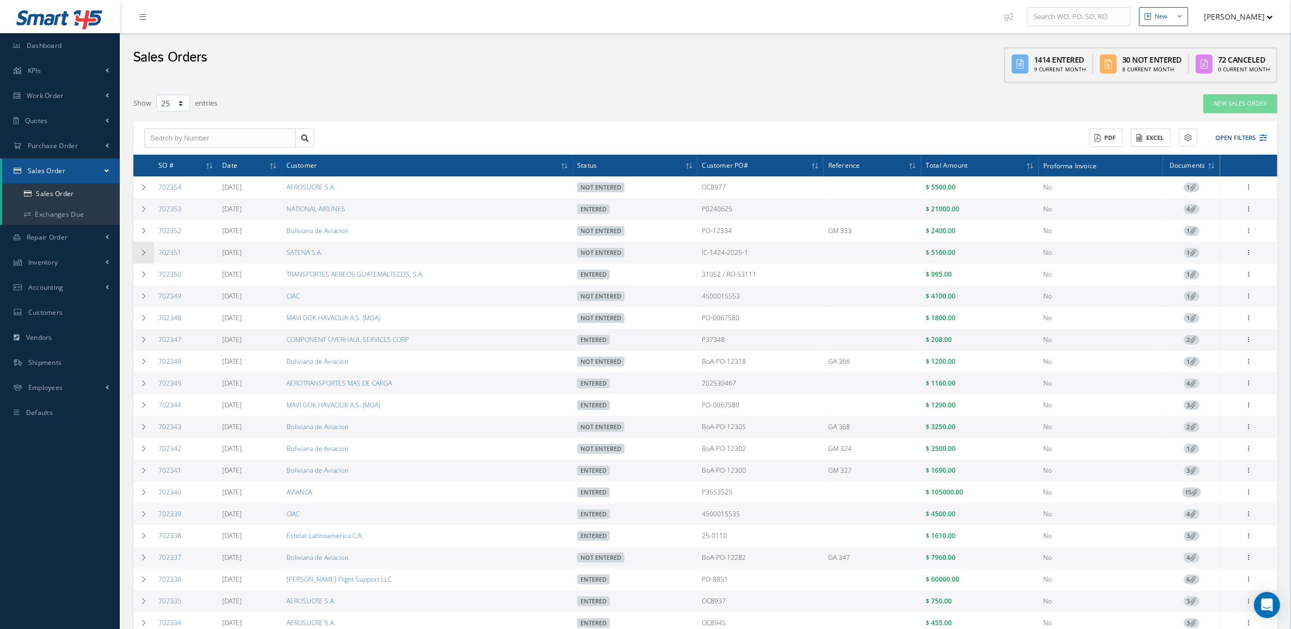
click at [143, 255] on icon at bounding box center [144, 252] width 8 height 7
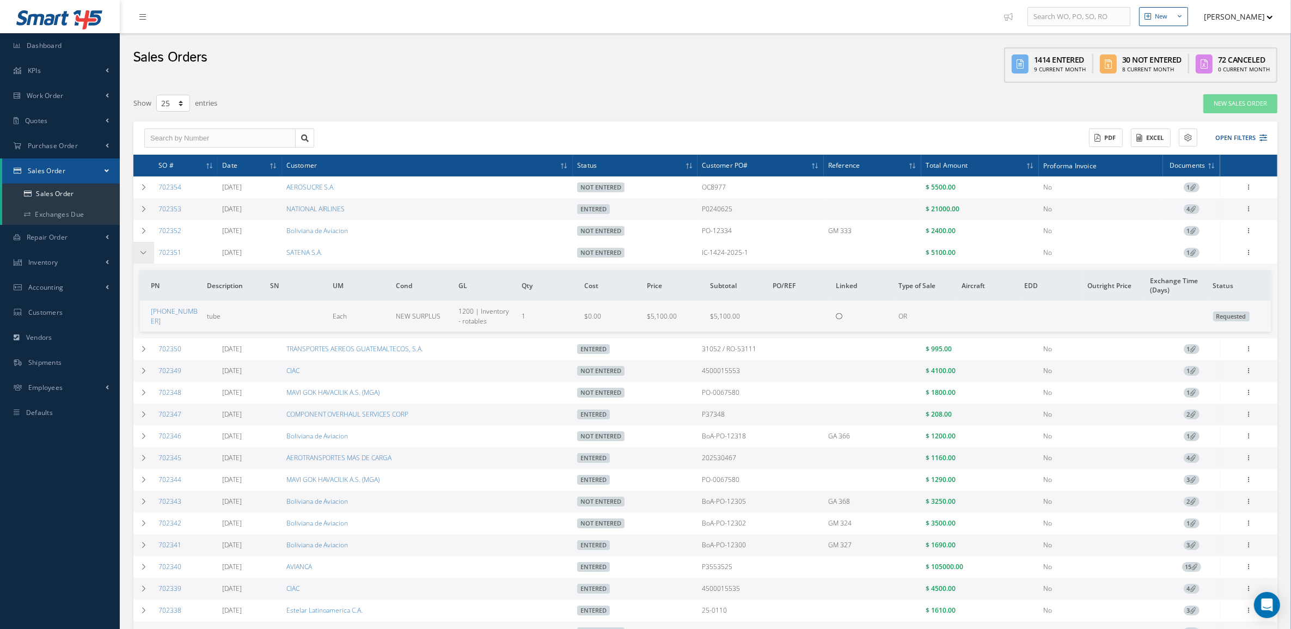
click at [142, 258] on td at bounding box center [143, 253] width 21 height 22
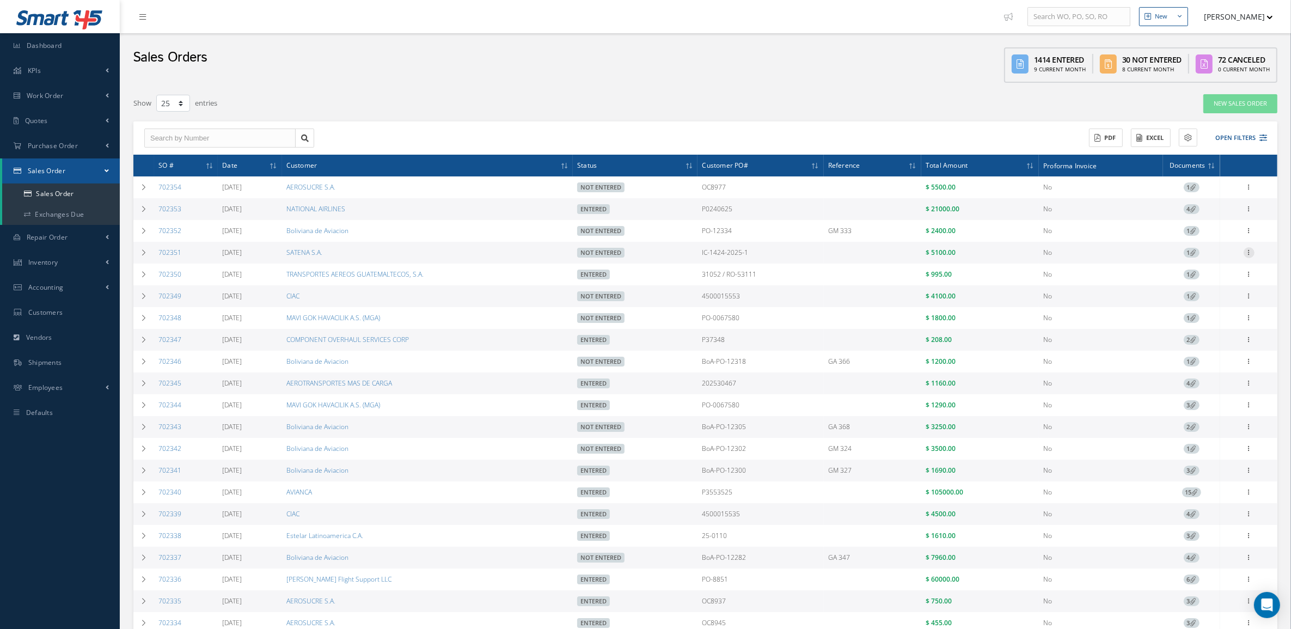
click at [1247, 249] on icon at bounding box center [1248, 251] width 11 height 9
click at [1211, 273] on link "Edit" at bounding box center [1199, 274] width 86 height 14
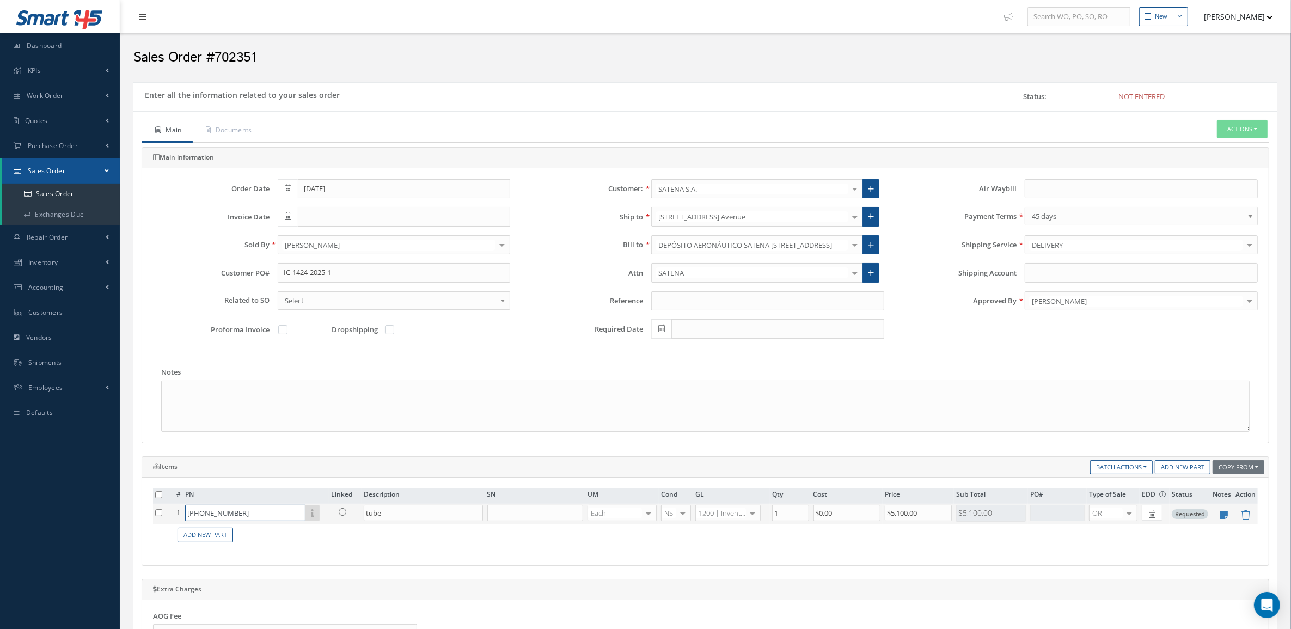
click at [280, 510] on input "[PHONE_NUMBER]" at bounding box center [245, 513] width 120 height 16
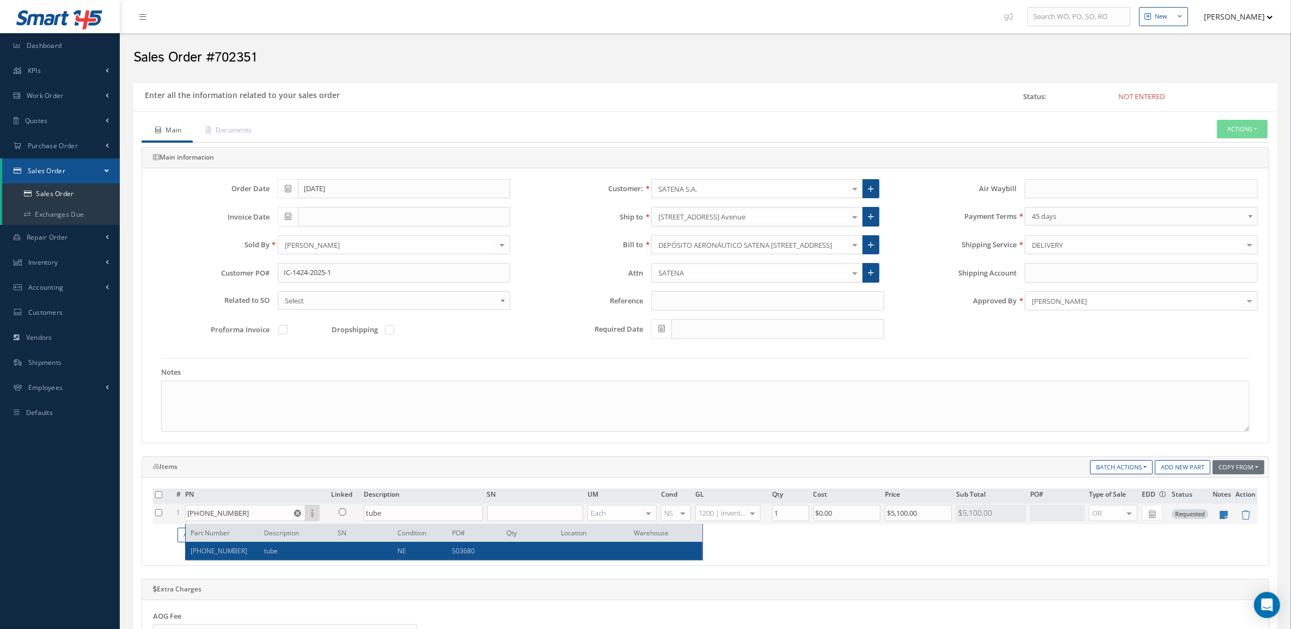
click at [258, 548] on div "tube" at bounding box center [292, 550] width 73 height 9
type input "[PHONE_NUMBER]"
type input "$4,020"
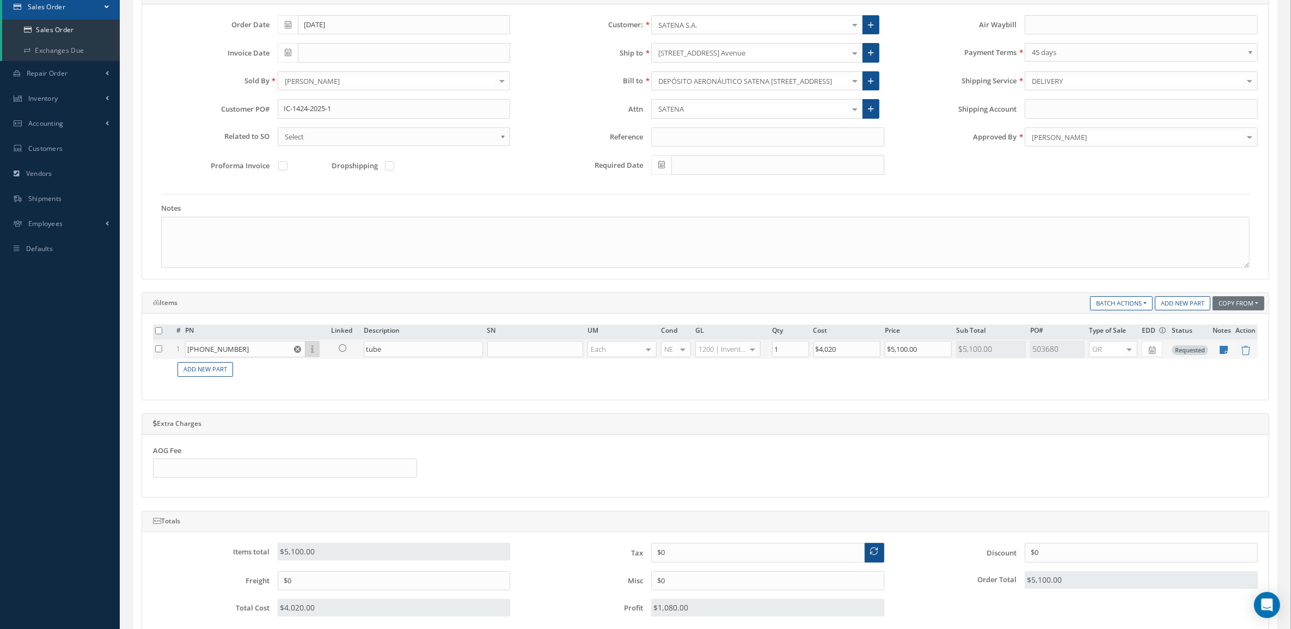
scroll to position [362, 0]
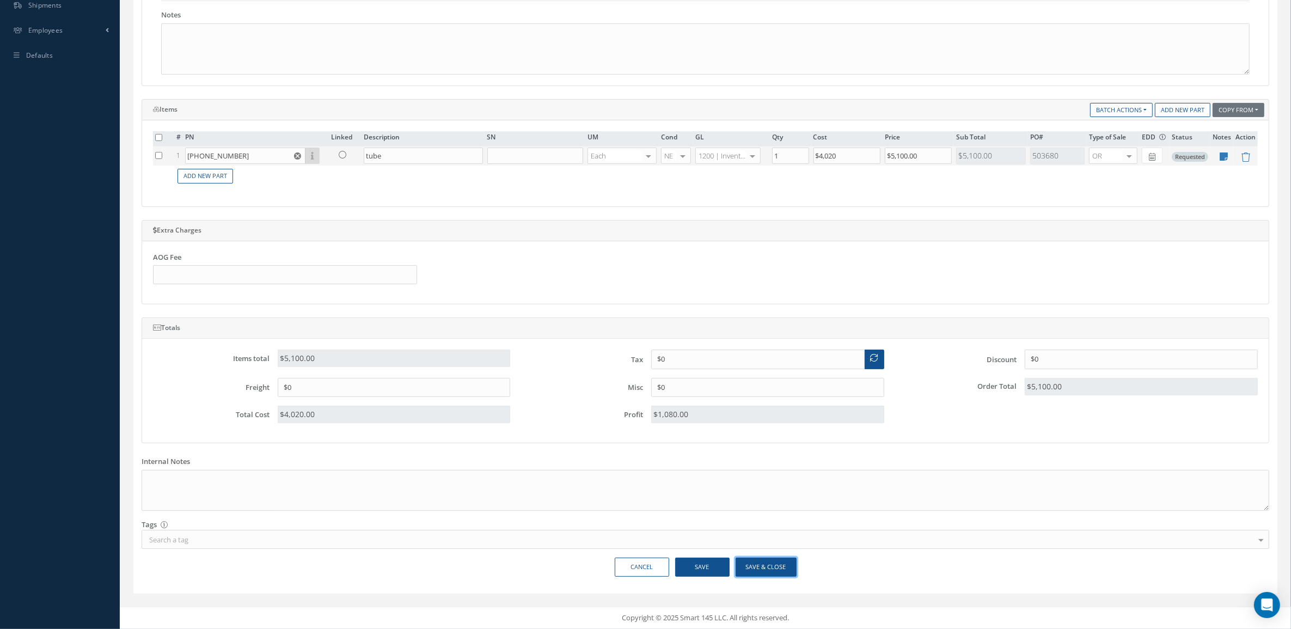
click at [744, 564] on button "Save & Close" at bounding box center [766, 567] width 61 height 19
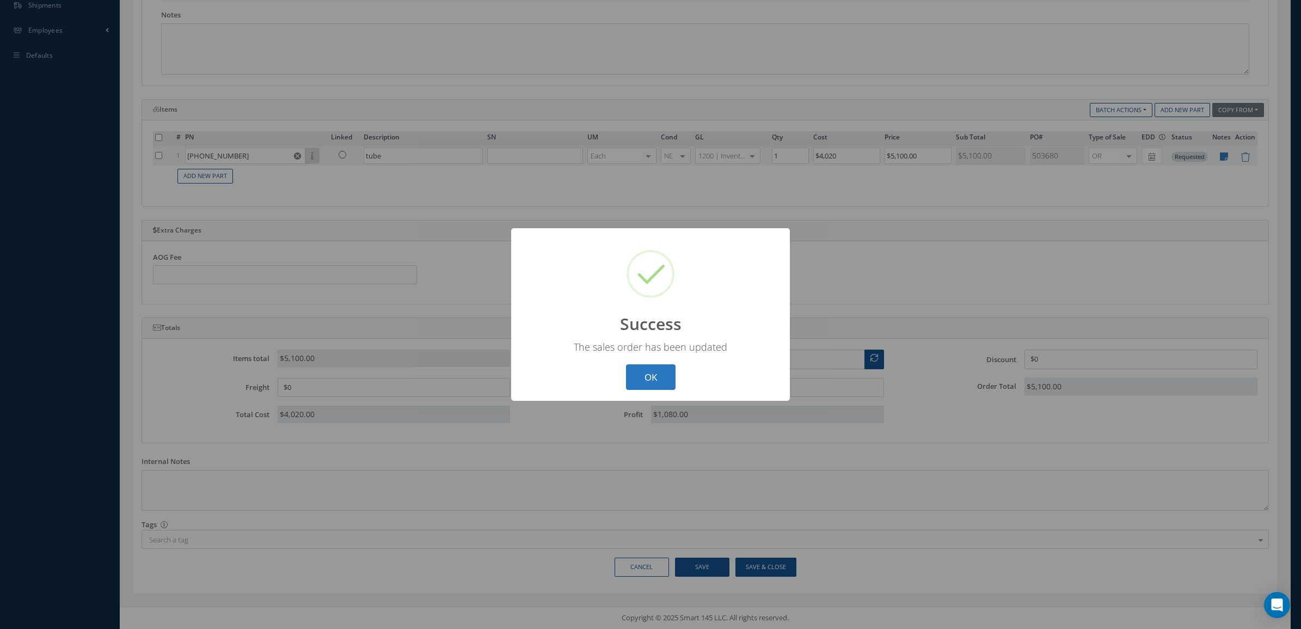
click at [649, 382] on button "OK" at bounding box center [651, 377] width 50 height 26
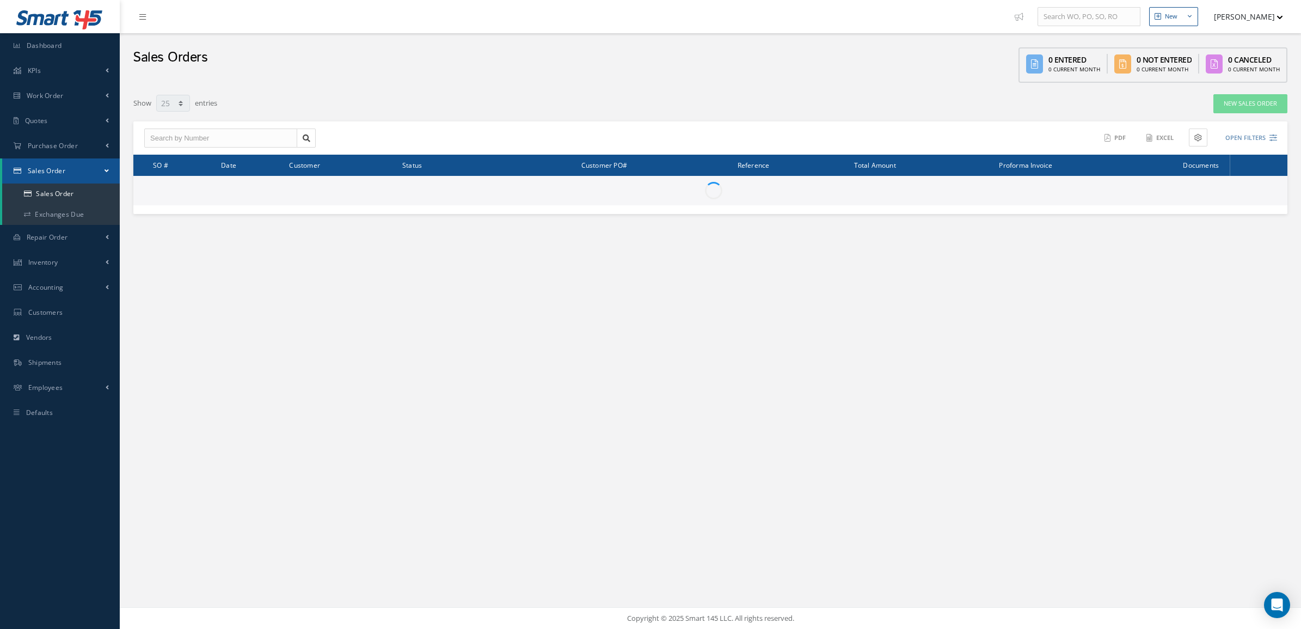
select select "25"
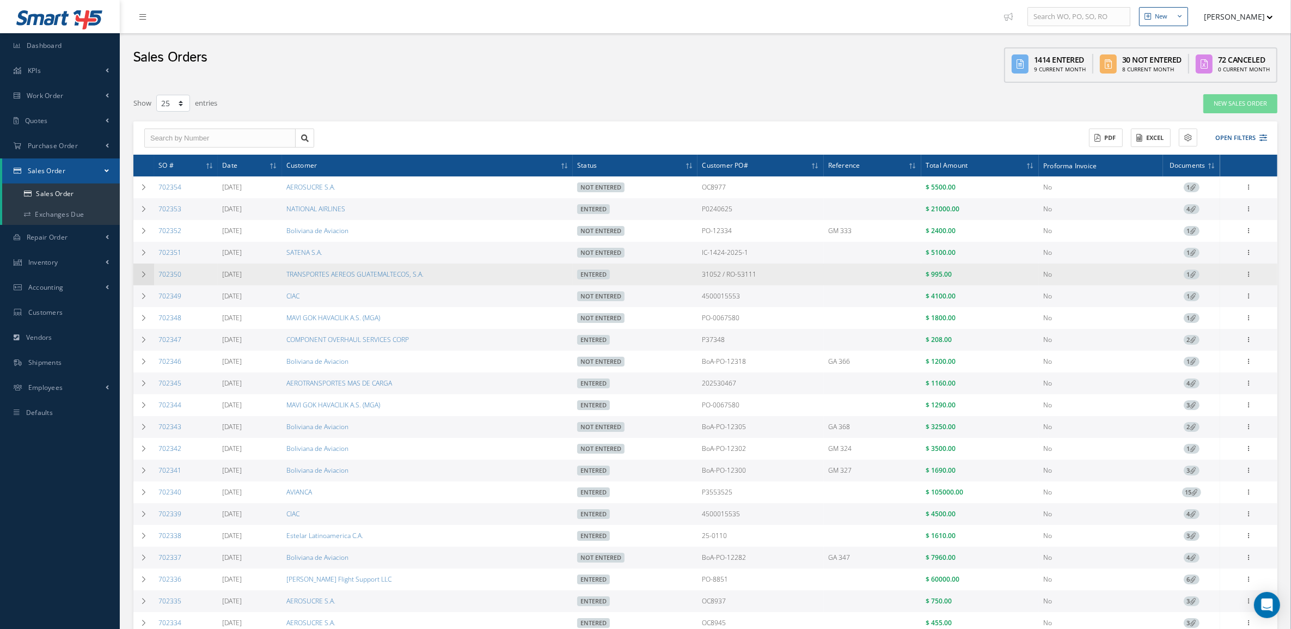
click at [140, 275] on icon at bounding box center [144, 274] width 8 height 7
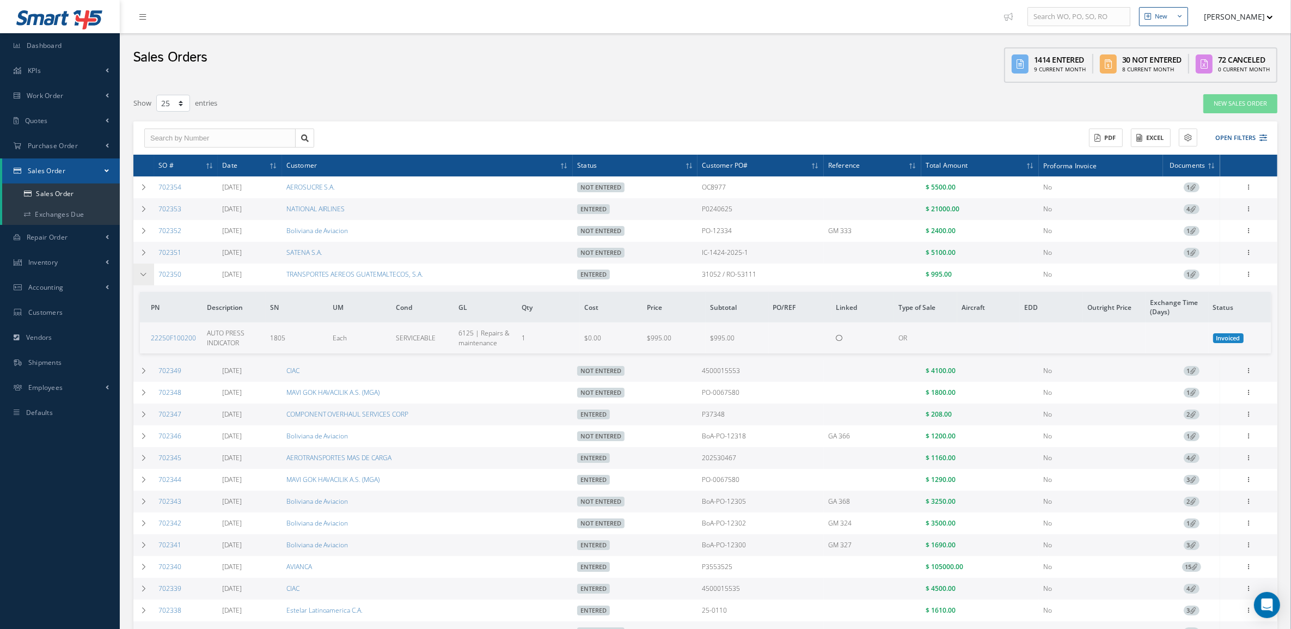
click at [140, 275] on icon at bounding box center [144, 274] width 8 height 7
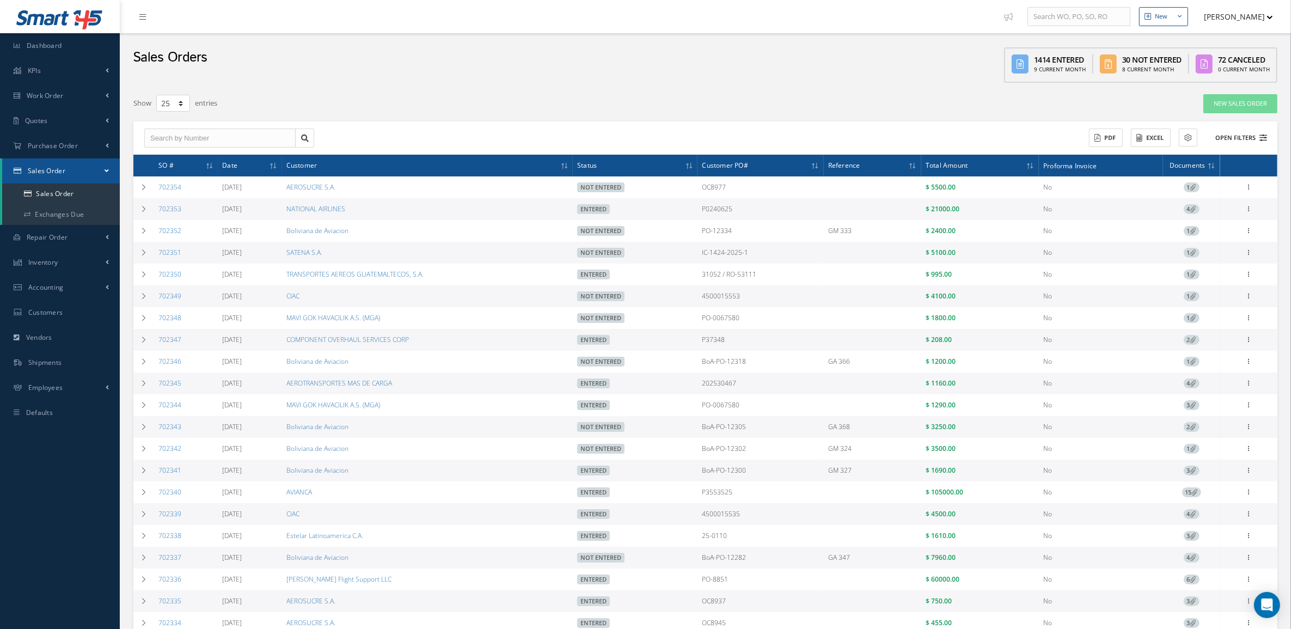
click at [1233, 131] on button "Open Filters" at bounding box center [1236, 138] width 62 height 18
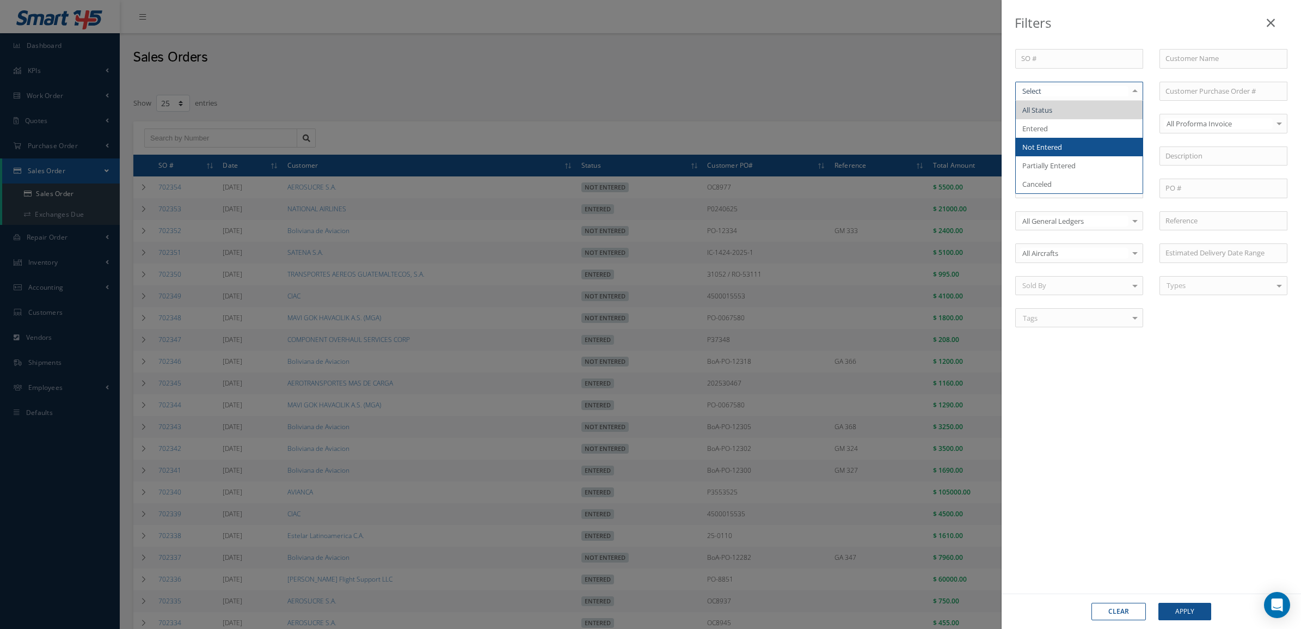
click at [1059, 155] on span "Not Entered" at bounding box center [1079, 147] width 127 height 19
click at [1196, 609] on button "Apply" at bounding box center [1185, 611] width 53 height 17
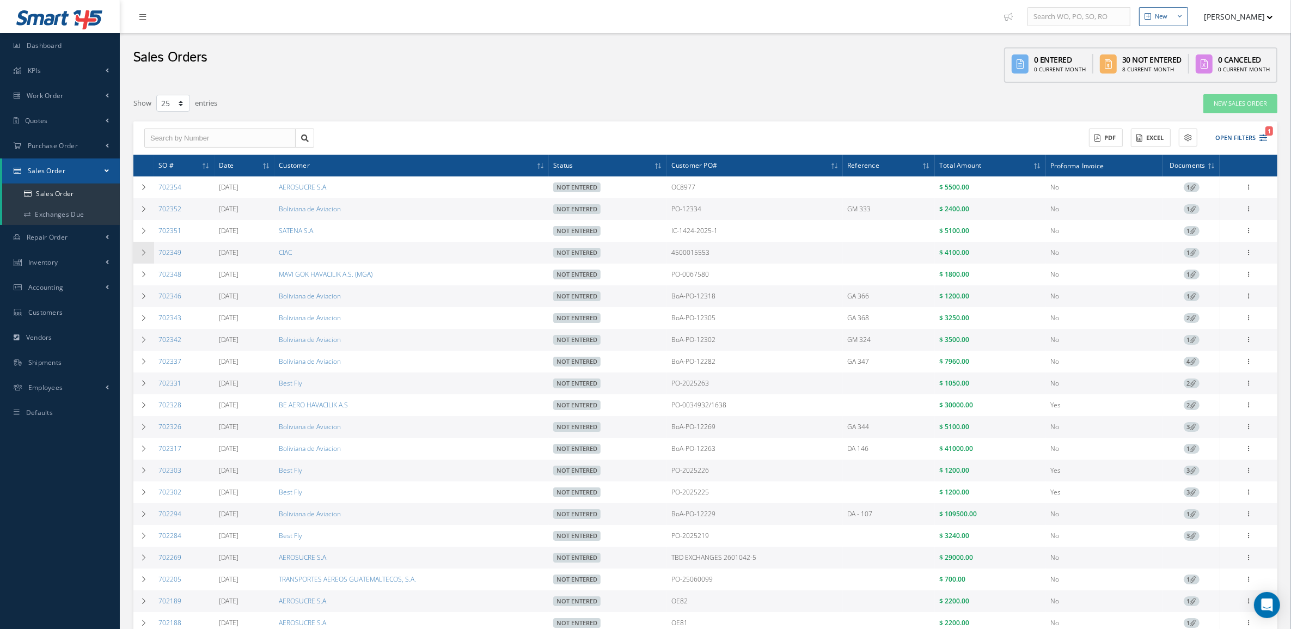
click at [134, 253] on td at bounding box center [143, 253] width 21 height 22
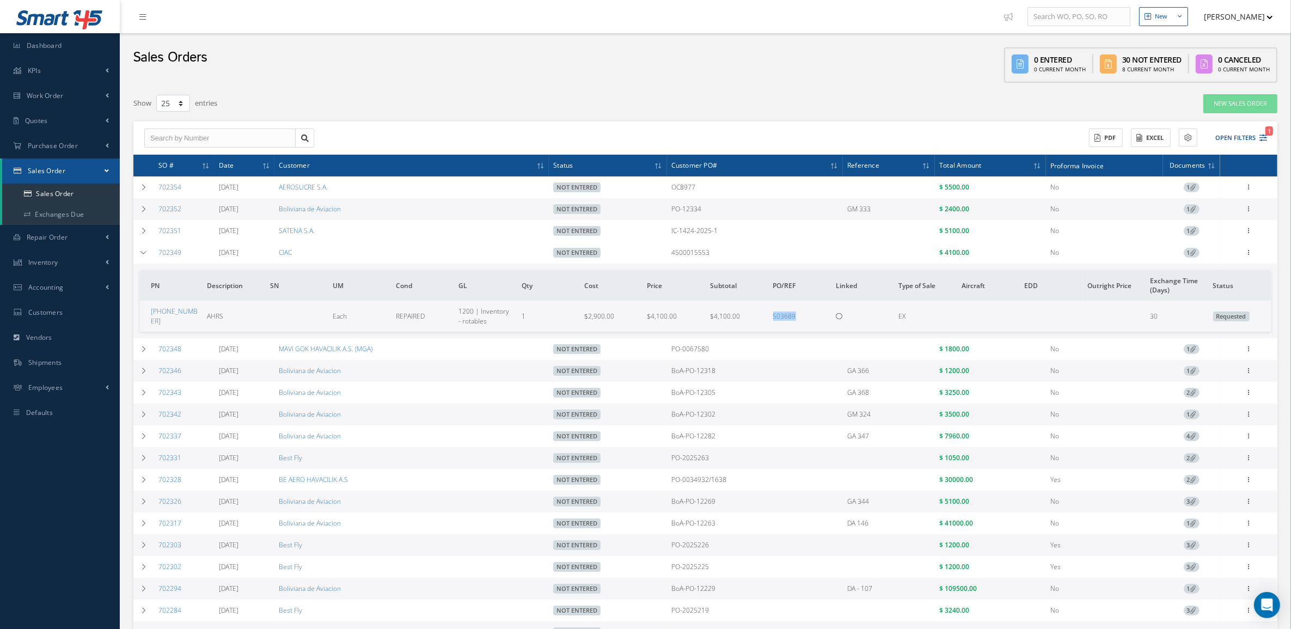
drag, startPoint x: 805, startPoint y: 316, endPoint x: 761, endPoint y: 322, distance: 43.9
click at [761, 322] on tr "011-00868-10 AHRS Each REPAIRED 1200 | Inventory - rotables 1 $2,900.00 $4,100.…" at bounding box center [705, 316] width 1131 height 30
copy tr "503689"
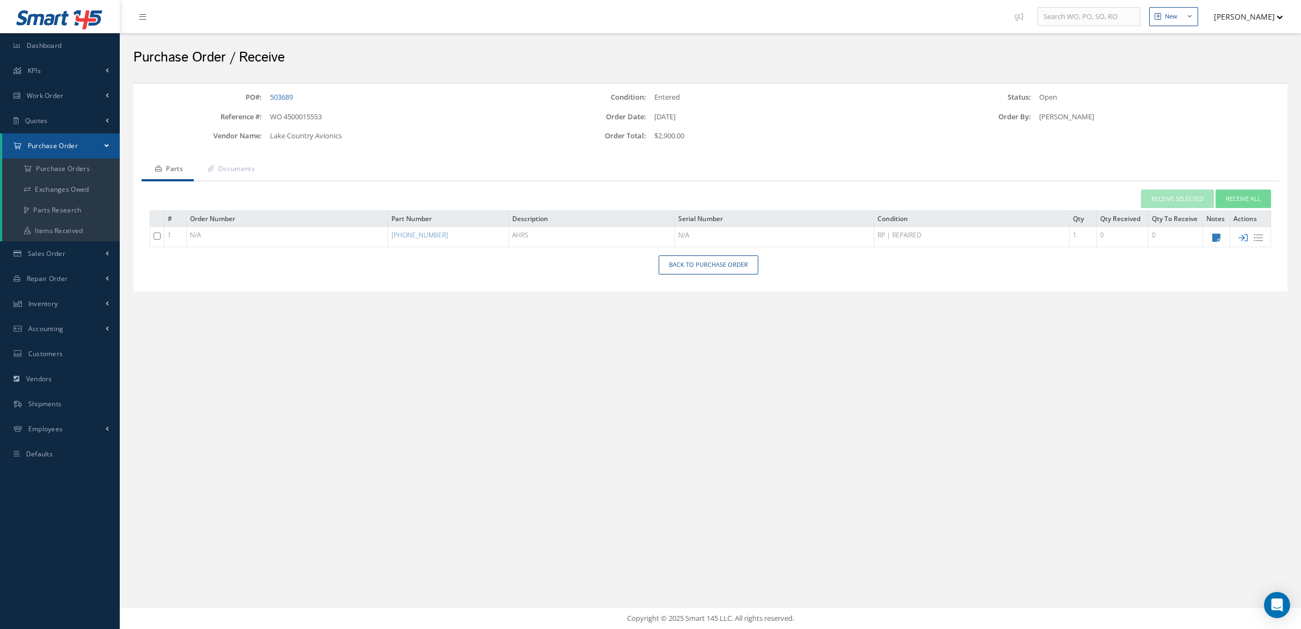
click at [1240, 238] on icon at bounding box center [1243, 237] width 9 height 9
type input "[DATE]"
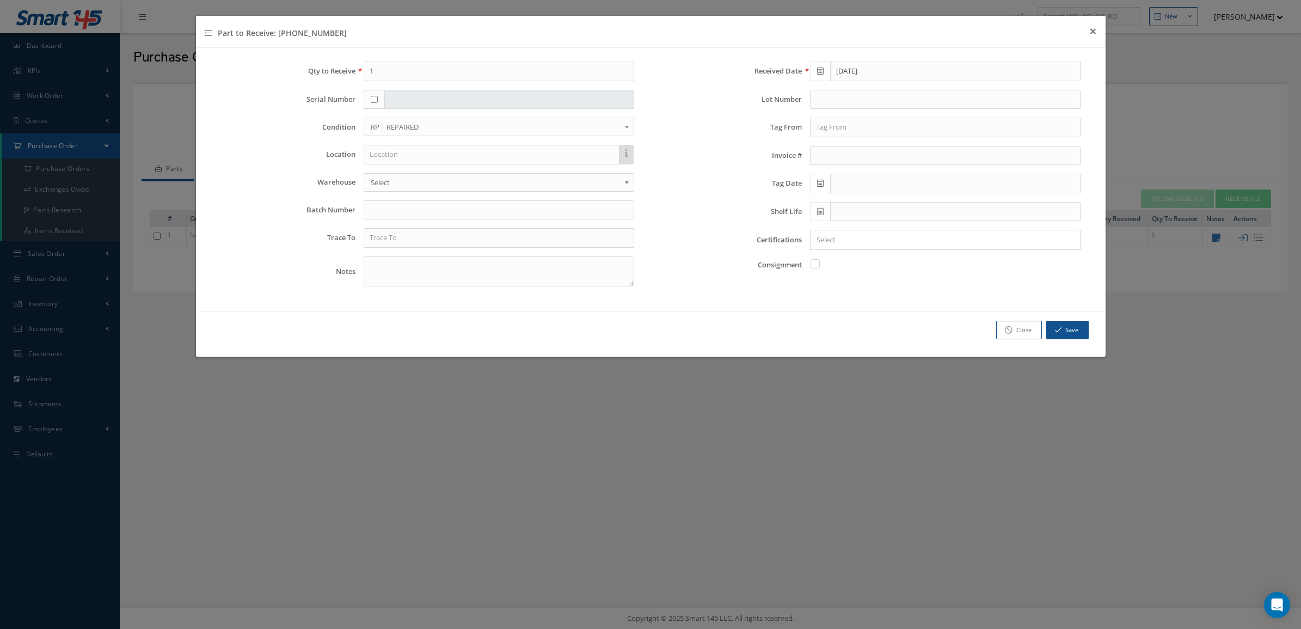
drag, startPoint x: 363, startPoint y: 97, endPoint x: 374, endPoint y: 97, distance: 11.4
click at [364, 97] on div at bounding box center [499, 100] width 287 height 20
click at [377, 97] on input "checkbox" at bounding box center [374, 99] width 7 height 7
checkbox input "true"
click at [405, 102] on input "text" at bounding box center [509, 100] width 250 height 20
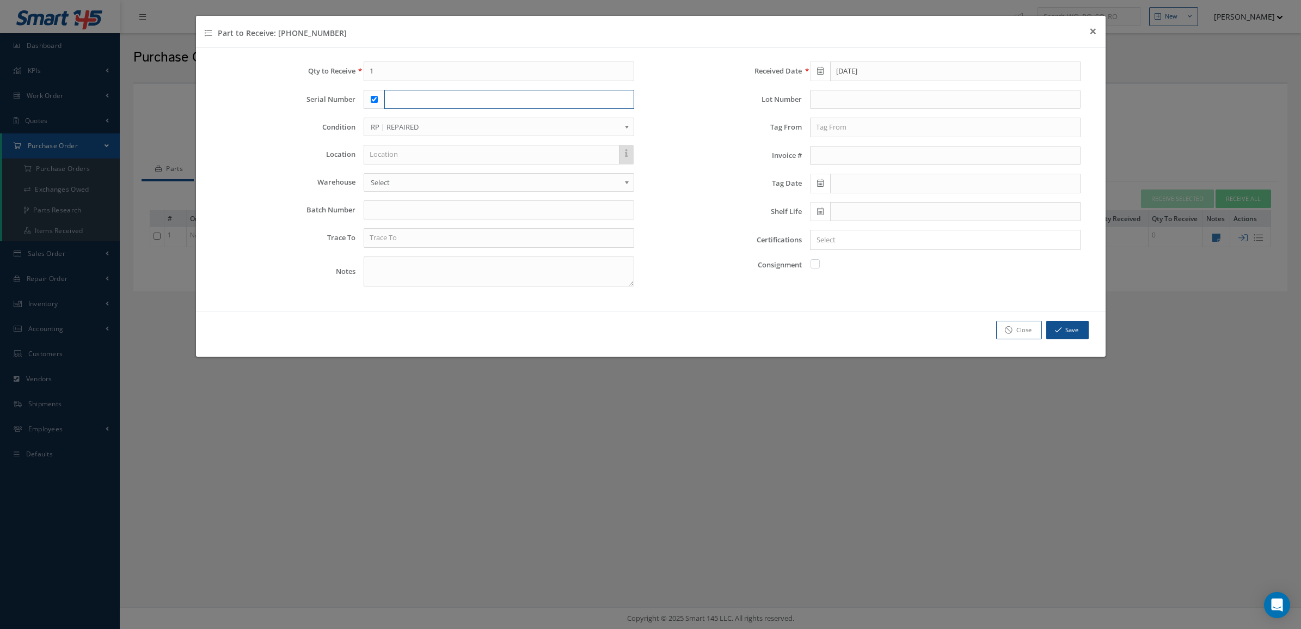
paste input "42033785"
type input "42033785"
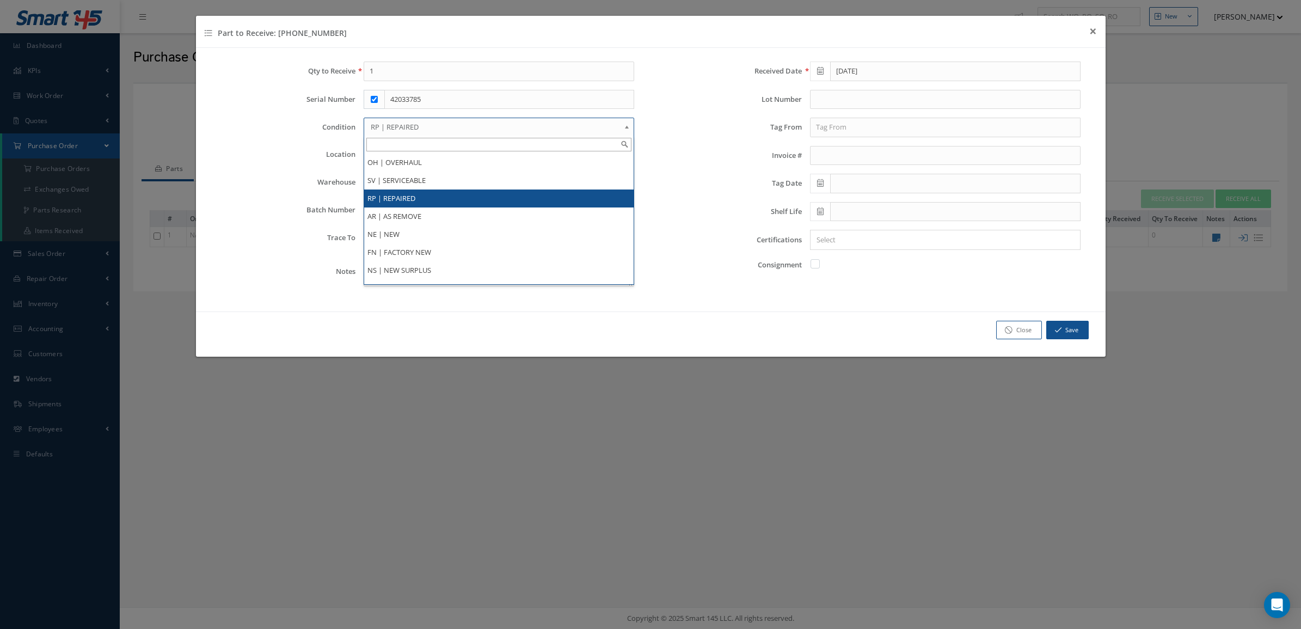
click at [604, 128] on span "RP | REPAIRED" at bounding box center [495, 126] width 249 height 13
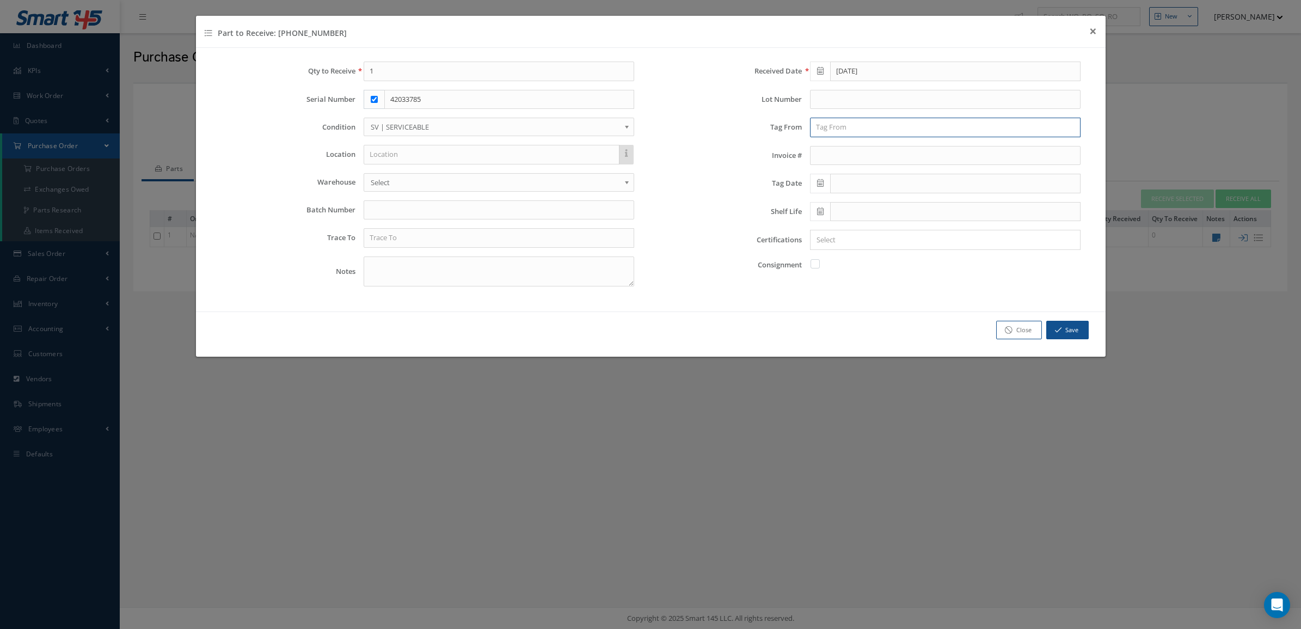
click at [921, 128] on input "text" at bounding box center [945, 128] width 271 height 20
type input "GARMIN INTERNATIONAL"
click at [924, 142] on div "GARMIN INTERNATIONAL" at bounding box center [945, 147] width 269 height 20
click at [820, 187] on icon at bounding box center [820, 183] width 7 height 8
click at [825, 199] on th "«" at bounding box center [818, 203] width 16 height 16
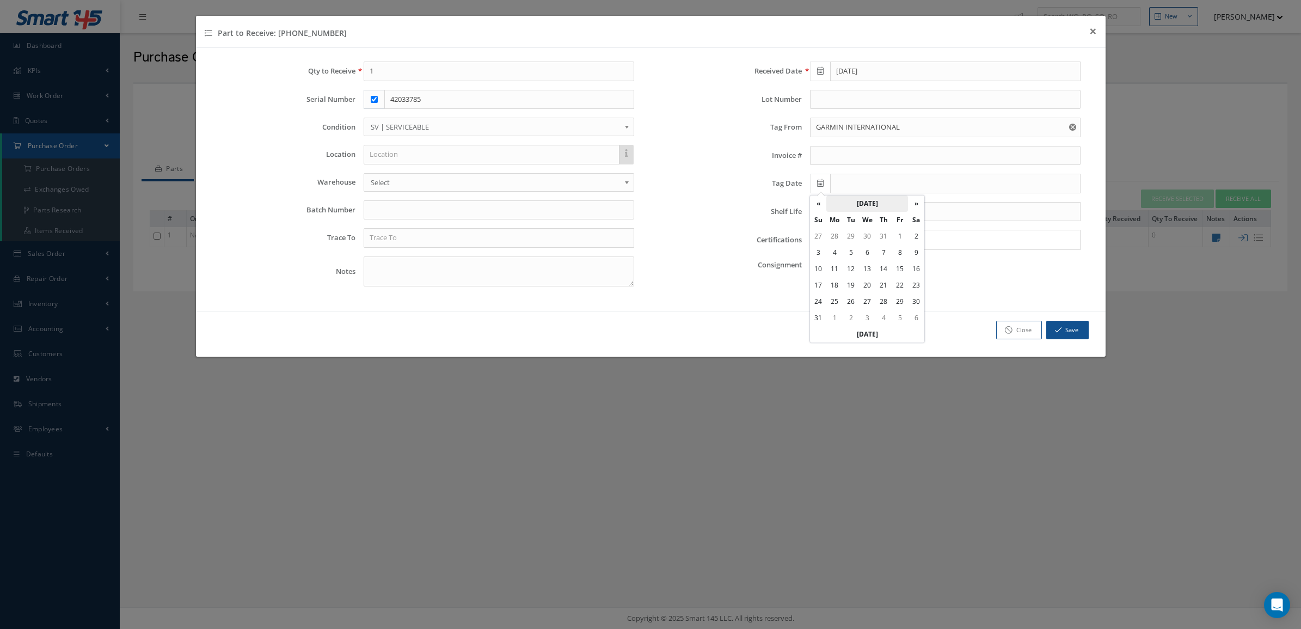
click at [849, 200] on th "August 2025" at bounding box center [867, 203] width 82 height 16
click at [820, 200] on th "«" at bounding box center [818, 203] width 16 height 16
click at [914, 206] on th "»" at bounding box center [913, 203] width 16 height 16
click at [904, 232] on span "Apr" at bounding box center [907, 229] width 25 height 29
click at [852, 299] on td "29" at bounding box center [851, 301] width 16 height 16
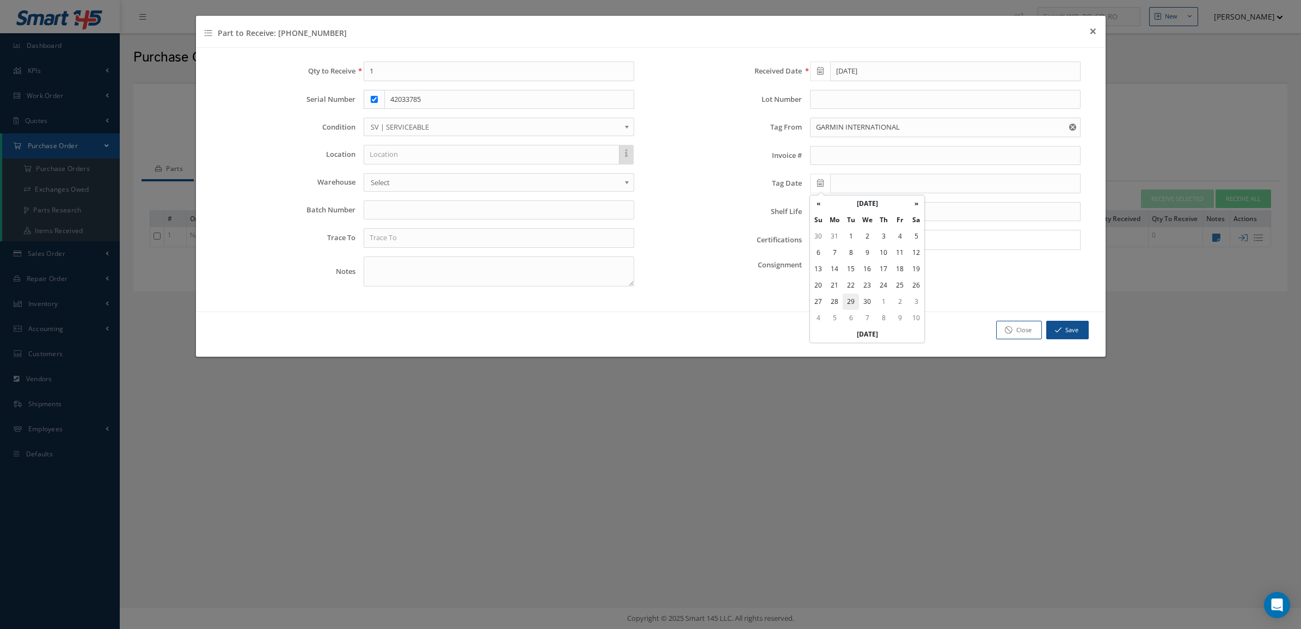
type input "04/29/2025"
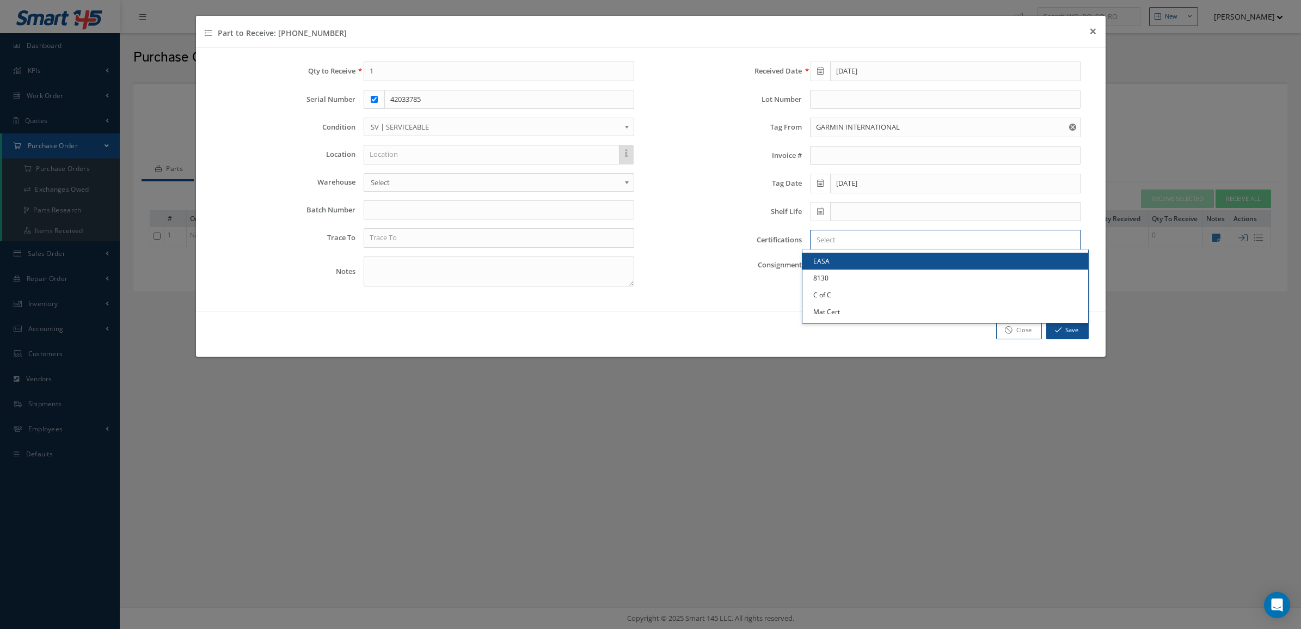
click at [836, 241] on input "Search for option" at bounding box center [943, 239] width 262 height 11
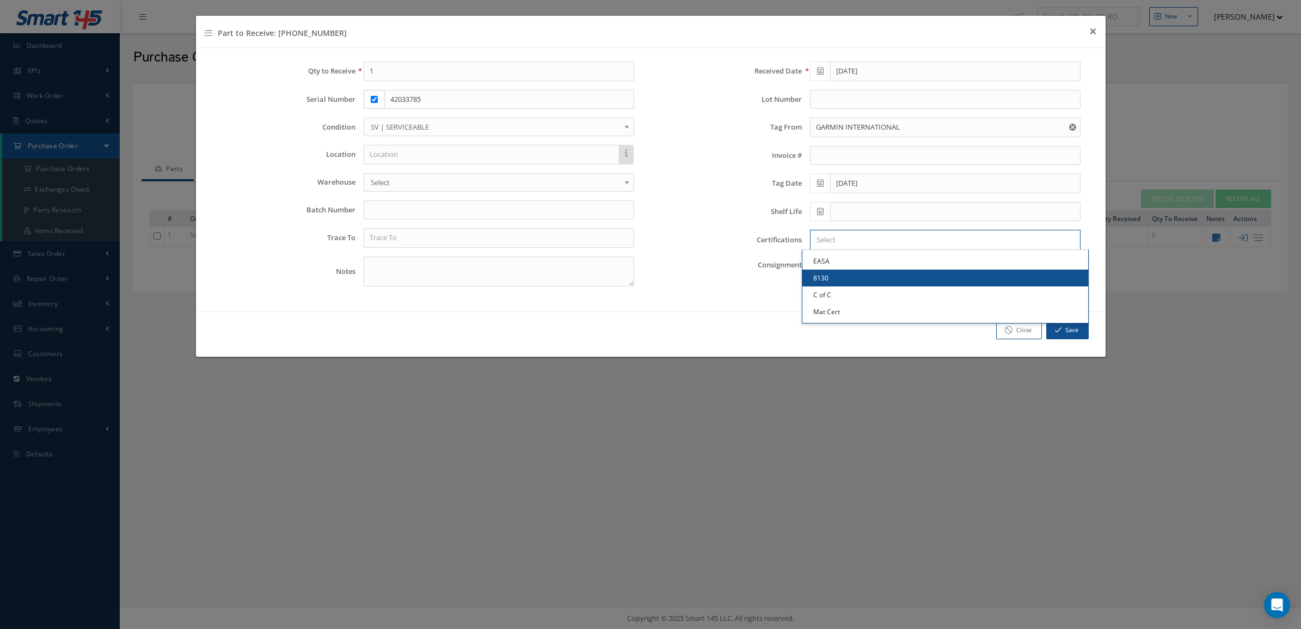
click at [850, 279] on link "8130" at bounding box center [946, 277] width 286 height 17
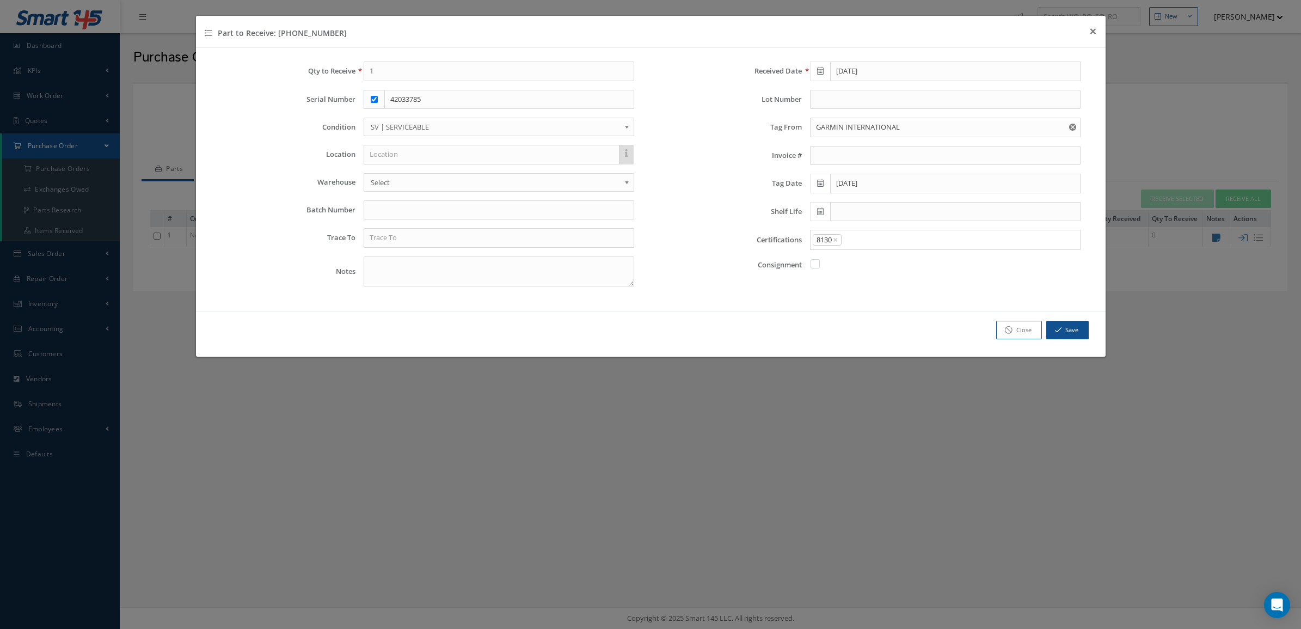
click at [867, 235] on input "Search for option" at bounding box center [958, 239] width 231 height 11
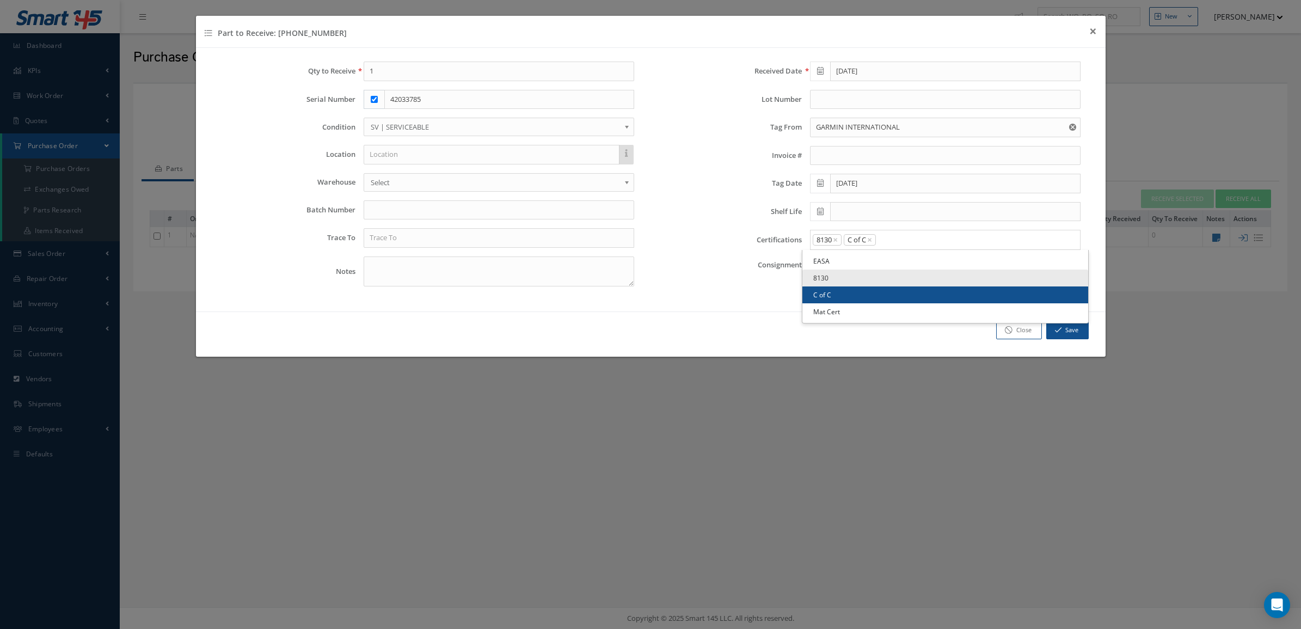
click at [863, 296] on link "C of C" at bounding box center [946, 294] width 286 height 17
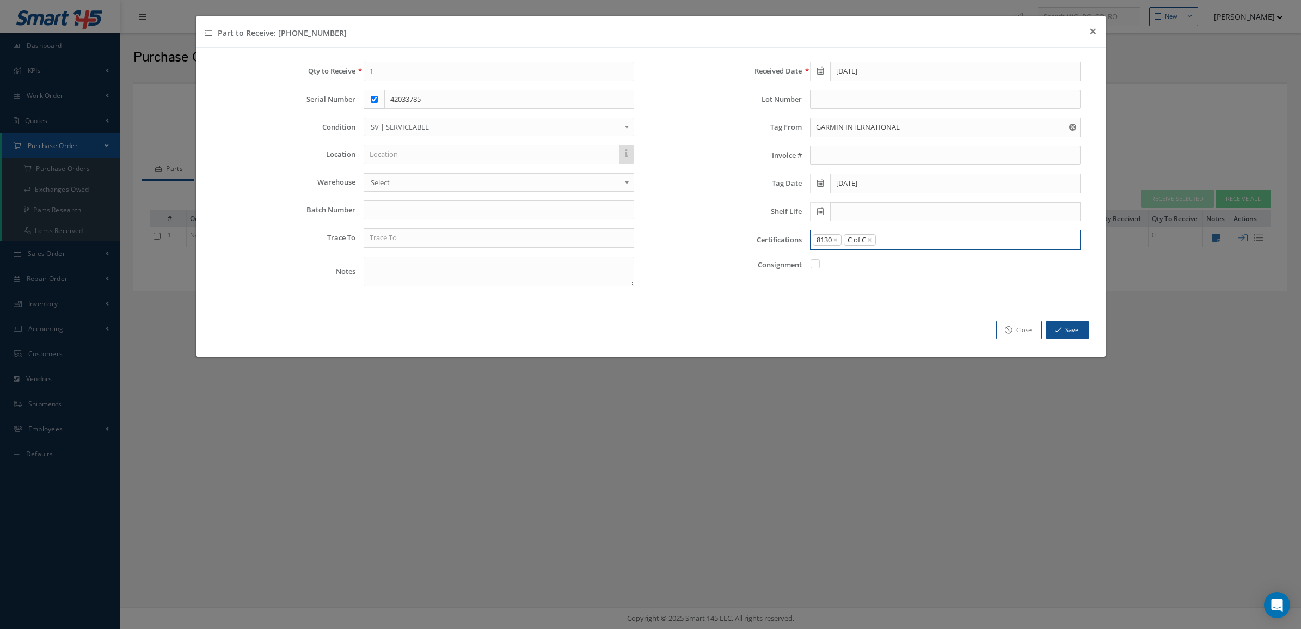
click at [893, 238] on input "Search for option" at bounding box center [976, 239] width 198 height 11
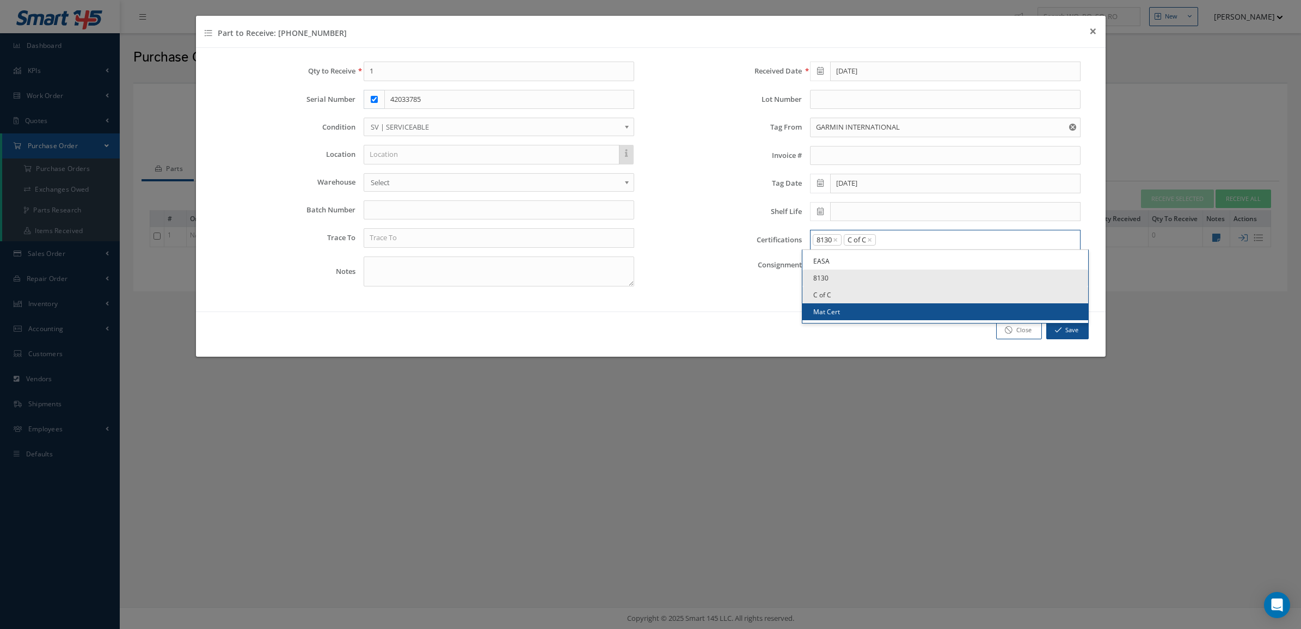
click at [883, 311] on link "Mat Cert" at bounding box center [946, 311] width 286 height 17
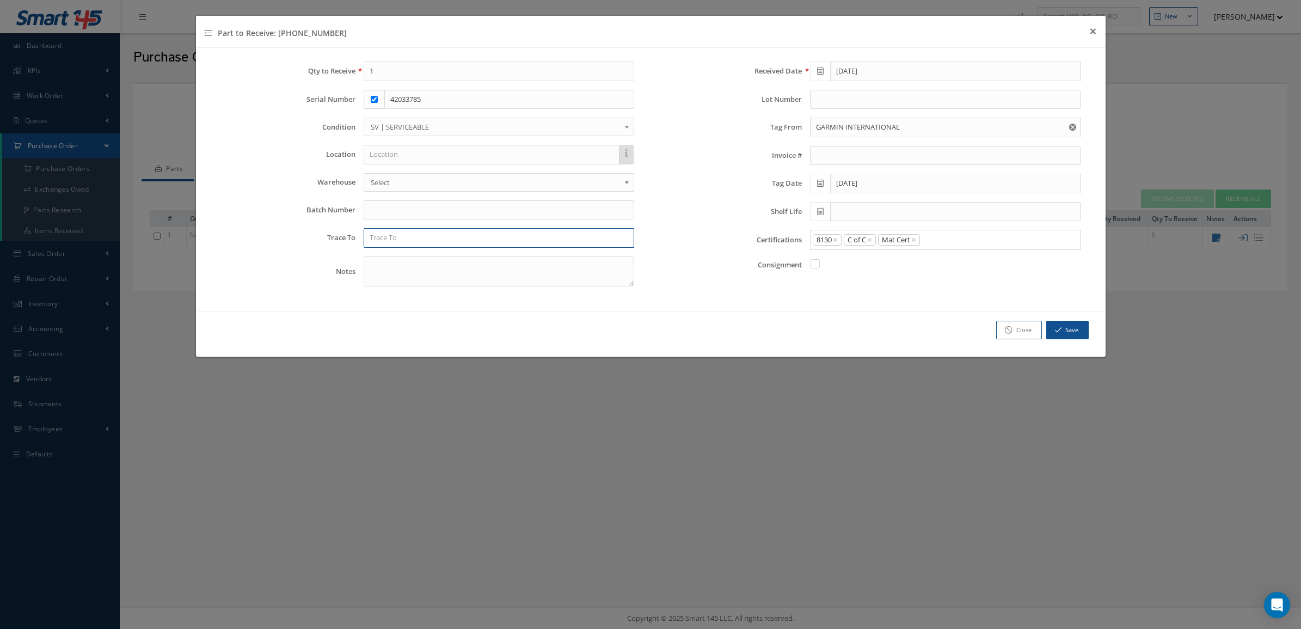
click at [414, 233] on input "text" at bounding box center [499, 238] width 271 height 20
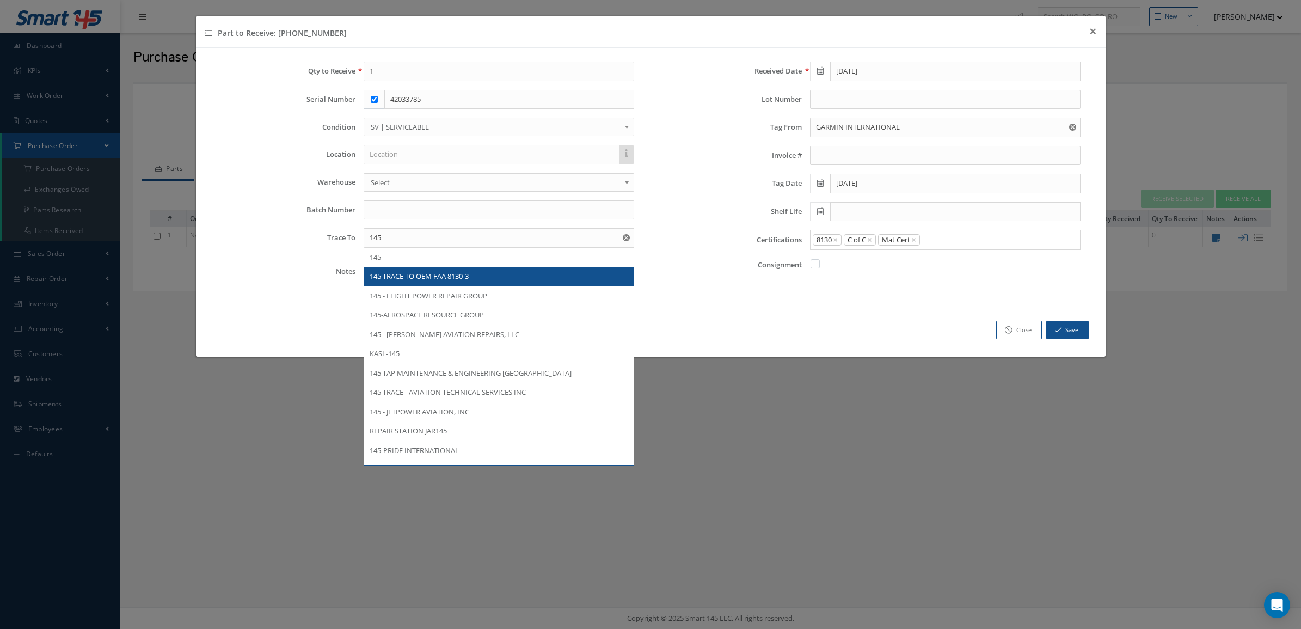
click at [415, 271] on div "145 TRACE TO OEM FAA 8130-3" at bounding box center [498, 277] width 269 height 20
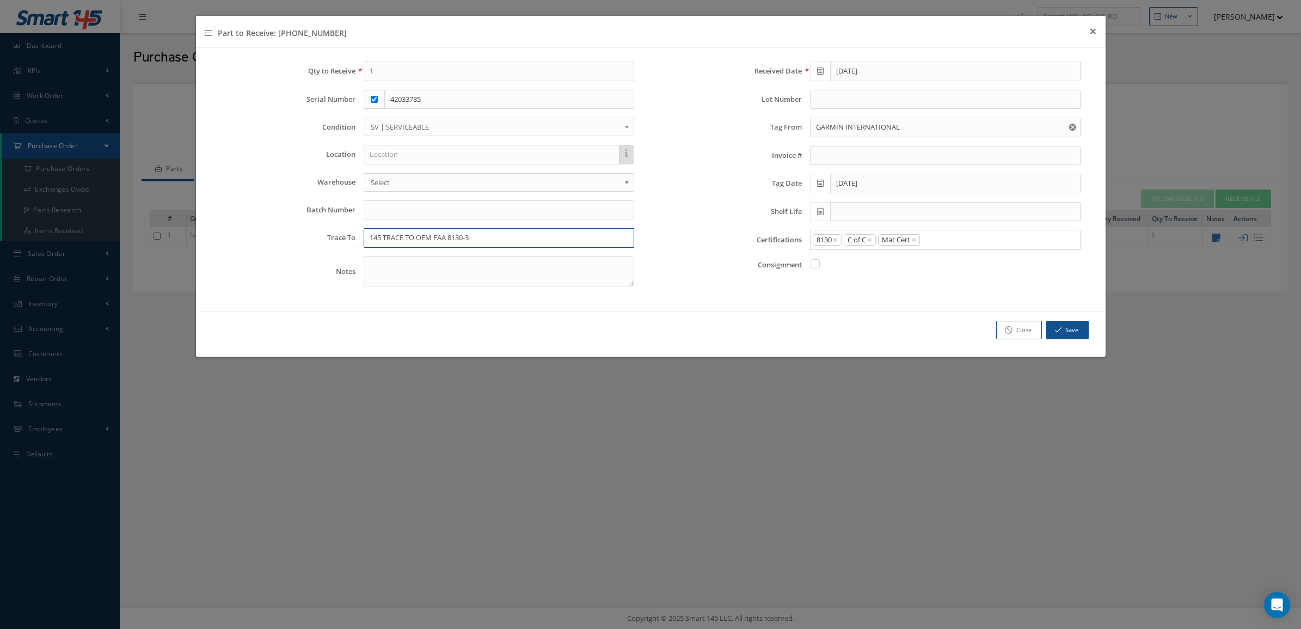
drag, startPoint x: 515, startPoint y: 241, endPoint x: 419, endPoint y: 240, distance: 95.8
click at [419, 240] on input "145 TRACE TO OEM FAA 8130-3" at bounding box center [499, 238] width 271 height 20
type input "145 TRACE TO GARMIN INTERNATIONAL"
click at [654, 248] on div "Received Date 09/09/2025 Lot Number Tag From GARMIN INTERNATIONAL Invoice # Tag…" at bounding box center [874, 179] width 447 height 234
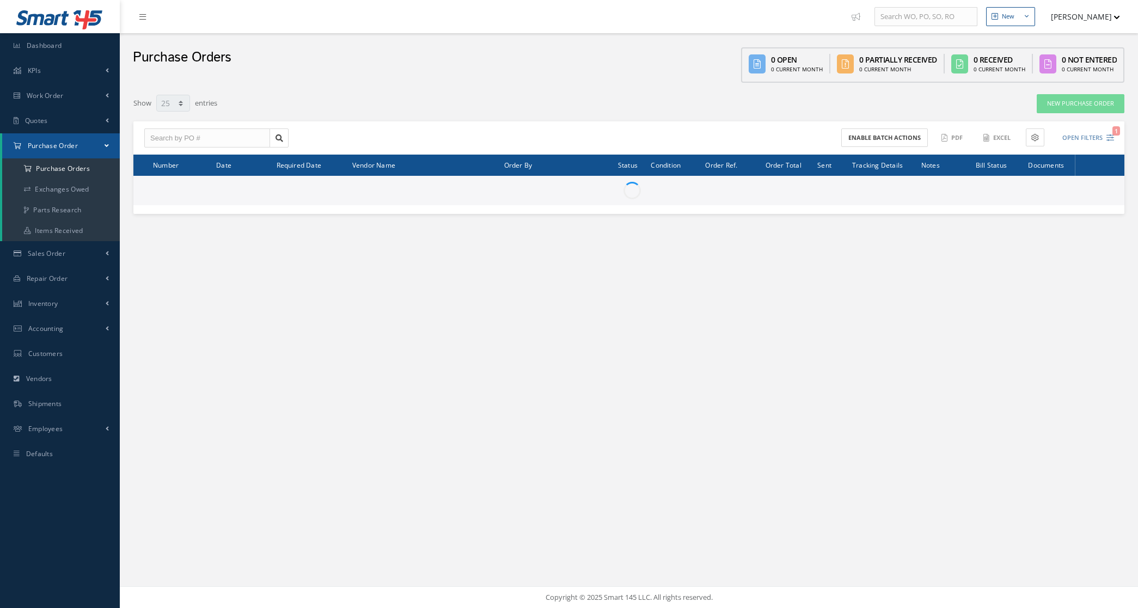
select select "25"
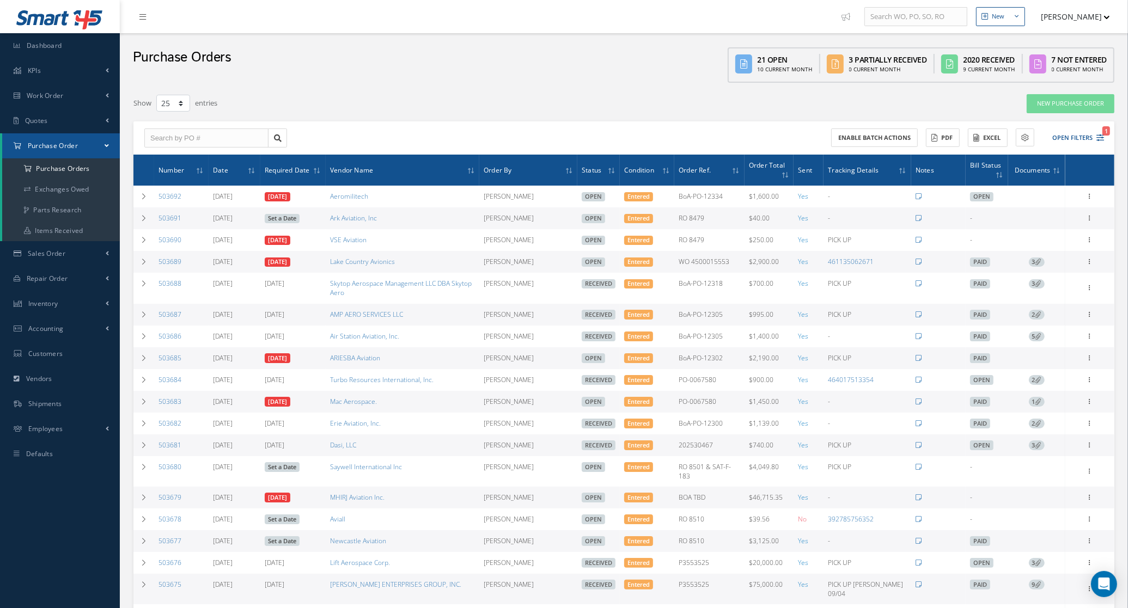
click at [1035, 265] on icon at bounding box center [1038, 262] width 6 height 6
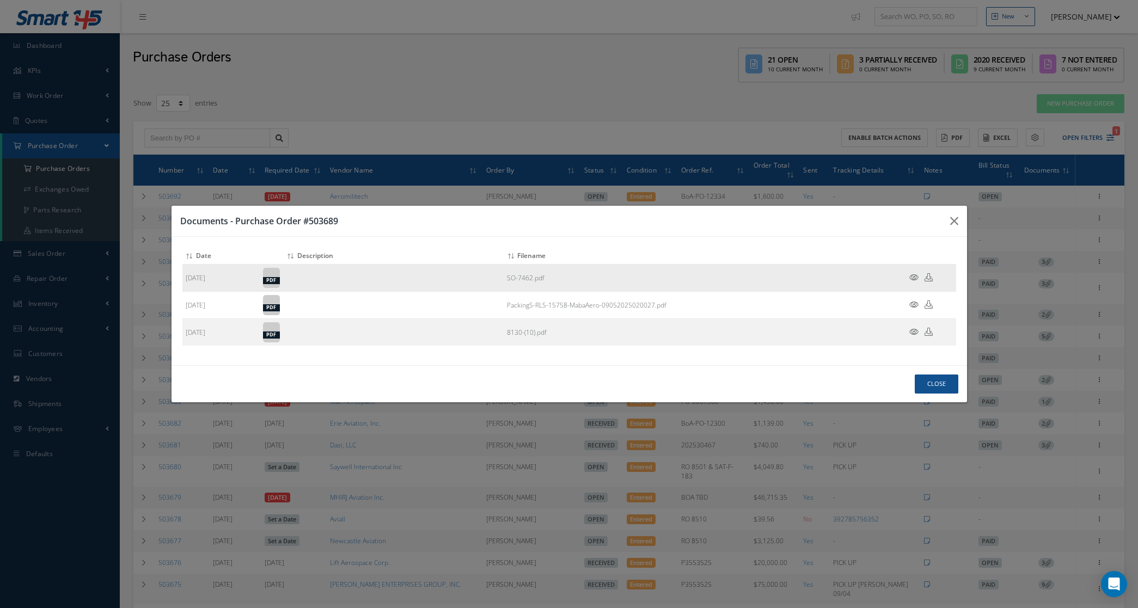
click at [912, 275] on icon at bounding box center [913, 277] width 9 height 8
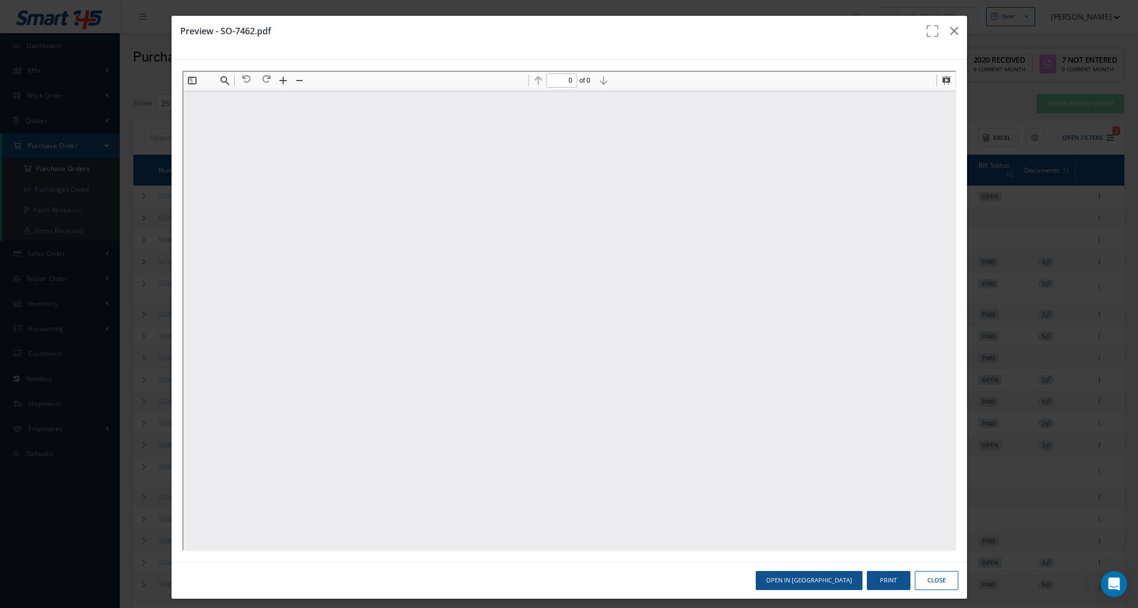
type input "1"
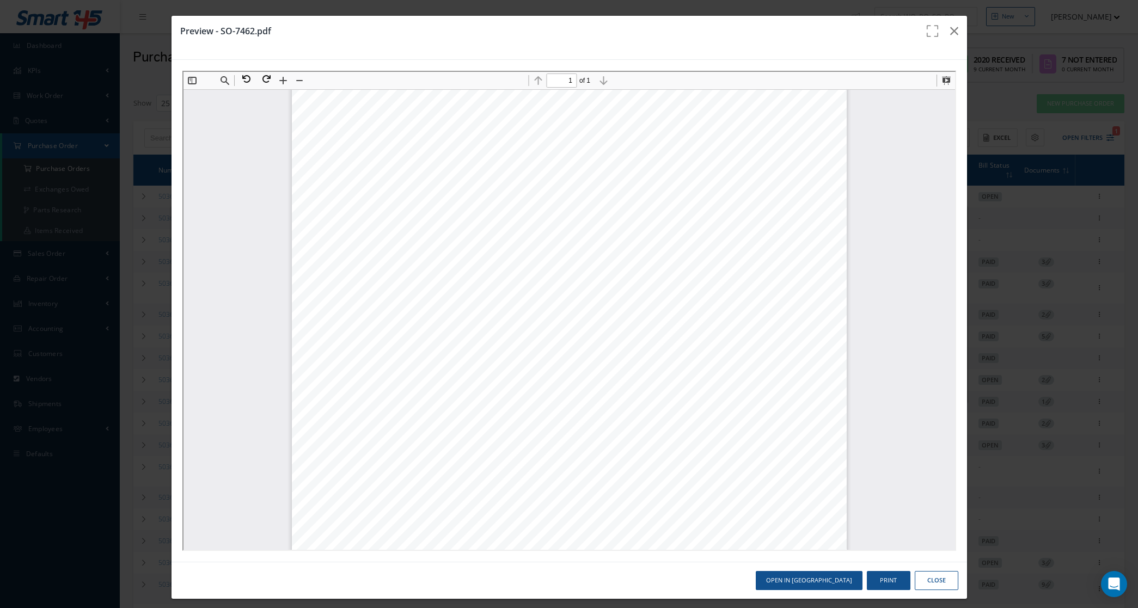
scroll to position [142, 0]
drag, startPoint x: 552, startPoint y: 339, endPoint x: 521, endPoint y: 339, distance: 31.0
click at [521, 339] on div "INVOICE LAKE COUNTRY AVIONICS LLC 1605 Southeast Pkwy Azle, TX 76020 chris@lake…" at bounding box center [567, 311] width 555 height 718
click at [519, 339] on span "SN 42033785" at bounding box center [538, 341] width 45 height 7
drag, startPoint x: 519, startPoint y: 339, endPoint x: 551, endPoint y: 338, distance: 31.6
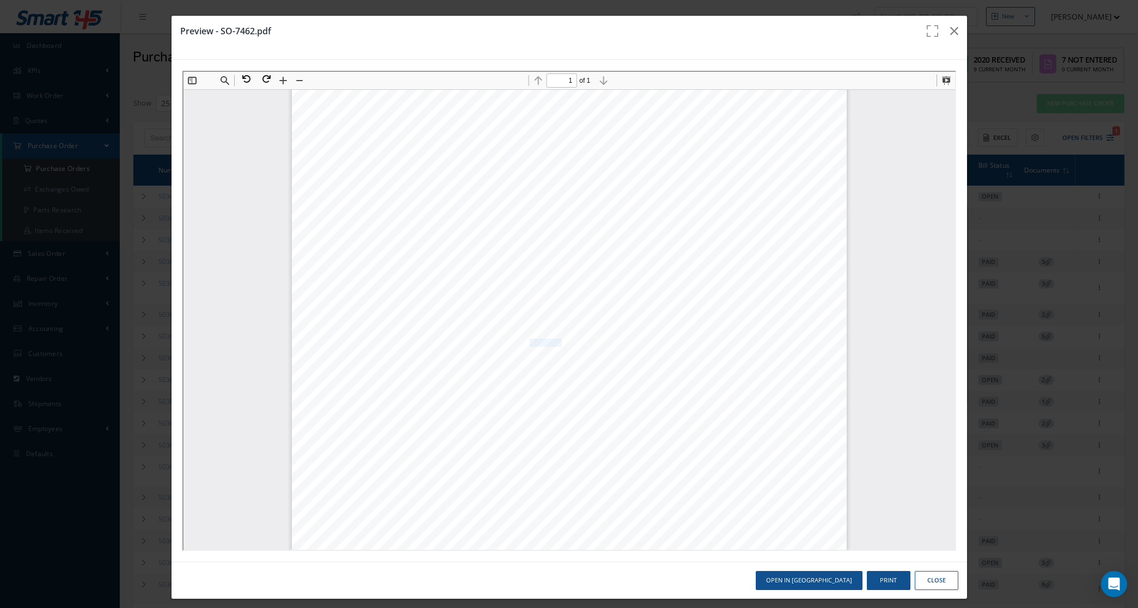
click at [551, 338] on span "SN 42033785" at bounding box center [538, 341] width 45 height 7
copy span "42033785"
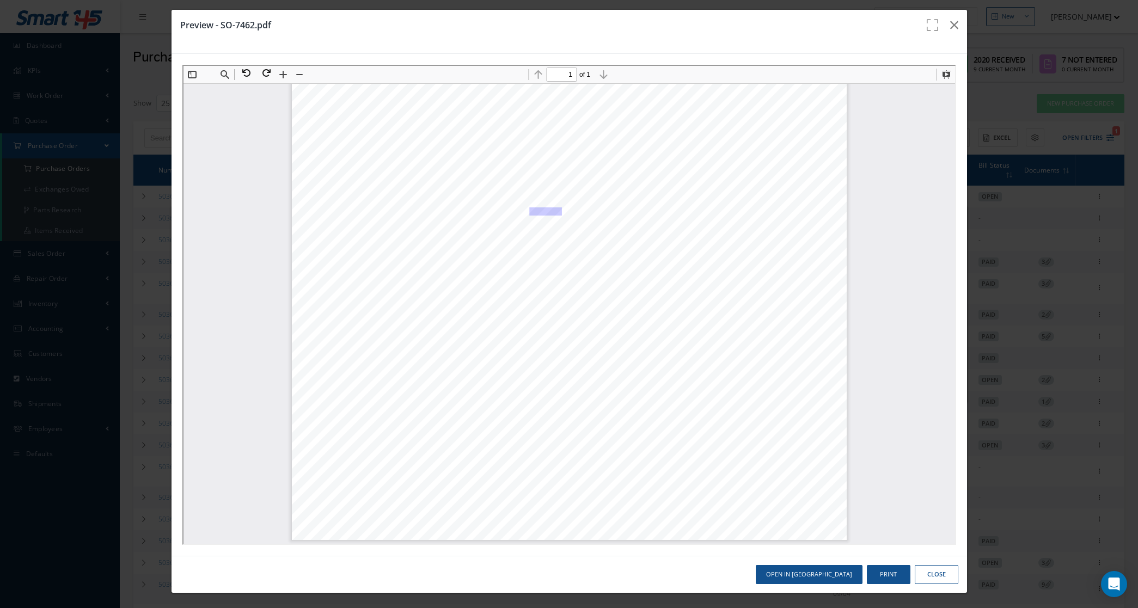
scroll to position [7, 0]
click at [941, 24] on button "button" at bounding box center [954, 24] width 26 height 30
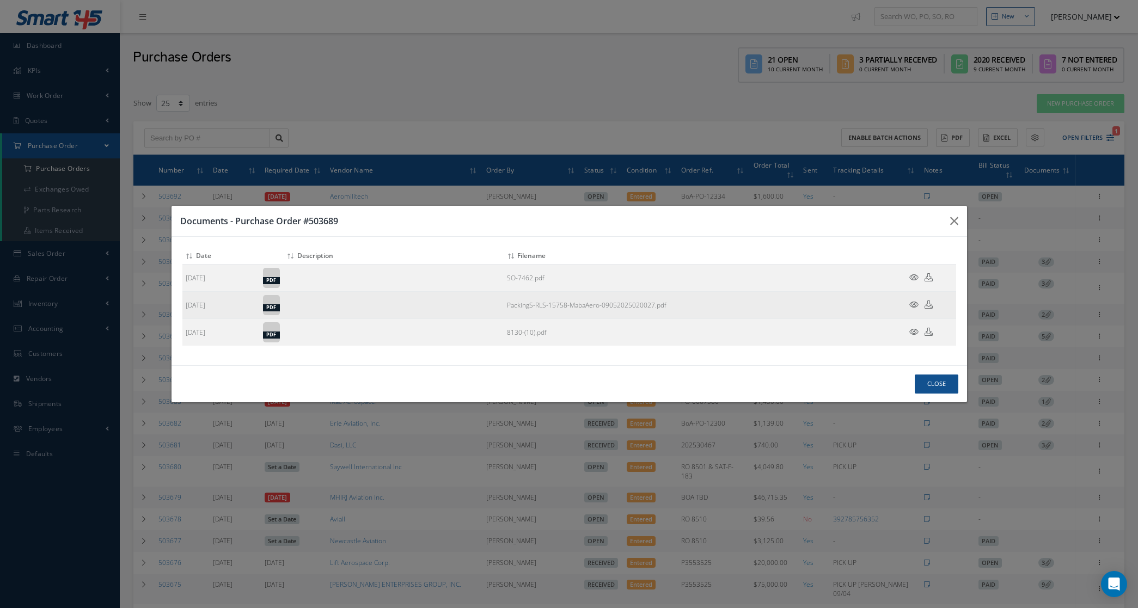
click at [913, 301] on icon at bounding box center [913, 305] width 9 height 8
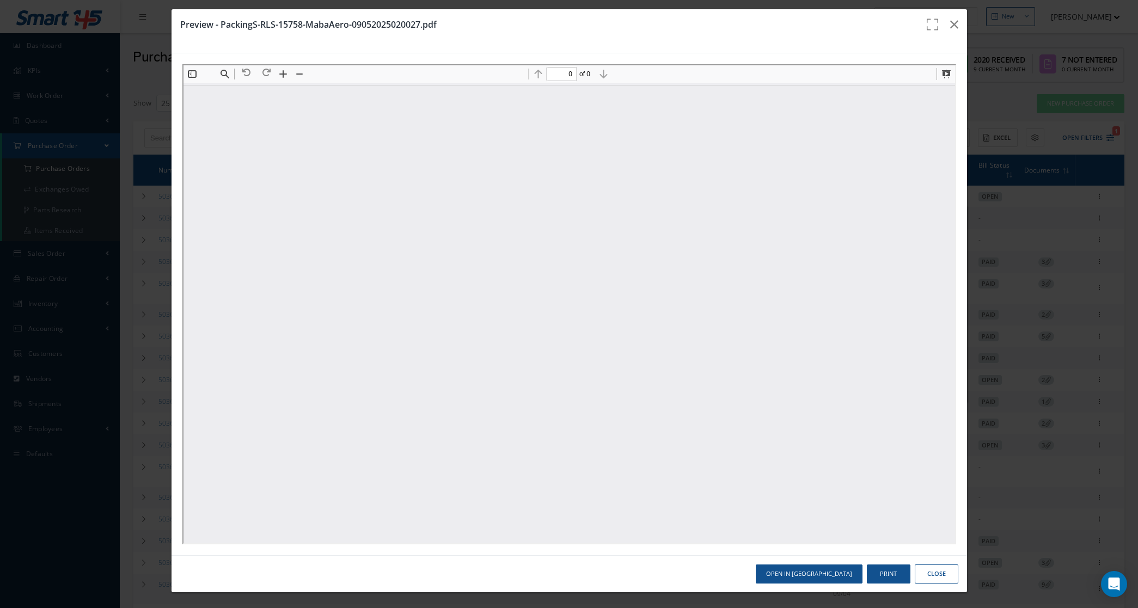
scroll to position [0, 0]
type input "1"
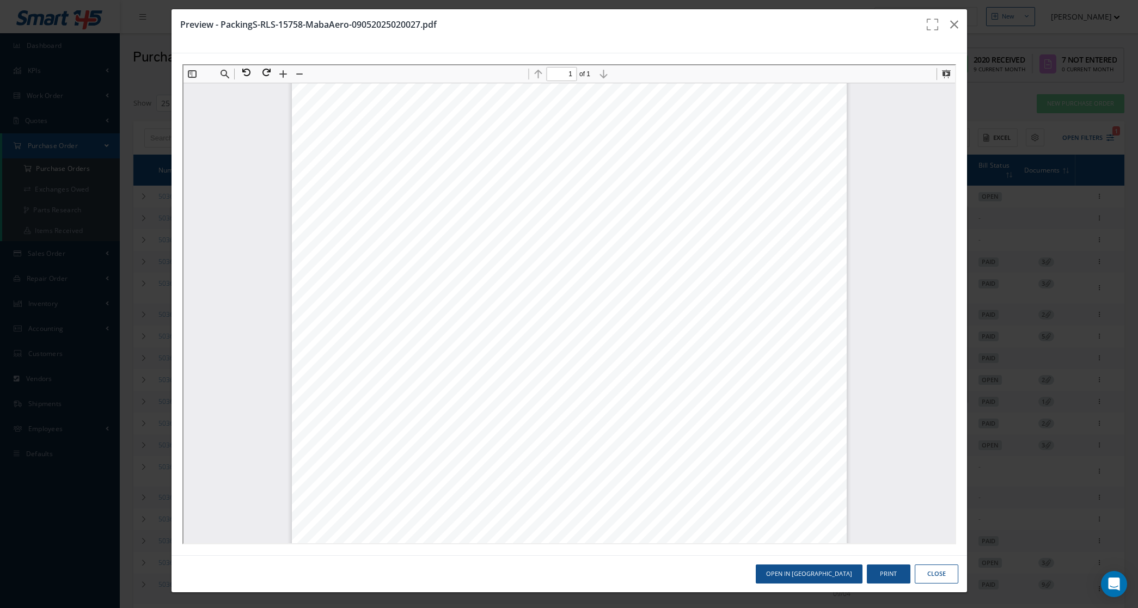
scroll to position [267, 0]
click at [950, 27] on icon "button" at bounding box center [954, 24] width 8 height 13
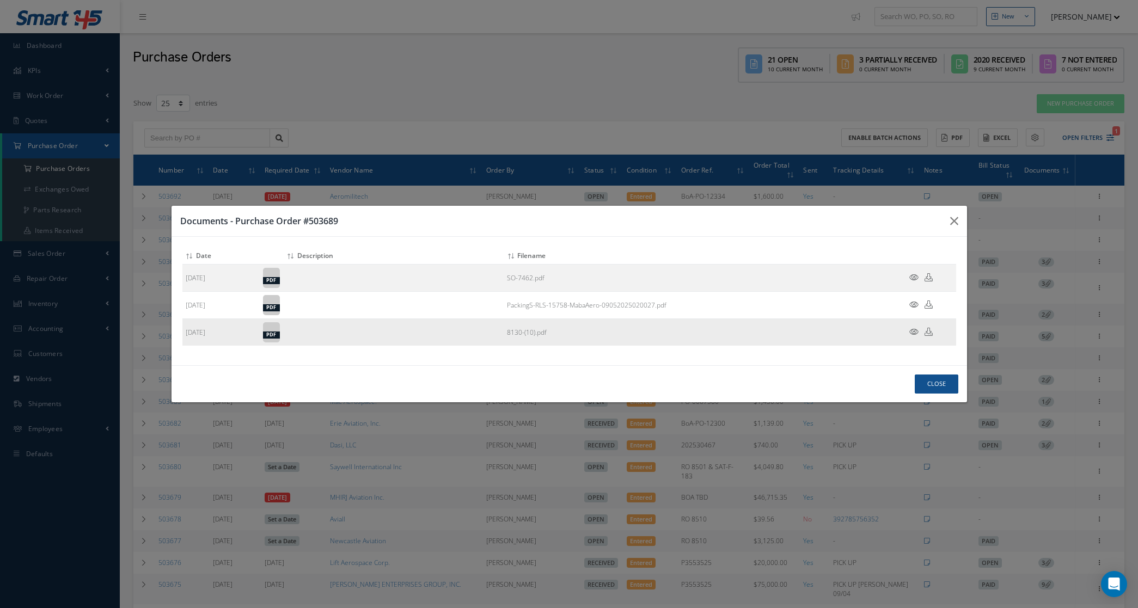
click at [916, 334] on icon at bounding box center [913, 332] width 9 height 8
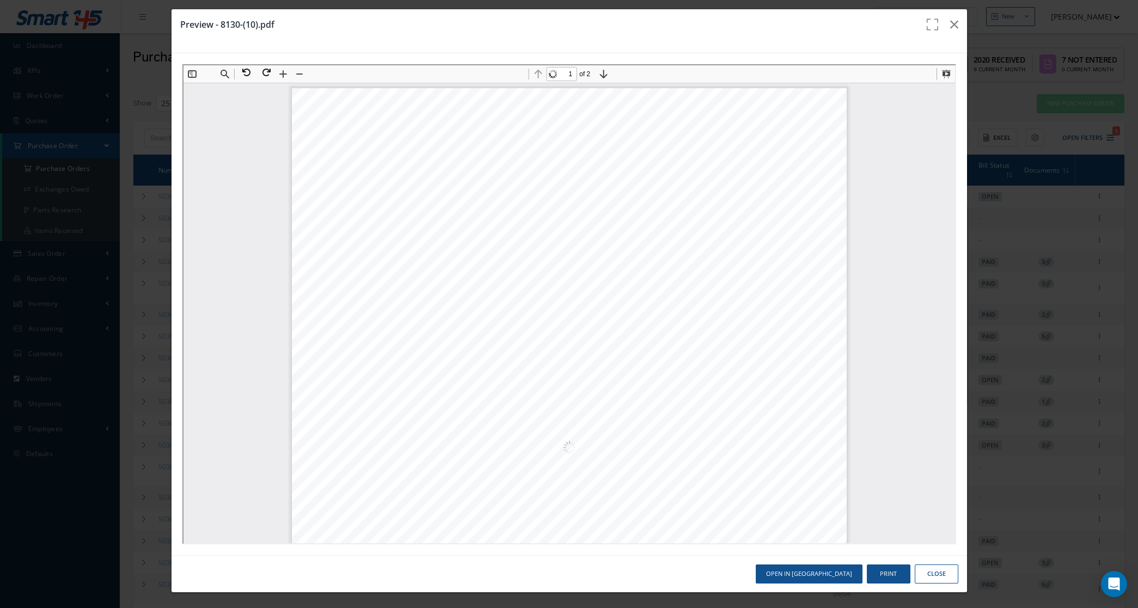
scroll to position [5, 0]
click at [243, 72] on button at bounding box center [244, 71] width 20 height 14
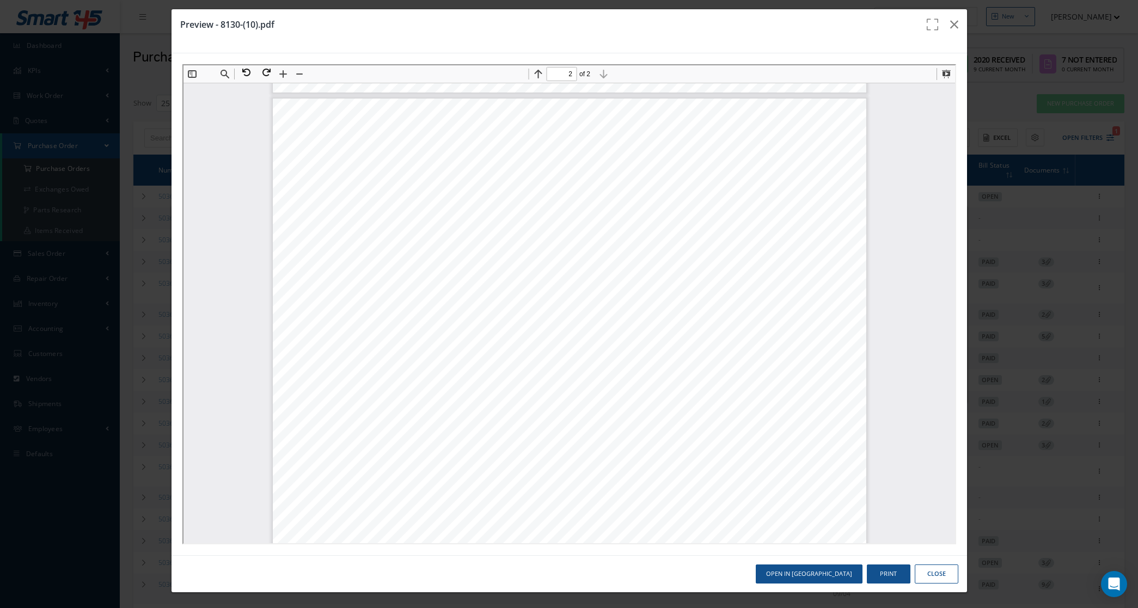
scroll to position [472, 0]
click at [269, 66] on button at bounding box center [264, 71] width 20 height 14
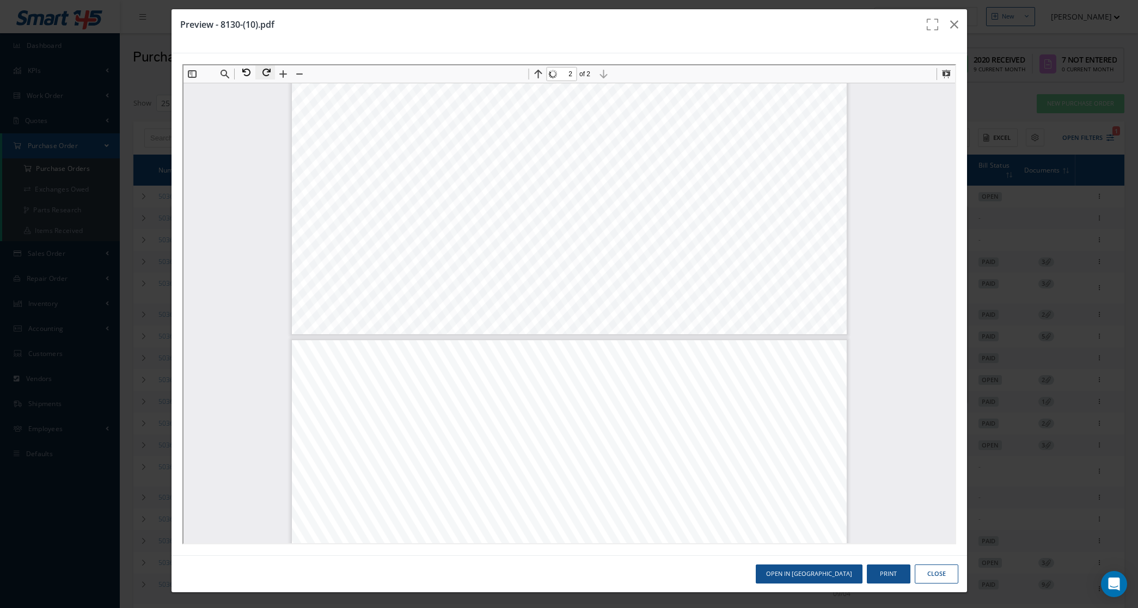
scroll to position [728, 0]
type input "1"
click at [951, 23] on button "button" at bounding box center [954, 24] width 26 height 30
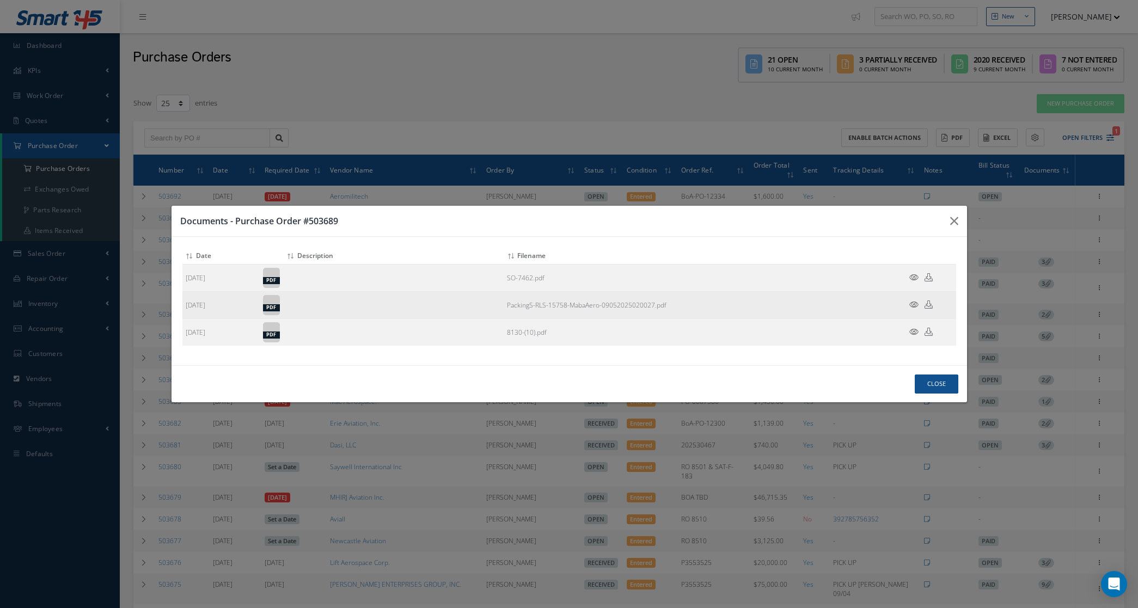
click at [915, 305] on icon at bounding box center [913, 305] width 9 height 8
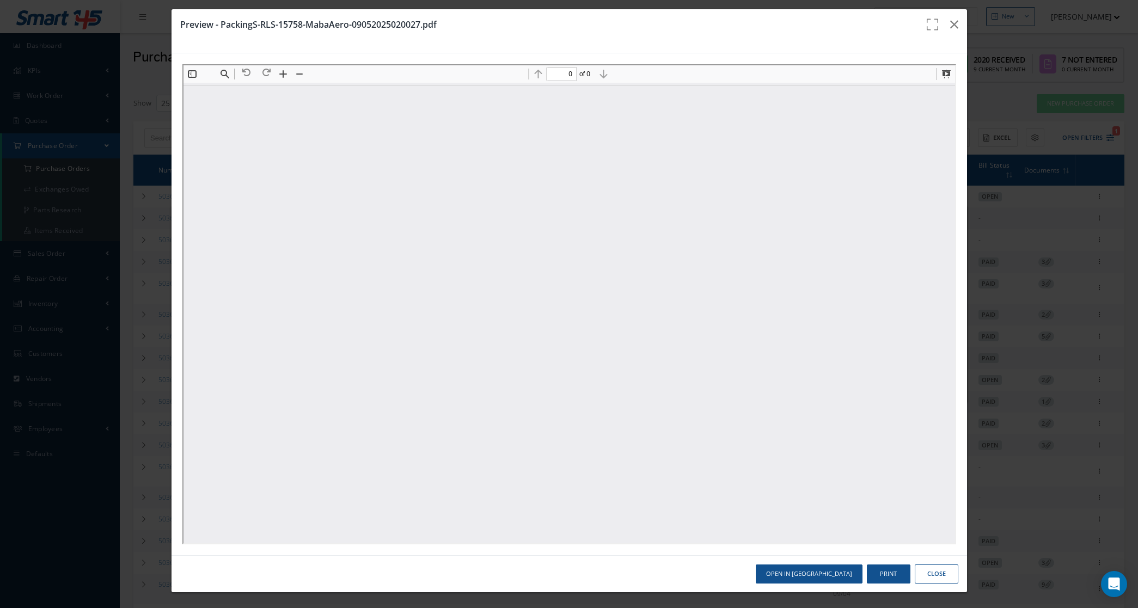
type input "1"
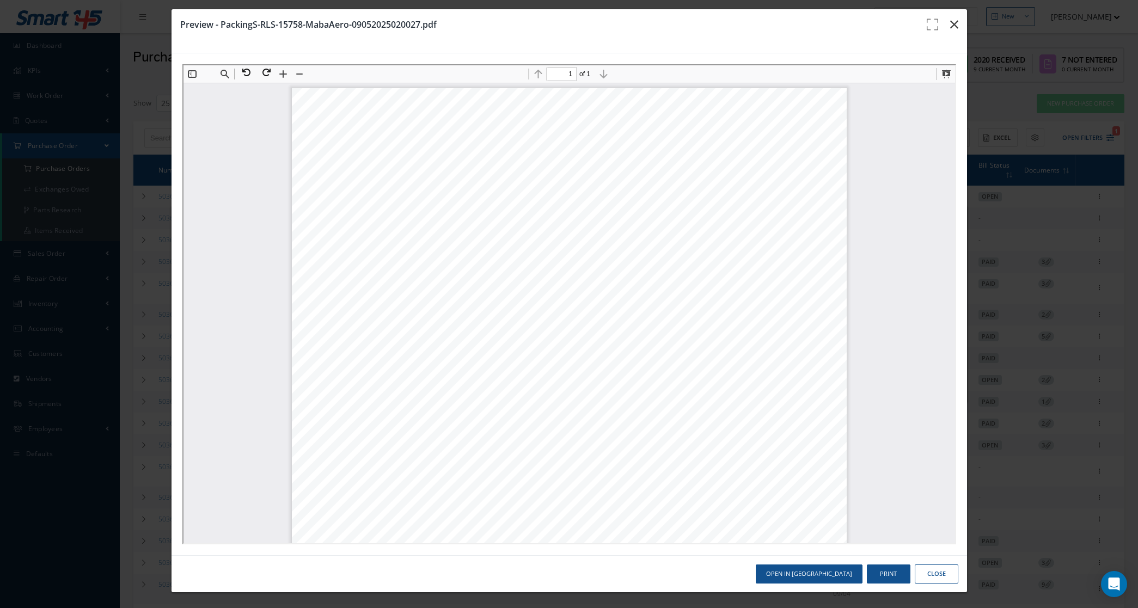
click at [952, 24] on button "button" at bounding box center [954, 24] width 26 height 30
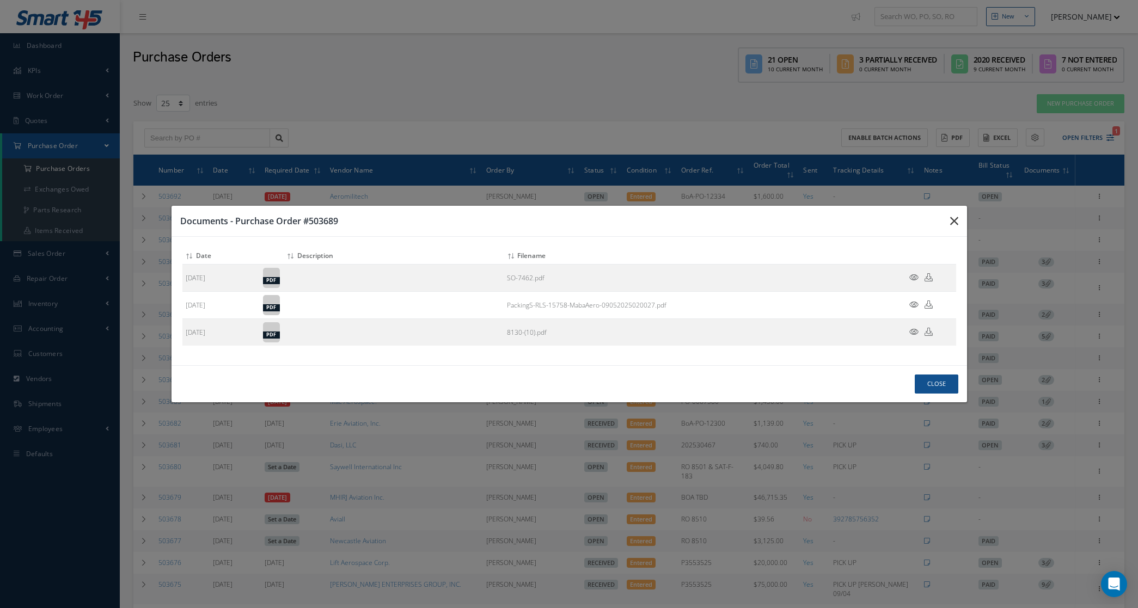
click at [951, 212] on button "button" at bounding box center [954, 221] width 26 height 30
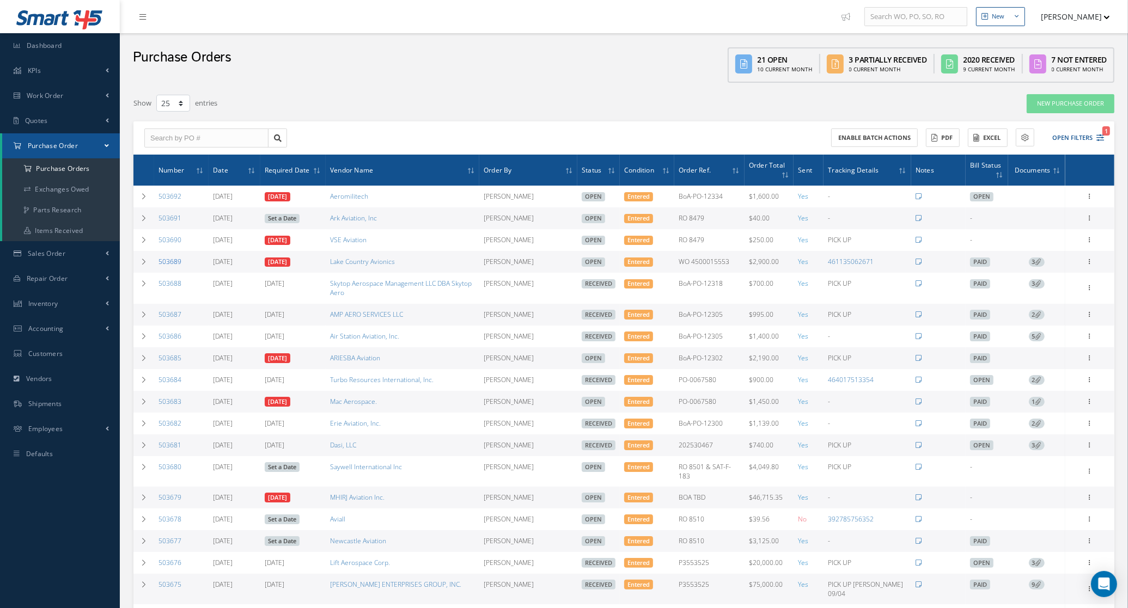
click at [172, 258] on link "503689" at bounding box center [169, 261] width 23 height 9
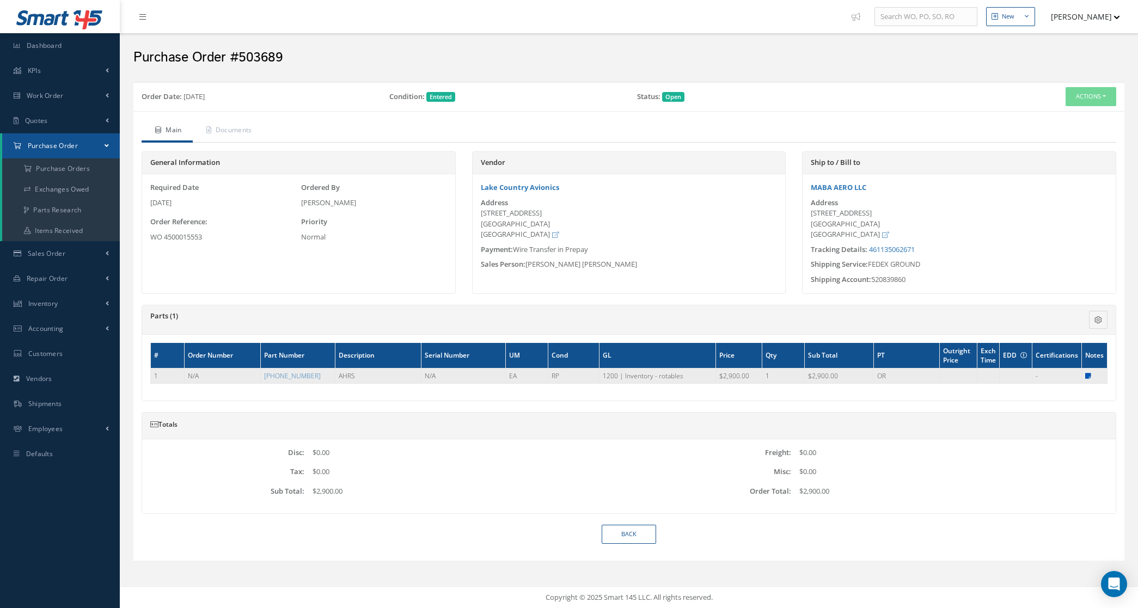
click at [1088, 377] on icon at bounding box center [1088, 376] width 6 height 7
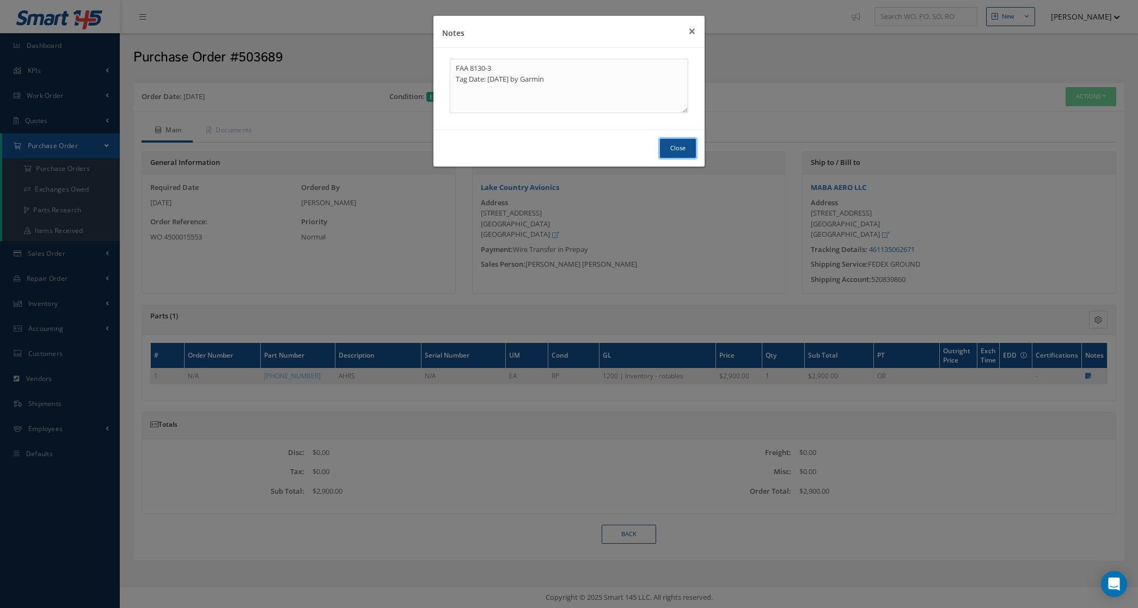
click at [669, 147] on button "Close" at bounding box center [678, 148] width 36 height 19
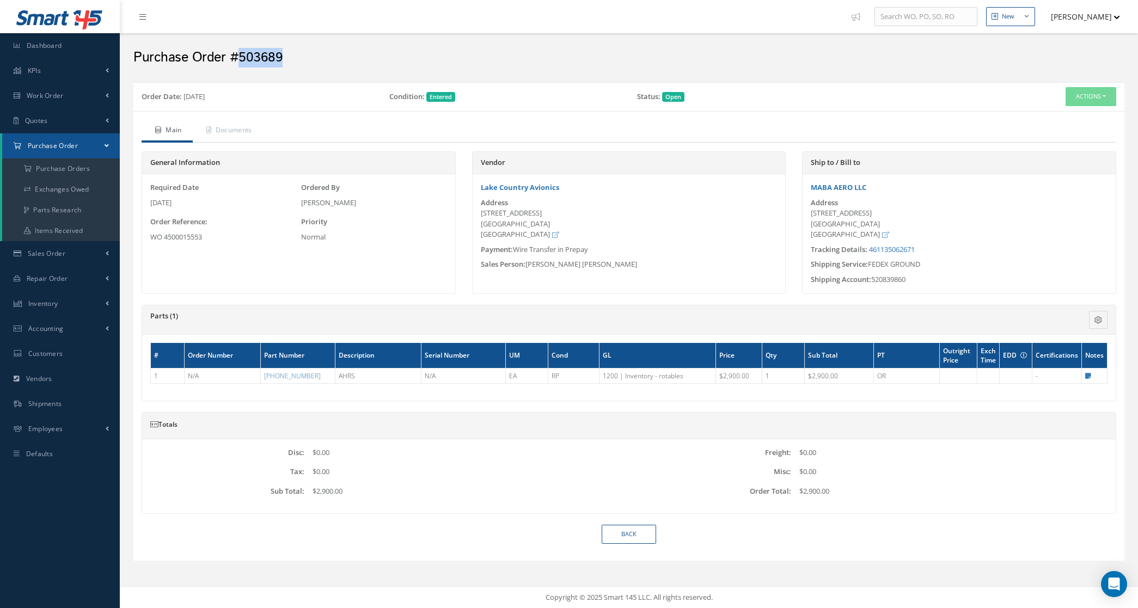
drag, startPoint x: 294, startPoint y: 56, endPoint x: 238, endPoint y: 54, distance: 56.1
click at [238, 54] on h2 "Purchase Order #503689" at bounding box center [628, 58] width 991 height 16
copy h2 "503689"
drag, startPoint x: 599, startPoint y: 189, endPoint x: 469, endPoint y: 188, distance: 129.6
click at [469, 188] on div "Vendor Lake Country Avionics Address [STREET_ADDRESS] Payment: Wire Transfer in…" at bounding box center [629, 228] width 330 height 154
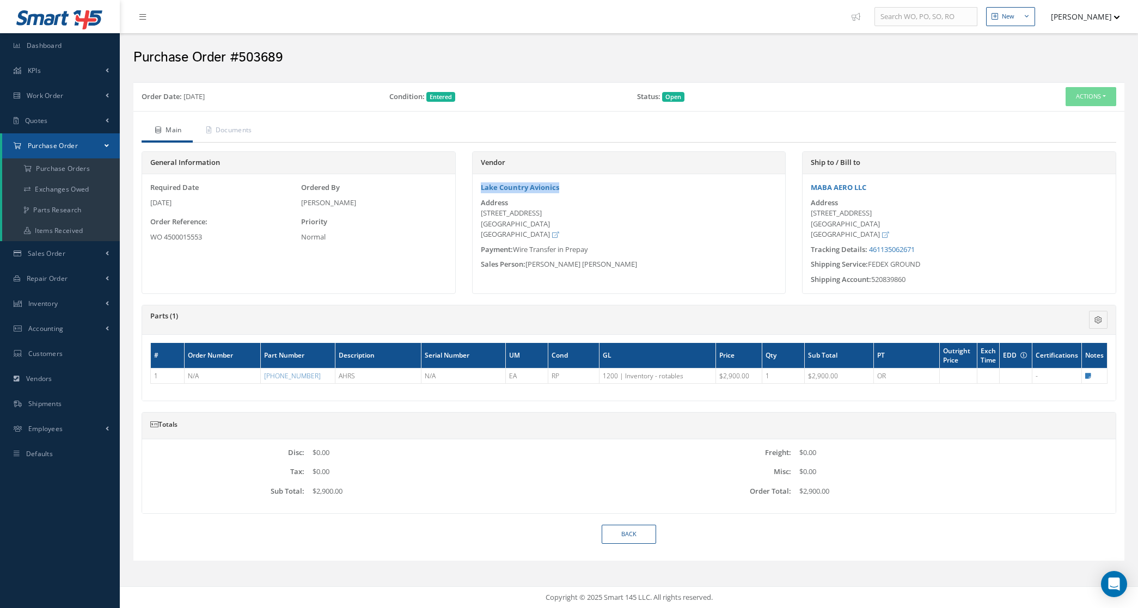
copy link "Lake Country Avionics"
click at [261, 131] on link "Documents" at bounding box center [228, 131] width 70 height 23
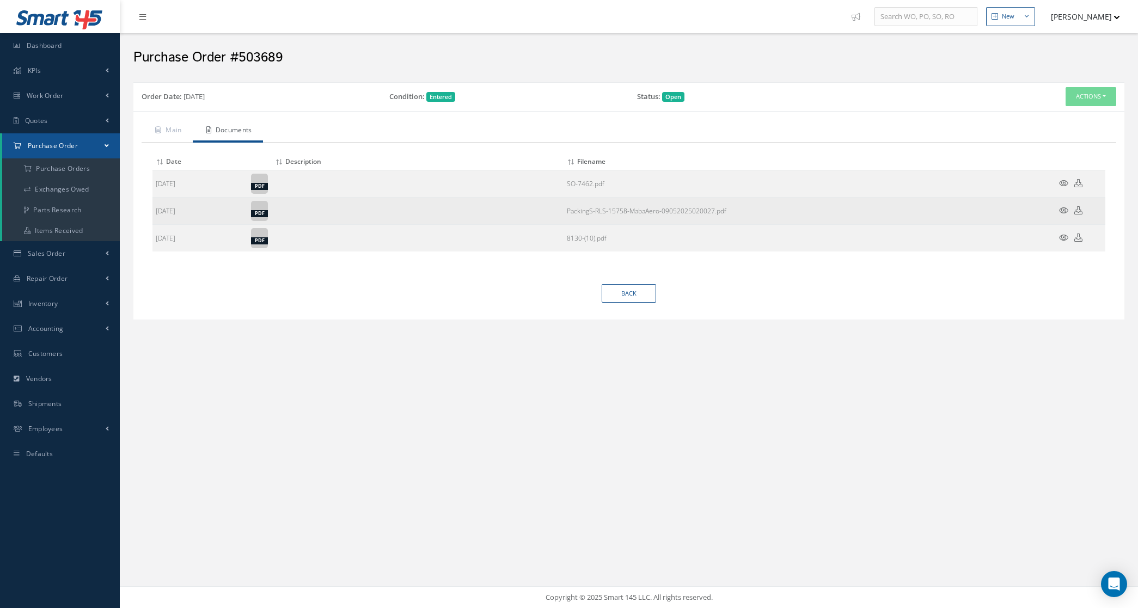
click at [1063, 213] on icon at bounding box center [1063, 210] width 9 height 8
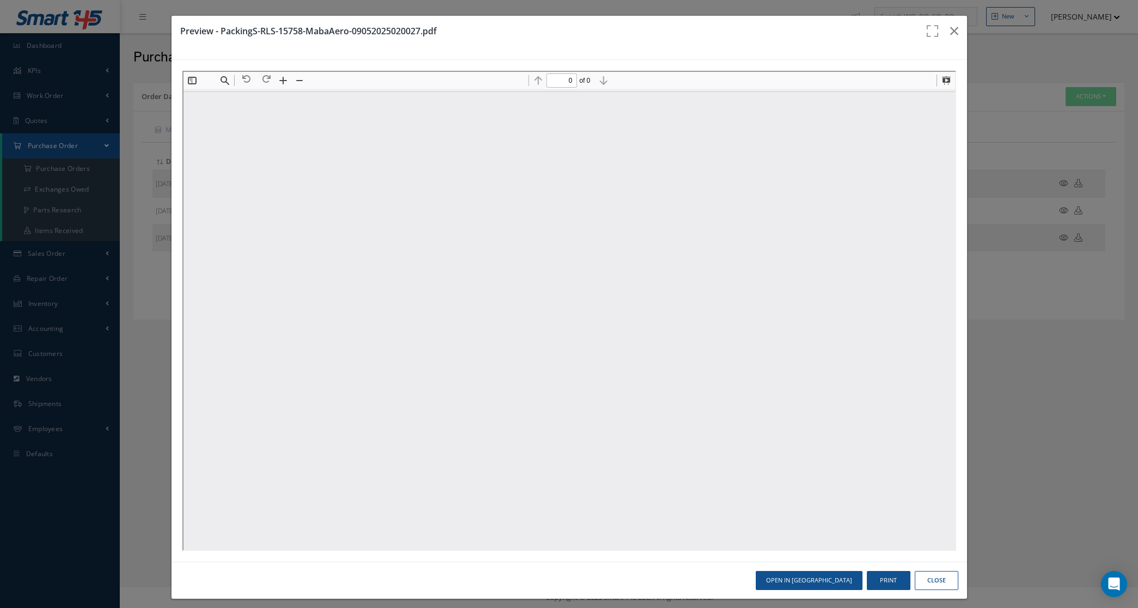
type input "1"
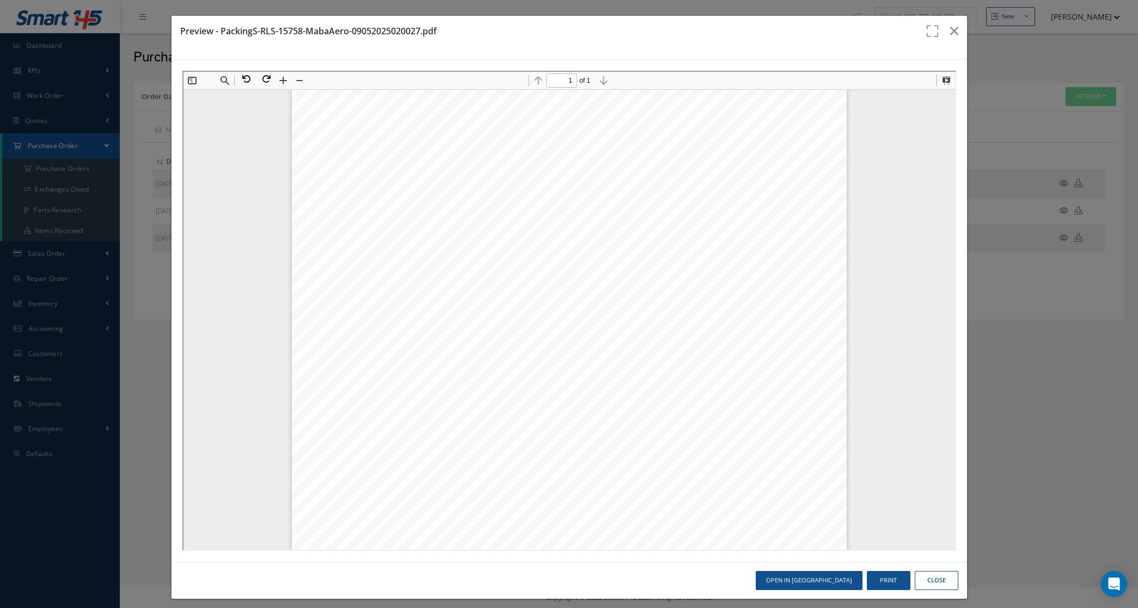
scroll to position [204, 0]
click at [950, 31] on icon "button" at bounding box center [954, 30] width 8 height 13
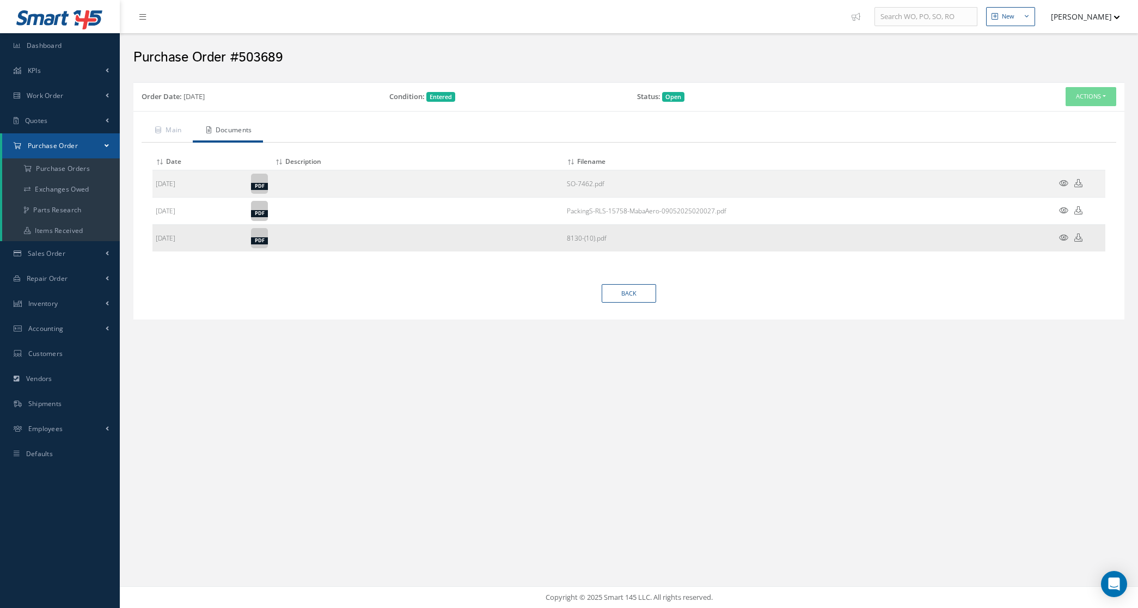
click at [1063, 240] on icon at bounding box center [1063, 238] width 9 height 8
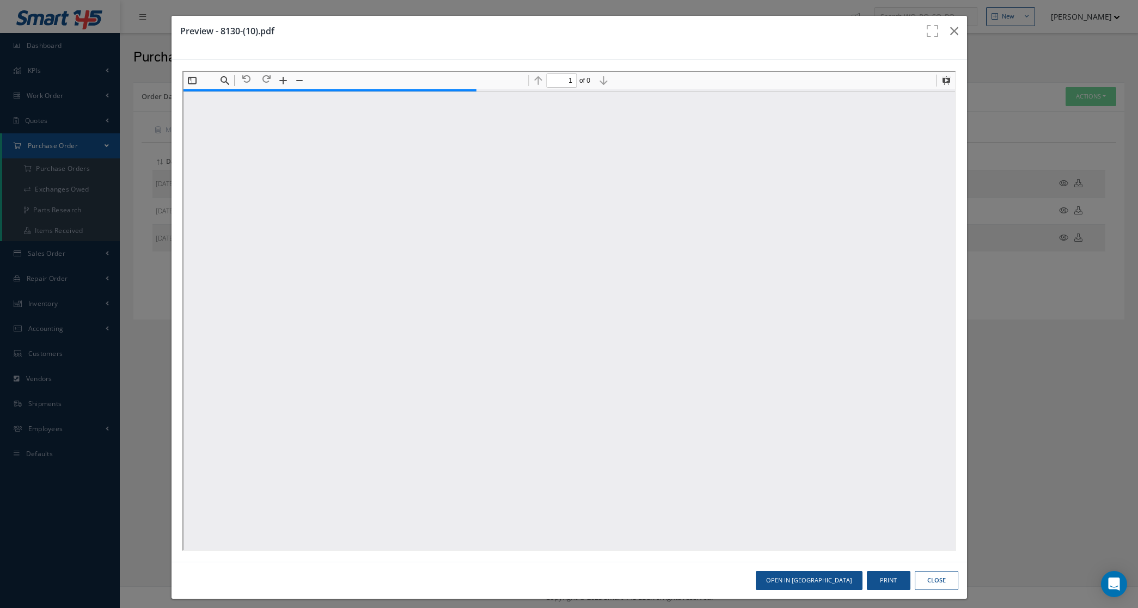
scroll to position [0, 0]
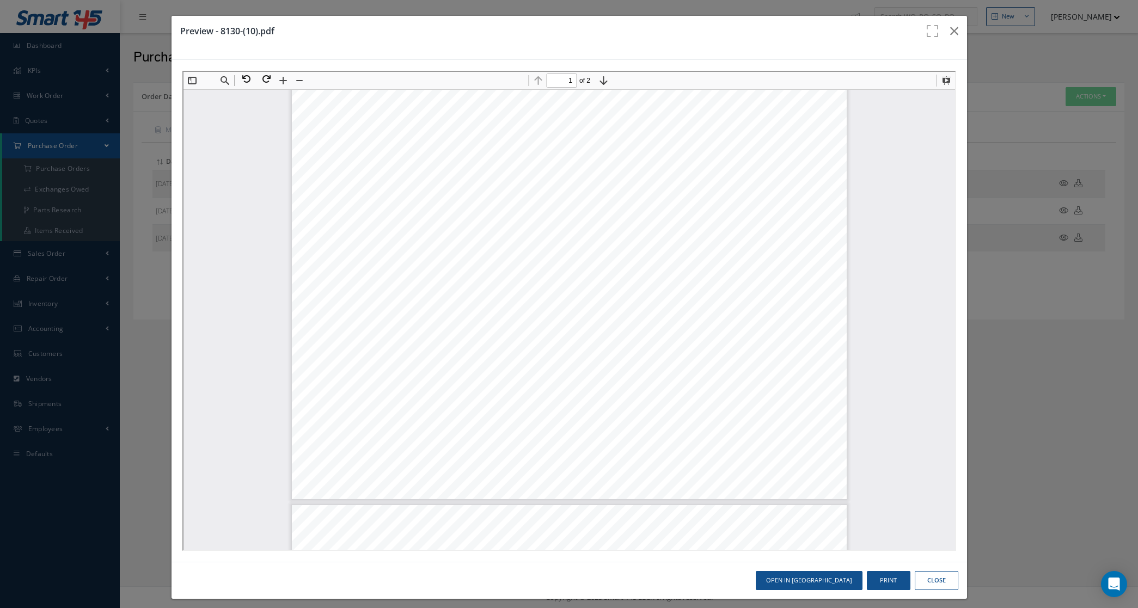
type input "2"
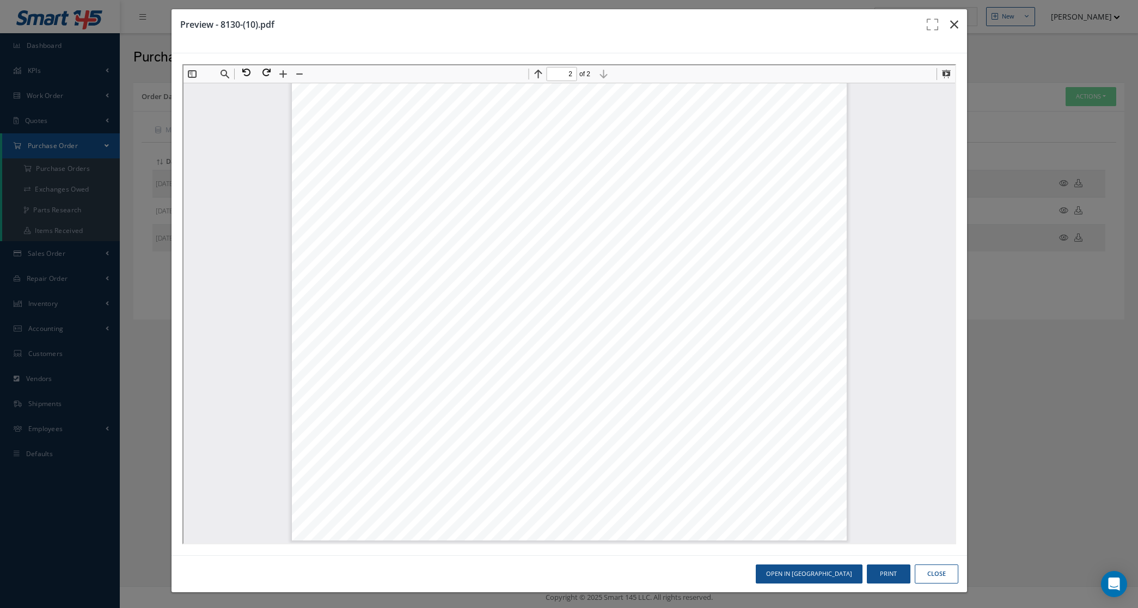
click at [950, 19] on icon "button" at bounding box center [954, 24] width 8 height 13
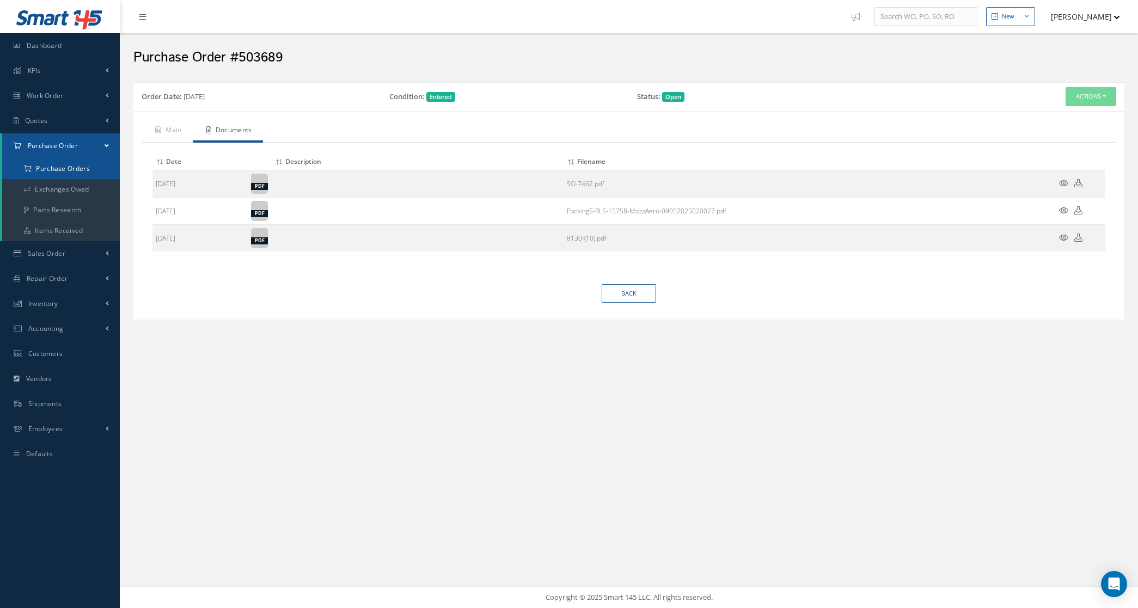
click at [77, 175] on a=1&status_id=2&status_id=3&status_id=5&collapsedFilters"] "Purchase Orders" at bounding box center [61, 168] width 118 height 21
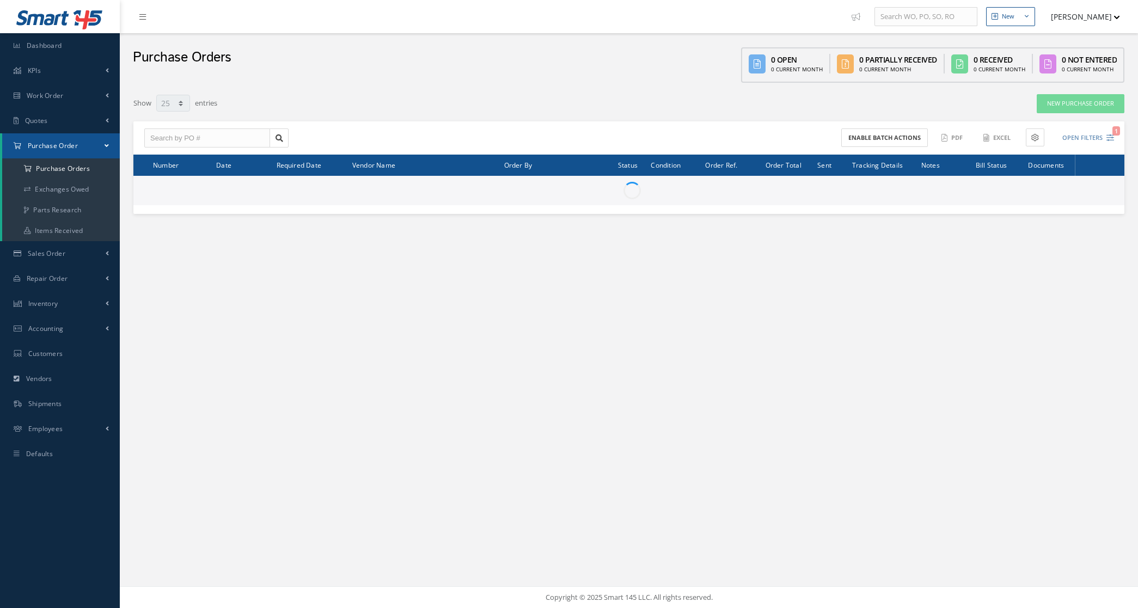
select select "25"
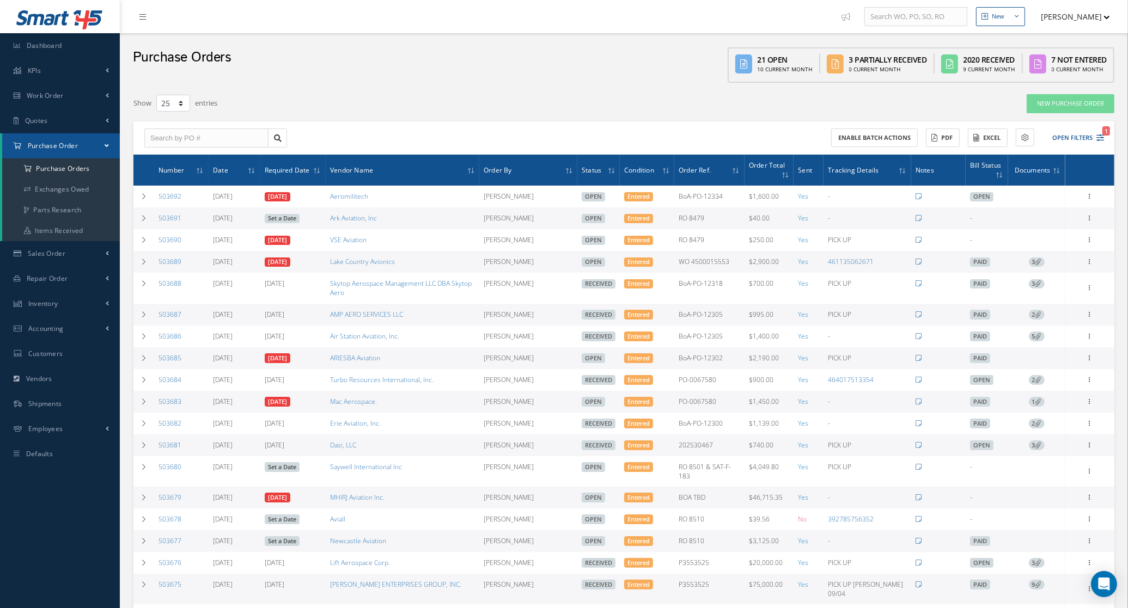
click at [1085, 126] on div "Enable batch actions ACTIONS Receive Payments Select Customer MABA AERO LLC 21 …" at bounding box center [623, 138] width 981 height 34
click at [1085, 131] on button "Open Filters 1" at bounding box center [1073, 138] width 62 height 18
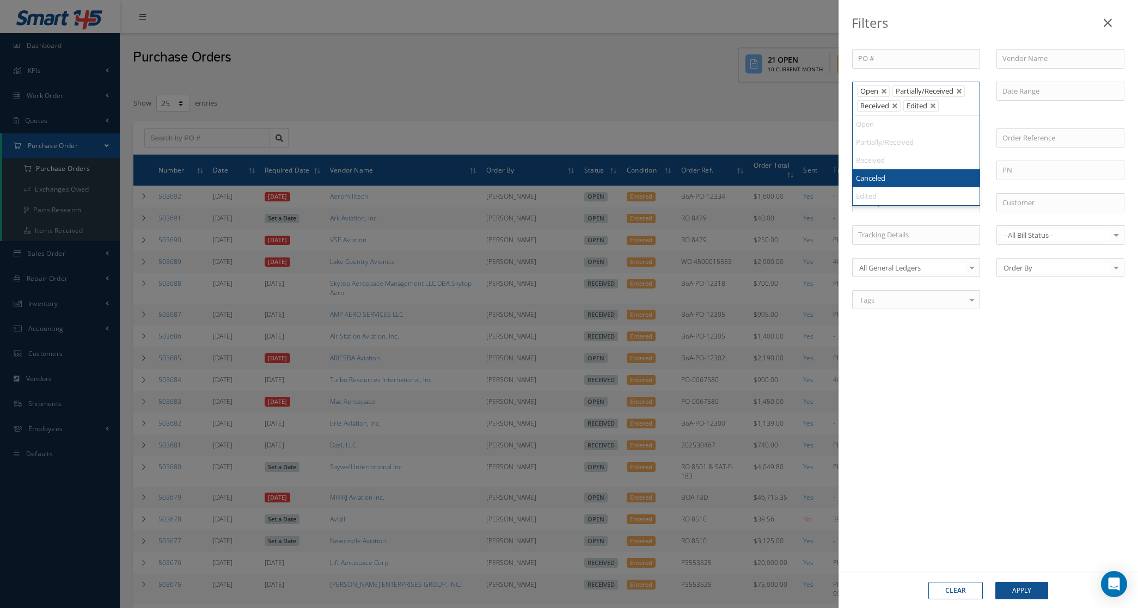
click at [896, 112] on li "Received" at bounding box center [879, 105] width 44 height 11
click at [894, 106] on link at bounding box center [895, 106] width 7 height 7
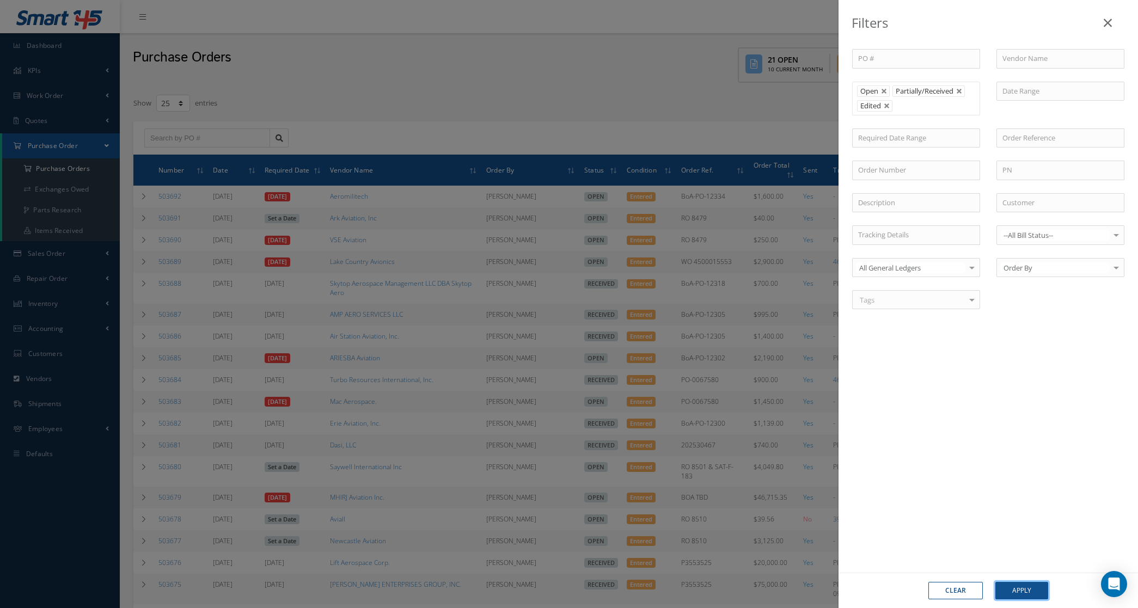
click at [1040, 585] on button "Apply" at bounding box center [1021, 590] width 53 height 17
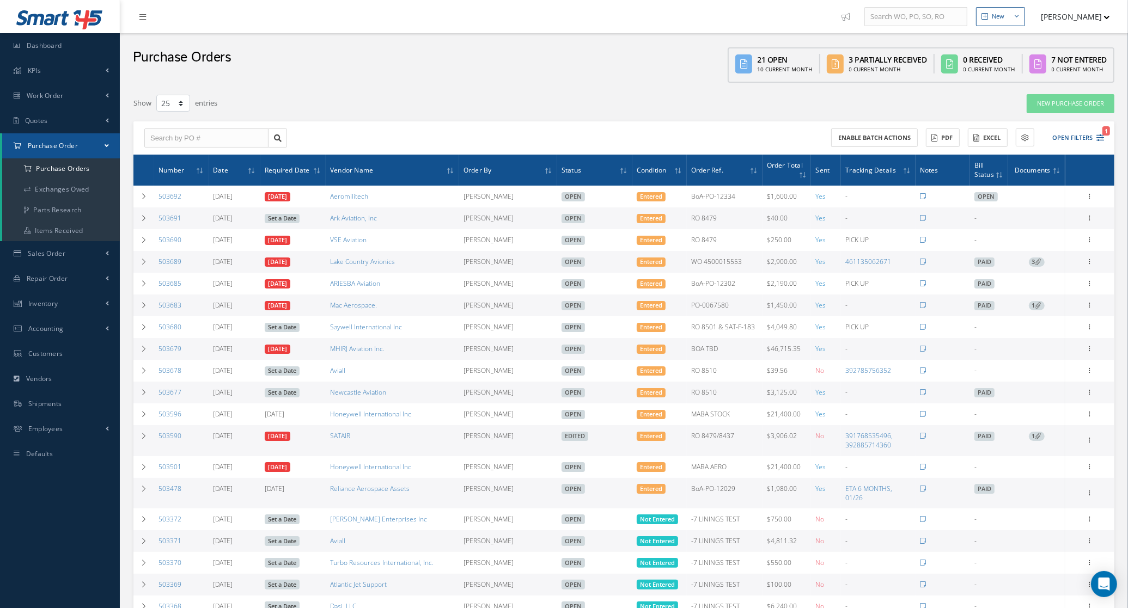
click at [270, 214] on link "Set a Date" at bounding box center [282, 219] width 35 height 10
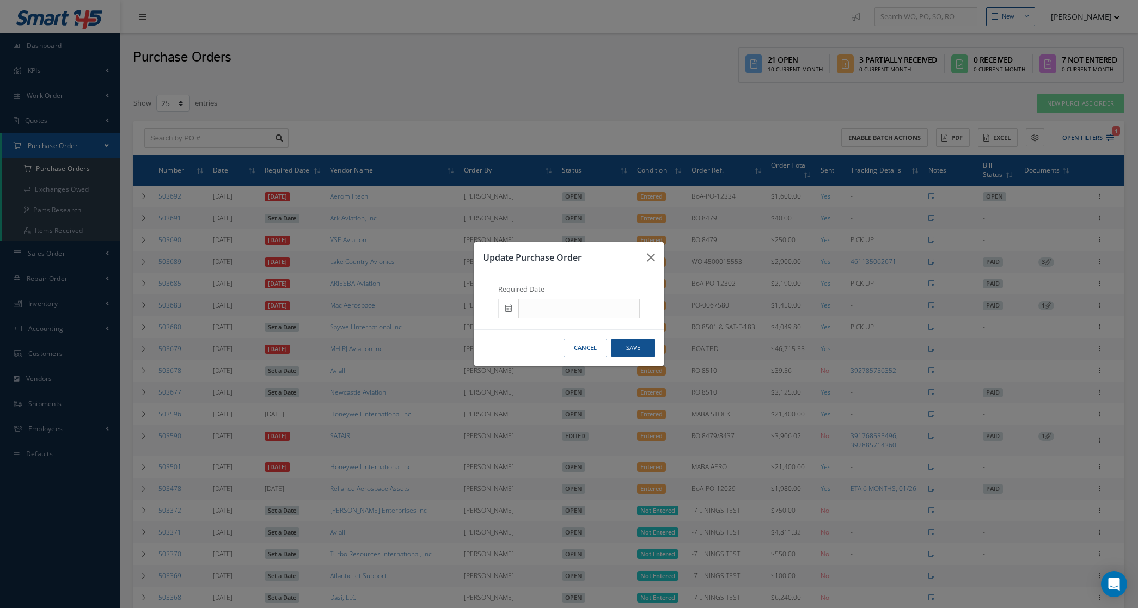
click at [512, 311] on span at bounding box center [508, 309] width 20 height 20
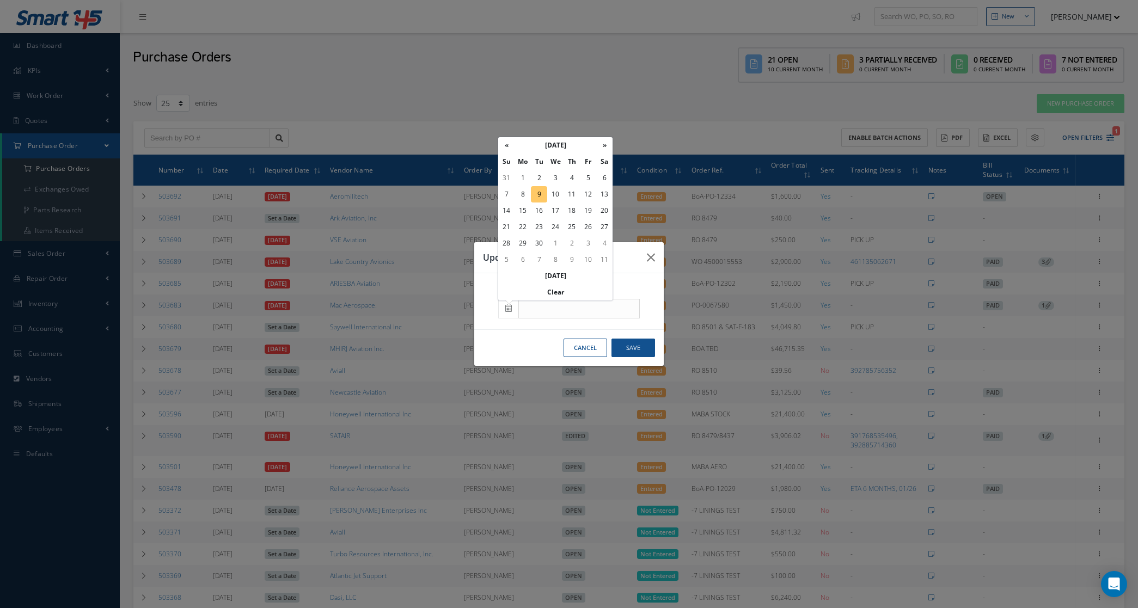
click at [537, 196] on td "9" at bounding box center [539, 194] width 16 height 16
type input "[DATE]"
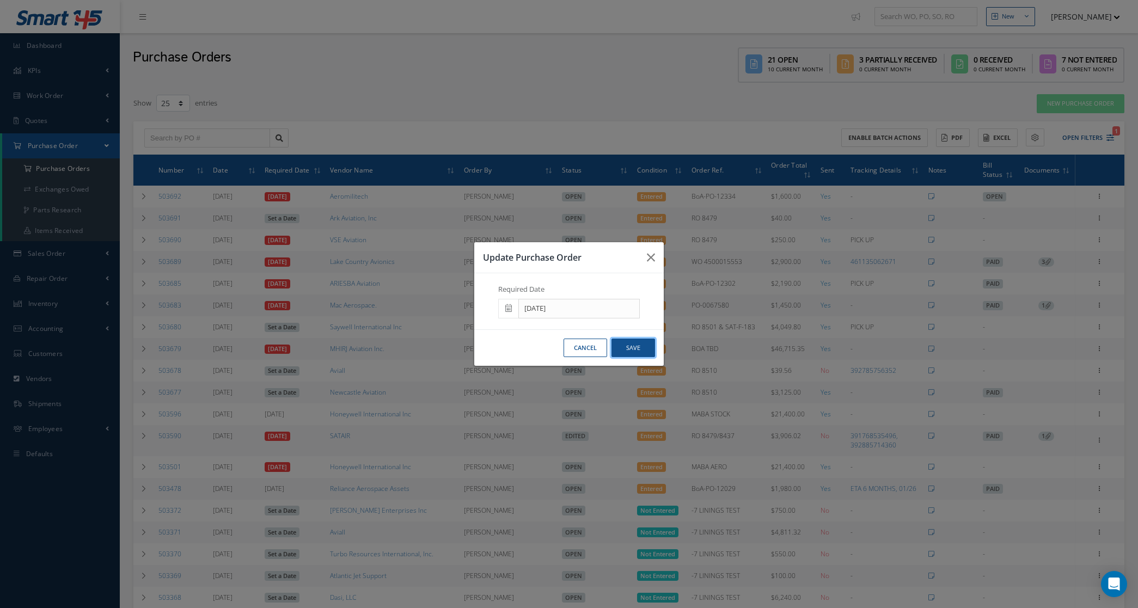
click at [644, 343] on button "Save" at bounding box center [633, 348] width 44 height 19
click at [644, 347] on div "New New Work Order New Purchase Order New Customer Quote New Sales Order New Re…" at bounding box center [629, 429] width 1018 height 859
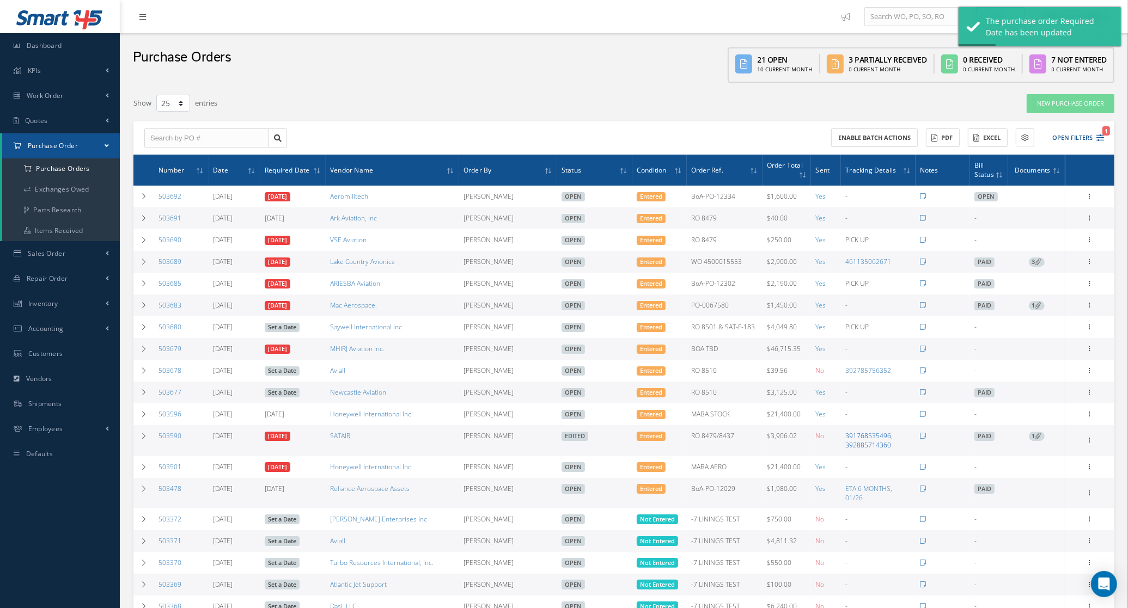
click at [864, 446] on link "391768535496, 392885714360" at bounding box center [868, 440] width 47 height 19
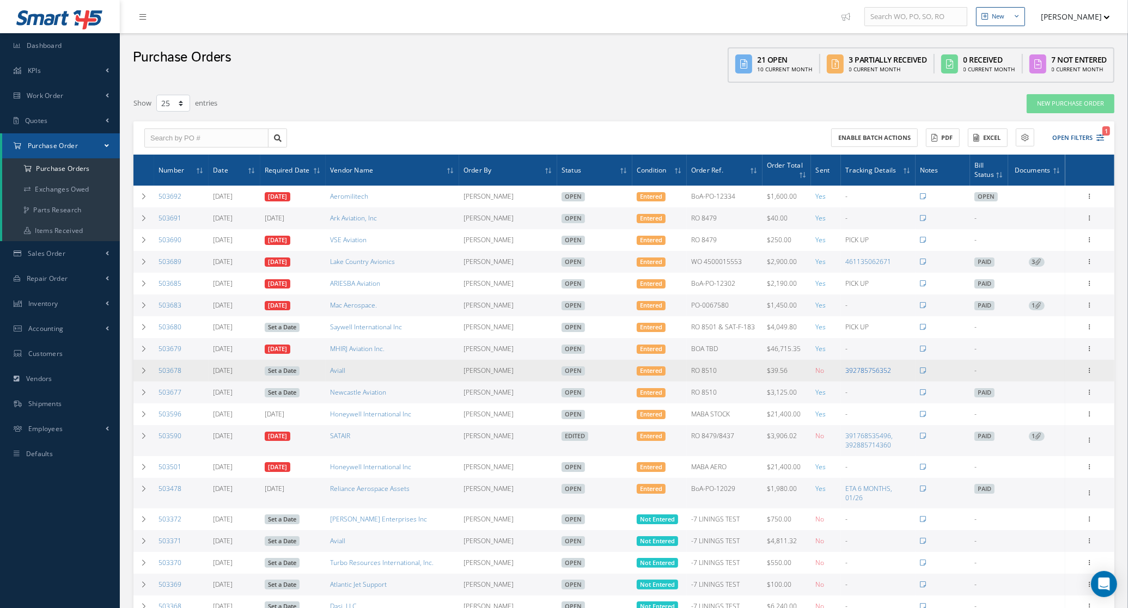
click at [860, 369] on link "392785756352" at bounding box center [868, 370] width 46 height 9
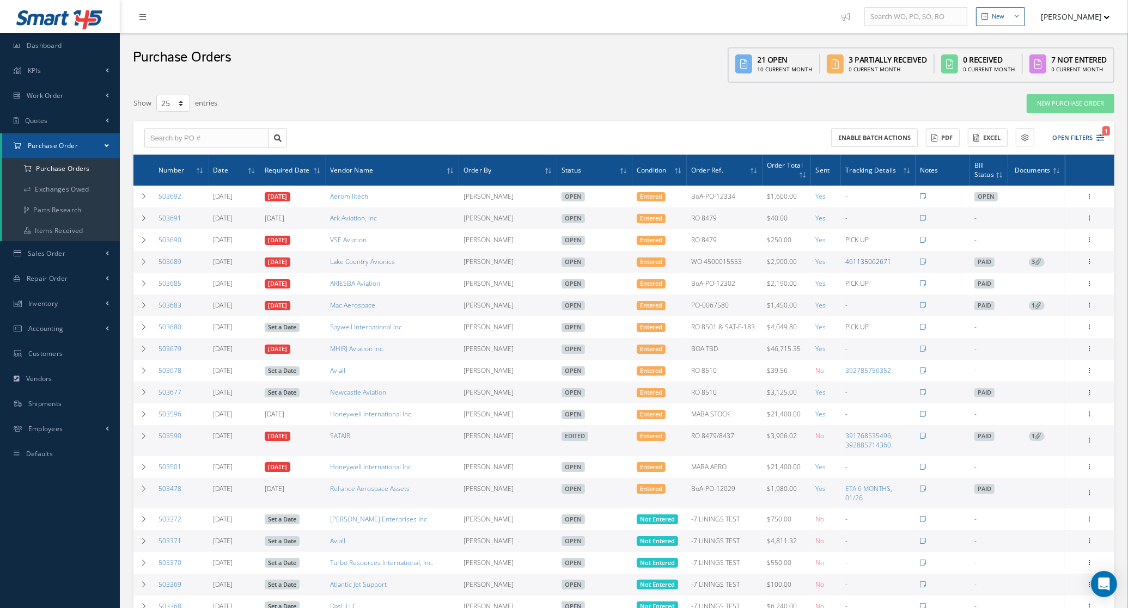
click at [849, 260] on link "461135062671" at bounding box center [868, 261] width 46 height 9
click at [169, 221] on link "503691" at bounding box center [169, 217] width 23 height 9
select select "25"
drag, startPoint x: 194, startPoint y: 219, endPoint x: 158, endPoint y: 219, distance: 36.5
click at [158, 219] on td "503691" at bounding box center [181, 218] width 54 height 22
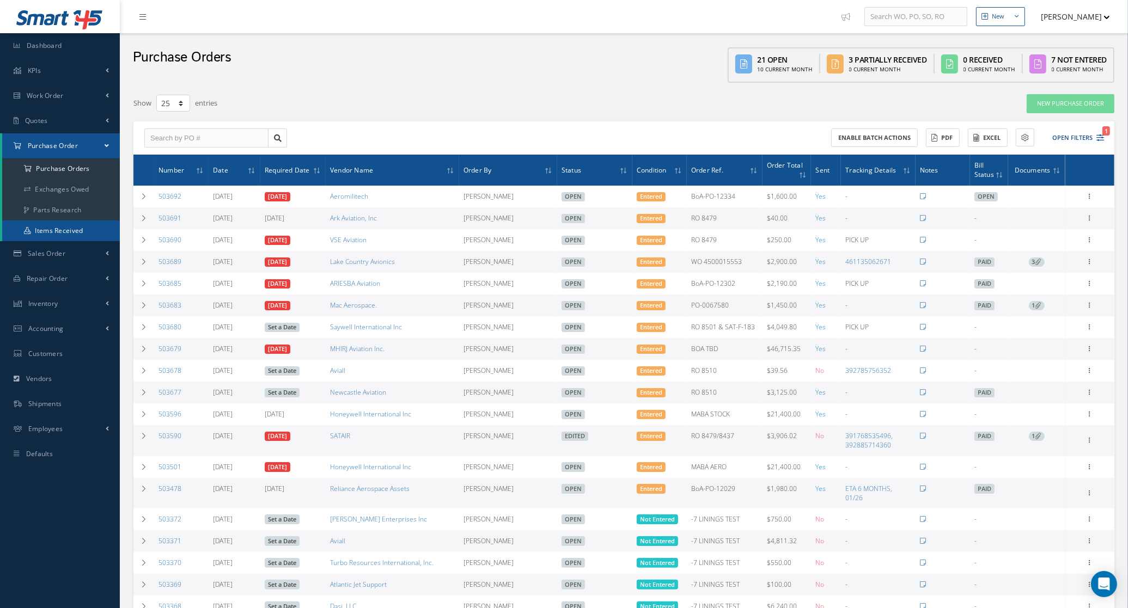
copy link "503691"
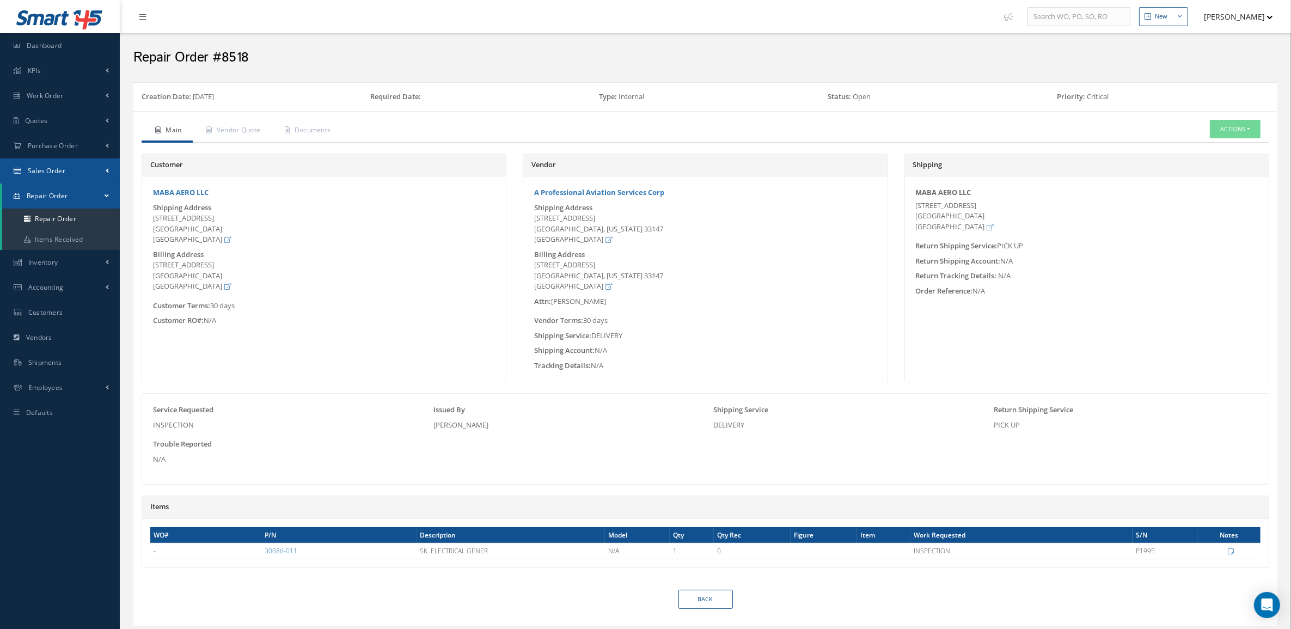
click at [53, 176] on link "Sales Order" at bounding box center [60, 170] width 120 height 25
click at [49, 206] on link "Exchanges Due" at bounding box center [61, 214] width 118 height 21
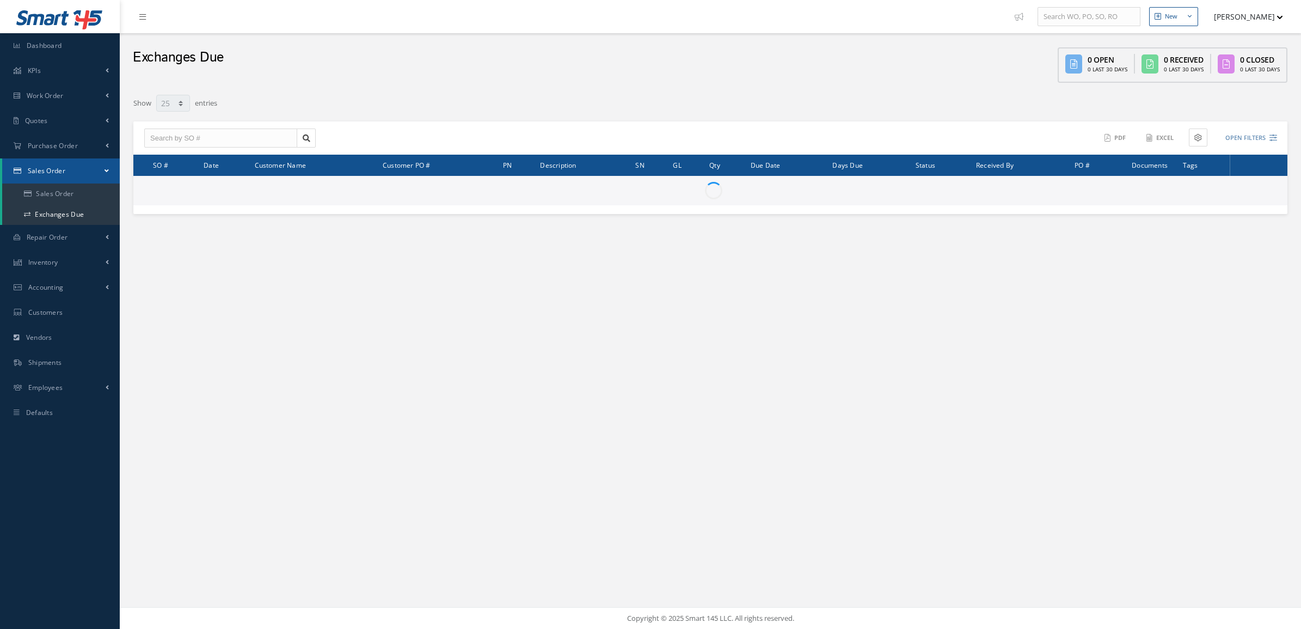
select select "25"
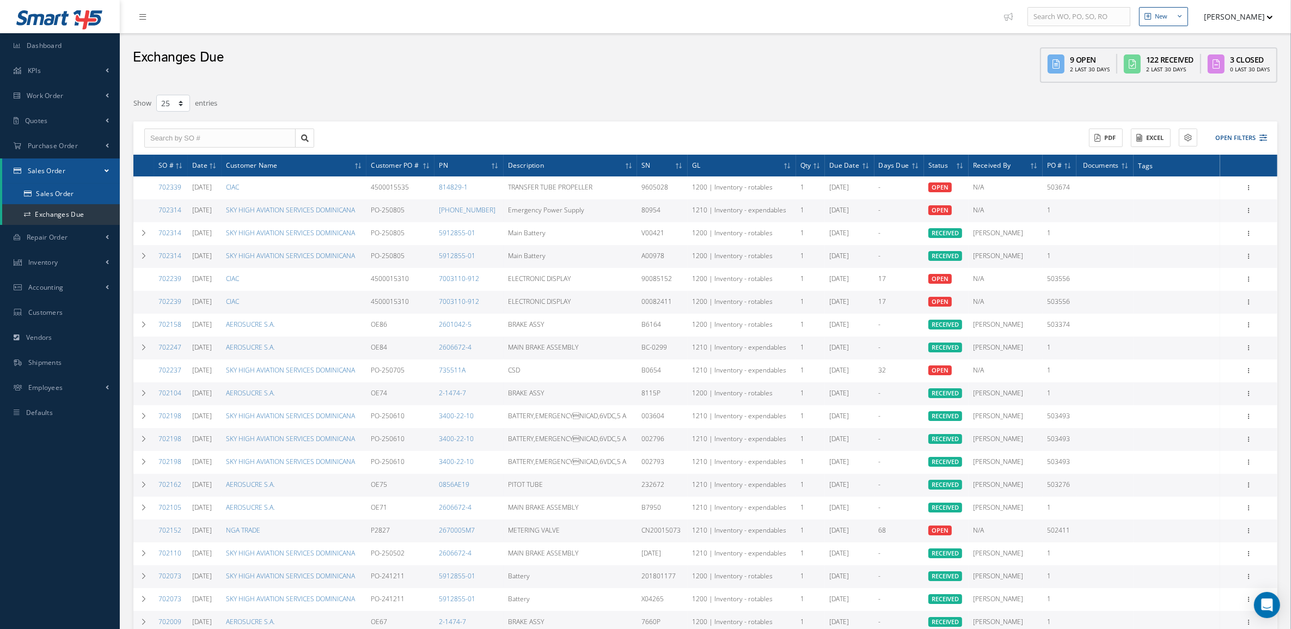
click at [53, 194] on link "Sales Order" at bounding box center [61, 193] width 118 height 21
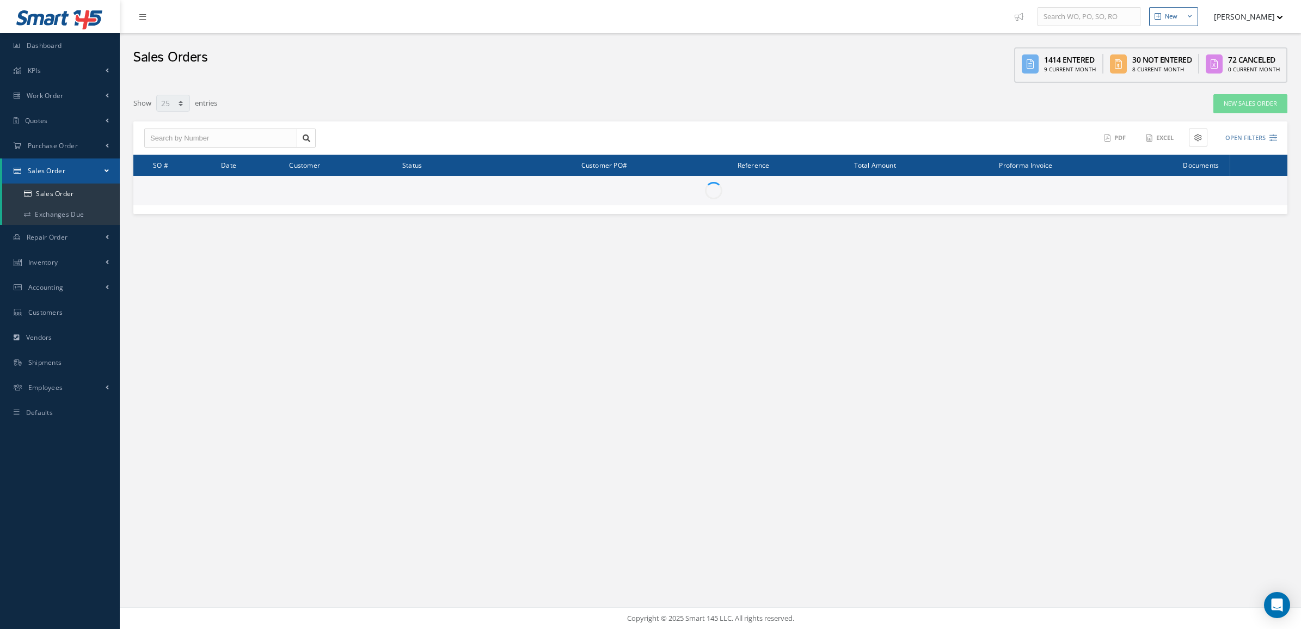
select select "25"
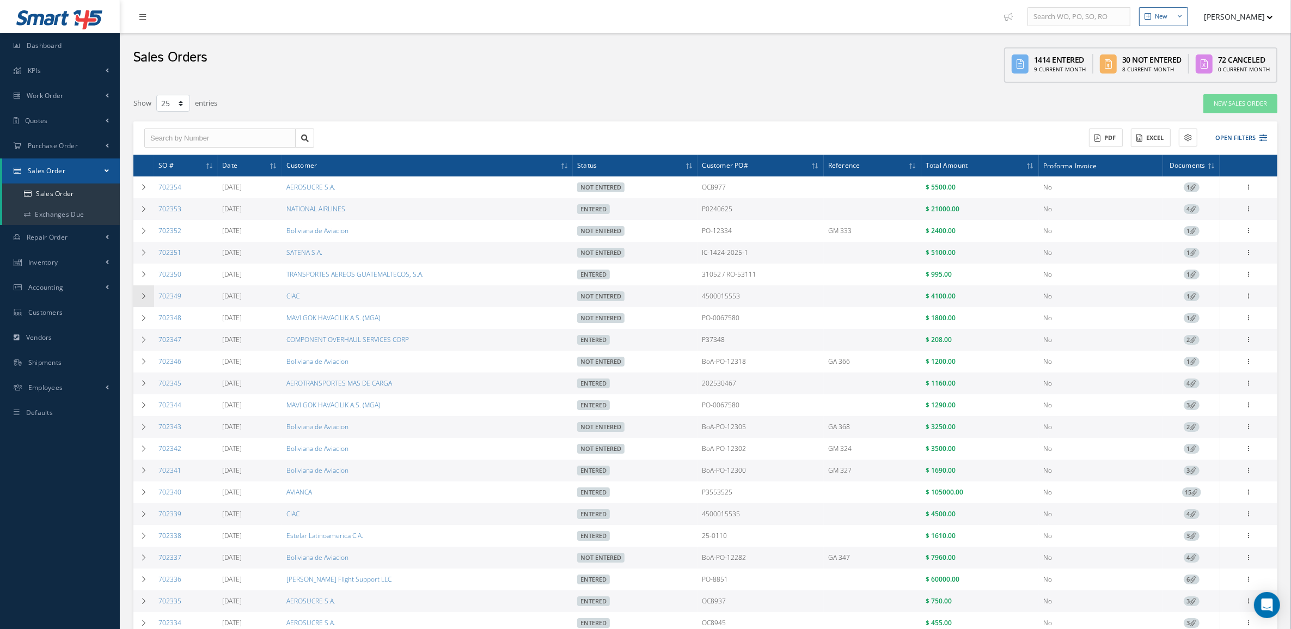
click at [139, 305] on td at bounding box center [143, 296] width 21 height 22
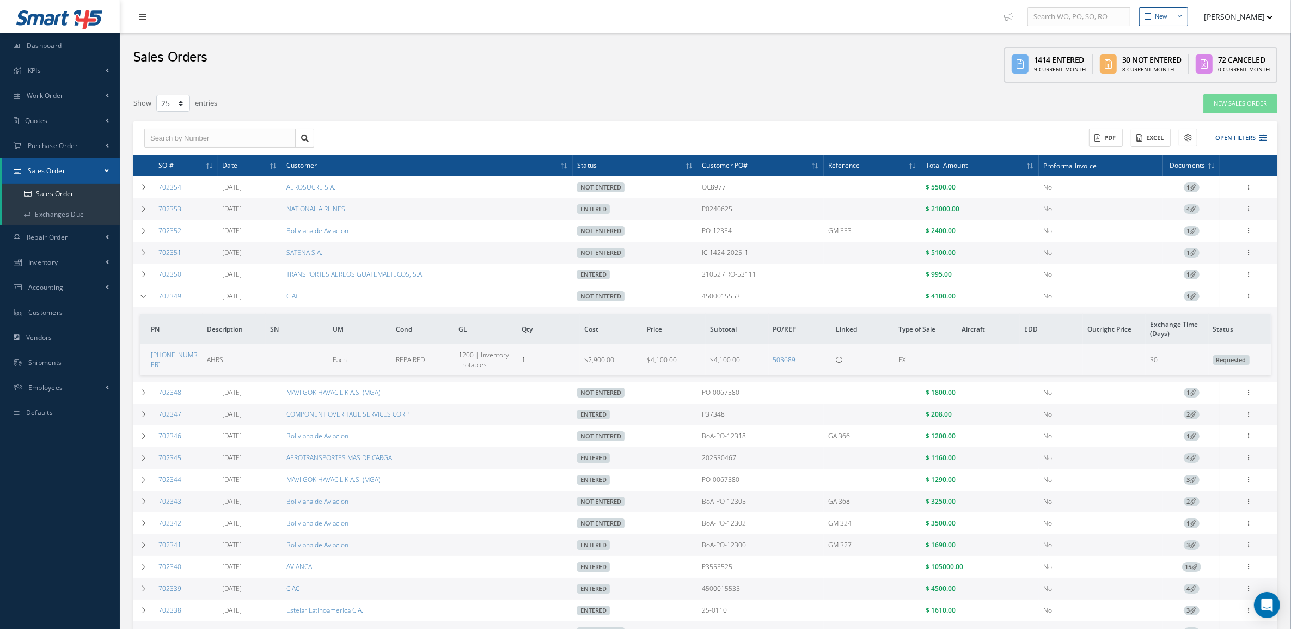
drag, startPoint x: 765, startPoint y: 301, endPoint x: 698, endPoint y: 298, distance: 67.0
click at [0, 0] on tr "702349 09/05/2025 CIAC Not Entered 4500015553 $ 4100.00 No 1 Enter/Update Edit …" at bounding box center [0, 0] width 0 height 0
copy tr "4500015553"
click at [147, 302] on td at bounding box center [143, 296] width 21 height 22
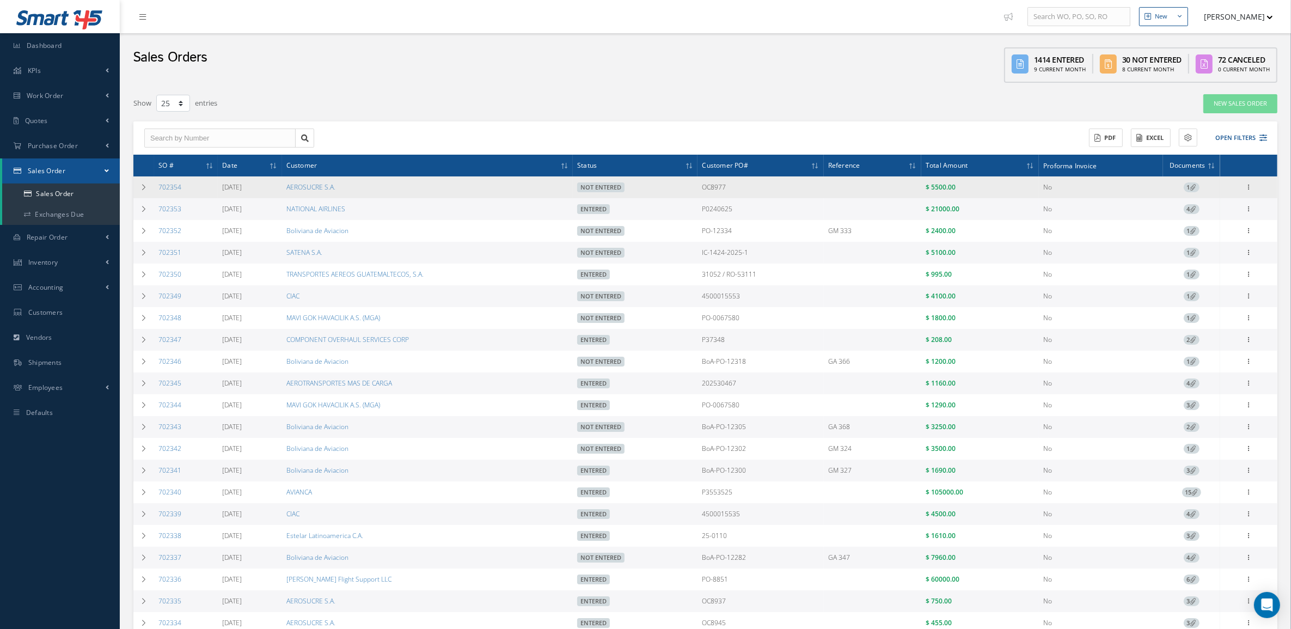
drag, startPoint x: 746, startPoint y: 187, endPoint x: 667, endPoint y: 192, distance: 79.1
click at [667, 192] on tr "702354 09/09/2025 AEROSUCRE S.A. Not Entered OC8977 $ 5500.00 No 1 Enter/Update…" at bounding box center [705, 187] width 1144 height 22
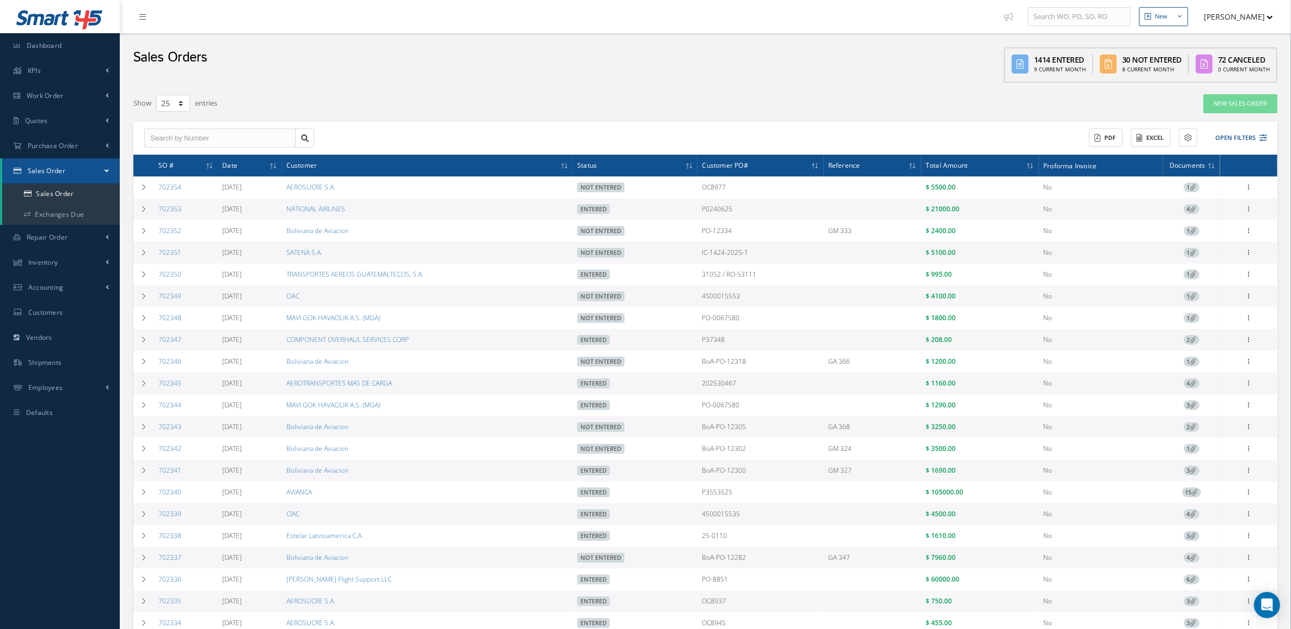
copy tr "OC8977"
